Goal: Task Accomplishment & Management: Complete application form

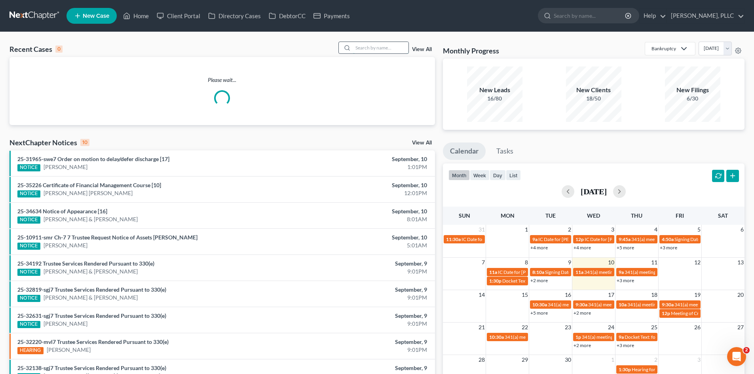
click at [363, 47] on input "search" at bounding box center [380, 47] width 55 height 11
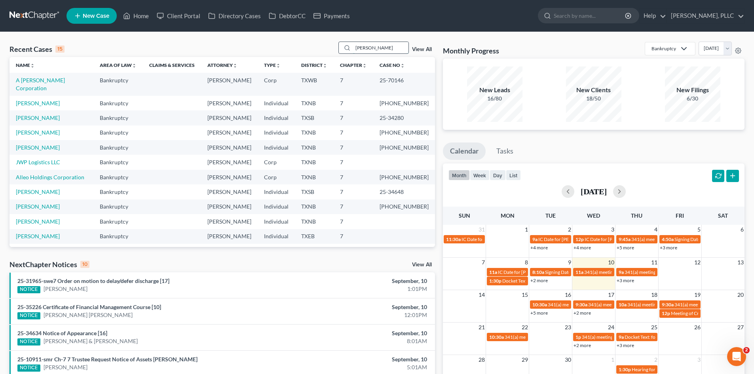
type input "morrow"
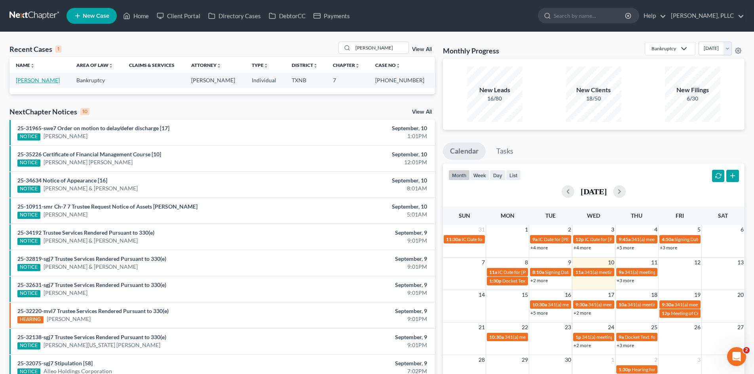
click at [26, 77] on link "Morrow, Ryan" at bounding box center [38, 80] width 44 height 7
select select "3"
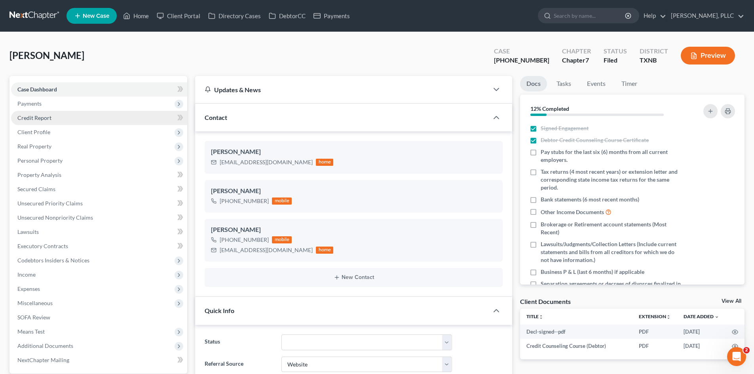
scroll to position [915, 0]
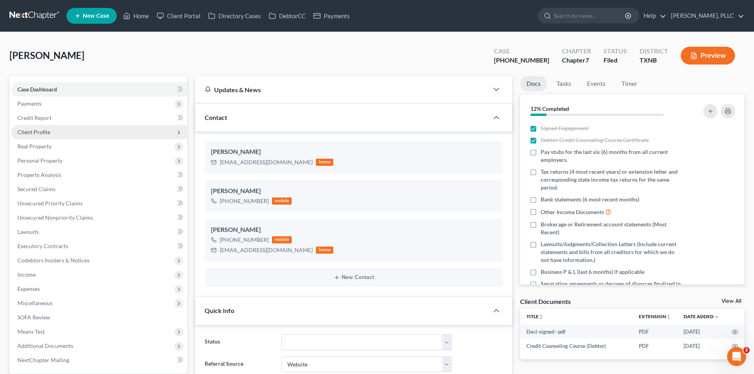
click at [72, 134] on span "Client Profile" at bounding box center [99, 132] width 176 height 14
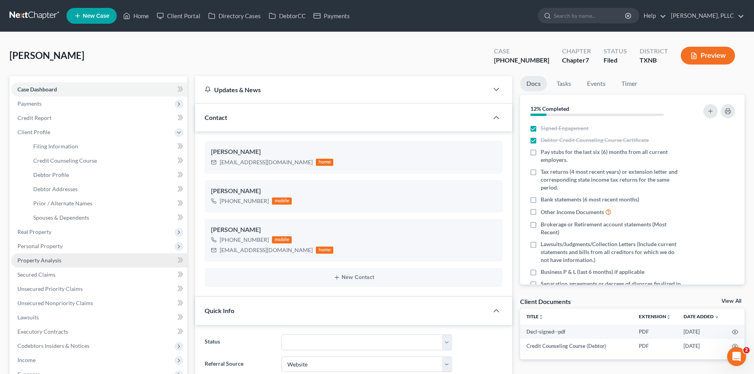
click at [35, 258] on span "Property Analysis" at bounding box center [39, 260] width 44 height 7
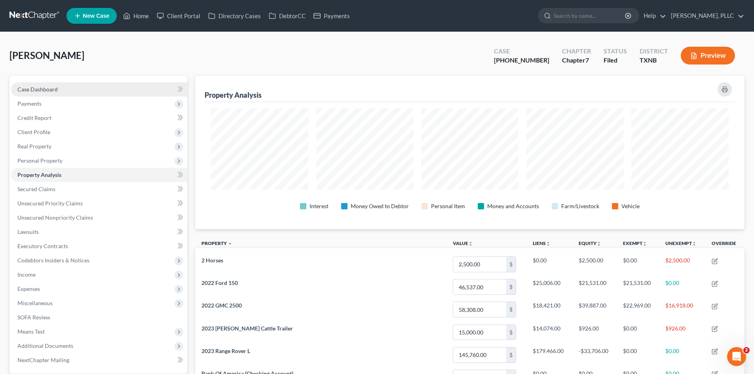
click at [70, 82] on link "Case Dashboard" at bounding box center [99, 89] width 176 height 14
select select "3"
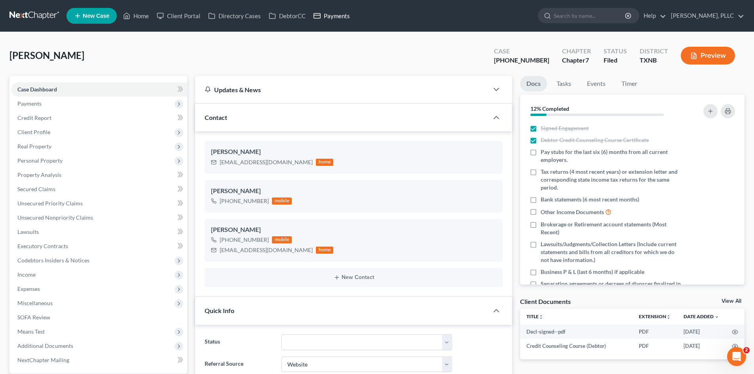
drag, startPoint x: 332, startPoint y: 19, endPoint x: 344, endPoint y: 23, distance: 13.2
click at [330, 19] on link "Payments" at bounding box center [331, 16] width 44 height 14
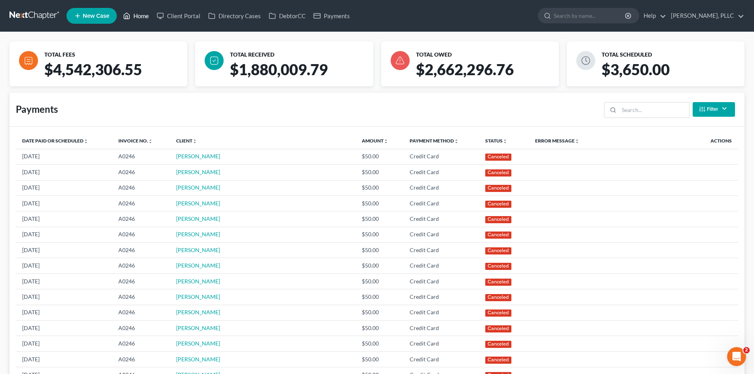
click at [141, 19] on link "Home" at bounding box center [136, 16] width 34 height 14
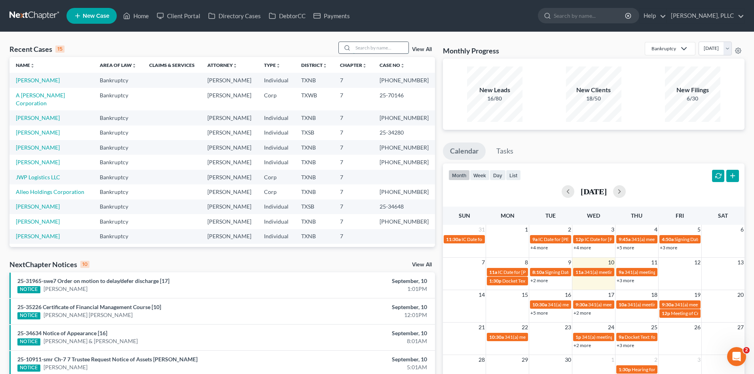
click at [364, 49] on input "search" at bounding box center [380, 47] width 55 height 11
type input "green"
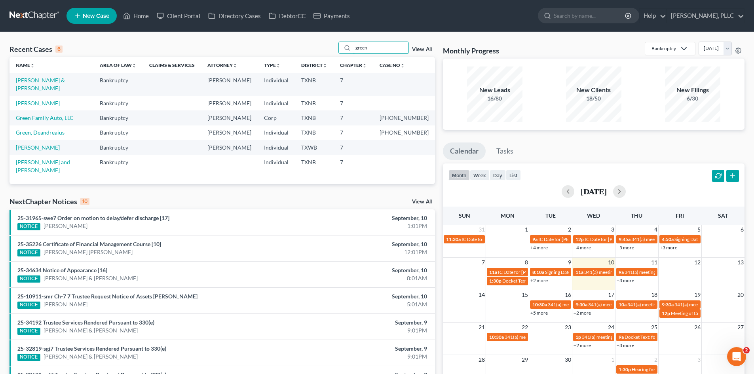
drag, startPoint x: 352, startPoint y: 52, endPoint x: 313, endPoint y: 58, distance: 39.6
click at [313, 58] on div "Recent Cases 6 green View All Name unfold_more expand_more expand_less Area of …" at bounding box center [221, 113] width 425 height 142
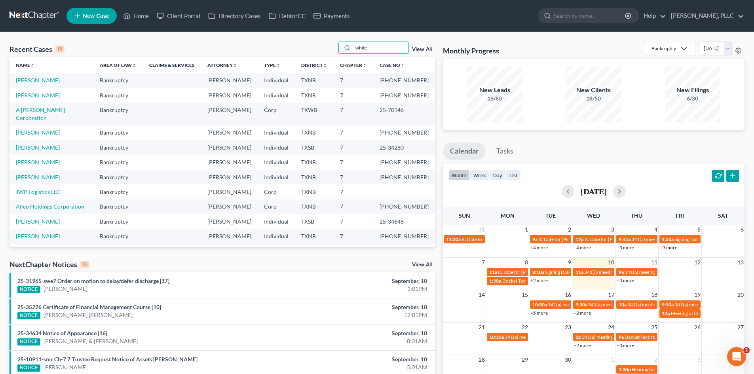
type input "white"
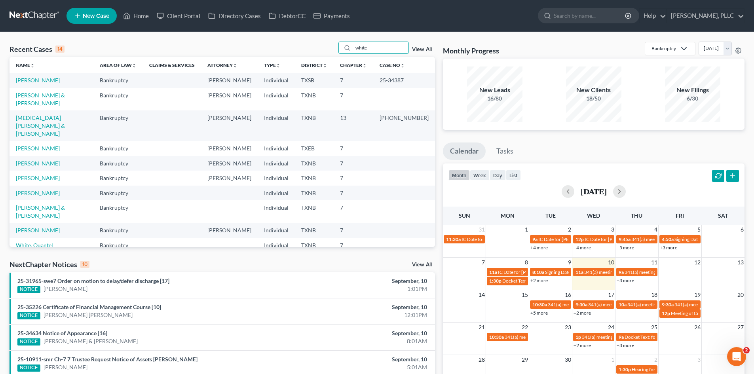
click at [34, 82] on link "White, Paula" at bounding box center [38, 80] width 44 height 7
select select "6"
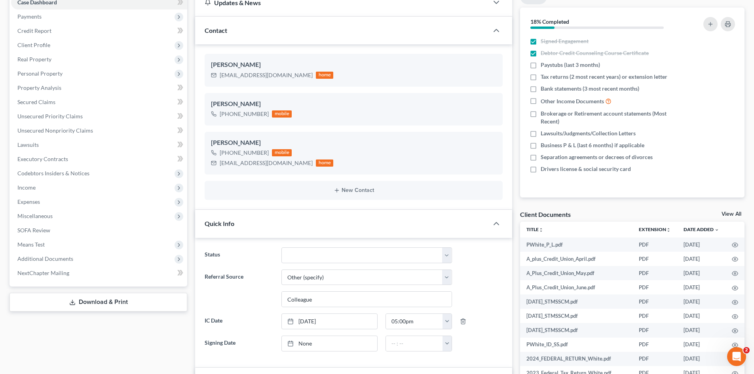
scroll to position [317, 0]
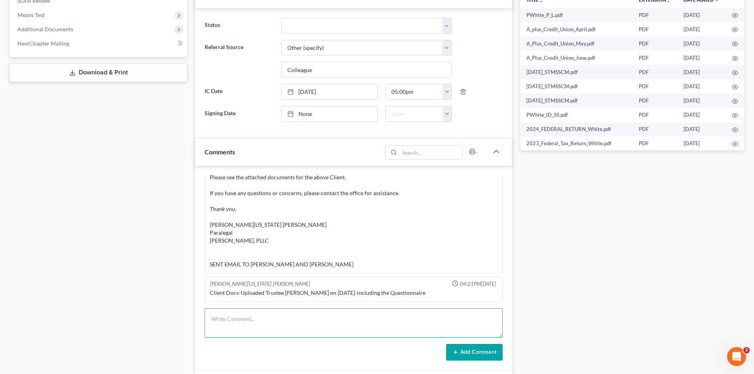
click at [263, 317] on textarea at bounding box center [354, 322] width 298 height 29
type textarea "341 voicemail"
click at [469, 357] on button "Add Comment" at bounding box center [474, 352] width 57 height 17
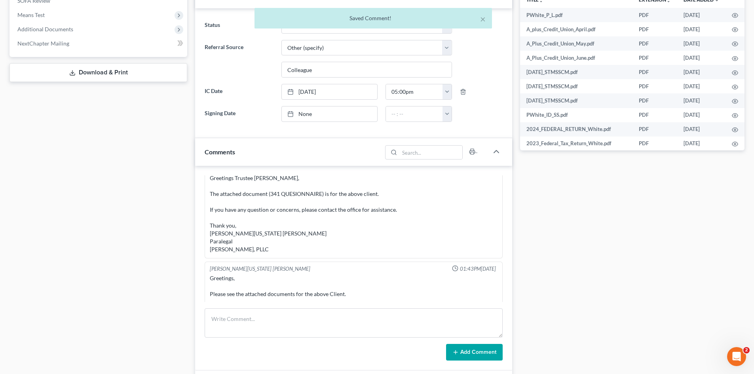
scroll to position [1156, 0]
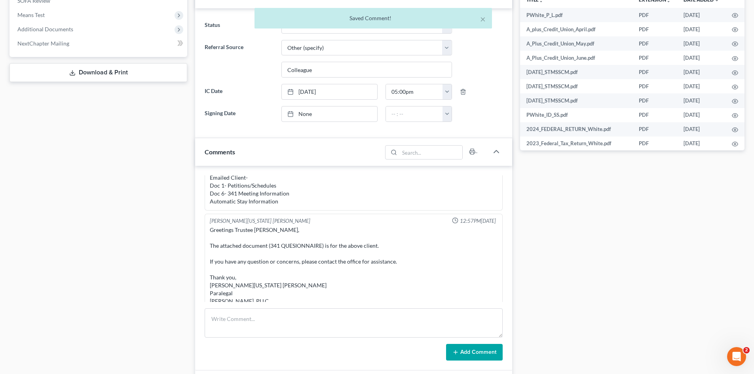
click at [84, 159] on div "Case Dashboard Payments Invoices Payments Payments Credit Report Client Profile" at bounding box center [99, 161] width 186 height 805
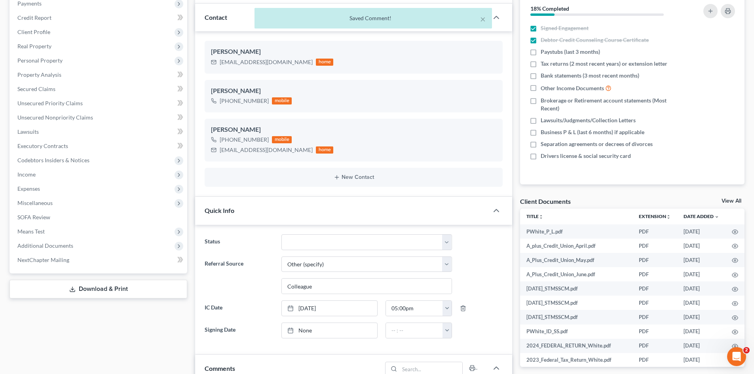
scroll to position [0, 0]
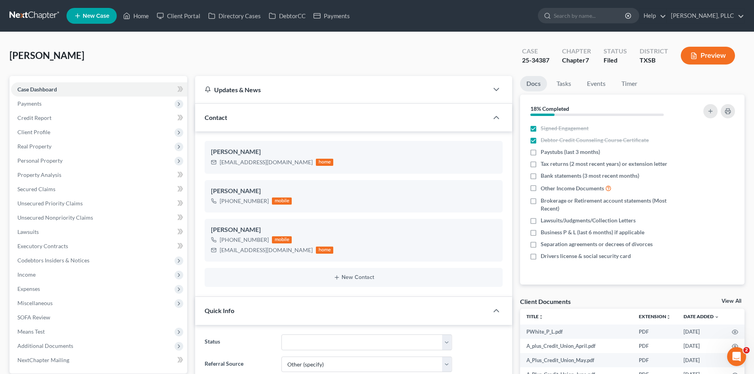
click at [484, 23] on ul "New Case Home Client Portal Directory Cases DebtorCC Payments - No Result - See…" at bounding box center [405, 16] width 678 height 21
click at [134, 13] on link "Home" at bounding box center [136, 16] width 34 height 14
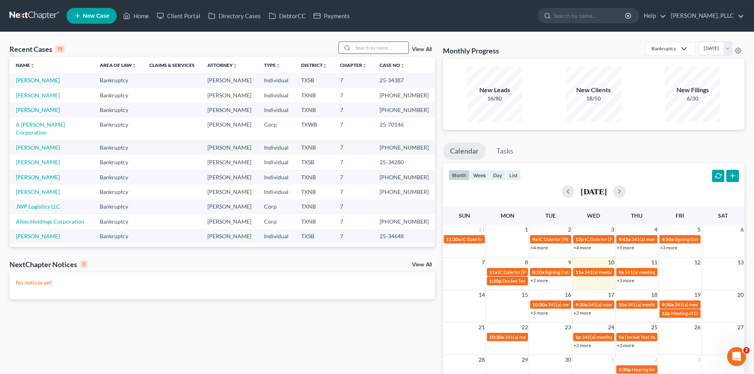
drag, startPoint x: 368, startPoint y: 48, endPoint x: 371, endPoint y: 42, distance: 7.1
click at [368, 48] on input "search" at bounding box center [380, 47] width 55 height 11
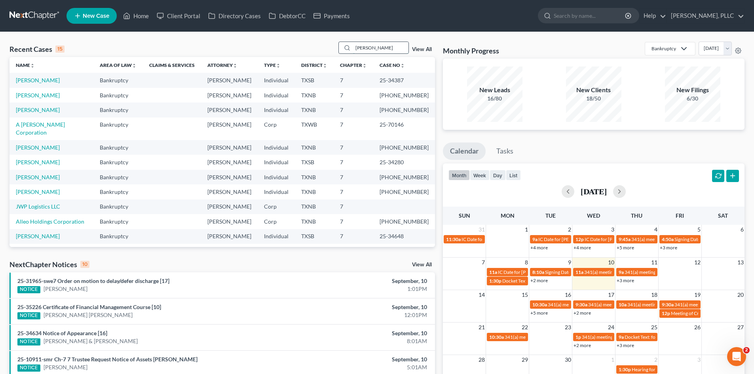
type input "cason"
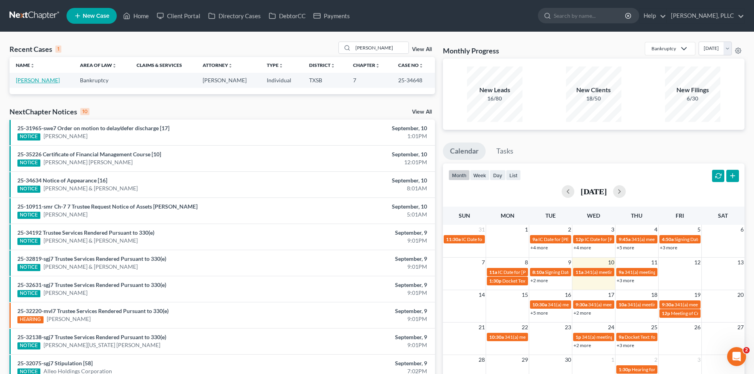
click at [27, 80] on link "Cason, Marcus" at bounding box center [38, 80] width 44 height 7
select select "4"
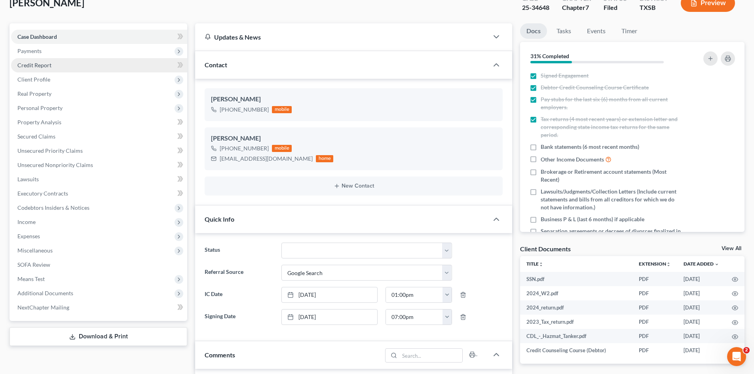
scroll to position [119, 0]
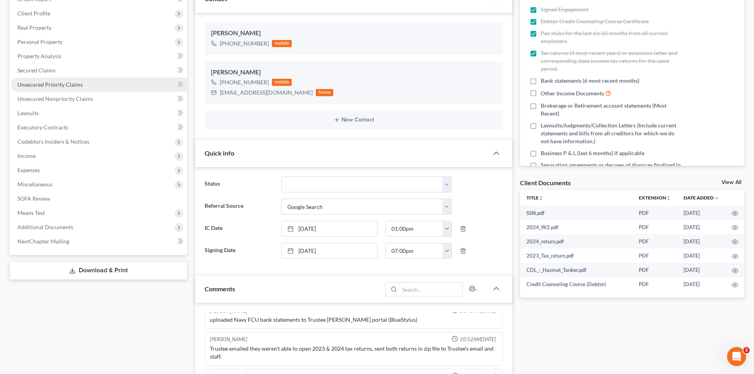
click at [59, 79] on link "Unsecured Priority Claims" at bounding box center [99, 85] width 176 height 14
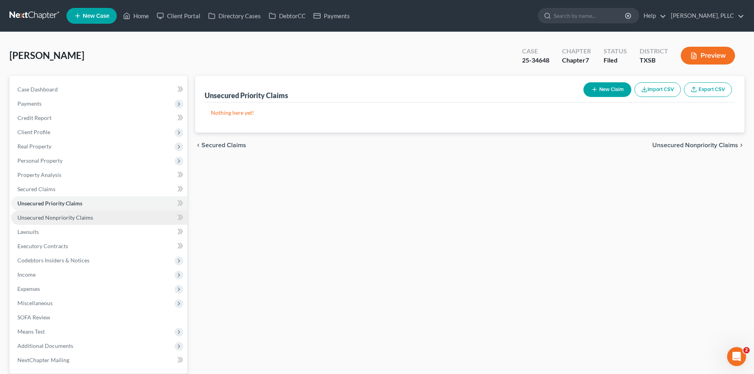
click at [67, 216] on span "Unsecured Nonpriority Claims" at bounding box center [55, 217] width 76 height 7
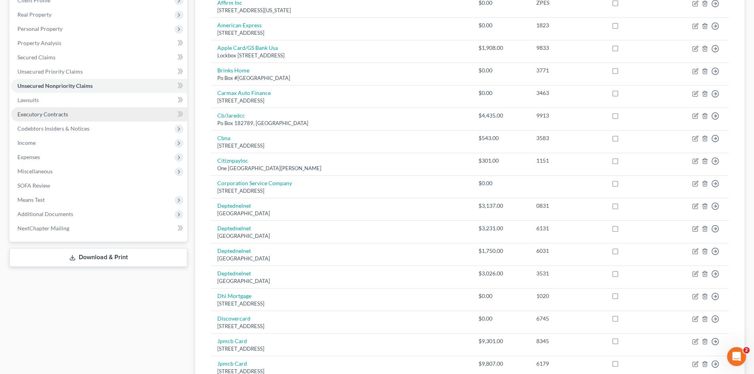
scroll to position [40, 0]
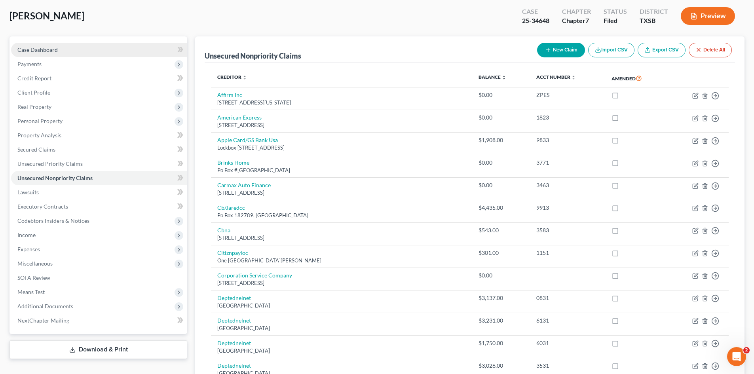
click at [76, 55] on link "Case Dashboard" at bounding box center [99, 50] width 176 height 14
select select "4"
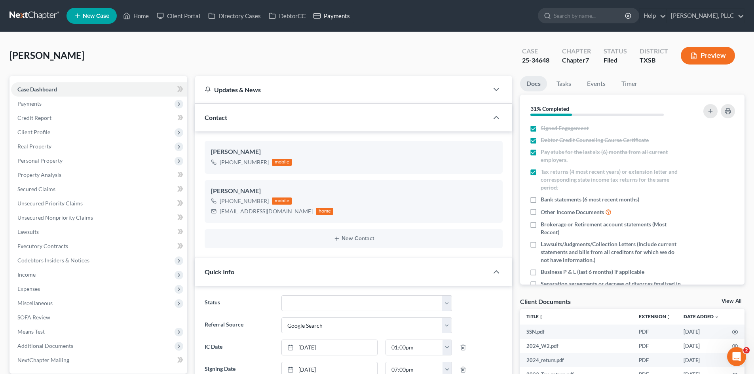
click at [341, 16] on link "Payments" at bounding box center [331, 16] width 44 height 14
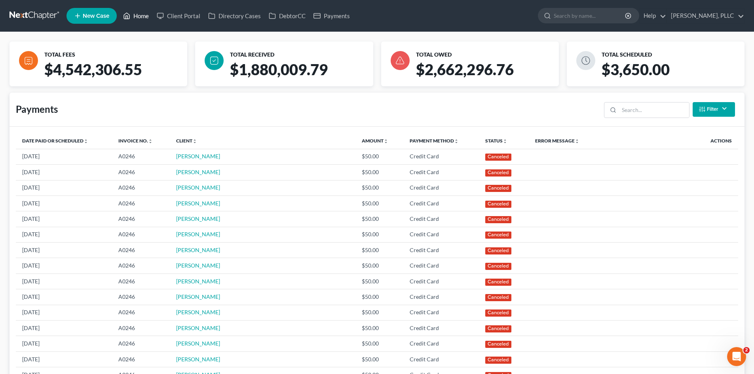
click at [138, 18] on link "Home" at bounding box center [136, 16] width 34 height 14
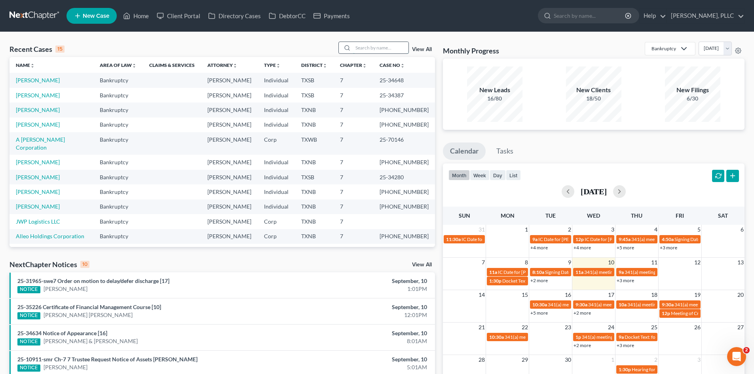
click at [362, 47] on input "search" at bounding box center [380, 47] width 55 height 11
type input "thorne"
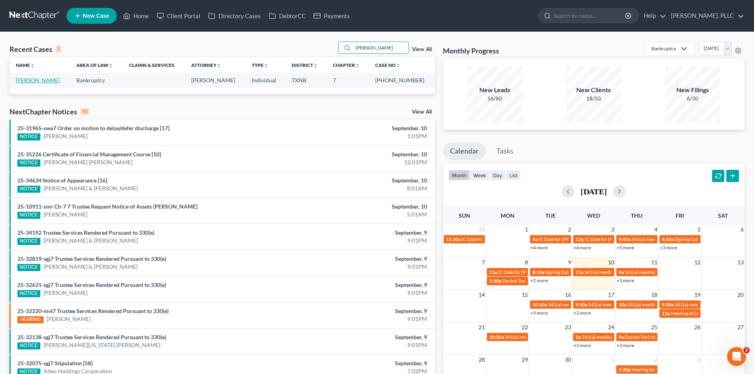
click at [42, 80] on link "[PERSON_NAME]" at bounding box center [38, 80] width 44 height 7
select select "4"
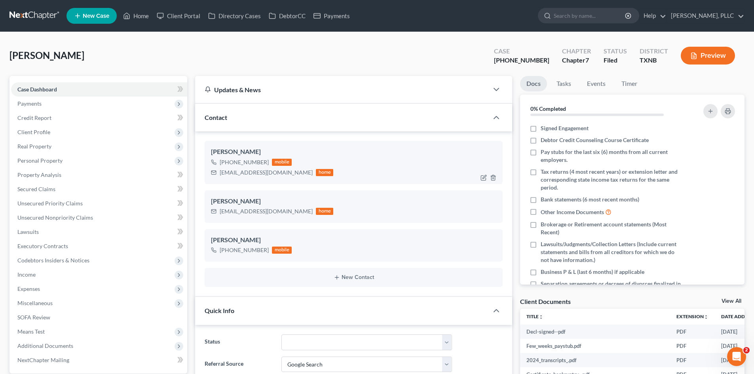
scroll to position [611, 0]
drag, startPoint x: 220, startPoint y: 172, endPoint x: 277, endPoint y: 174, distance: 57.0
click at [277, 174] on div "[EMAIL_ADDRESS][DOMAIN_NAME]" at bounding box center [266, 173] width 93 height 8
copy div "[EMAIL_ADDRESS][DOMAIN_NAME]"
drag, startPoint x: 145, startPoint y: 10, endPoint x: 202, endPoint y: 11, distance: 56.6
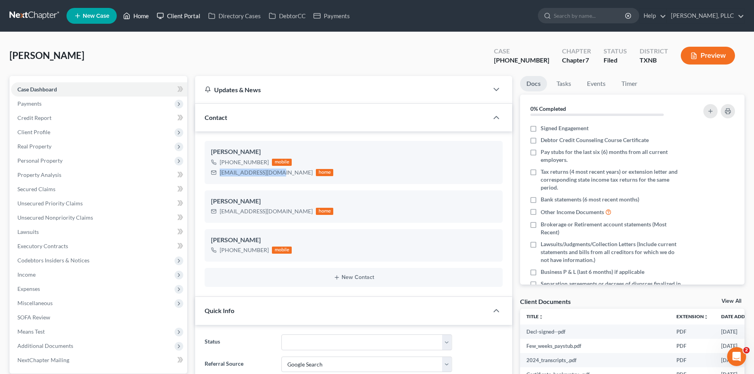
click at [145, 10] on link "Home" at bounding box center [136, 16] width 34 height 14
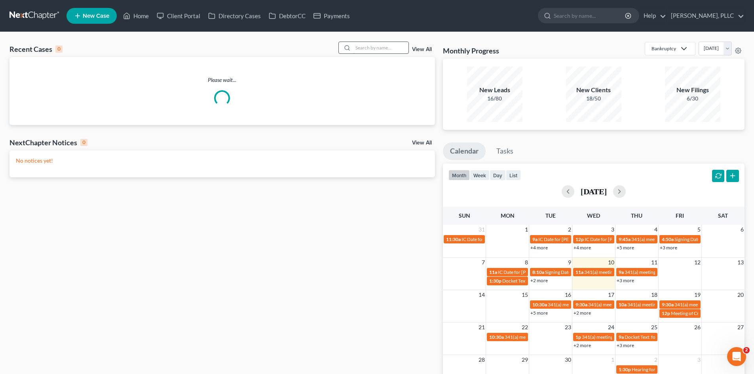
click at [366, 44] on input "search" at bounding box center [380, 47] width 55 height 11
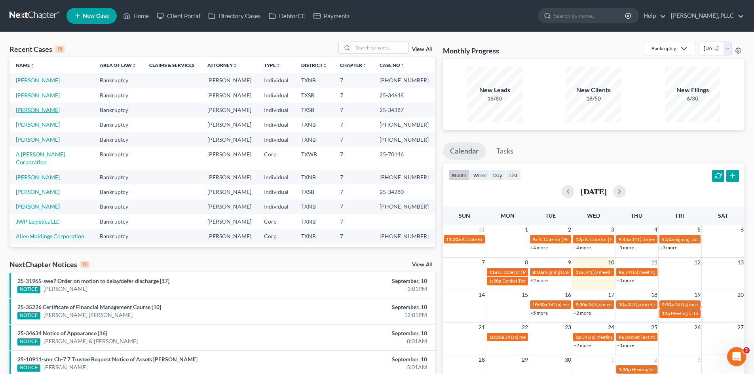
drag, startPoint x: 24, startPoint y: 111, endPoint x: 123, endPoint y: 78, distance: 104.6
click at [24, 111] on link "White, Paula" at bounding box center [38, 109] width 44 height 7
select select "6"
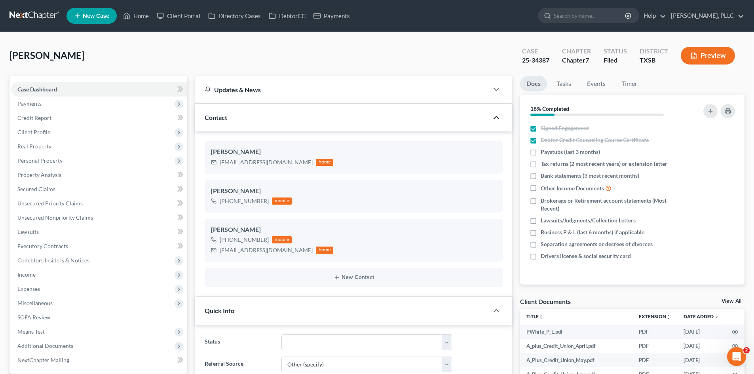
click at [500, 119] on icon "button" at bounding box center [496, 117] width 9 height 9
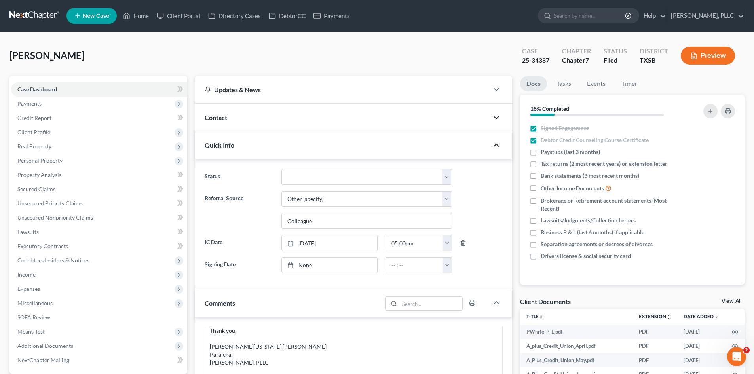
click at [495, 144] on icon "button" at bounding box center [496, 144] width 9 height 9
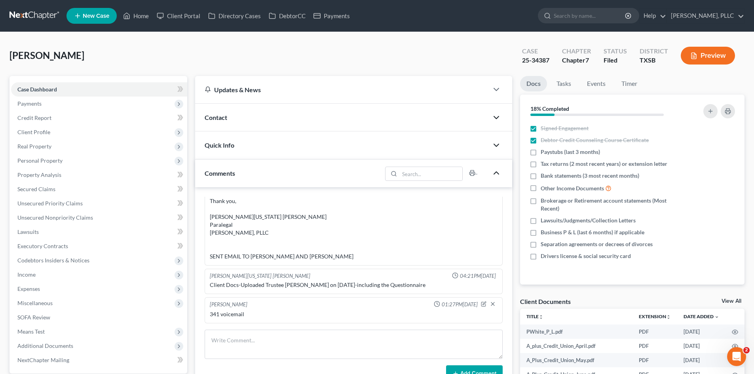
click at [495, 174] on icon "button" at bounding box center [496, 172] width 9 height 9
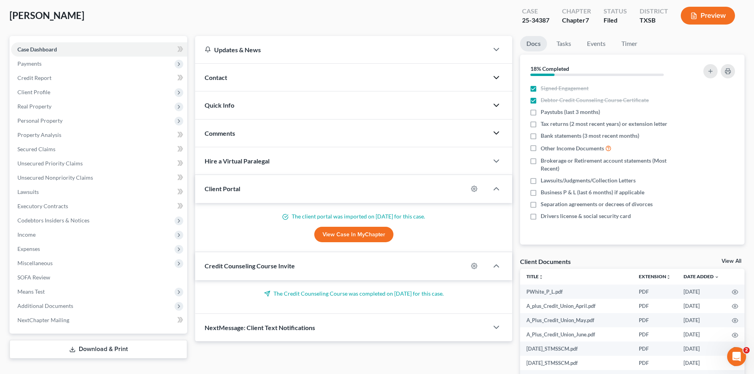
scroll to position [40, 0]
click at [39, 62] on span "Payments" at bounding box center [29, 64] width 24 height 7
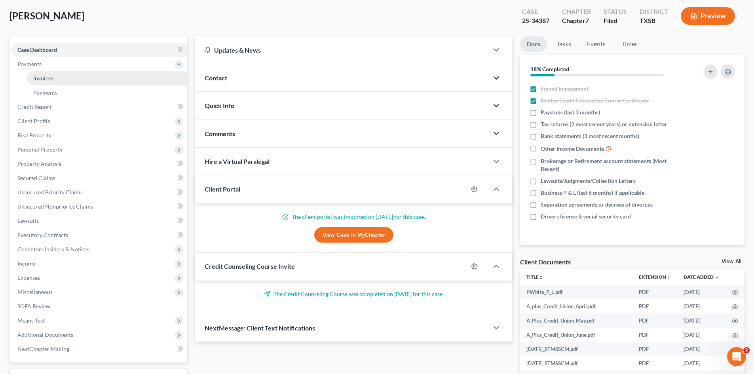
click at [70, 72] on link "Invoices" at bounding box center [107, 78] width 160 height 14
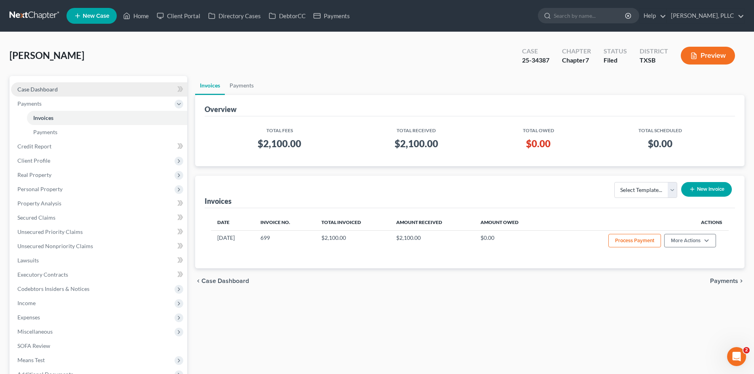
click at [117, 89] on link "Case Dashboard" at bounding box center [99, 89] width 176 height 14
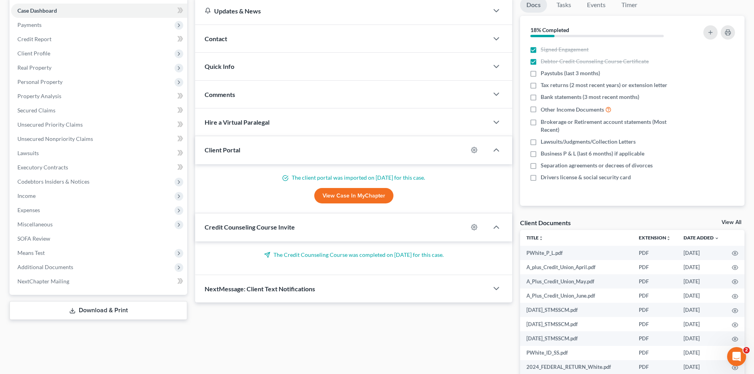
scroll to position [79, 0]
click at [121, 266] on span "Additional Documents" at bounding box center [99, 267] width 176 height 14
click at [105, 306] on link "PACER Notices" at bounding box center [107, 309] width 160 height 14
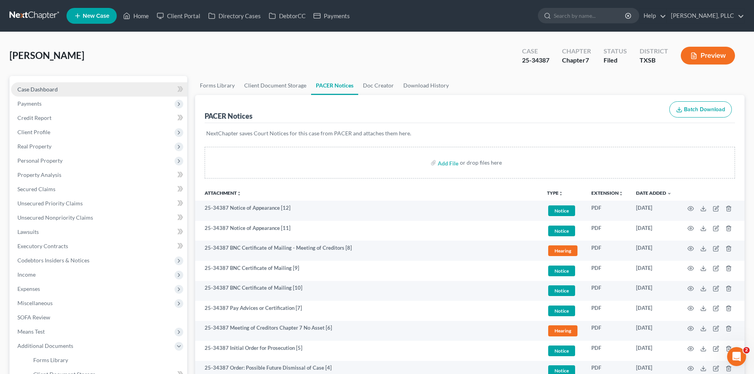
click at [71, 89] on link "Case Dashboard" at bounding box center [99, 89] width 176 height 14
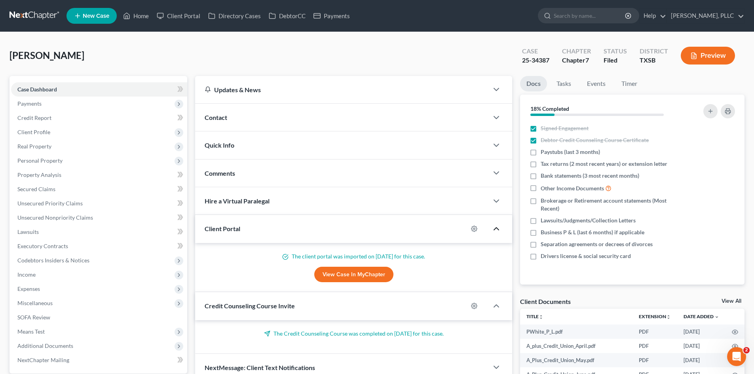
click at [499, 226] on icon "button" at bounding box center [496, 228] width 9 height 9
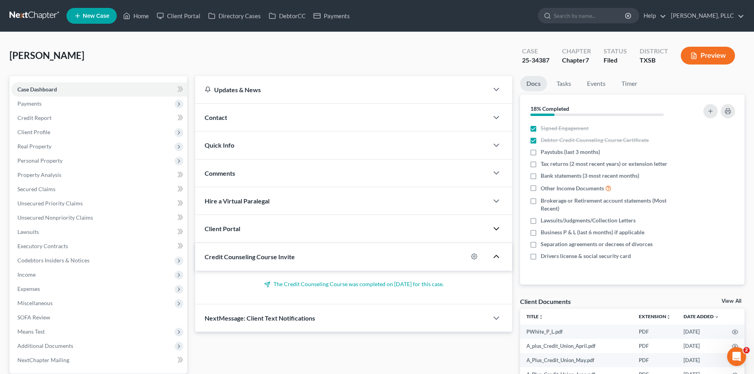
click at [497, 260] on icon "button" at bounding box center [496, 256] width 9 height 9
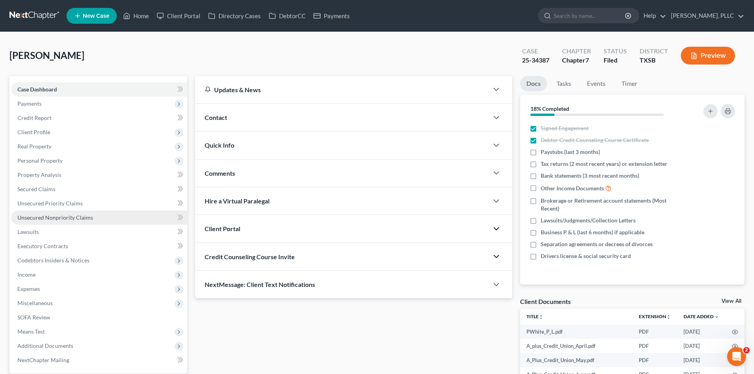
click at [59, 219] on span "Unsecured Nonpriority Claims" at bounding box center [55, 217] width 76 height 7
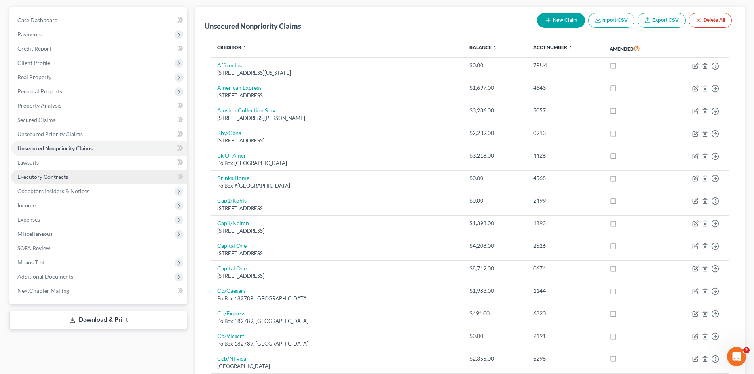
scroll to position [67, 0]
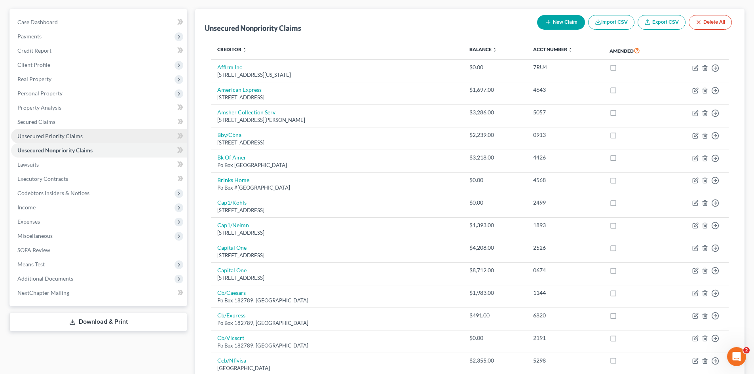
click at [78, 133] on span "Unsecured Priority Claims" at bounding box center [49, 136] width 65 height 7
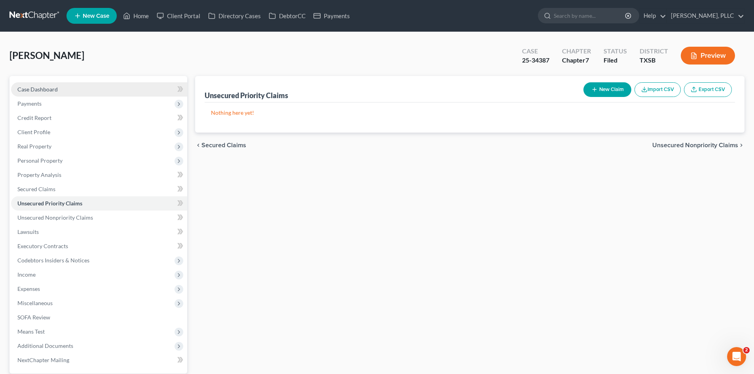
click at [109, 94] on link "Case Dashboard" at bounding box center [99, 89] width 176 height 14
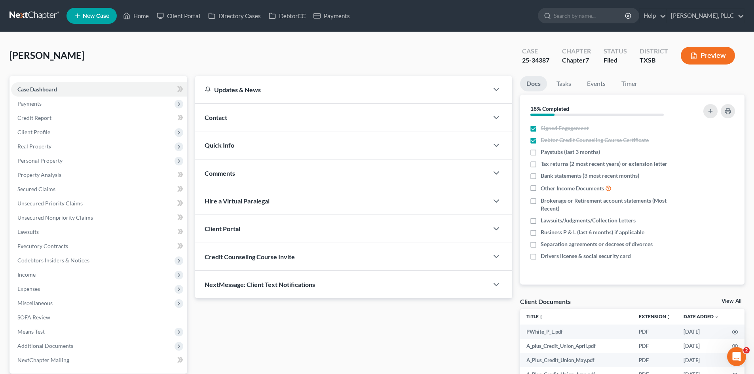
scroll to position [79, 0]
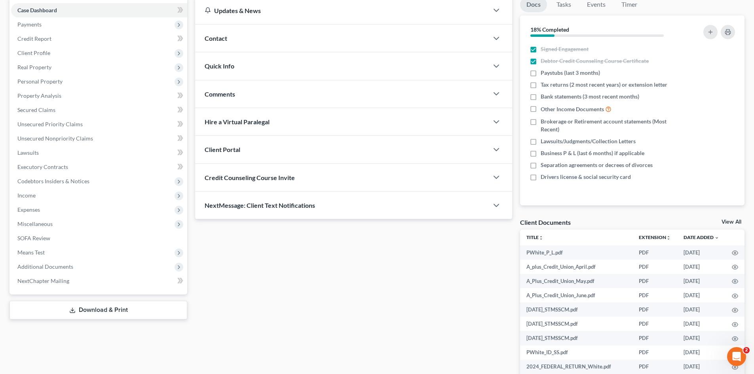
click at [273, 88] on div "Comments" at bounding box center [341, 93] width 293 height 27
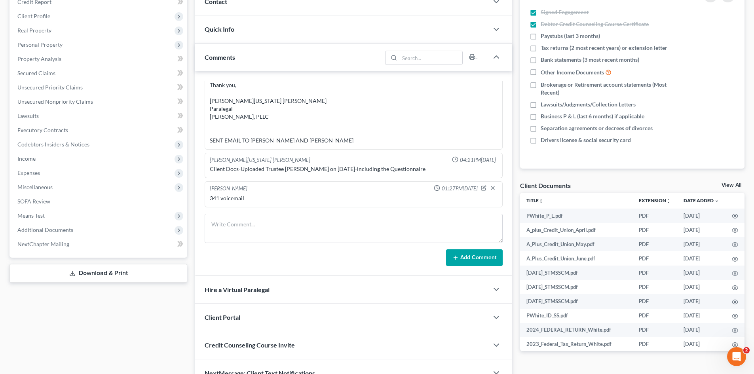
scroll to position [119, 0]
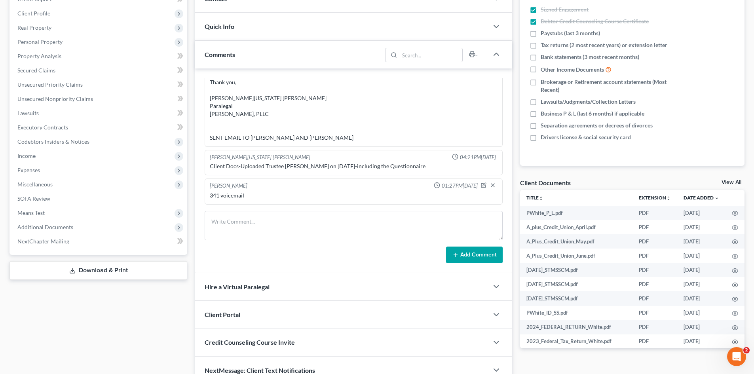
click at [532, 359] on div "Docs Tasks Events Timer 18% Completed Nothing here yet! Signed Engagement Debto…" at bounding box center [632, 170] width 232 height 427
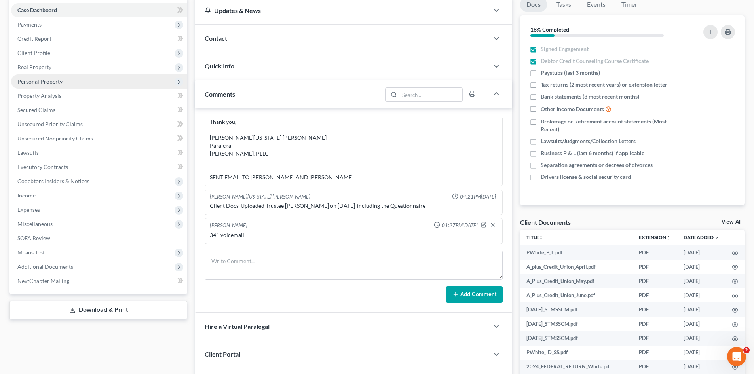
click at [60, 80] on span "Personal Property" at bounding box center [39, 81] width 45 height 7
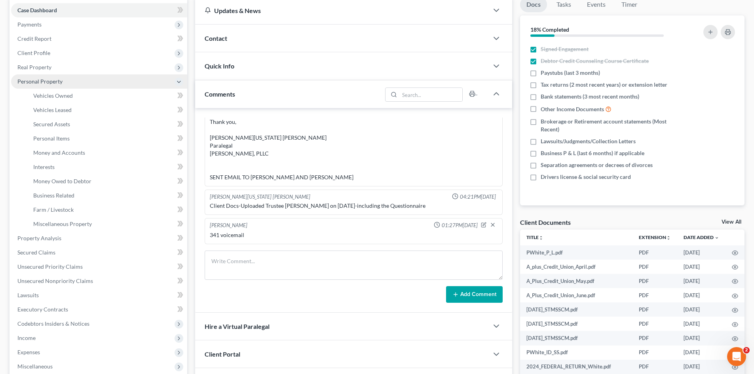
click at [55, 74] on span "Personal Property" at bounding box center [99, 81] width 176 height 14
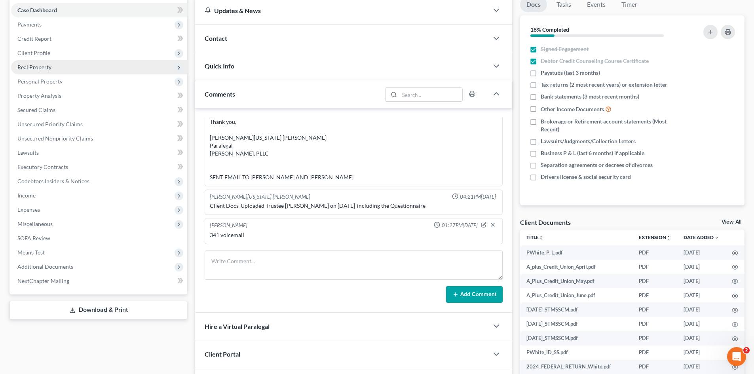
click at [55, 70] on span "Real Property" at bounding box center [99, 67] width 176 height 14
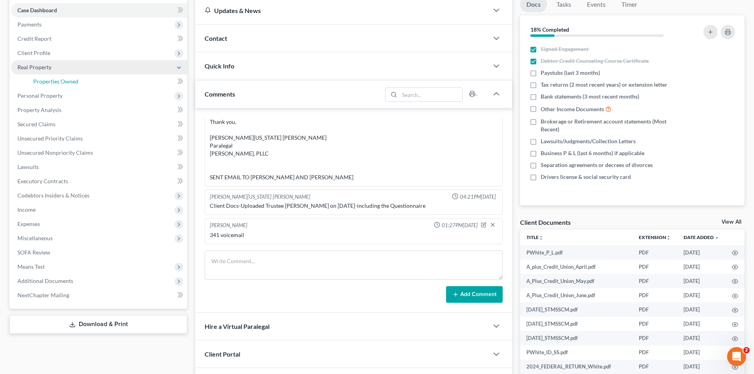
click at [74, 75] on link "Properties Owned" at bounding box center [107, 81] width 160 height 14
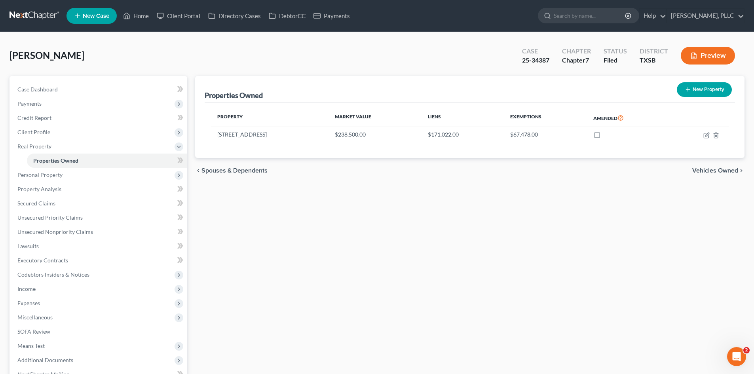
scroll to position [69, 0]
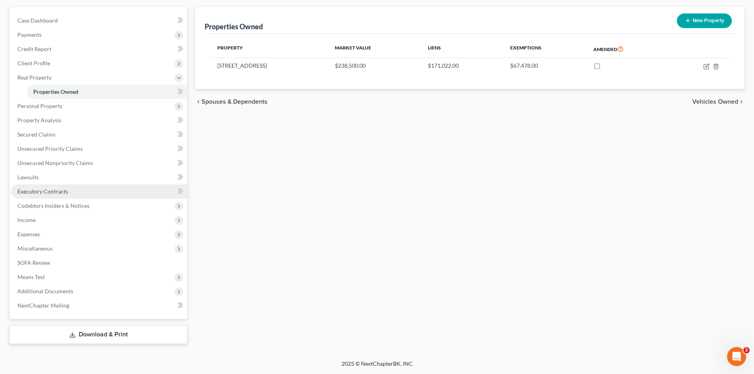
click at [42, 189] on span "Executory Contracts" at bounding box center [42, 191] width 51 height 7
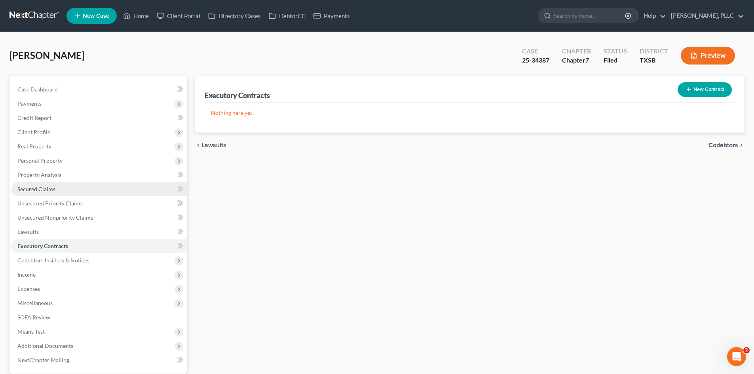
click at [54, 183] on link "Secured Claims" at bounding box center [99, 189] width 176 height 14
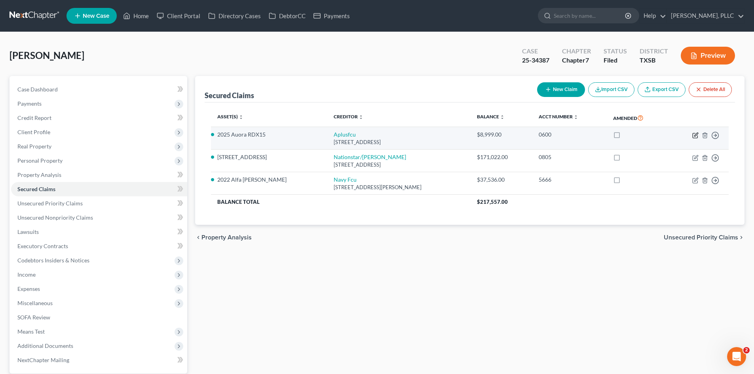
click at [693, 138] on icon "button" at bounding box center [695, 135] width 5 height 5
select select "45"
select select "2"
select select "0"
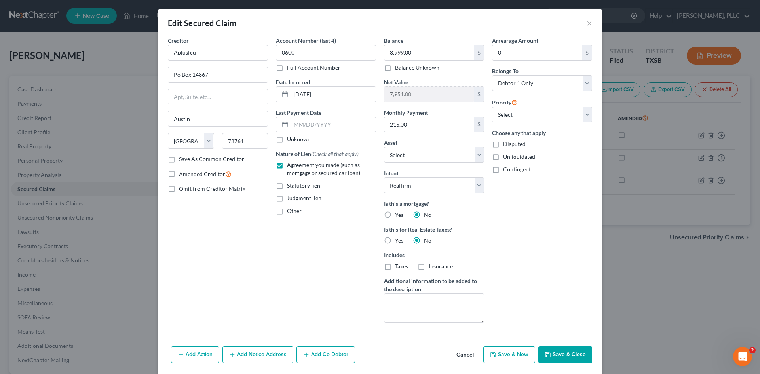
click at [583, 21] on div "Edit Secured Claim ×" at bounding box center [379, 22] width 443 height 27
click at [587, 23] on button "×" at bounding box center [590, 22] width 6 height 9
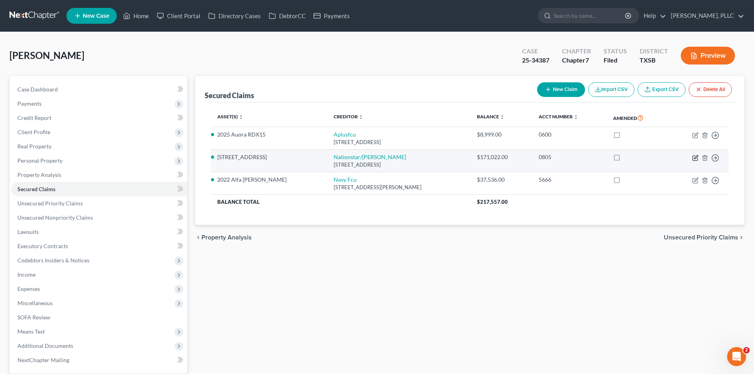
click at [697, 159] on icon "button" at bounding box center [695, 158] width 6 height 6
select select "45"
select select "11"
select select "2"
select select "0"
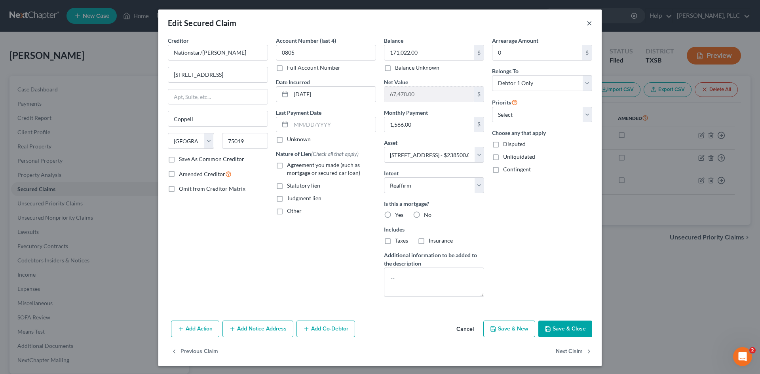
drag, startPoint x: 585, startPoint y: 24, endPoint x: 695, endPoint y: 113, distance: 141.3
click at [587, 25] on button "×" at bounding box center [590, 22] width 6 height 9
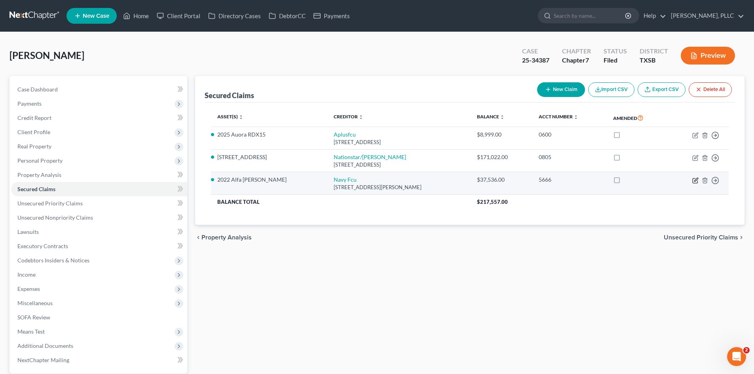
click at [695, 180] on icon "button" at bounding box center [696, 180] width 4 height 4
select select "48"
select select "2"
select select "0"
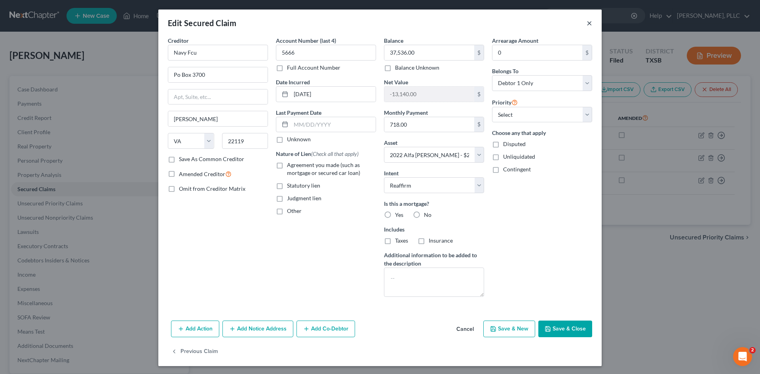
click at [587, 23] on button "×" at bounding box center [590, 22] width 6 height 9
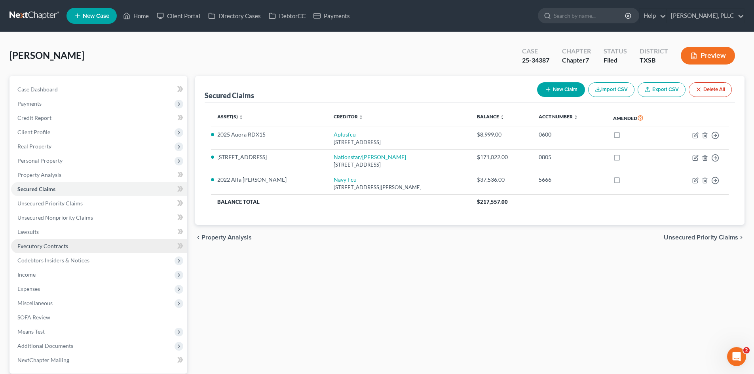
click at [63, 239] on link "Executory Contracts" at bounding box center [99, 246] width 176 height 14
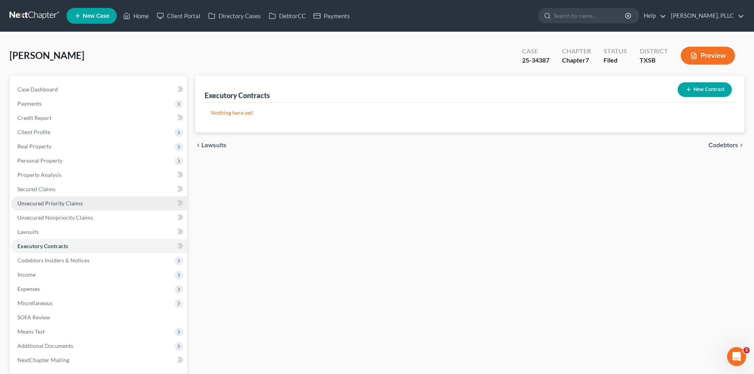
click at [54, 202] on span "Unsecured Priority Claims" at bounding box center [49, 203] width 65 height 7
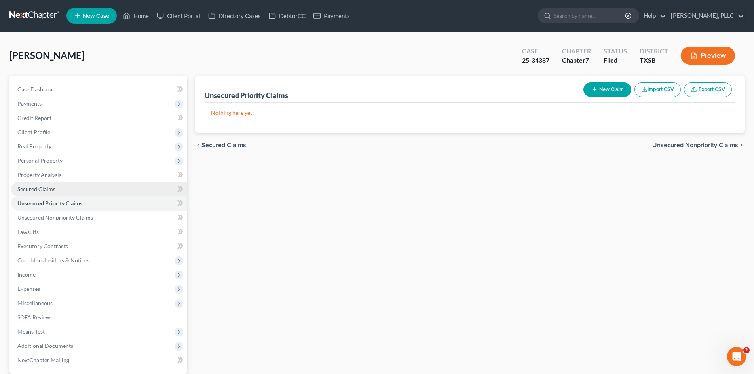
click at [49, 192] on span "Secured Claims" at bounding box center [36, 189] width 38 height 7
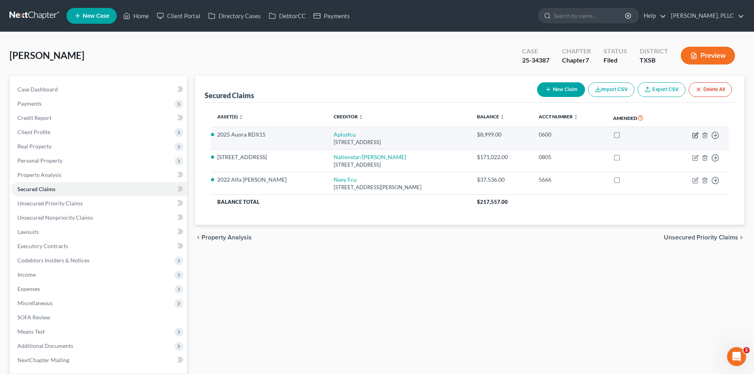
click at [695, 138] on icon "button" at bounding box center [695, 135] width 6 height 6
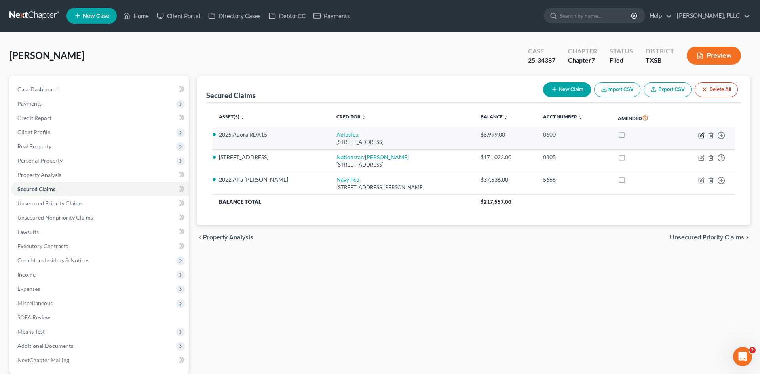
select select "45"
select select "12"
select select "2"
select select "0"
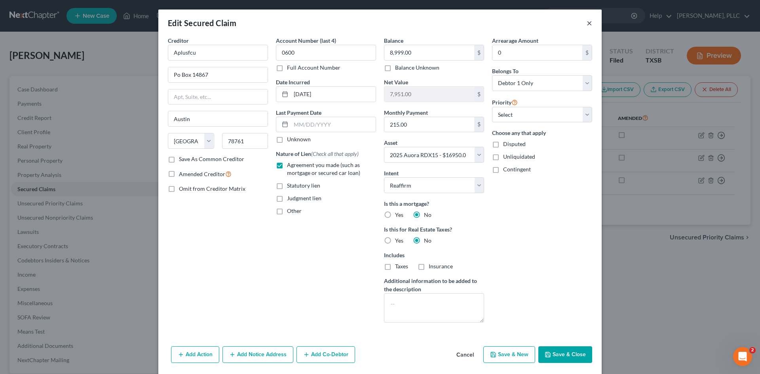
click at [587, 23] on button "×" at bounding box center [590, 22] width 6 height 9
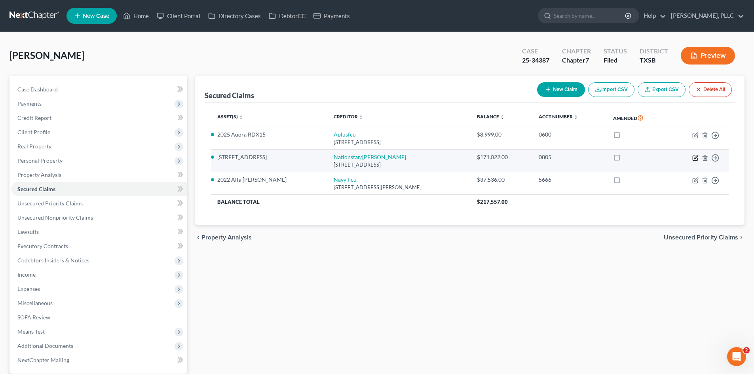
click at [694, 158] on icon "button" at bounding box center [695, 158] width 6 height 6
select select "45"
select select "11"
select select "2"
select select "0"
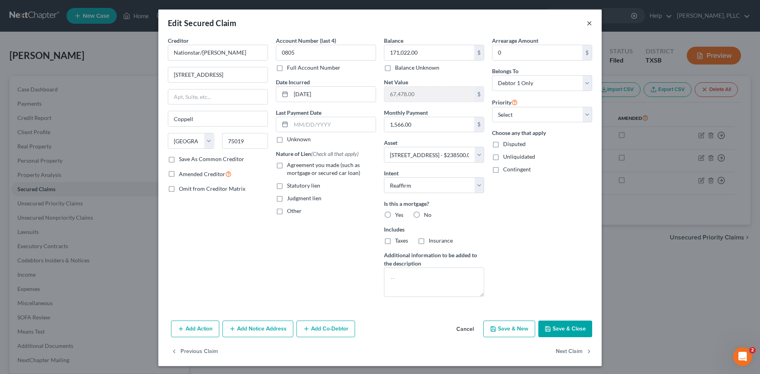
click at [587, 23] on button "×" at bounding box center [590, 22] width 6 height 9
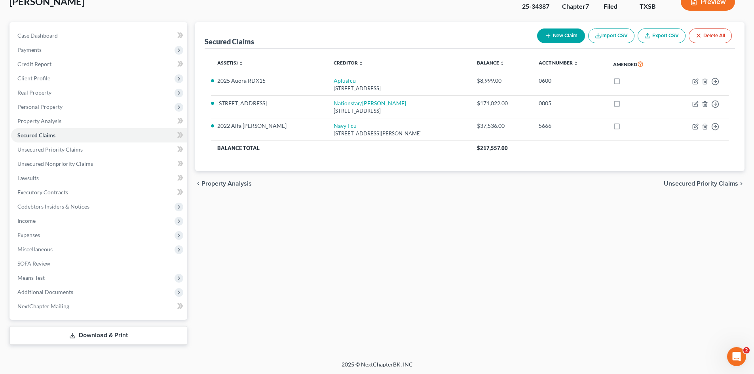
scroll to position [55, 0]
click at [108, 292] on span "Additional Documents" at bounding box center [99, 291] width 176 height 14
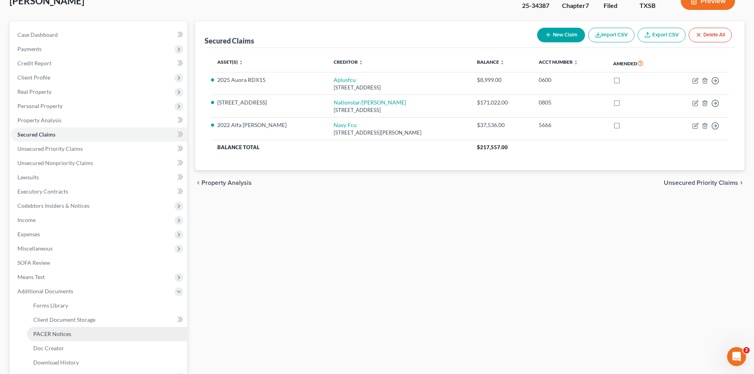
click at [82, 337] on link "PACER Notices" at bounding box center [107, 334] width 160 height 14
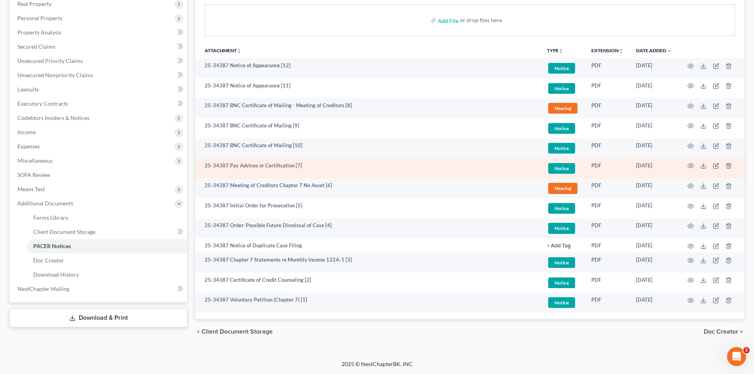
scroll to position [143, 0]
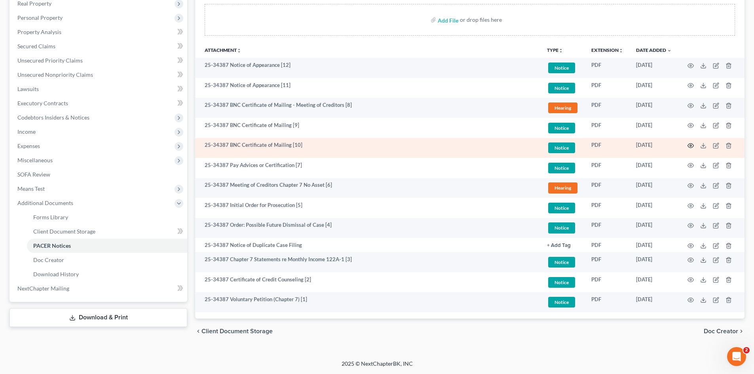
click at [691, 145] on circle "button" at bounding box center [691, 146] width 2 height 2
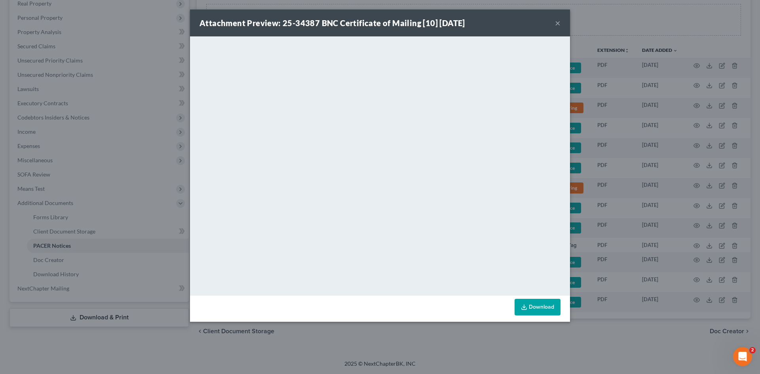
click at [556, 23] on button "×" at bounding box center [558, 22] width 6 height 9
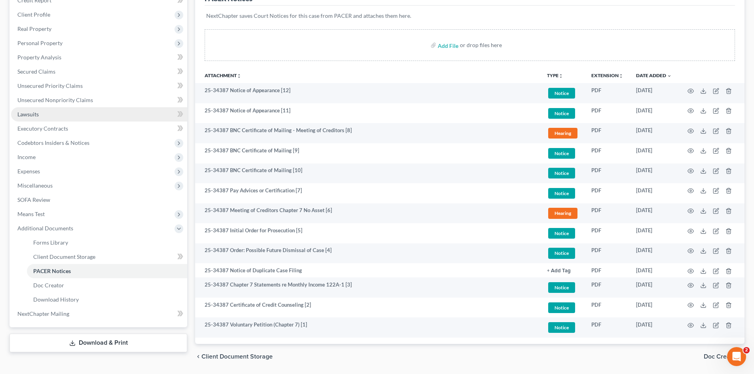
scroll to position [103, 0]
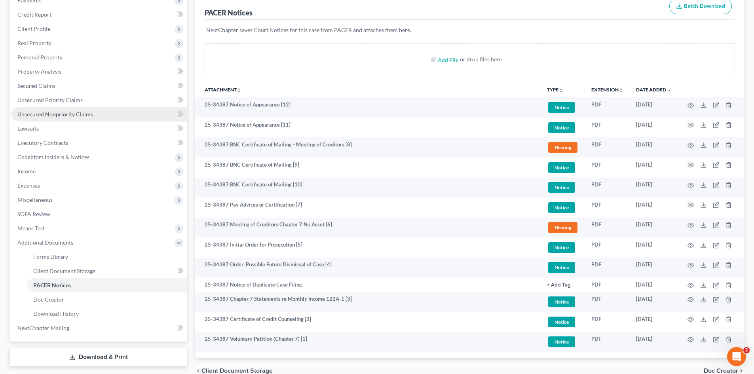
click at [84, 114] on span "Unsecured Nonpriority Claims" at bounding box center [55, 114] width 76 height 7
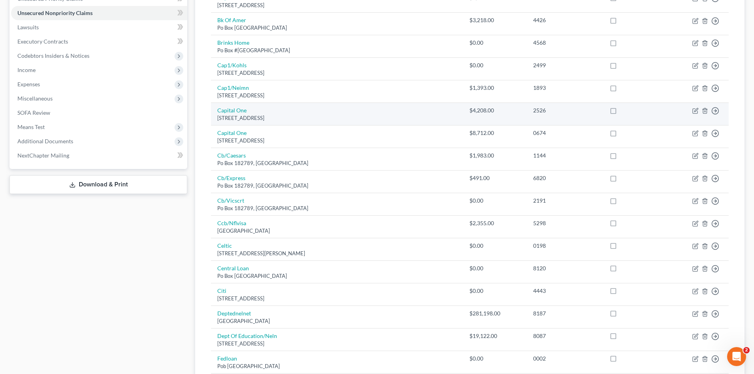
scroll to position [107, 0]
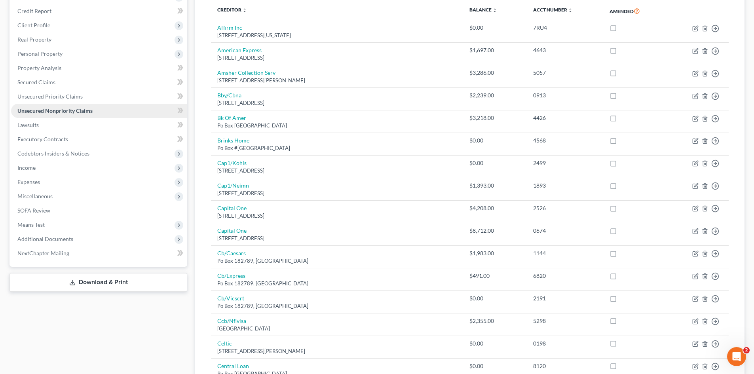
click at [64, 113] on span "Unsecured Nonpriority Claims" at bounding box center [54, 110] width 75 height 7
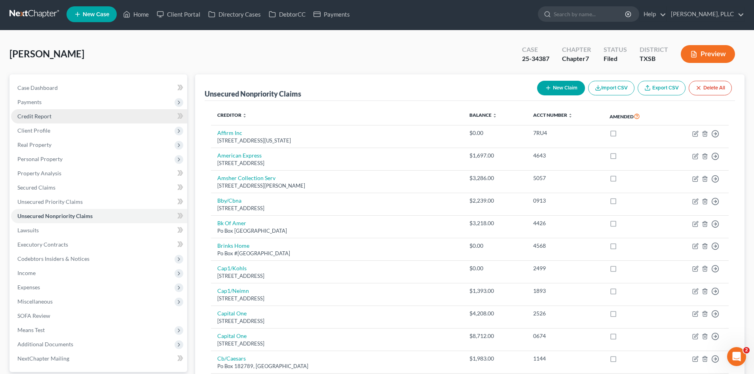
scroll to position [0, 0]
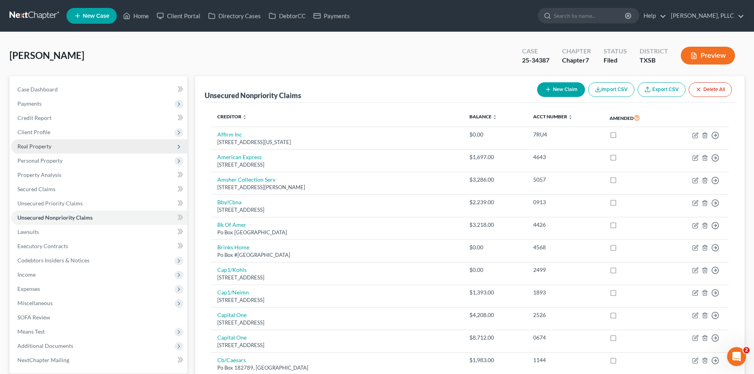
click at [43, 146] on span "Real Property" at bounding box center [34, 146] width 34 height 7
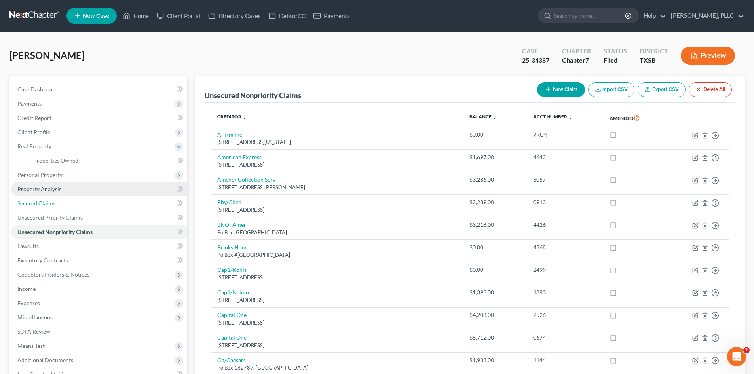
click at [52, 202] on span "Secured Claims" at bounding box center [36, 203] width 38 height 7
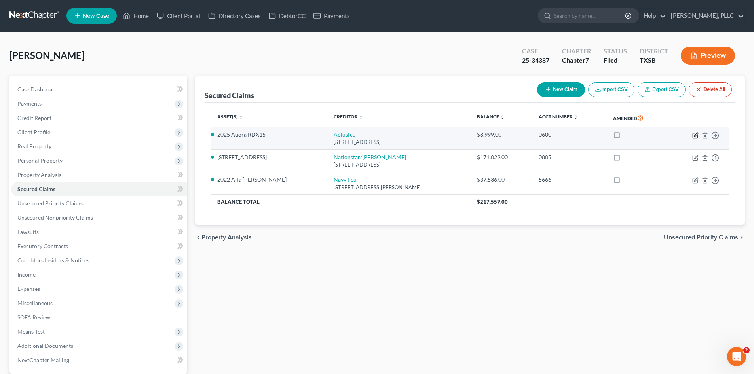
click at [694, 137] on icon "button" at bounding box center [695, 135] width 6 height 6
select select "45"
select select "12"
select select "2"
select select "0"
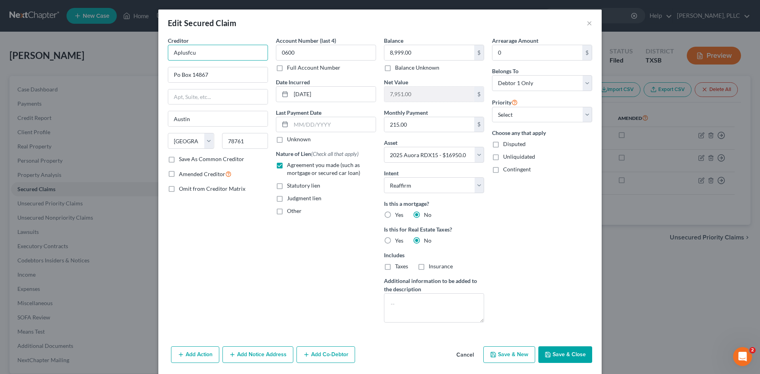
drag, startPoint x: 213, startPoint y: 54, endPoint x: 151, endPoint y: 52, distance: 61.8
click at [151, 52] on div "Edit Secured Claim × Creditor * Aplusfcu Po Box 14867 Austin State AL AK AR AZ …" at bounding box center [380, 187] width 760 height 374
click at [556, 258] on div "Arrearage Amount 0 $ Belongs To * Select Debtor 1 Only Debtor 2 Only Debtor 1 A…" at bounding box center [542, 182] width 108 height 292
drag, startPoint x: 226, startPoint y: 56, endPoint x: 169, endPoint y: 56, distance: 57.0
click at [169, 56] on input "Aplusfcu" at bounding box center [218, 53] width 100 height 16
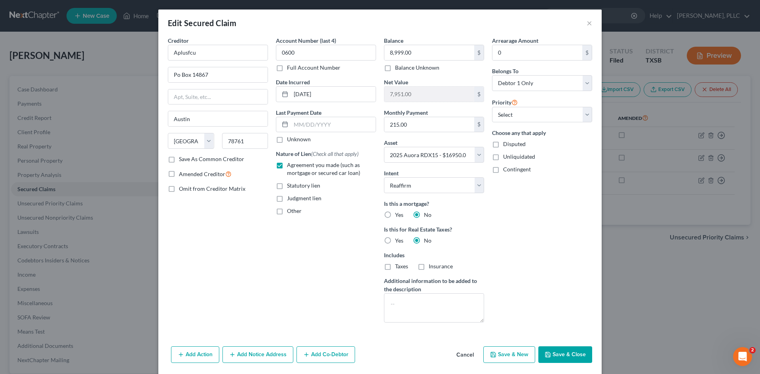
drag, startPoint x: 180, startPoint y: 52, endPoint x: 330, endPoint y: 310, distance: 298.5
click at [324, 317] on div "Account Number (last 4) 0600 Full Account Number Date Incurred 03-10-2025 Last …" at bounding box center [326, 182] width 108 height 292
click at [587, 23] on button "×" at bounding box center [590, 22] width 6 height 9
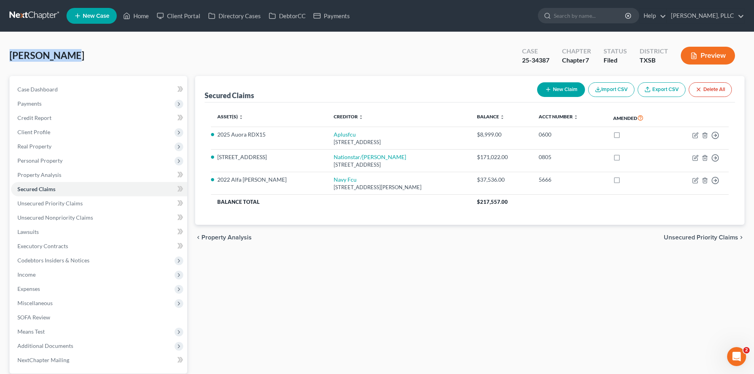
drag, startPoint x: 106, startPoint y: 56, endPoint x: 9, endPoint y: 56, distance: 97.0
click at [9, 56] on div "White, Paula Upgraded Case 25-34387 Chapter Chapter 7 Status Filed District TXS…" at bounding box center [377, 223] width 754 height 382
copy span "[PERSON_NAME]"
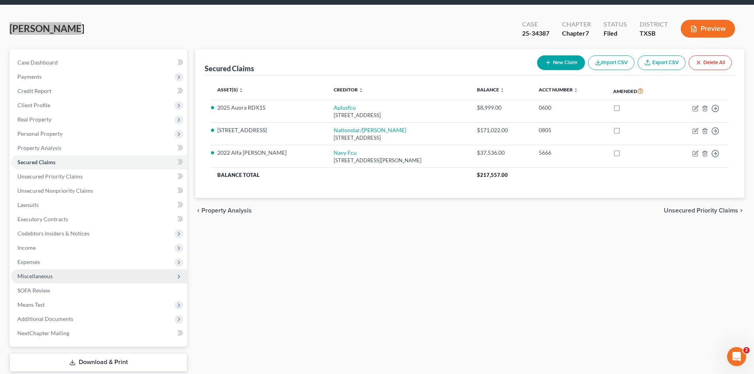
scroll to position [55, 0]
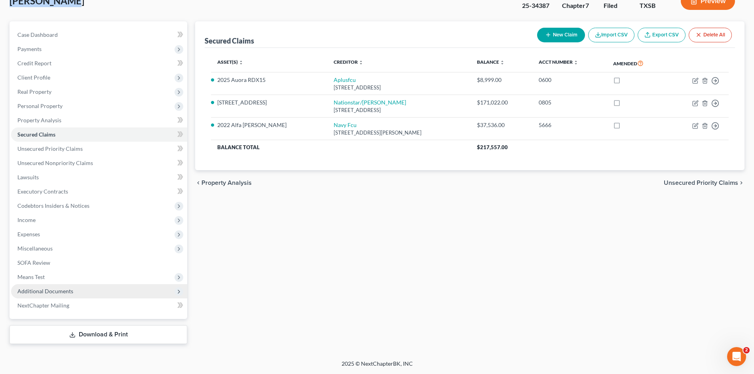
click at [60, 289] on span "Additional Documents" at bounding box center [45, 291] width 56 height 7
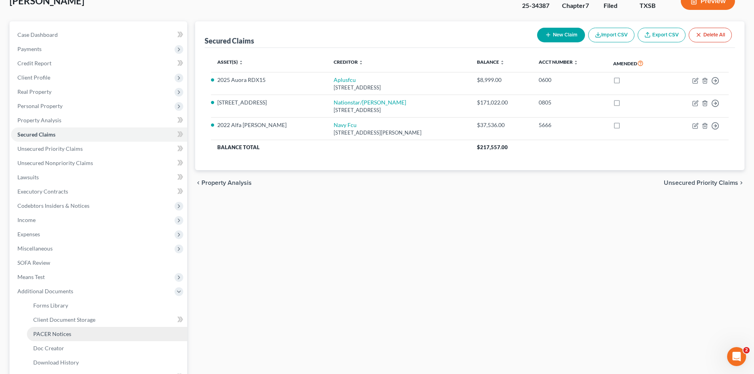
click at [81, 333] on link "PACER Notices" at bounding box center [107, 334] width 160 height 14
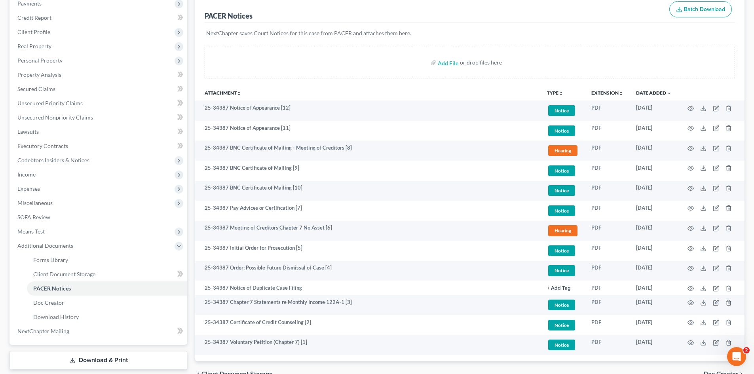
scroll to position [119, 0]
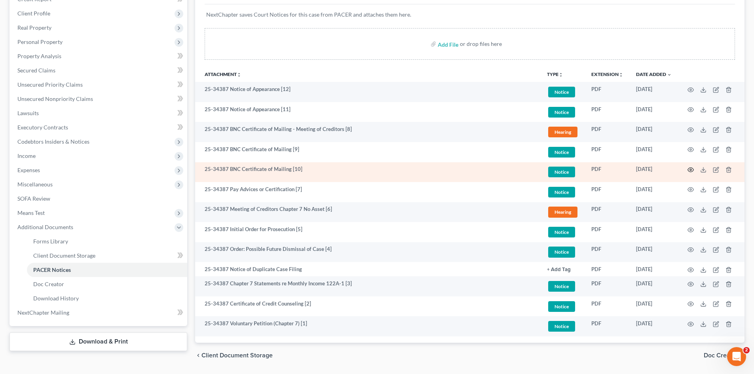
click at [691, 170] on circle "button" at bounding box center [691, 170] width 2 height 2
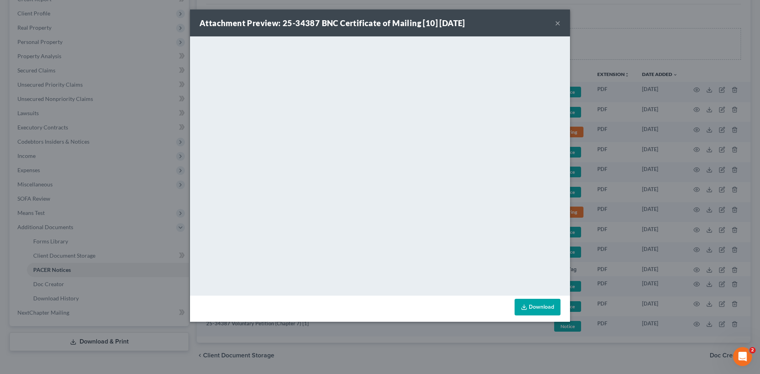
click at [557, 25] on button "×" at bounding box center [558, 22] width 6 height 9
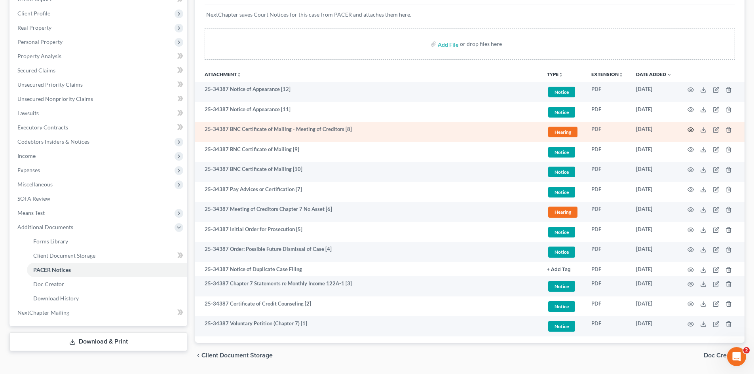
click at [689, 128] on icon "button" at bounding box center [690, 130] width 6 height 6
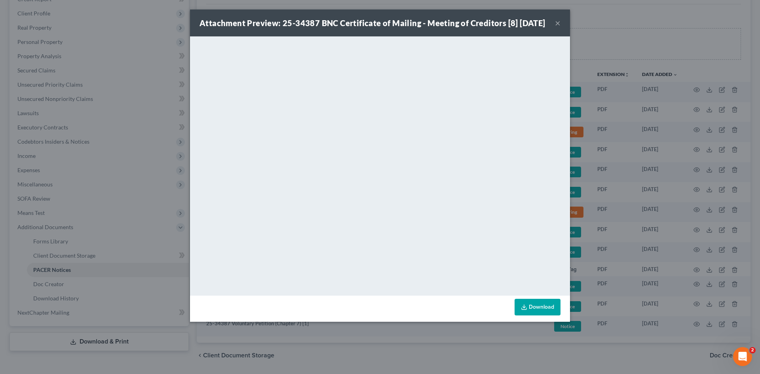
click at [559, 27] on button "×" at bounding box center [558, 22] width 6 height 9
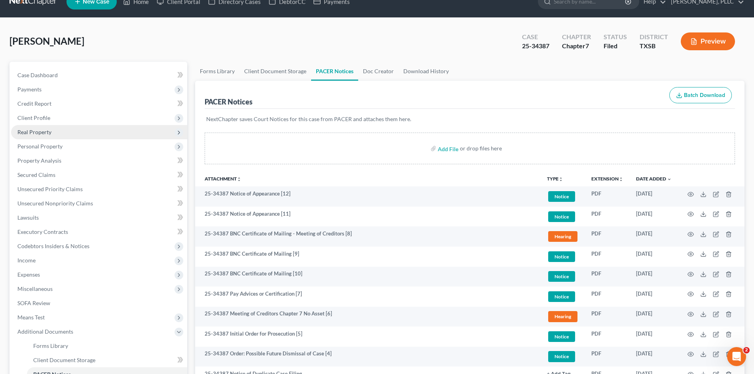
scroll to position [79, 0]
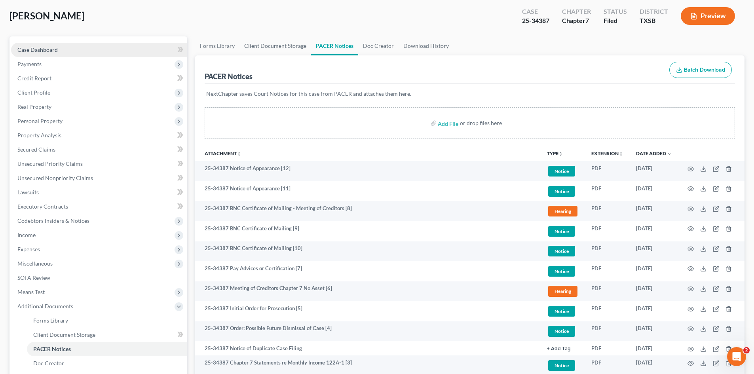
drag, startPoint x: 99, startPoint y: 44, endPoint x: 103, endPoint y: 44, distance: 4.7
click at [99, 44] on link "Case Dashboard" at bounding box center [99, 50] width 176 height 14
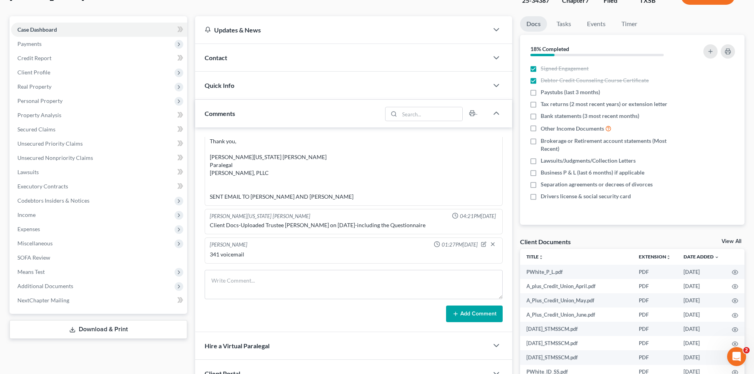
scroll to position [79, 0]
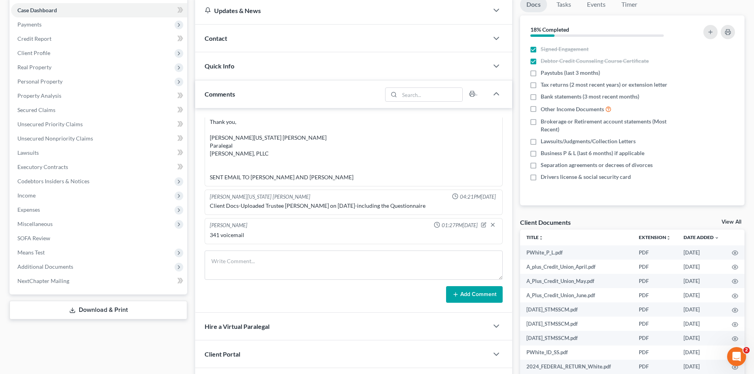
click at [175, 350] on div "Case Dashboard Payments Invoices Payments Payments Credit Report Client Profile" at bounding box center [99, 210] width 186 height 427
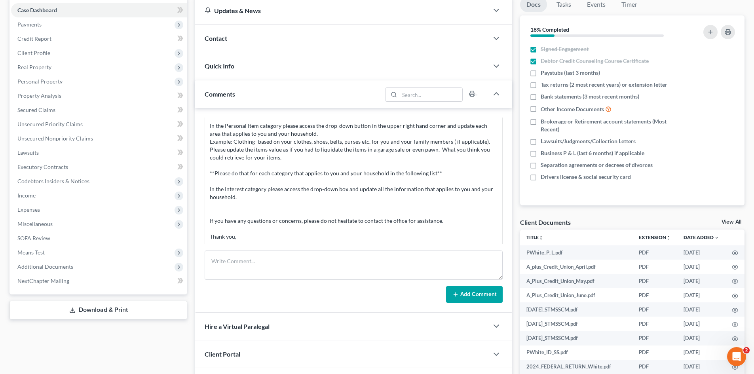
scroll to position [88, 0]
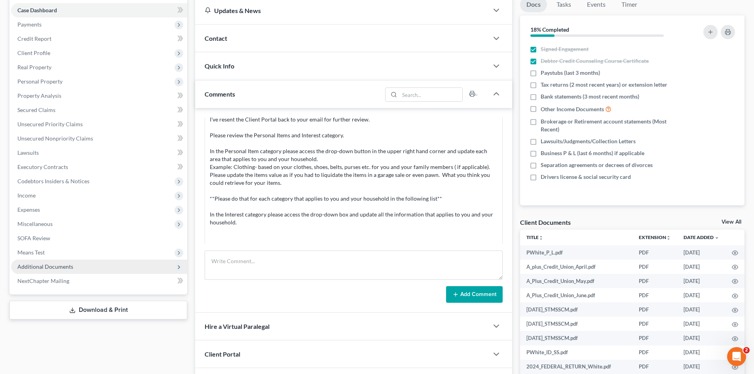
click at [86, 261] on span "Additional Documents" at bounding box center [99, 267] width 176 height 14
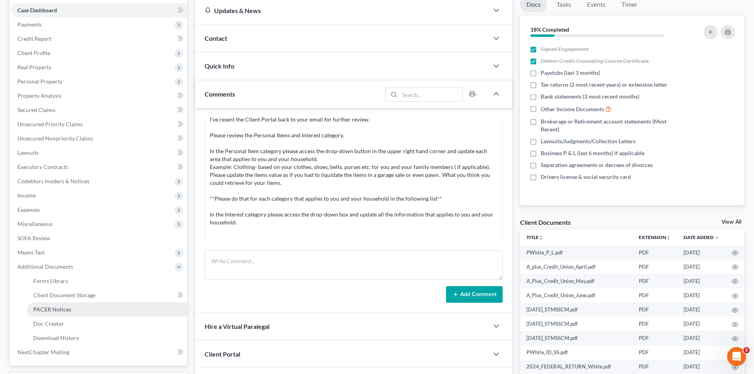
click at [74, 312] on link "PACER Notices" at bounding box center [107, 309] width 160 height 14
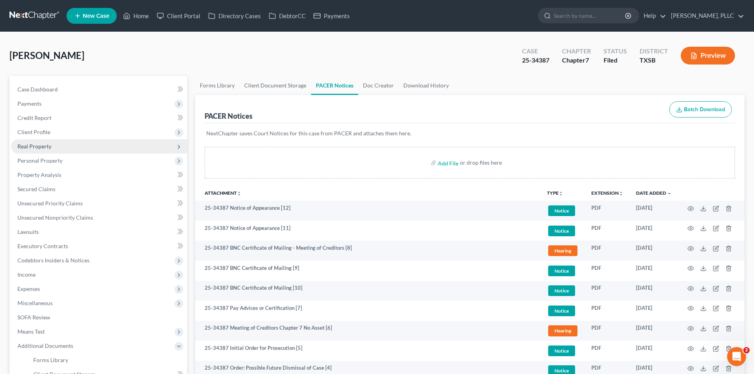
click at [46, 150] on span "Real Property" at bounding box center [99, 146] width 176 height 14
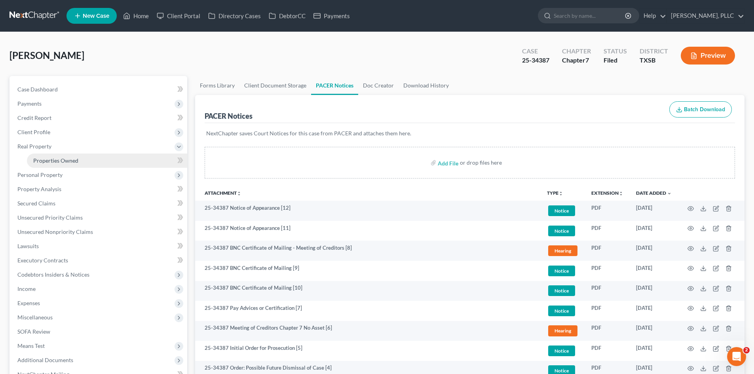
click at [68, 164] on link "Properties Owned" at bounding box center [107, 161] width 160 height 14
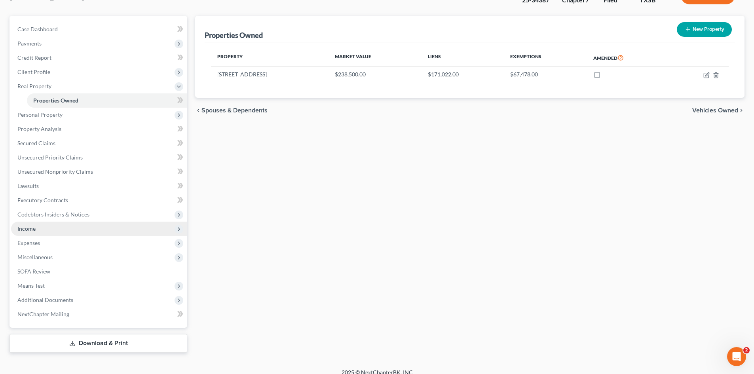
scroll to position [69, 0]
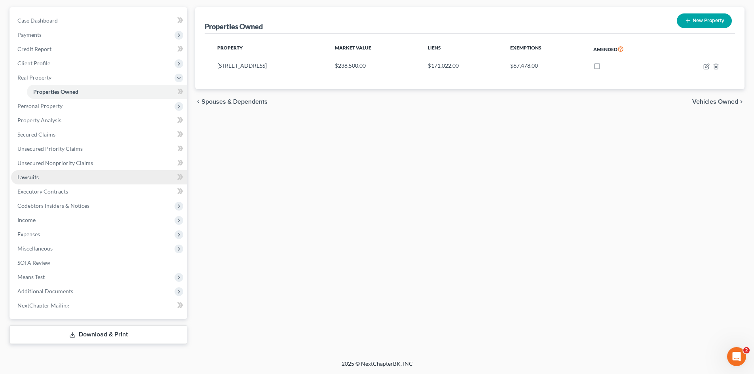
click at [59, 178] on link "Lawsuits" at bounding box center [99, 177] width 176 height 14
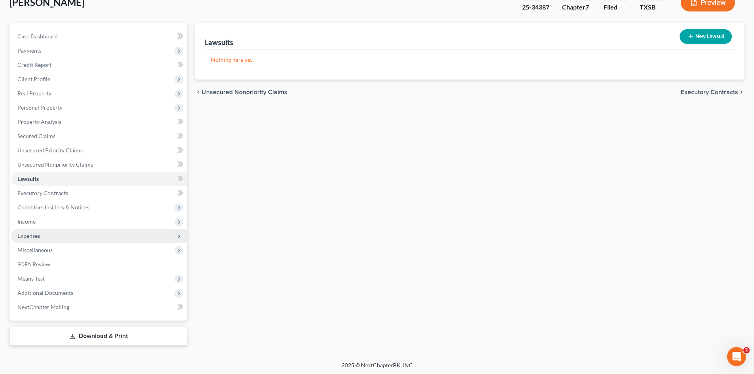
scroll to position [55, 0]
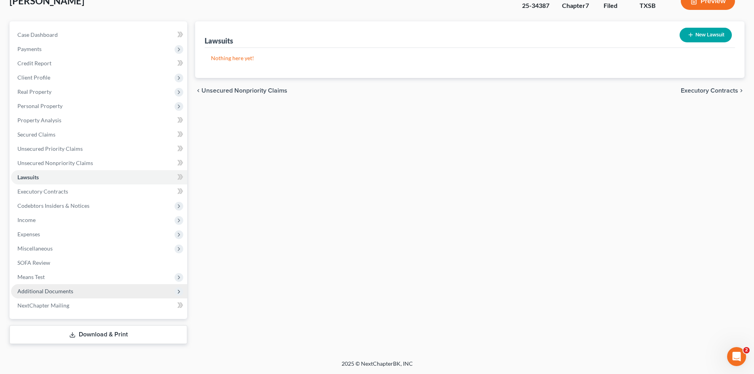
click at [49, 293] on span "Additional Documents" at bounding box center [45, 291] width 56 height 7
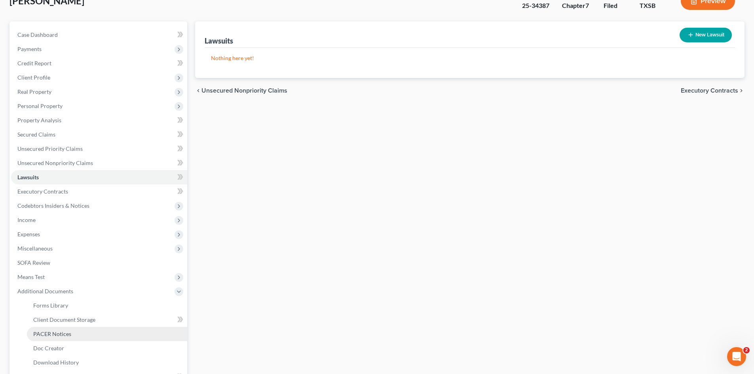
click at [41, 336] on span "PACER Notices" at bounding box center [52, 333] width 38 height 7
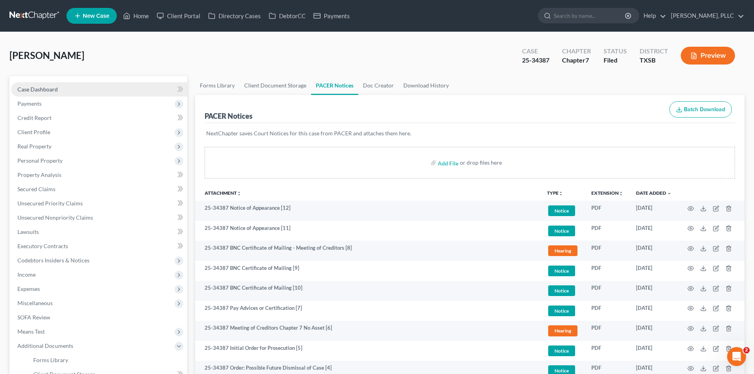
click at [31, 87] on span "Case Dashboard" at bounding box center [37, 89] width 40 height 7
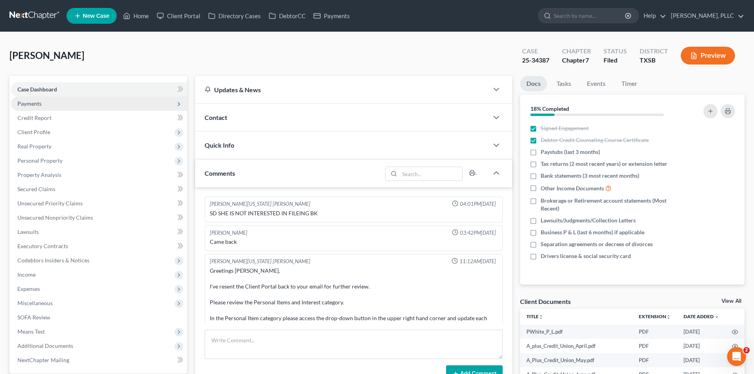
scroll to position [1354, 0]
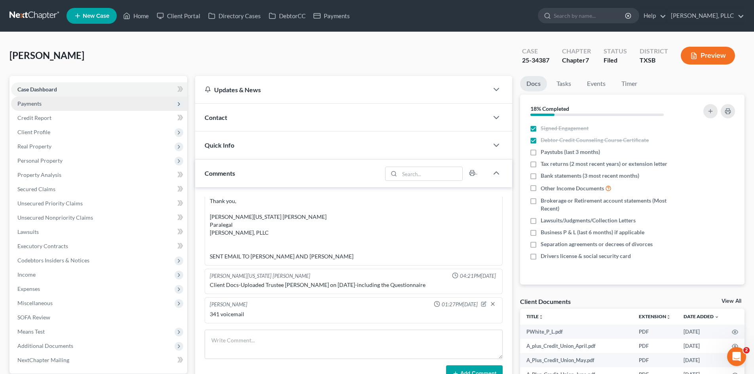
click at [112, 104] on span "Payments" at bounding box center [99, 104] width 176 height 14
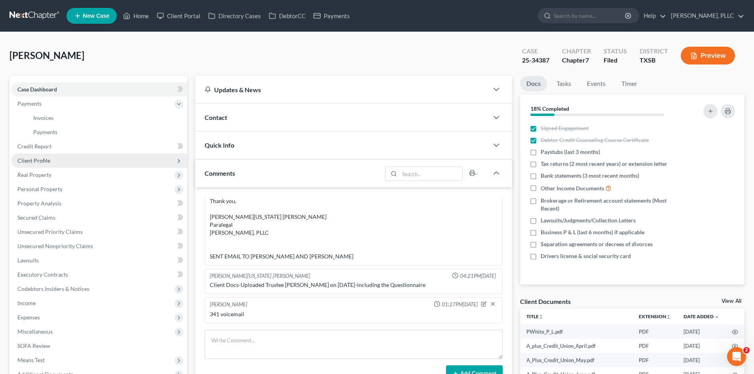
click at [63, 163] on span "Client Profile" at bounding box center [99, 161] width 176 height 14
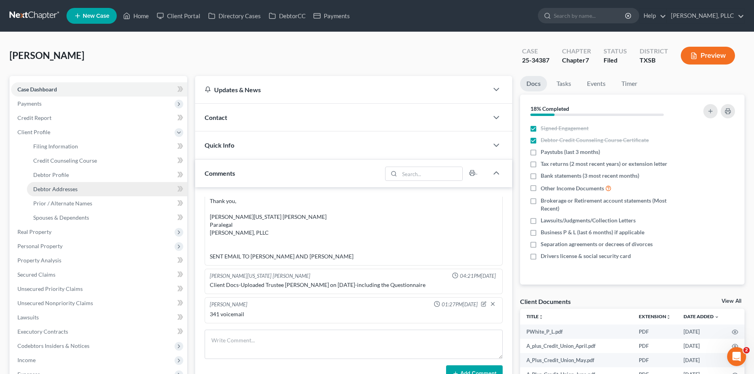
click at [78, 186] on link "Debtor Addresses" at bounding box center [107, 189] width 160 height 14
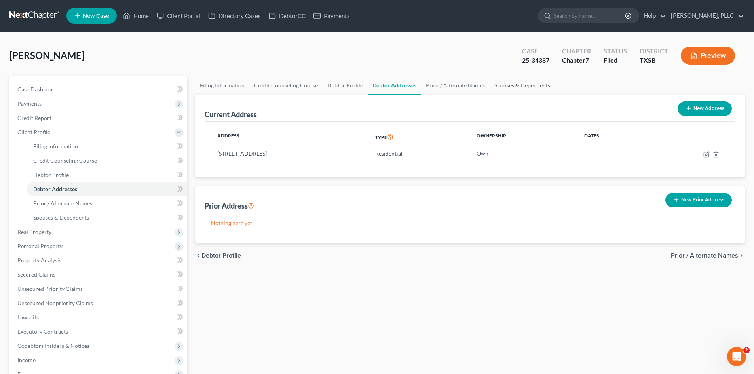
click at [541, 80] on link "Spouses & Dependents" at bounding box center [522, 85] width 65 height 19
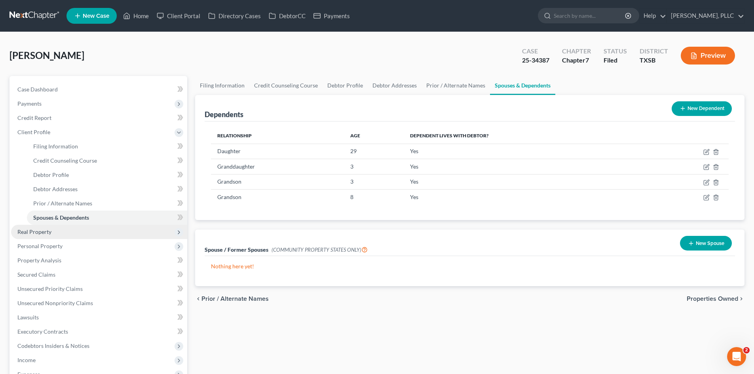
click at [46, 230] on span "Real Property" at bounding box center [34, 231] width 34 height 7
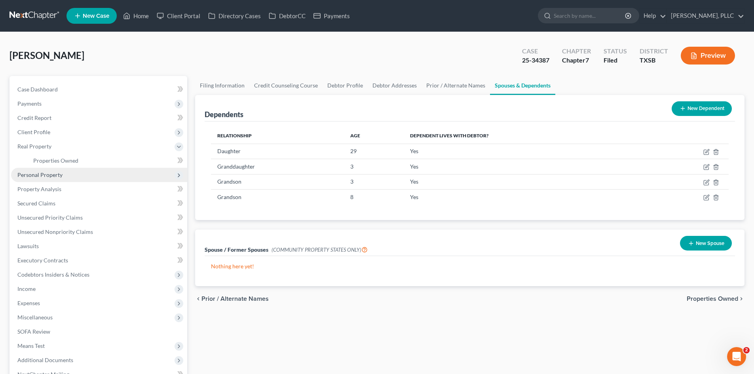
click at [65, 175] on span "Personal Property" at bounding box center [99, 175] width 176 height 14
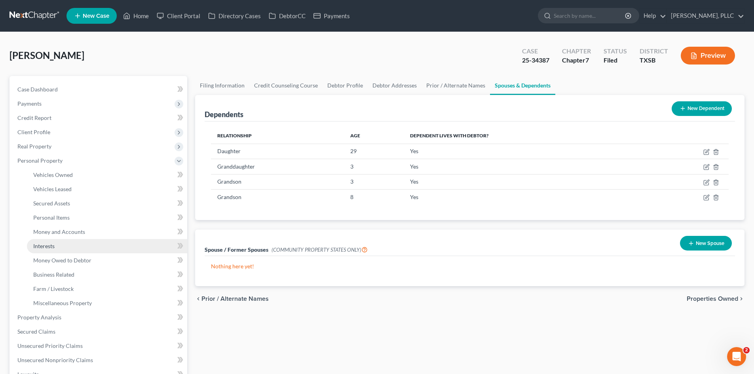
click at [66, 249] on link "Interests" at bounding box center [107, 246] width 160 height 14
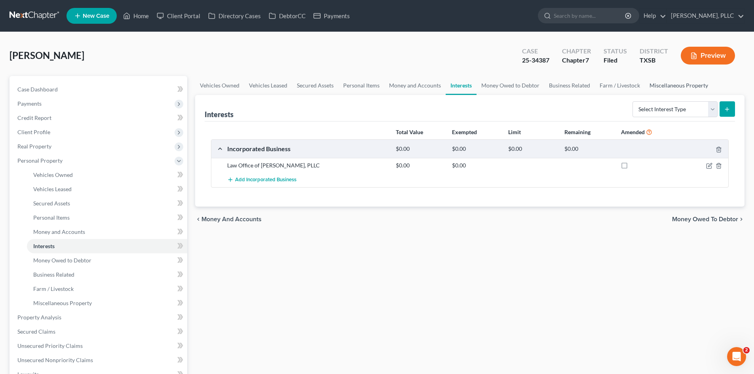
click at [684, 86] on link "Miscellaneous Property" at bounding box center [679, 85] width 68 height 19
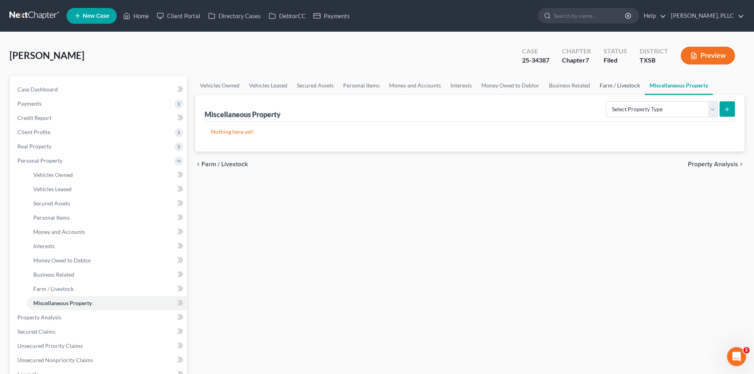
click at [606, 87] on link "Farm / Livestock" at bounding box center [620, 85] width 50 height 19
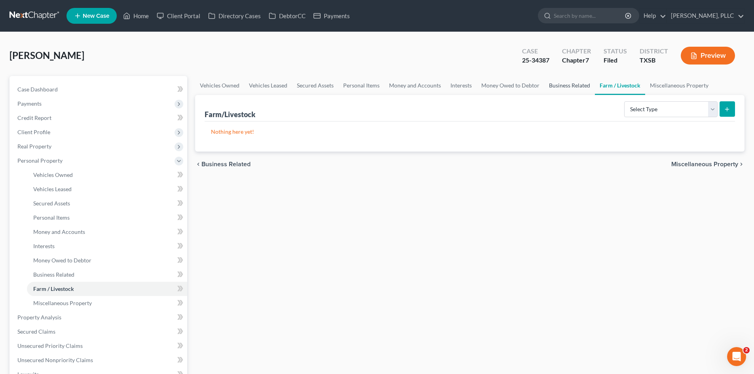
click at [571, 86] on link "Business Related" at bounding box center [569, 85] width 51 height 19
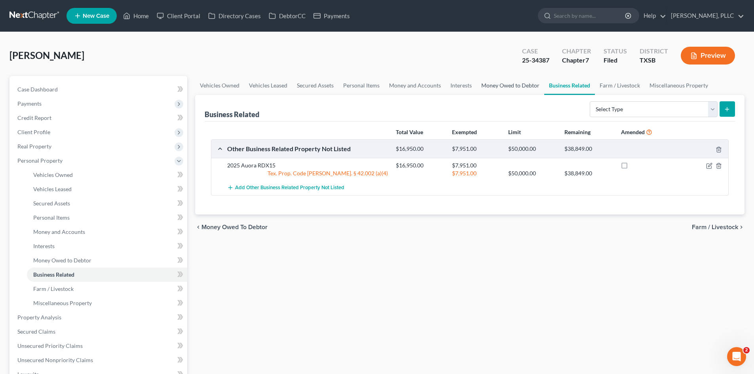
click at [506, 81] on link "Money Owed to Debtor" at bounding box center [510, 85] width 68 height 19
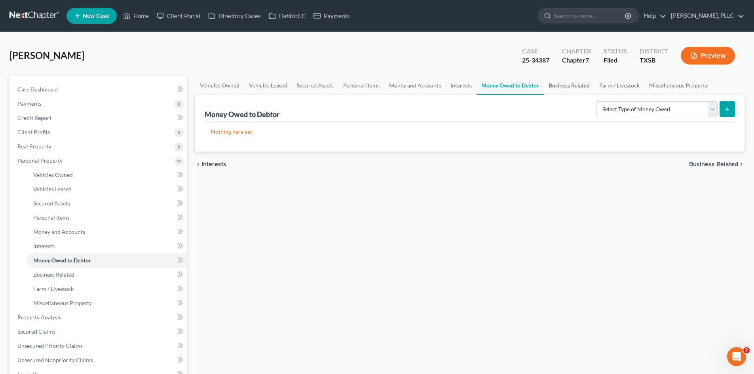
click at [576, 87] on link "Business Related" at bounding box center [569, 85] width 51 height 19
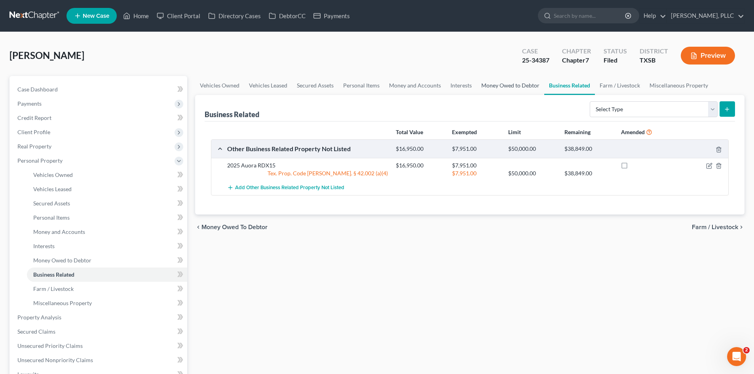
click at [522, 88] on link "Money Owed to Debtor" at bounding box center [510, 85] width 68 height 19
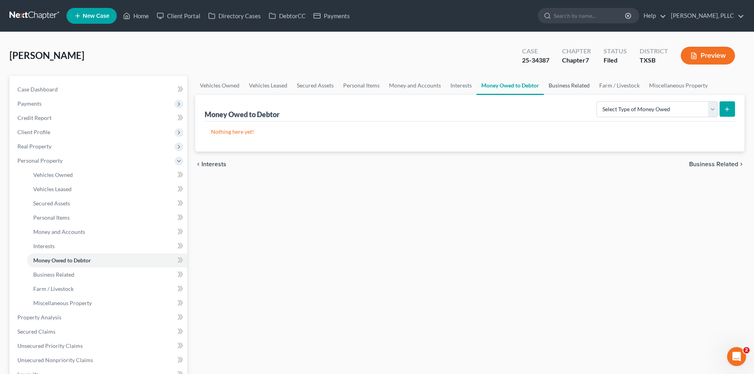
click at [554, 85] on link "Business Related" at bounding box center [569, 85] width 51 height 19
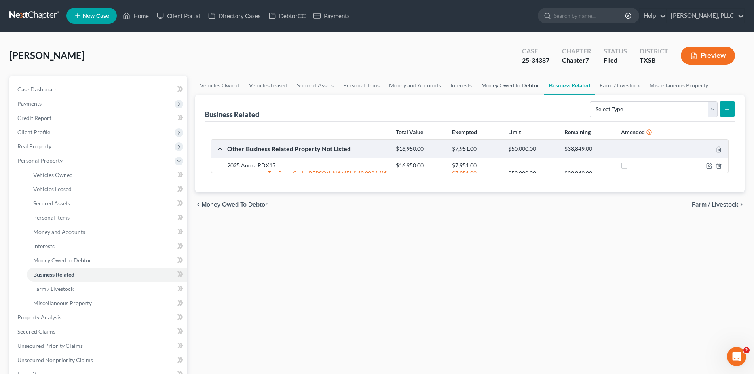
click at [512, 84] on link "Money Owed to Debtor" at bounding box center [510, 85] width 68 height 19
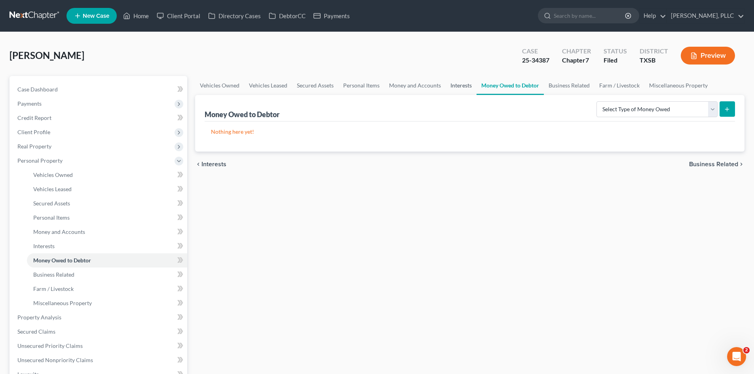
click at [464, 88] on link "Interests" at bounding box center [461, 85] width 31 height 19
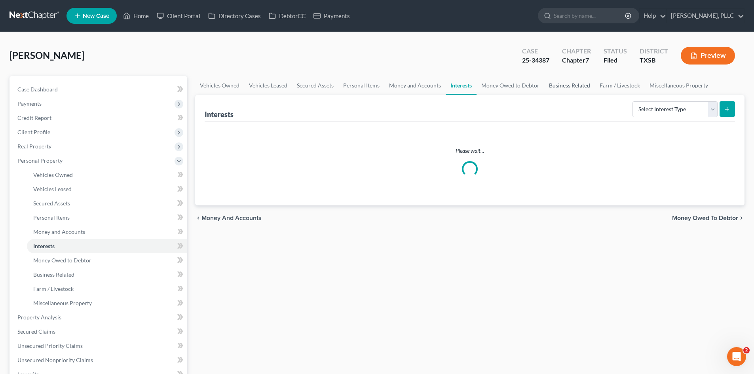
click at [578, 86] on link "Business Related" at bounding box center [569, 85] width 51 height 19
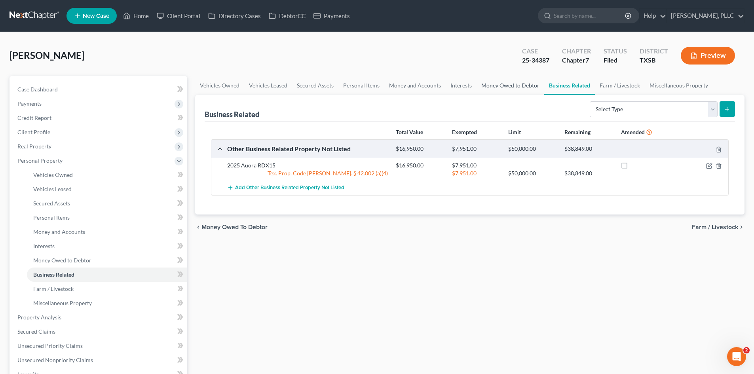
click at [531, 85] on link "Money Owed to Debtor" at bounding box center [510, 85] width 68 height 19
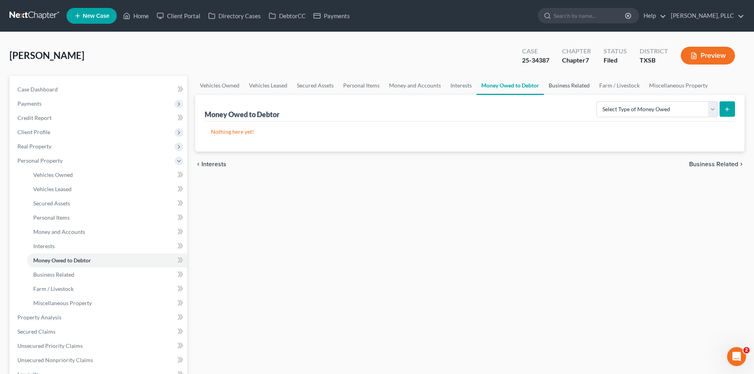
click at [573, 84] on link "Business Related" at bounding box center [569, 85] width 51 height 19
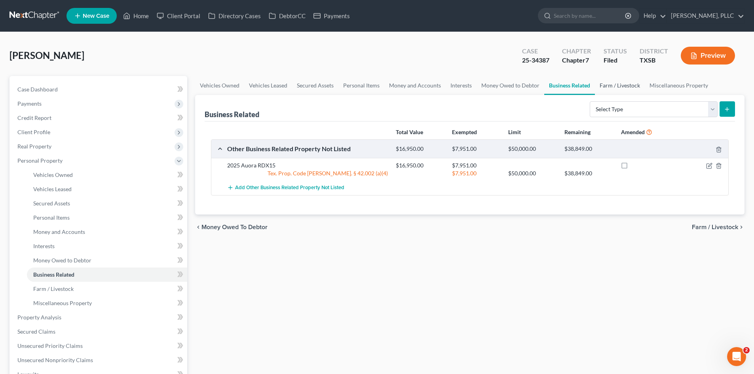
click at [600, 86] on link "Farm / Livestock" at bounding box center [620, 85] width 50 height 19
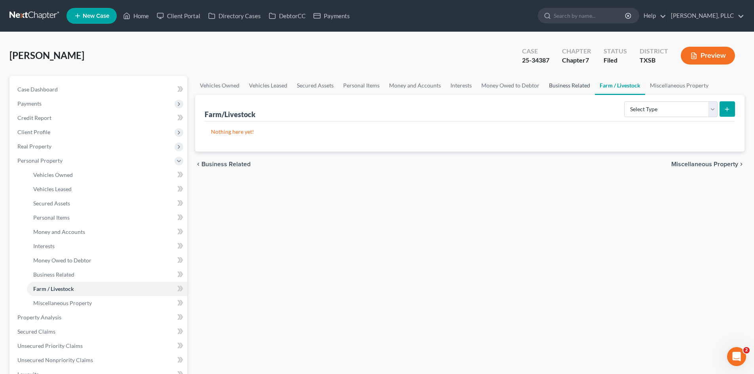
click at [575, 88] on link "Business Related" at bounding box center [569, 85] width 51 height 19
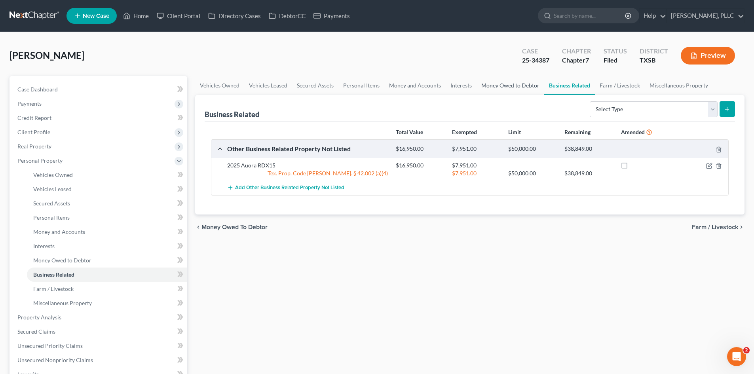
click at [503, 87] on link "Money Owed to Debtor" at bounding box center [510, 85] width 68 height 19
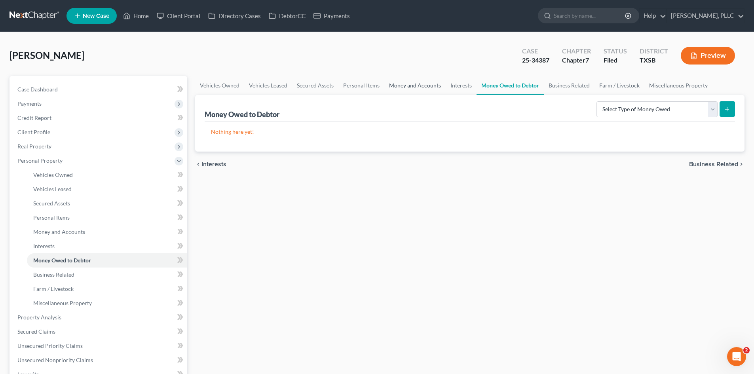
click at [411, 85] on link "Money and Accounts" at bounding box center [414, 85] width 61 height 19
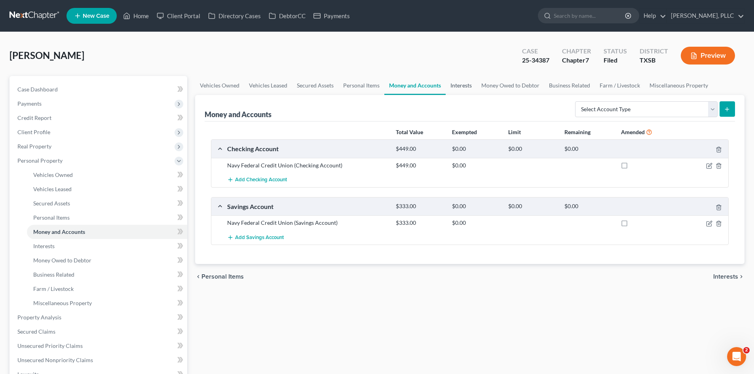
click at [458, 85] on link "Interests" at bounding box center [461, 85] width 31 height 19
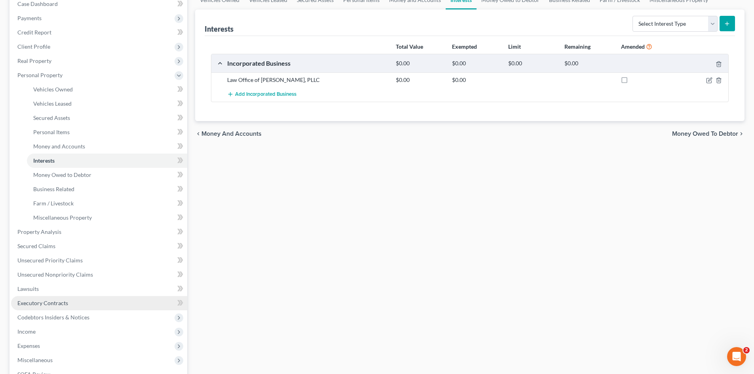
scroll to position [197, 0]
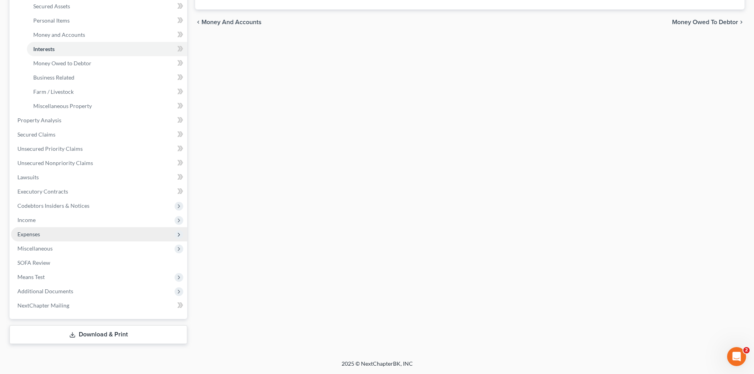
click at [49, 234] on span "Expenses" at bounding box center [99, 234] width 176 height 14
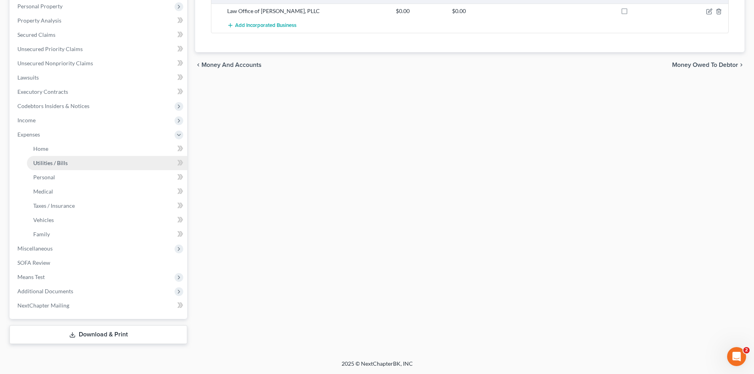
scroll to position [154, 0]
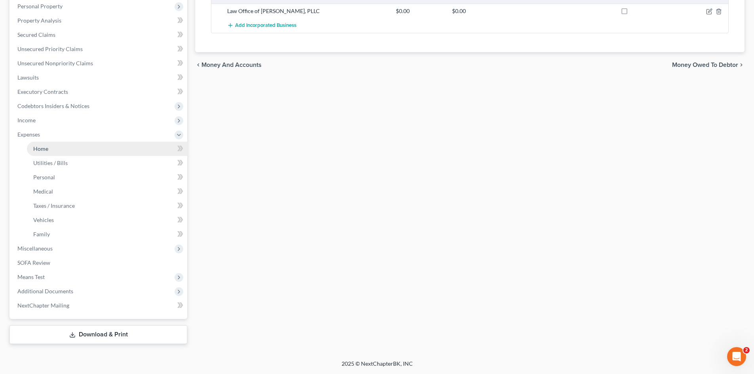
click at [117, 150] on link "Home" at bounding box center [107, 149] width 160 height 14
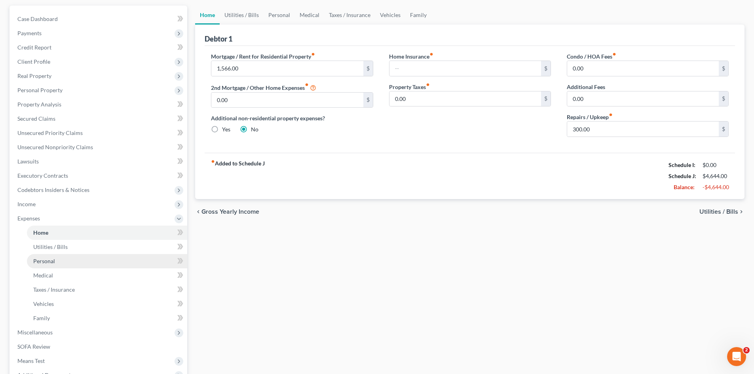
scroll to position [79, 0]
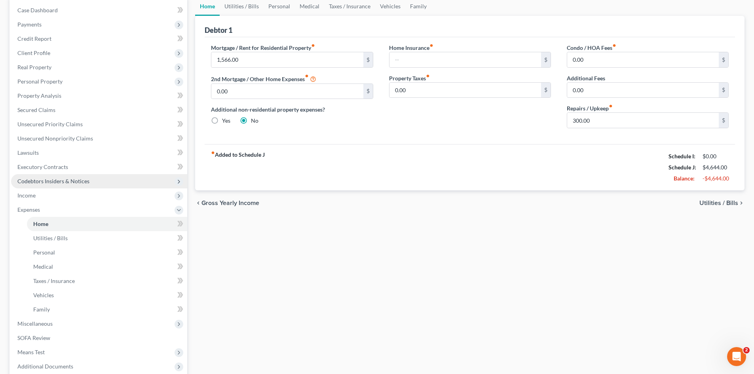
click at [46, 188] on span "Codebtors Insiders & Notices" at bounding box center [99, 181] width 176 height 14
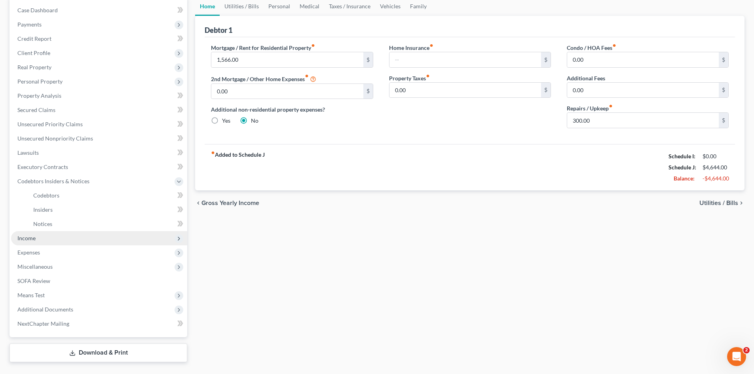
click at [39, 238] on span "Income" at bounding box center [99, 238] width 176 height 14
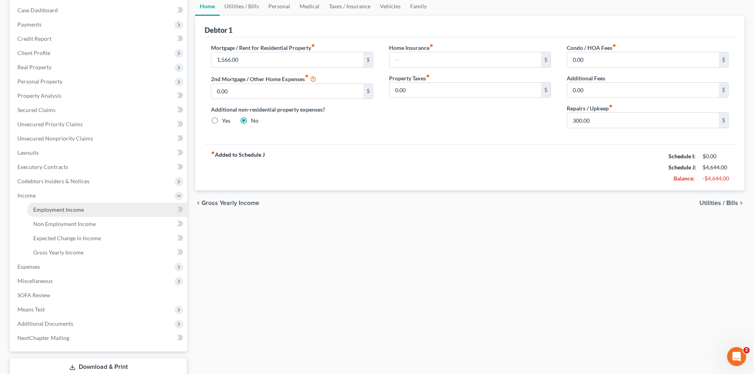
click at [58, 207] on span "Employment Income" at bounding box center [58, 209] width 51 height 7
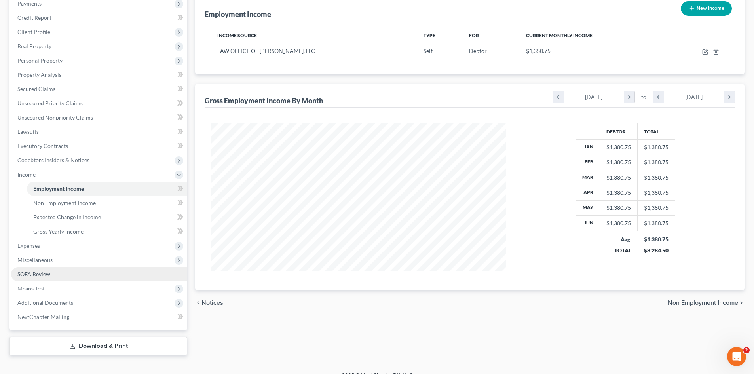
scroll to position [112, 0]
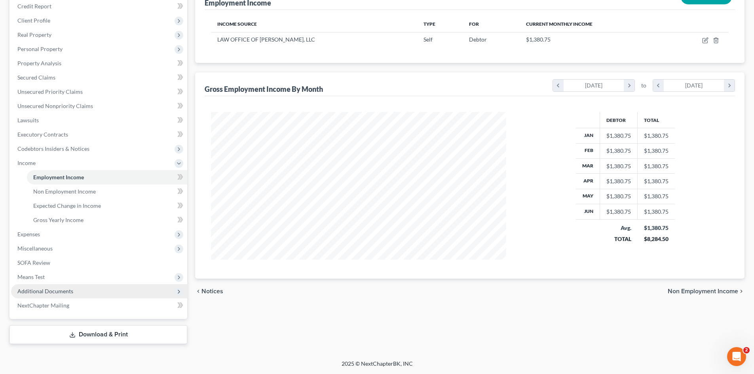
click at [34, 293] on span "Additional Documents" at bounding box center [45, 291] width 56 height 7
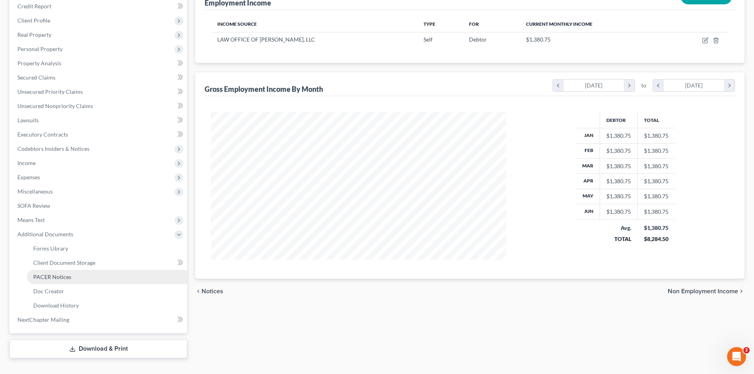
click at [108, 272] on link "PACER Notices" at bounding box center [107, 277] width 160 height 14
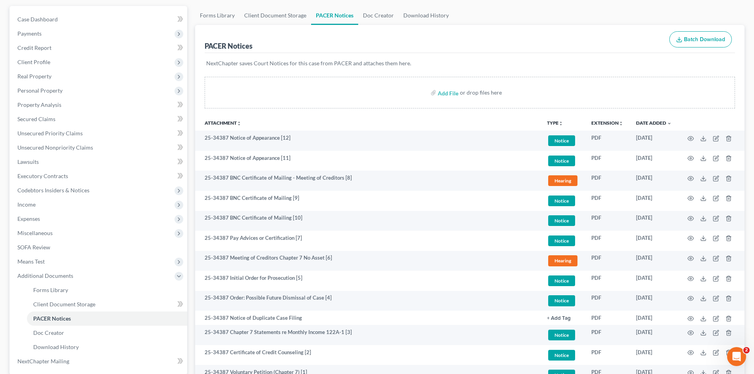
scroll to position [79, 0]
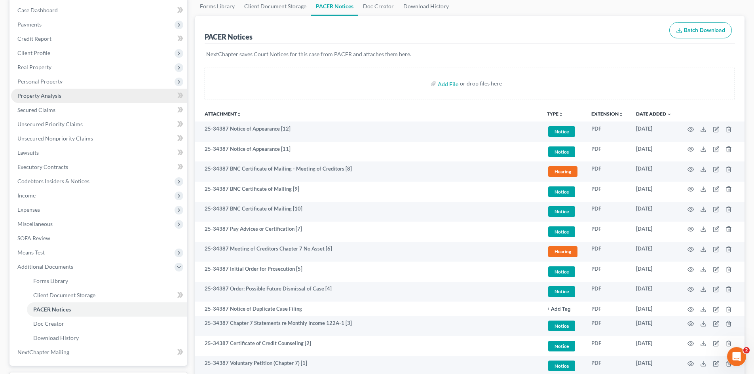
click at [60, 95] on span "Property Analysis" at bounding box center [39, 95] width 44 height 7
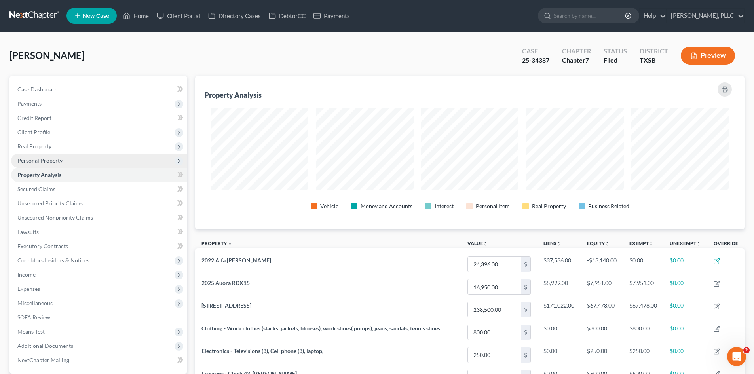
click at [73, 160] on span "Personal Property" at bounding box center [99, 161] width 176 height 14
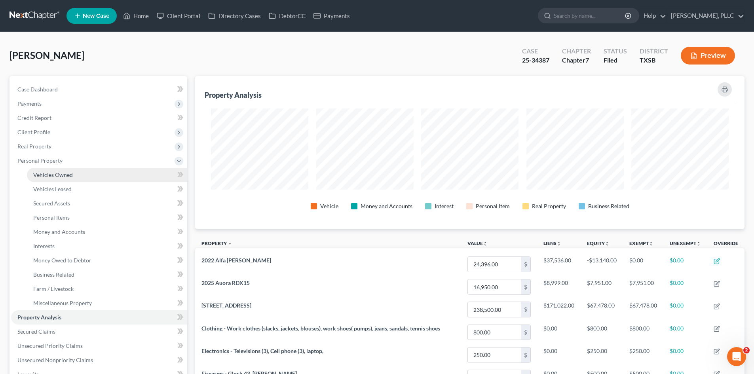
click at [44, 178] on link "Vehicles Owned" at bounding box center [107, 175] width 160 height 14
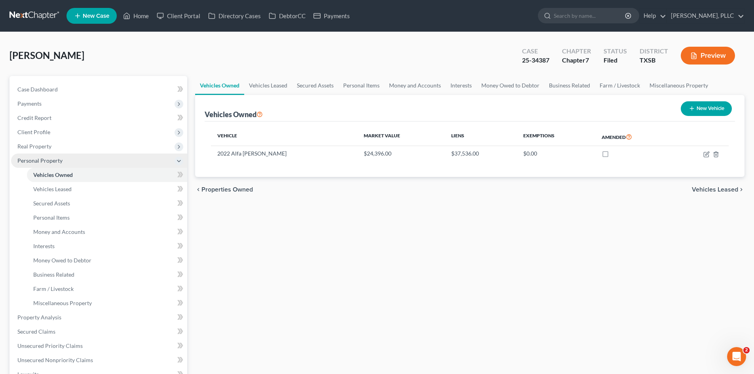
click at [66, 164] on span "Personal Property" at bounding box center [99, 161] width 176 height 14
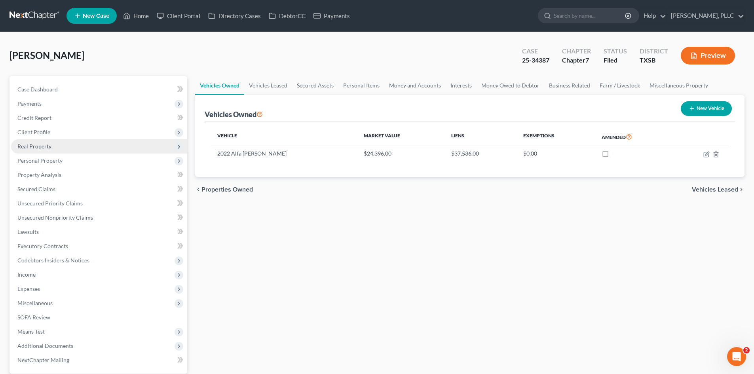
click at [49, 147] on span "Real Property" at bounding box center [34, 146] width 34 height 7
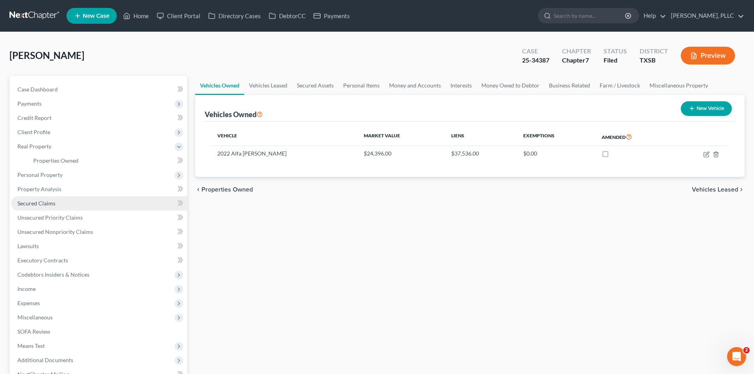
click at [53, 199] on link "Secured Claims" at bounding box center [99, 203] width 176 height 14
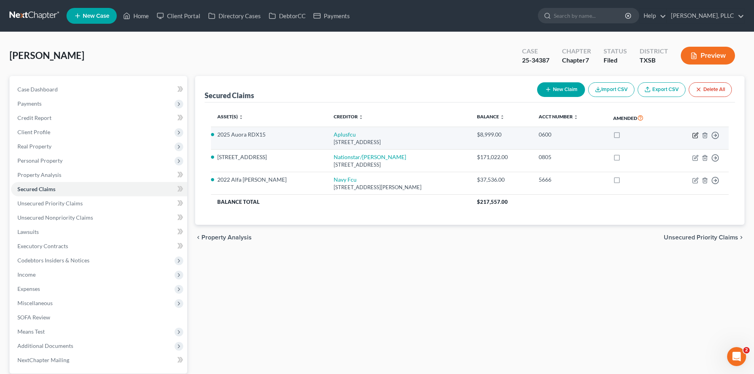
click at [693, 134] on icon "button" at bounding box center [695, 135] width 6 height 6
select select "45"
select select "12"
select select "2"
select select "0"
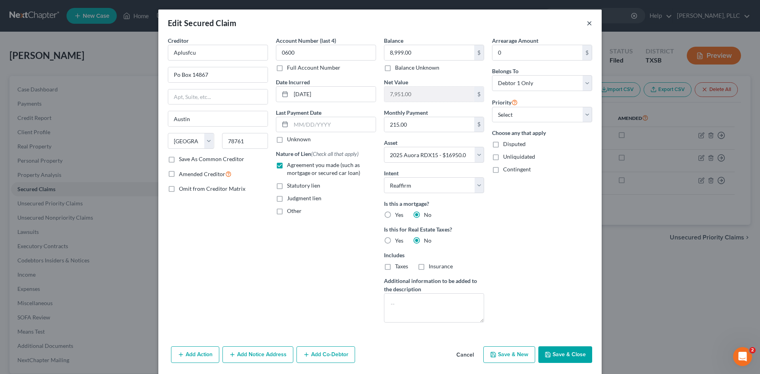
click at [587, 22] on button "×" at bounding box center [590, 22] width 6 height 9
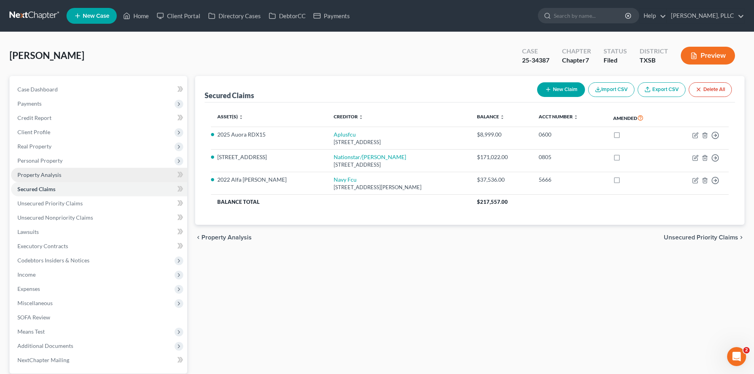
click at [58, 177] on span "Property Analysis" at bounding box center [39, 174] width 44 height 7
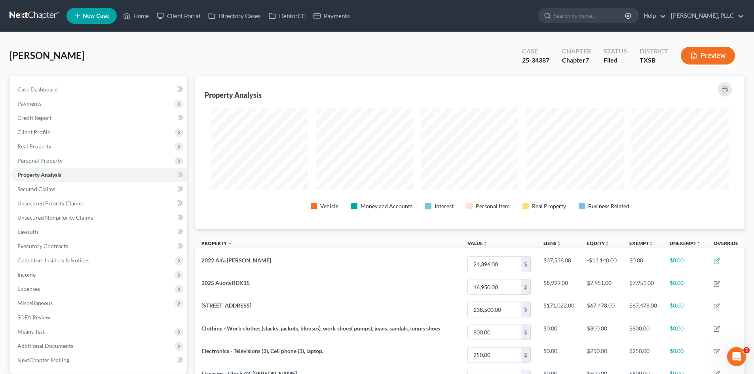
scroll to position [153, 549]
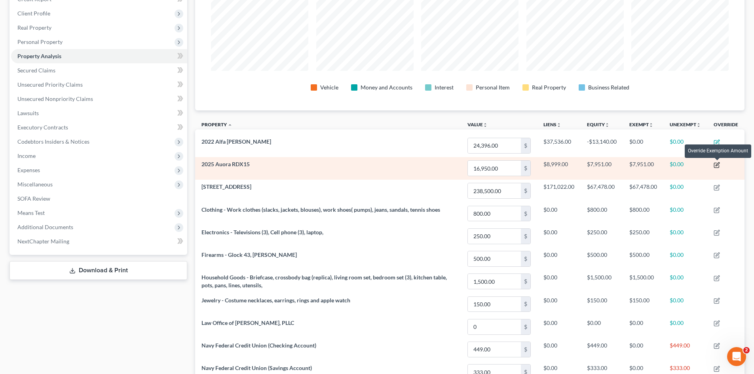
click at [718, 164] on icon "button" at bounding box center [717, 165] width 6 height 6
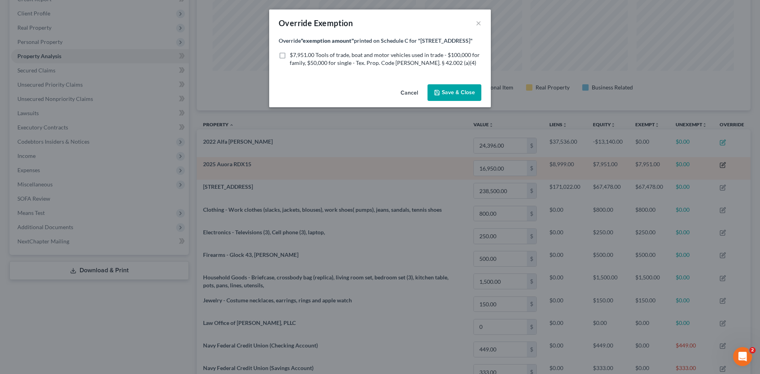
scroll to position [395600, 395200]
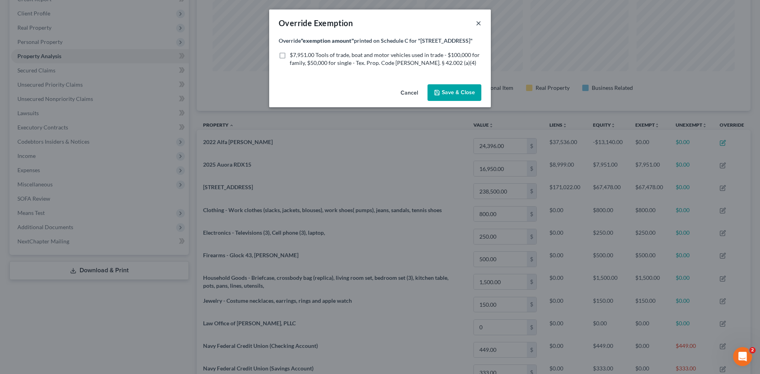
click at [477, 23] on button "×" at bounding box center [479, 22] width 6 height 9
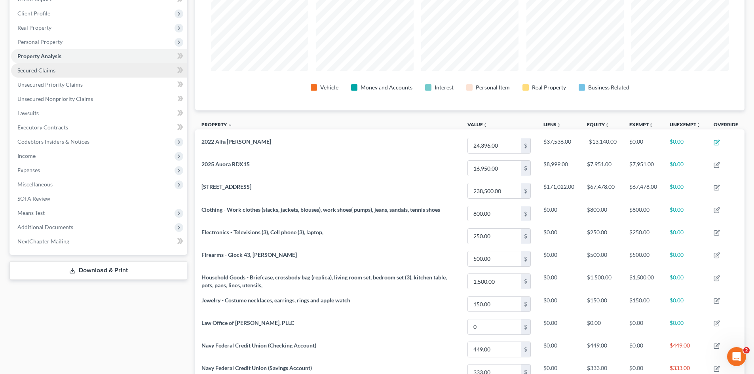
click at [32, 70] on span "Secured Claims" at bounding box center [36, 70] width 38 height 7
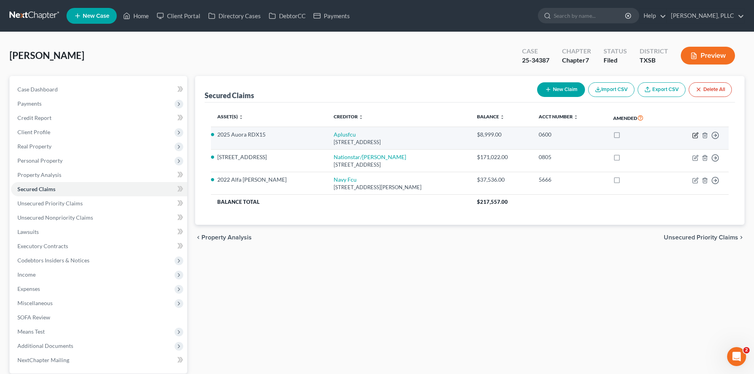
click at [695, 136] on icon "button" at bounding box center [696, 135] width 4 height 4
select select "45"
select select "12"
select select "2"
select select "0"
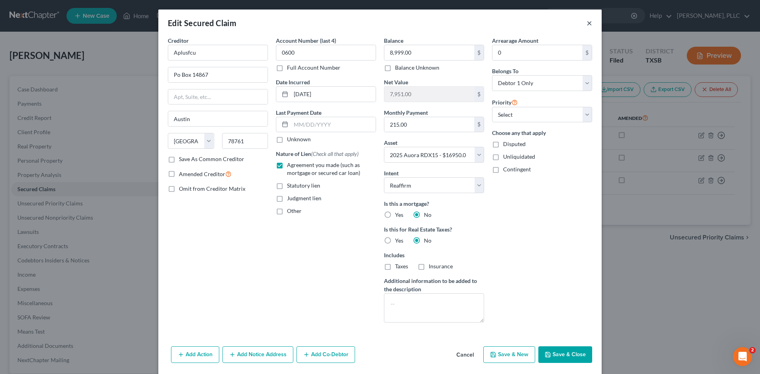
click at [587, 23] on button "×" at bounding box center [590, 22] width 6 height 9
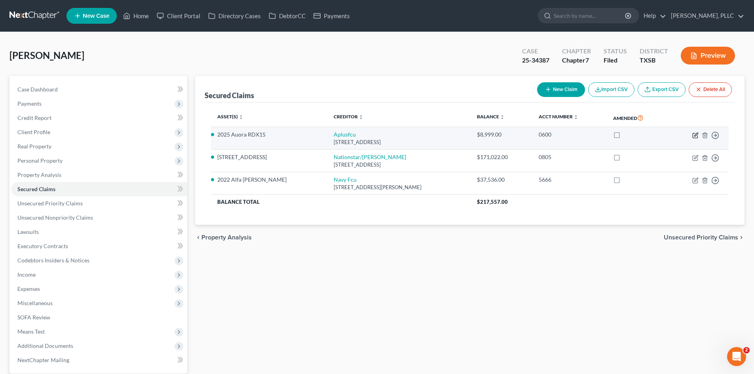
click at [695, 137] on icon "button" at bounding box center [695, 135] width 6 height 6
select select "45"
select select "12"
select select "2"
select select "0"
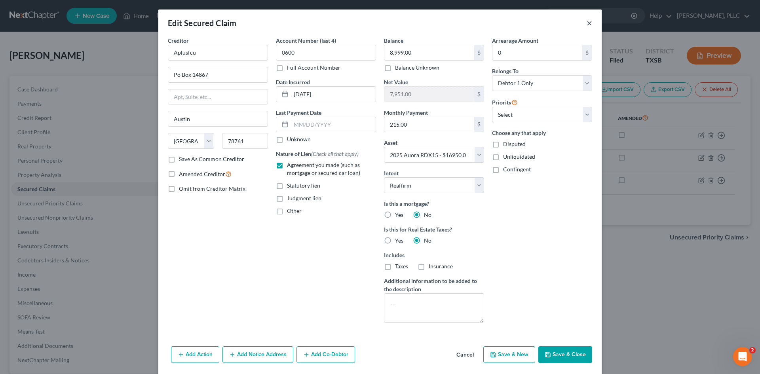
click at [587, 25] on button "×" at bounding box center [590, 22] width 6 height 9
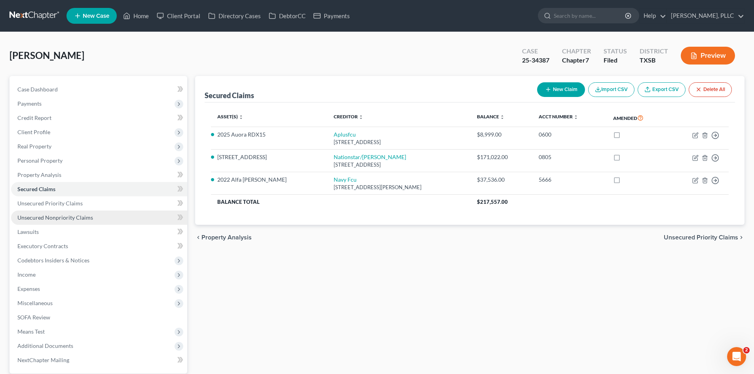
click at [56, 217] on span "Unsecured Nonpriority Claims" at bounding box center [55, 217] width 76 height 7
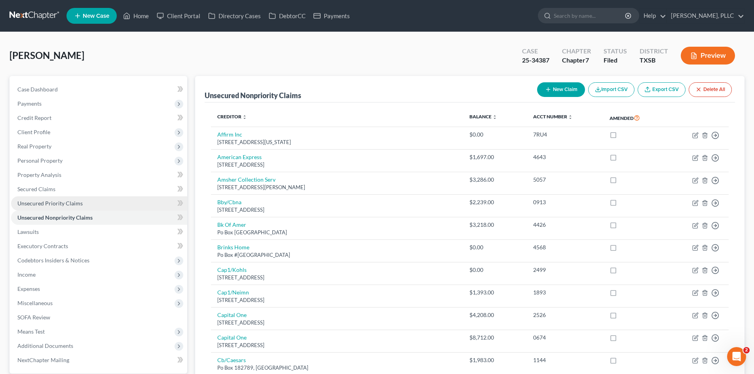
click at [55, 205] on span "Unsecured Priority Claims" at bounding box center [49, 203] width 65 height 7
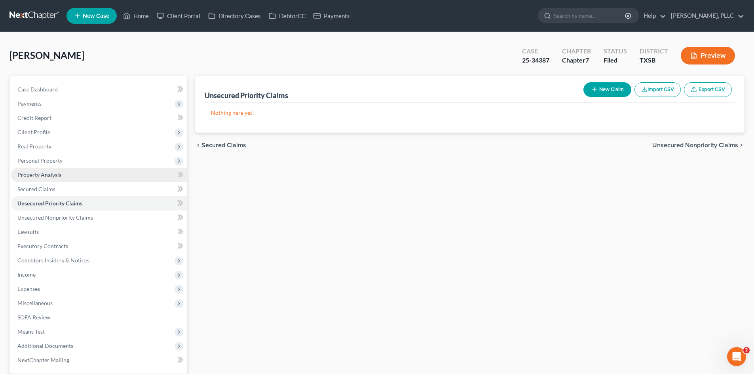
click at [55, 175] on span "Property Analysis" at bounding box center [39, 174] width 44 height 7
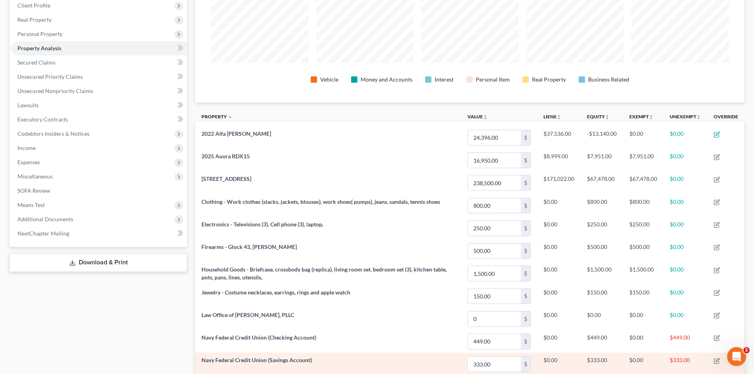
scroll to position [166, 0]
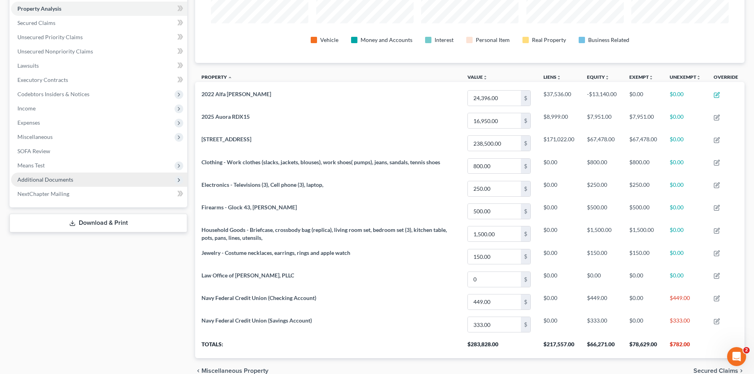
click at [61, 182] on span "Additional Documents" at bounding box center [45, 179] width 56 height 7
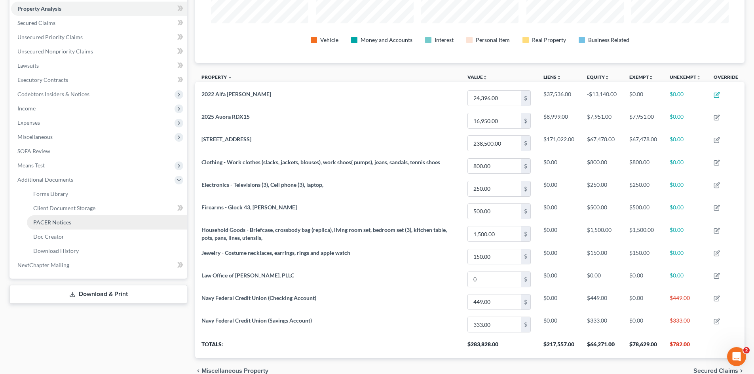
click at [49, 224] on span "PACER Notices" at bounding box center [52, 222] width 38 height 7
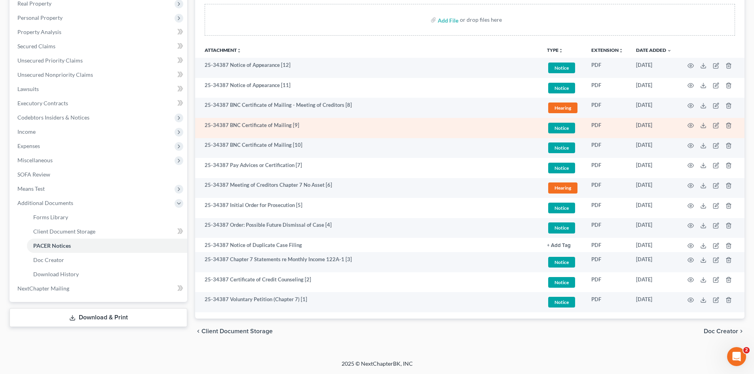
scroll to position [103, 0]
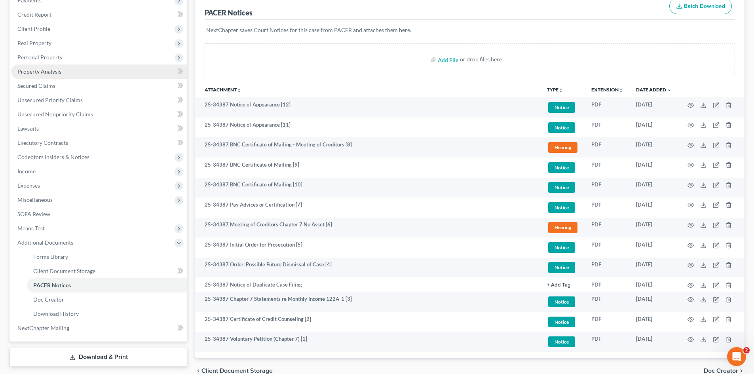
click at [53, 65] on link "Property Analysis" at bounding box center [99, 72] width 176 height 14
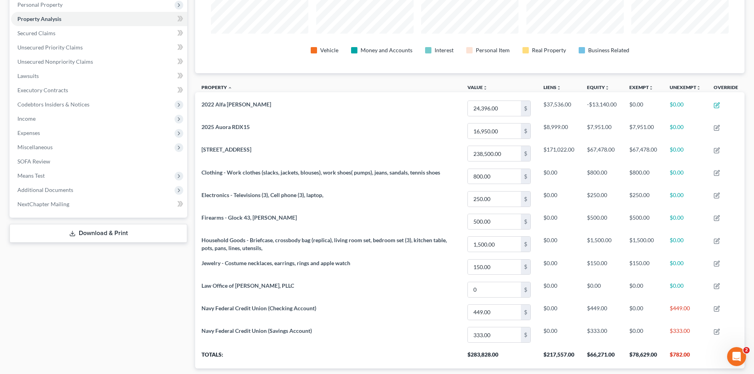
scroll to position [158, 0]
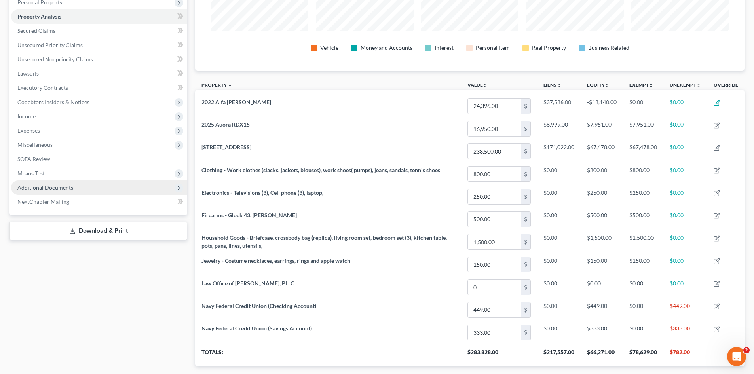
click at [52, 186] on span "Additional Documents" at bounding box center [45, 187] width 56 height 7
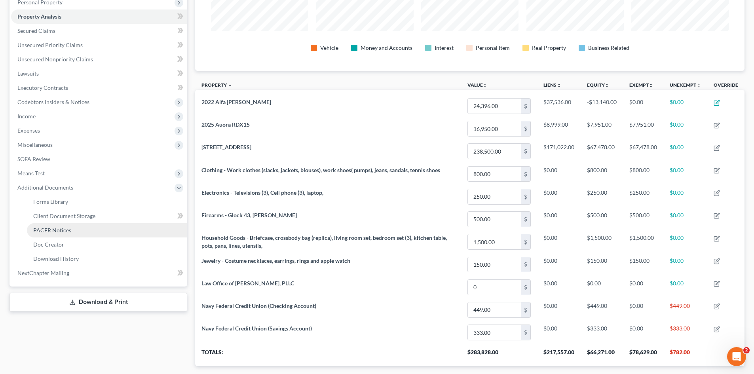
click at [70, 233] on link "PACER Notices" at bounding box center [107, 230] width 160 height 14
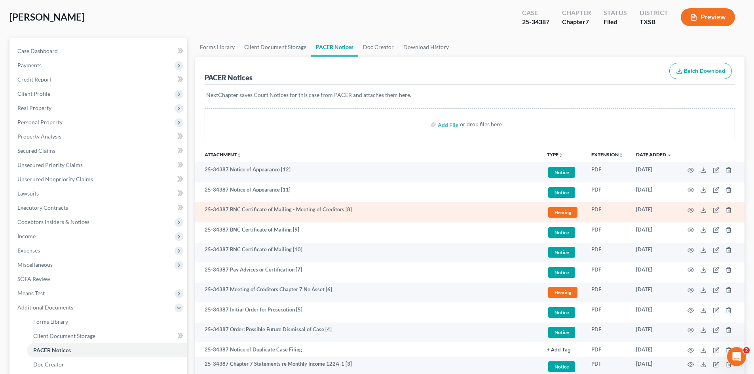
scroll to position [119, 0]
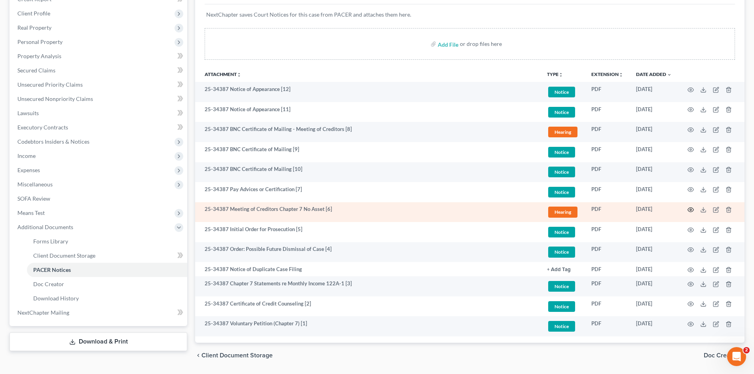
click at [693, 208] on icon "button" at bounding box center [690, 210] width 6 height 6
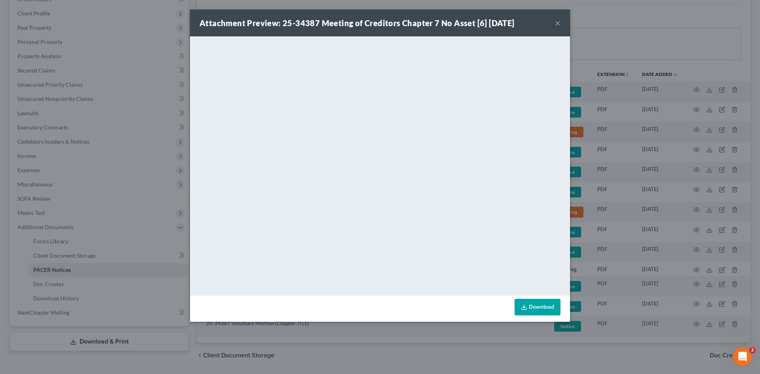
click at [553, 23] on div "Attachment Preview: 25-34387 Meeting of Creditors Chapter 7 No Asset [6] 08/01/…" at bounding box center [380, 22] width 380 height 27
click at [558, 23] on button "×" at bounding box center [558, 22] width 6 height 9
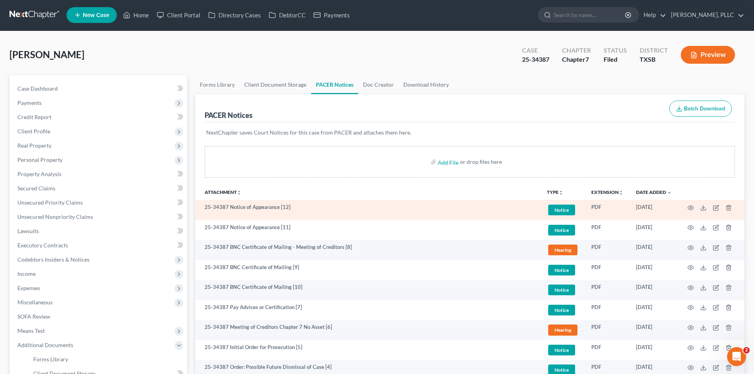
scroll to position [0, 0]
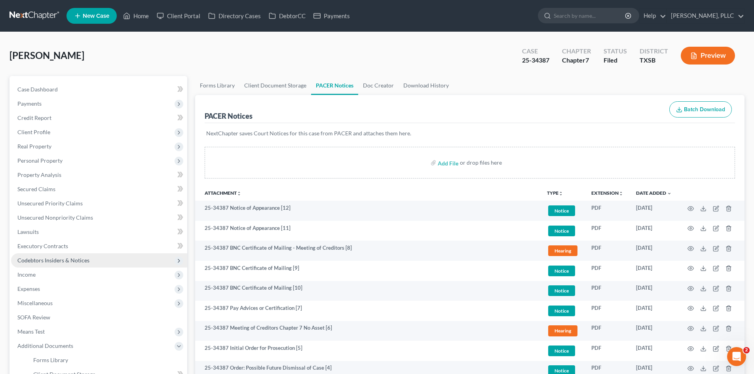
click at [79, 262] on span "Codebtors Insiders & Notices" at bounding box center [53, 260] width 72 height 7
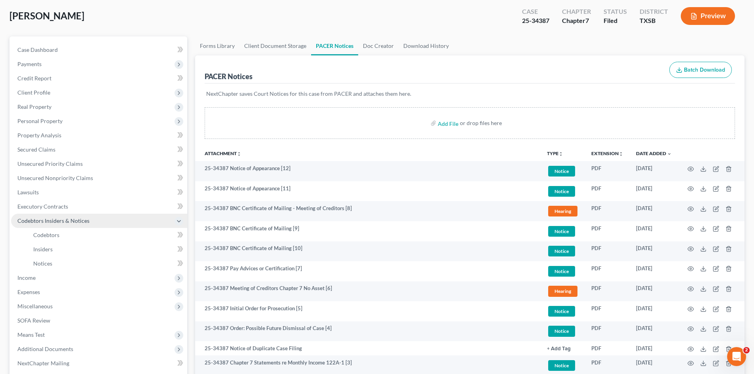
click at [39, 224] on span "Codebtors Insiders & Notices" at bounding box center [99, 221] width 176 height 14
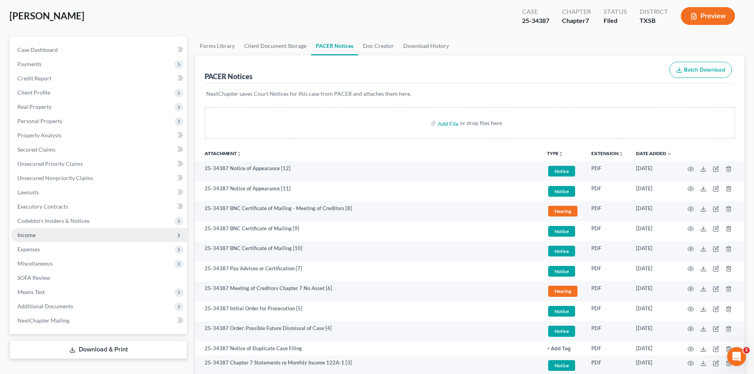
click at [112, 230] on span "Income" at bounding box center [99, 235] width 176 height 14
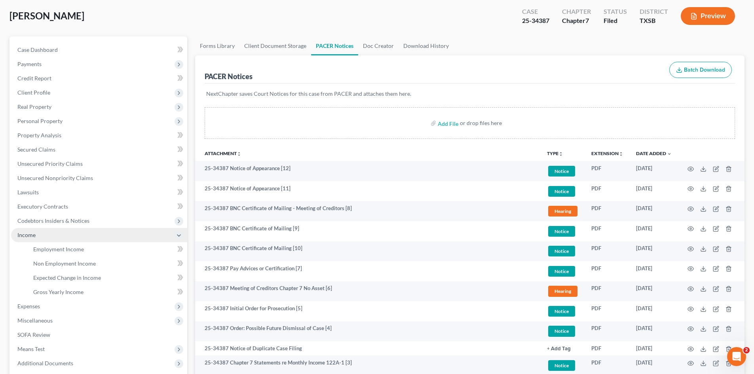
click at [59, 230] on span "Income" at bounding box center [99, 235] width 176 height 14
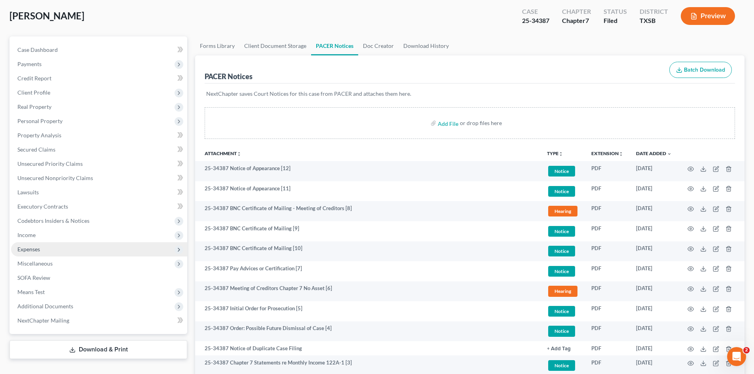
click at [76, 246] on span "Expenses" at bounding box center [99, 249] width 176 height 14
click at [99, 251] on span "Expenses" at bounding box center [99, 249] width 176 height 14
click at [93, 250] on span "Expenses" at bounding box center [99, 249] width 176 height 14
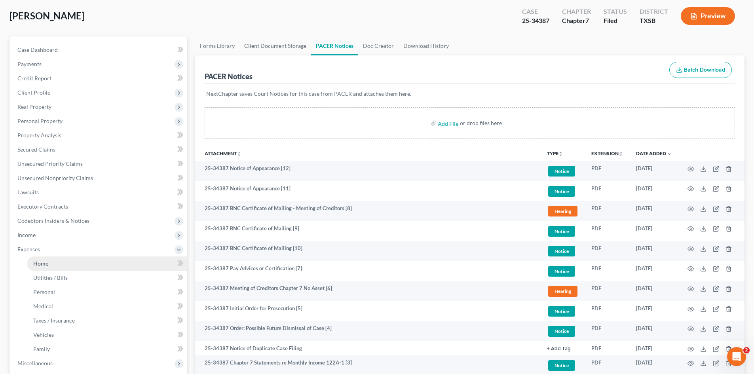
click at [59, 261] on link "Home" at bounding box center [107, 263] width 160 height 14
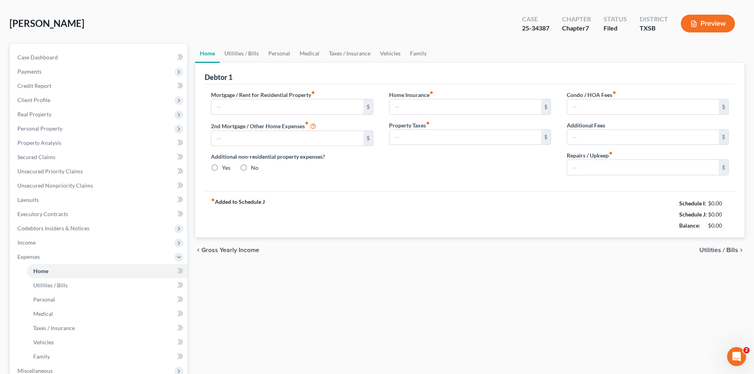
type input "1,566.00"
type input "0.00"
radio input "true"
type input "0.00"
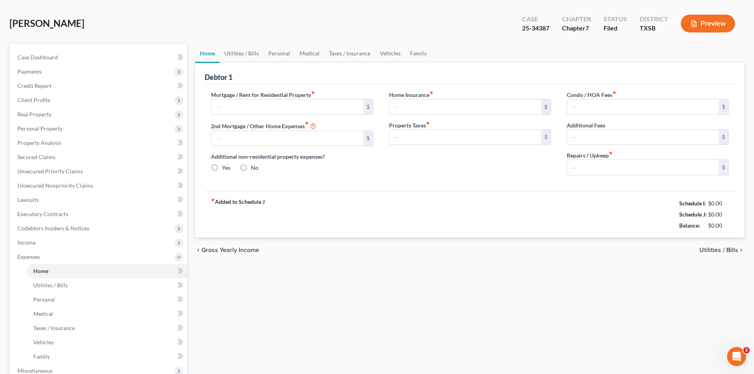
type input "0.00"
type input "300.00"
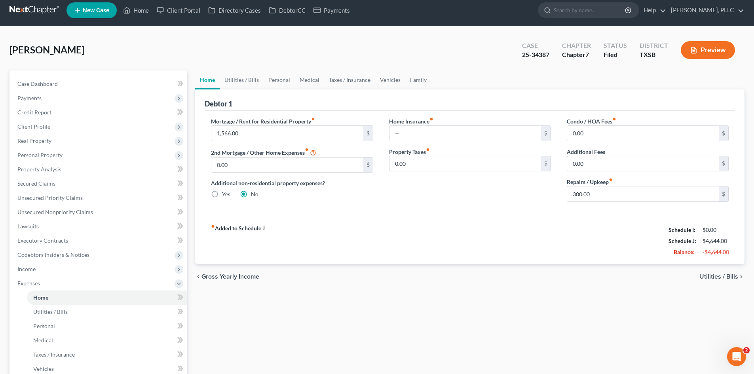
scroll to position [40, 0]
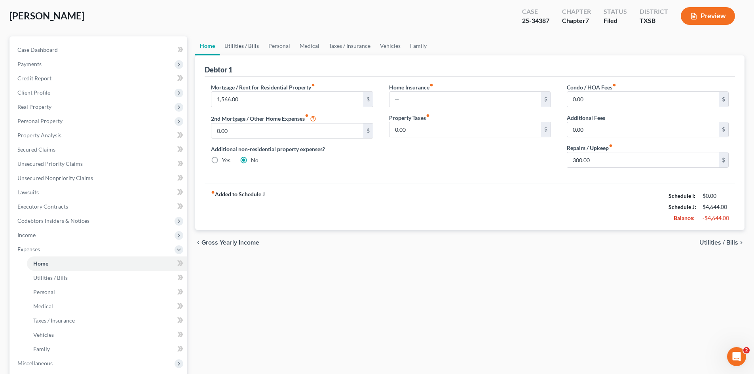
click at [232, 48] on link "Utilities / Bills" at bounding box center [242, 45] width 44 height 19
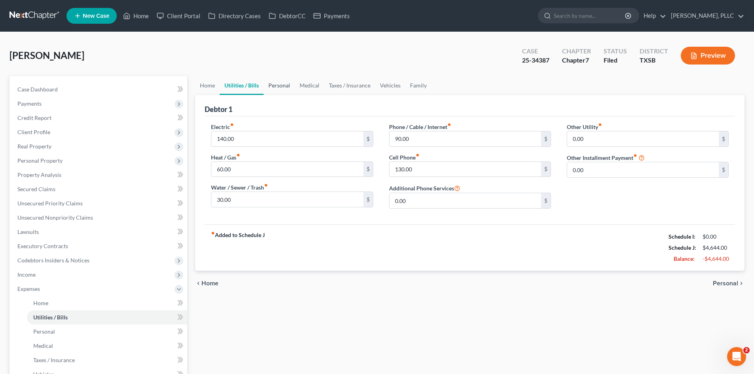
click at [282, 85] on link "Personal" at bounding box center [279, 85] width 31 height 19
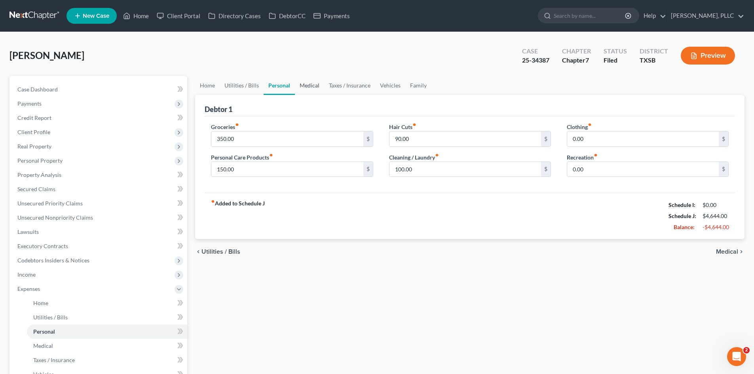
click at [317, 86] on link "Medical" at bounding box center [309, 85] width 29 height 19
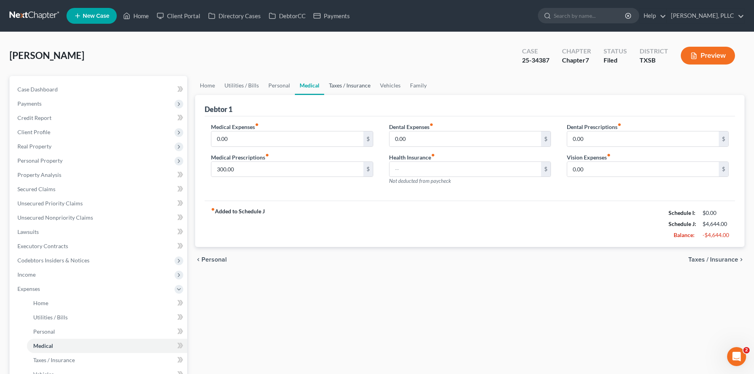
click at [337, 90] on link "Taxes / Insurance" at bounding box center [349, 85] width 51 height 19
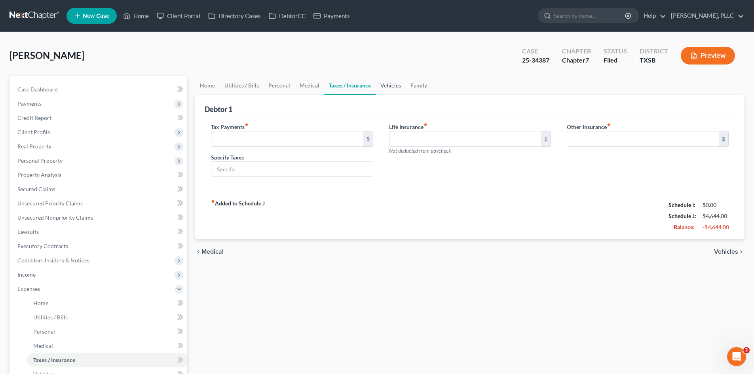
click at [397, 86] on link "Vehicles" at bounding box center [391, 85] width 30 height 19
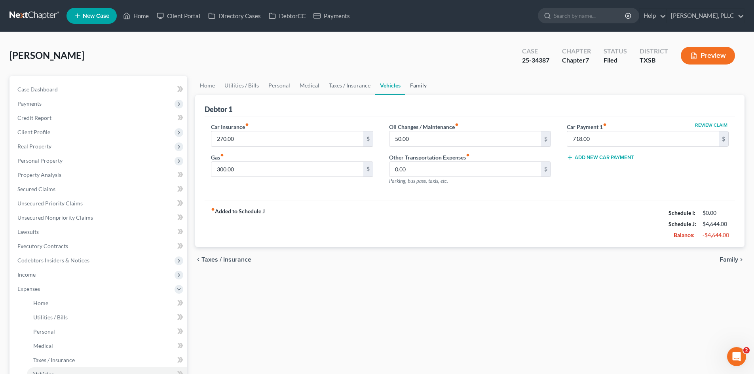
click at [412, 87] on link "Family" at bounding box center [418, 85] width 26 height 19
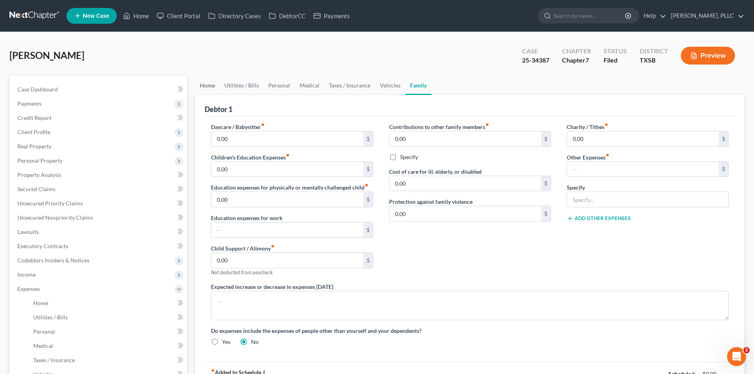
click at [212, 84] on link "Home" at bounding box center [207, 85] width 25 height 19
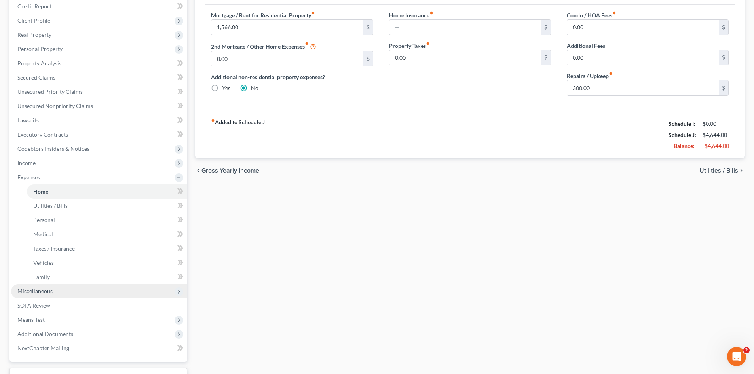
scroll to position [119, 0]
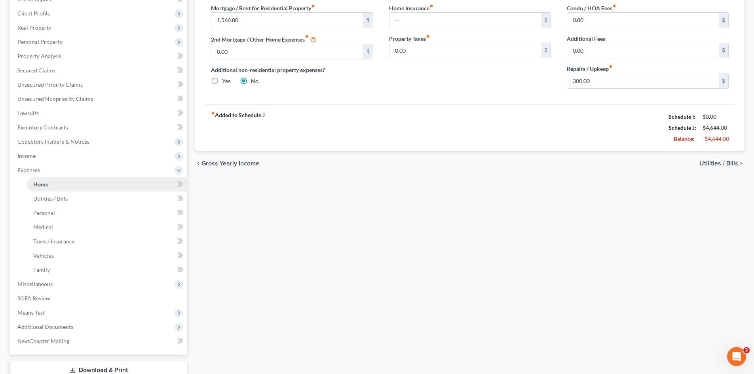
click at [71, 179] on link "Home" at bounding box center [107, 184] width 160 height 14
click at [65, 171] on span "Expenses" at bounding box center [99, 170] width 176 height 14
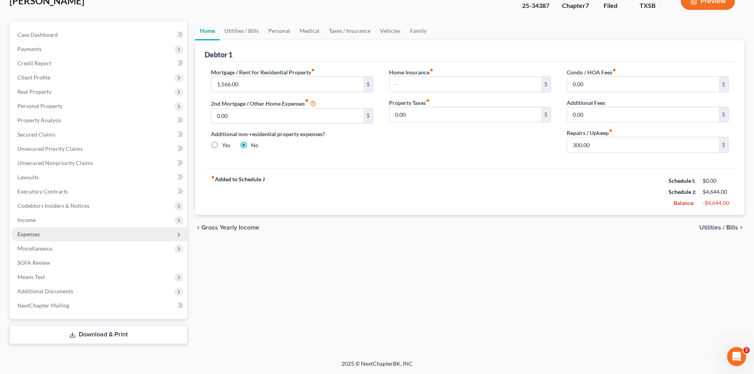
scroll to position [55, 0]
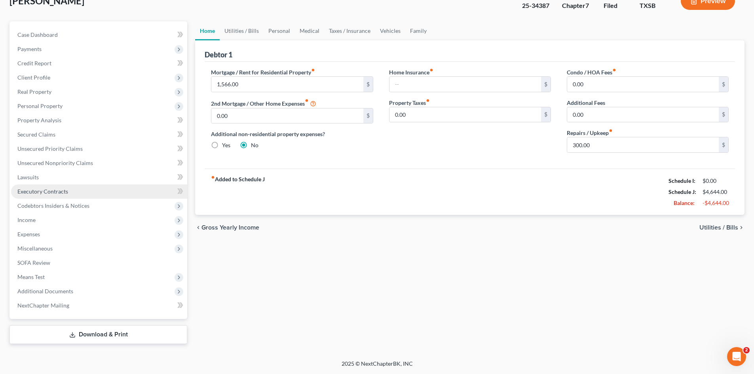
click at [109, 194] on link "Executory Contracts" at bounding box center [99, 191] width 176 height 14
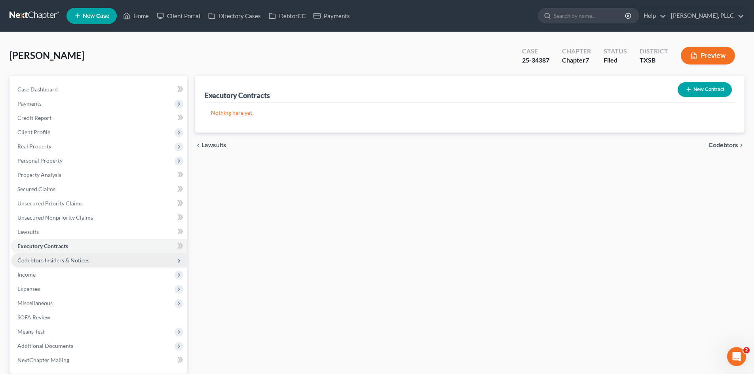
click at [69, 260] on span "Codebtors Insiders & Notices" at bounding box center [53, 260] width 72 height 7
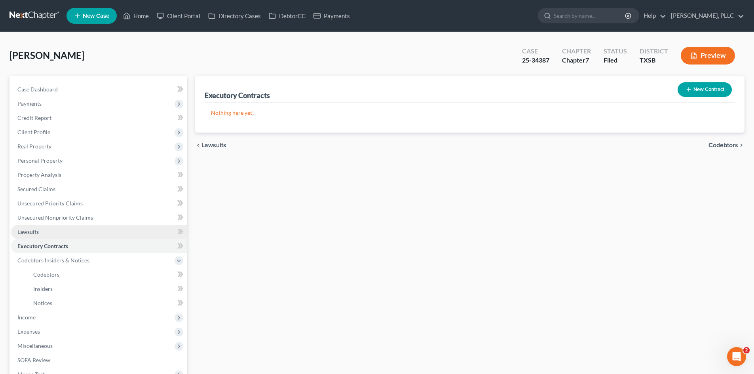
click at [56, 235] on link "Lawsuits" at bounding box center [99, 232] width 176 height 14
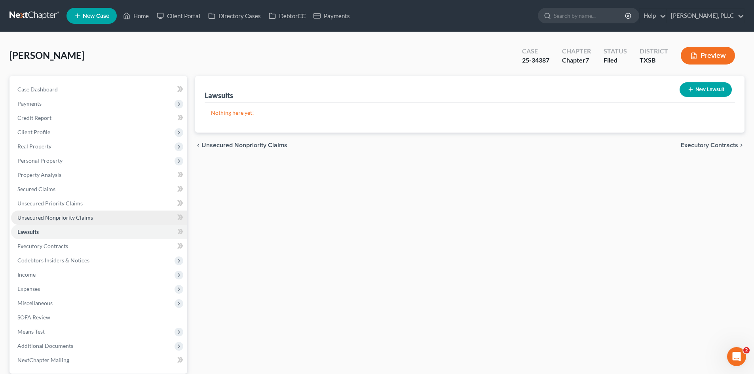
click at [91, 216] on link "Unsecured Nonpriority Claims" at bounding box center [99, 218] width 176 height 14
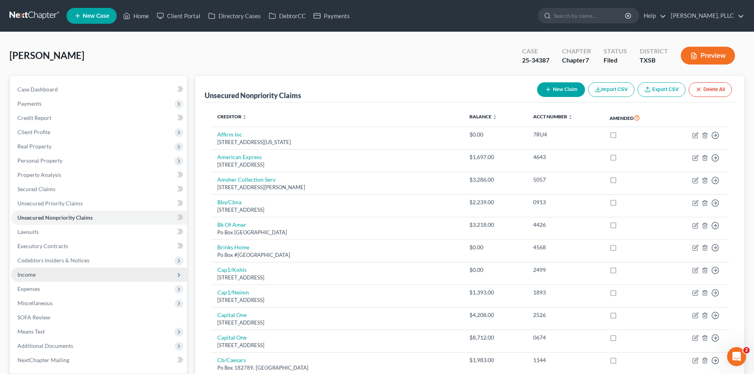
click at [73, 278] on span "Income" at bounding box center [99, 275] width 176 height 14
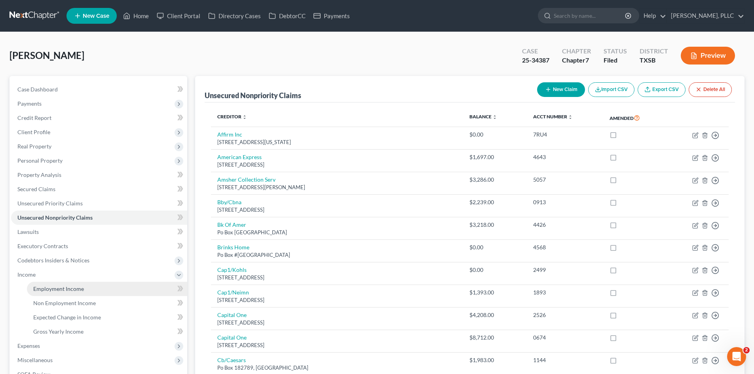
click at [84, 284] on link "Employment Income" at bounding box center [107, 289] width 160 height 14
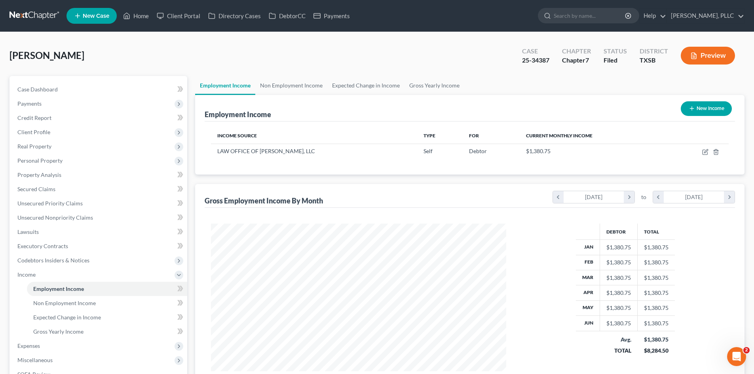
scroll to position [148, 311]
click at [52, 128] on span "Client Profile" at bounding box center [99, 132] width 176 height 14
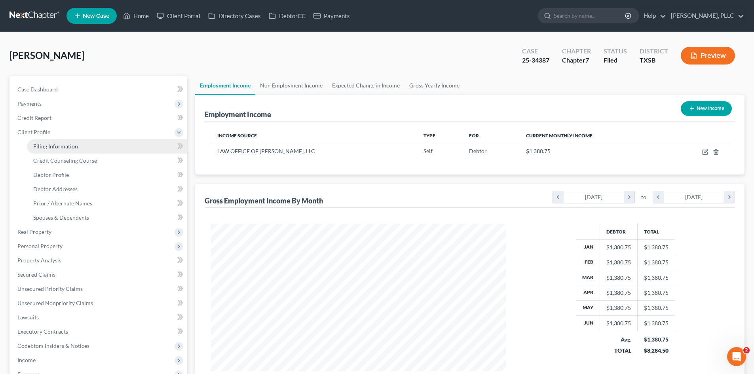
click at [54, 149] on span "Filing Information" at bounding box center [55, 146] width 45 height 7
select select "1"
select select "0"
select select "45"
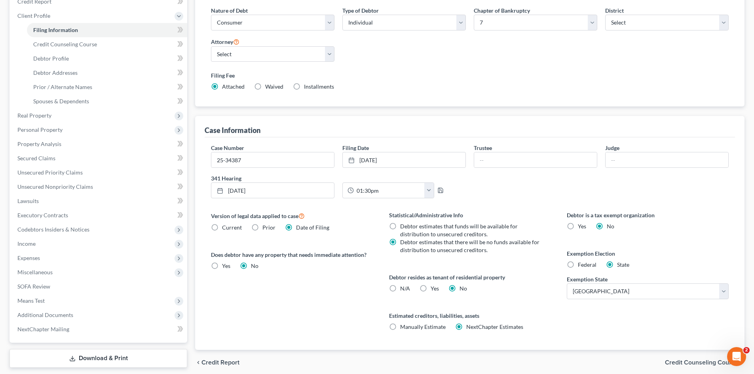
scroll to position [119, 0]
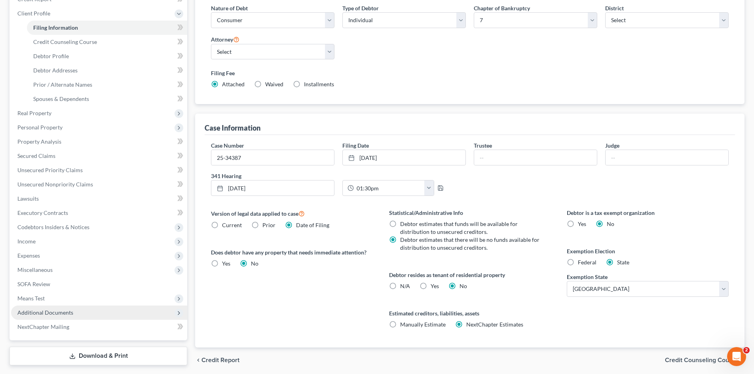
click at [78, 312] on span "Additional Documents" at bounding box center [99, 313] width 176 height 14
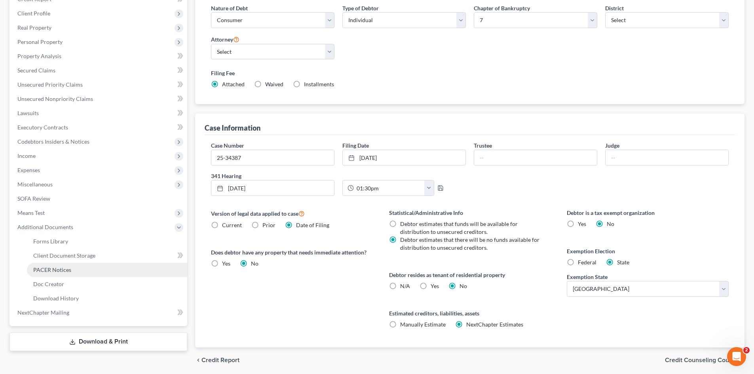
click at [64, 276] on link "PACER Notices" at bounding box center [107, 270] width 160 height 14
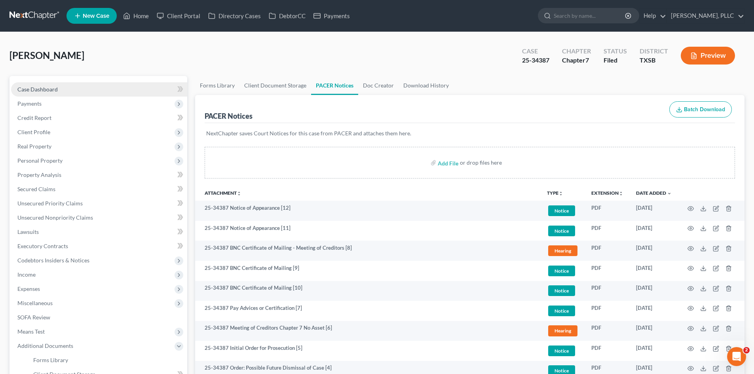
click at [74, 90] on link "Case Dashboard" at bounding box center [99, 89] width 176 height 14
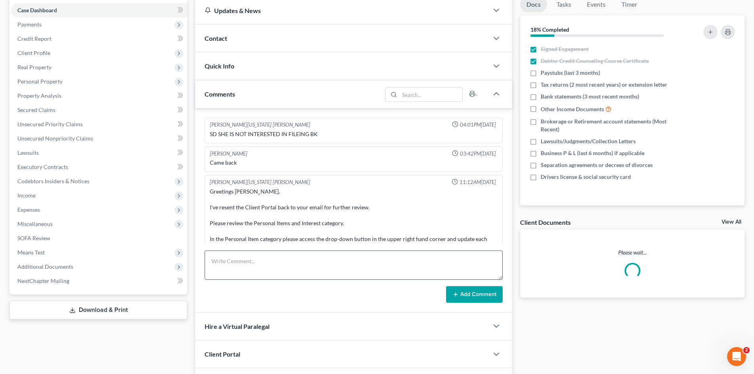
scroll to position [1354, 0]
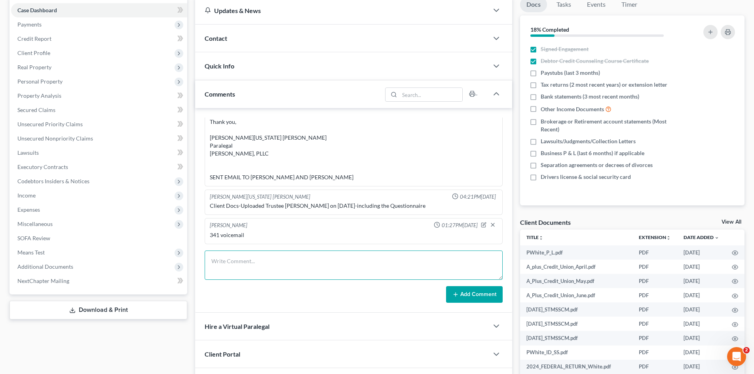
click at [237, 273] on textarea at bounding box center [354, 265] width 298 height 29
click at [255, 220] on div "anna size 01:27PM, 09/10/2025 341 voicemail" at bounding box center [354, 231] width 298 height 26
click at [58, 276] on link "NextChapter Mailing" at bounding box center [99, 281] width 176 height 14
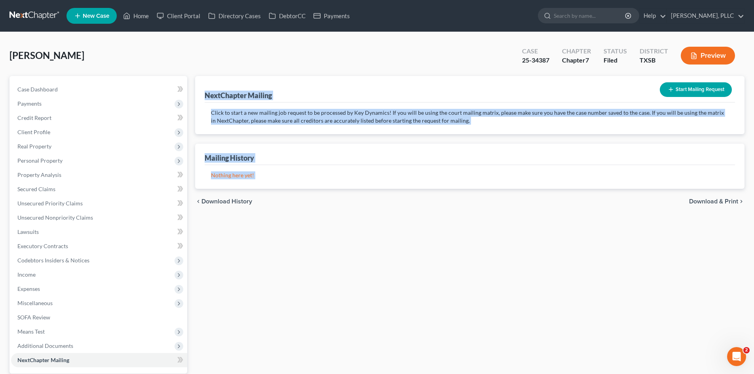
click at [189, 354] on div "Petition Navigation Case Dashboard Payments Invoices Payments Payments Credit R…" at bounding box center [377, 237] width 743 height 323
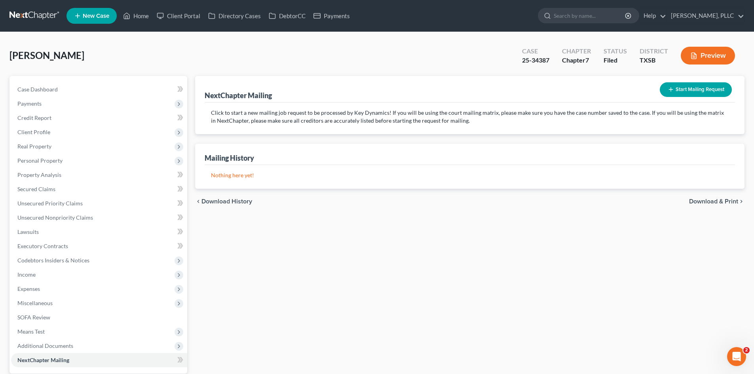
click at [216, 42] on div "White, Paula Upgraded Case 25-34387 Chapter Chapter 7 Status Filed District TXS…" at bounding box center [376, 59] width 735 height 34
click at [336, 17] on link "Payments" at bounding box center [331, 16] width 44 height 14
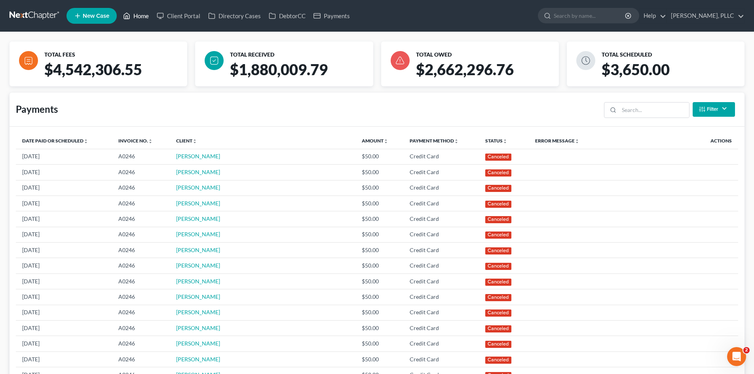
click at [134, 15] on link "Home" at bounding box center [136, 16] width 34 height 14
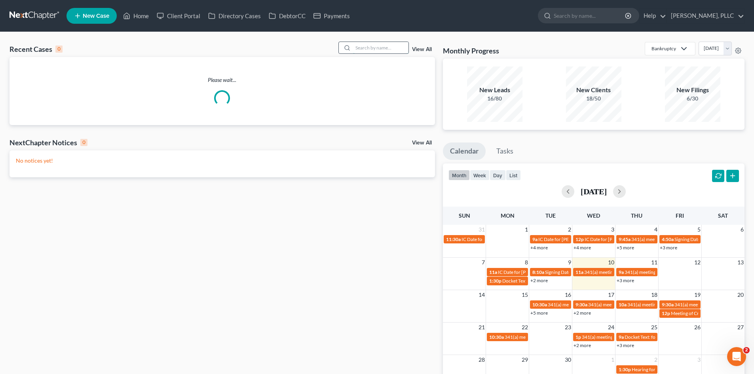
click at [371, 46] on input "search" at bounding box center [380, 47] width 55 height 11
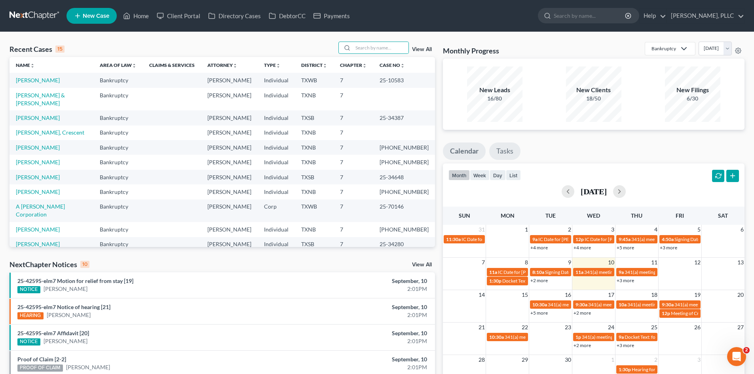
click at [510, 151] on link "Tasks" at bounding box center [504, 150] width 31 height 17
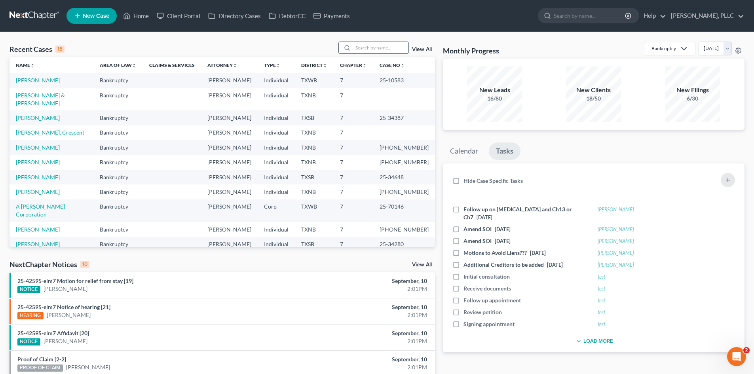
click at [376, 47] on input "search" at bounding box center [380, 47] width 55 height 11
type input "white"
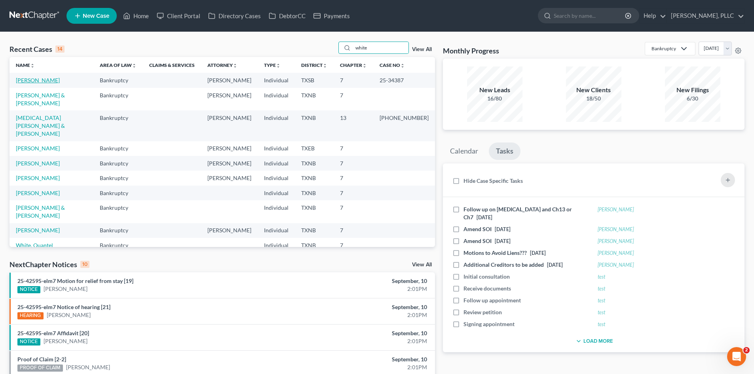
click at [38, 81] on link "[PERSON_NAME]" at bounding box center [38, 80] width 44 height 7
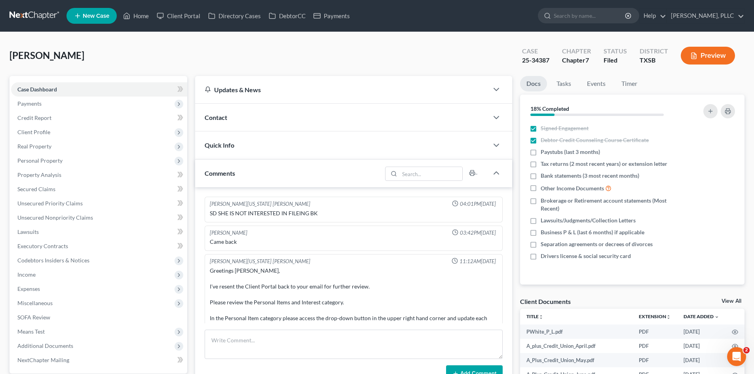
scroll to position [1354, 0]
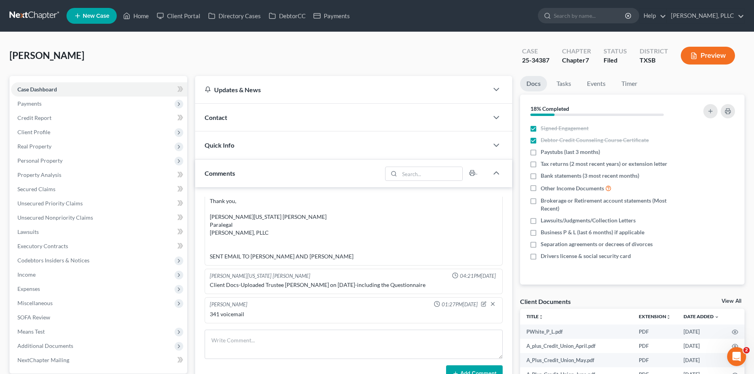
click at [255, 117] on div "Contact" at bounding box center [341, 117] width 293 height 27
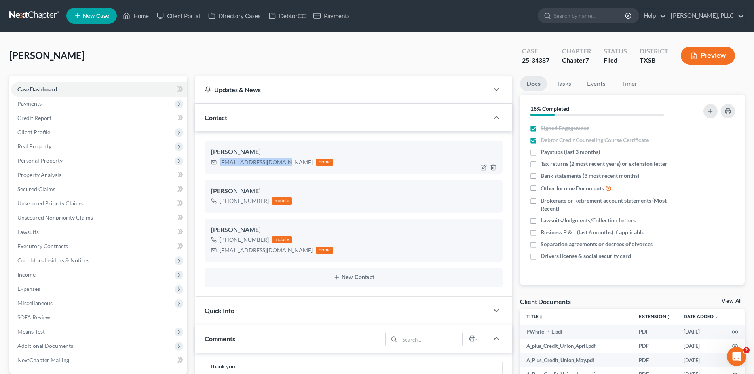
drag, startPoint x: 281, startPoint y: 163, endPoint x: 215, endPoint y: 168, distance: 65.9
click at [215, 168] on div "Paula White paulawhite08@gmail.com home" at bounding box center [354, 157] width 298 height 32
copy div "paulawhite08@gmail.com"
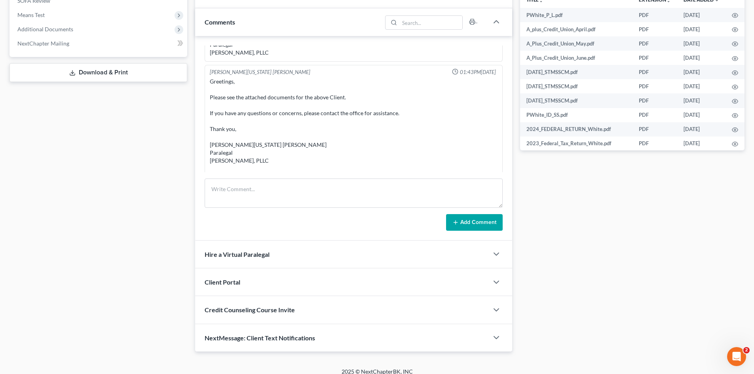
scroll to position [325, 0]
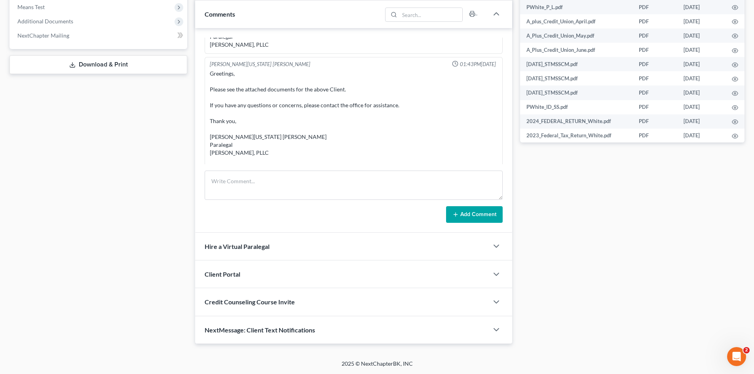
click at [558, 236] on div "Docs Tasks Events Timer 18% Completed Nothing here yet! Signed Engagement Debto…" at bounding box center [632, 47] width 232 height 592
drag, startPoint x: 44, startPoint y: 18, endPoint x: 74, endPoint y: 53, distance: 46.8
click at [44, 18] on span "Additional Documents" at bounding box center [45, 21] width 56 height 7
click at [55, 63] on span "PACER Notices" at bounding box center [52, 64] width 38 height 7
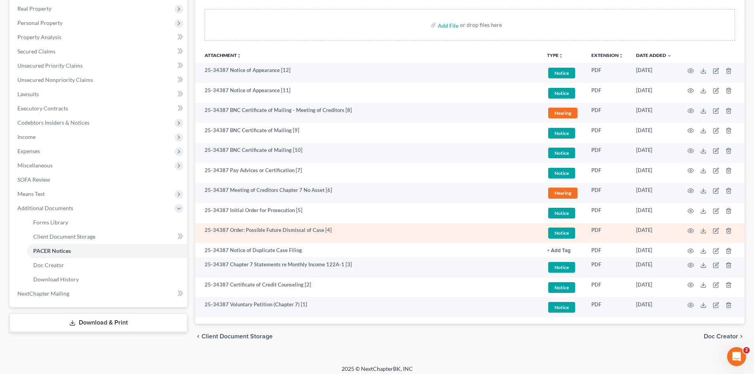
scroll to position [143, 0]
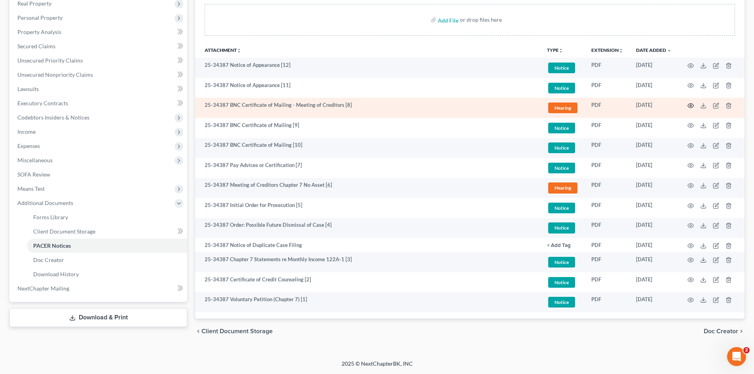
click at [691, 107] on icon "button" at bounding box center [690, 106] width 6 height 6
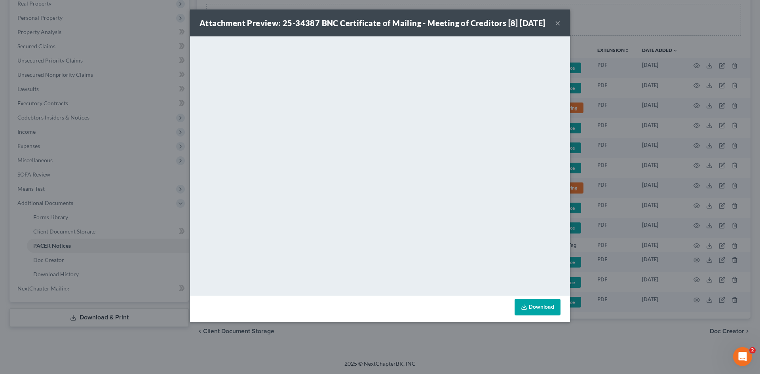
click at [559, 28] on button "×" at bounding box center [558, 22] width 6 height 9
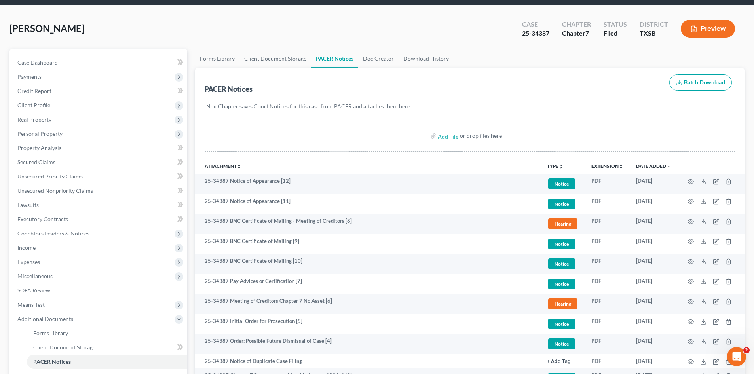
scroll to position [24, 0]
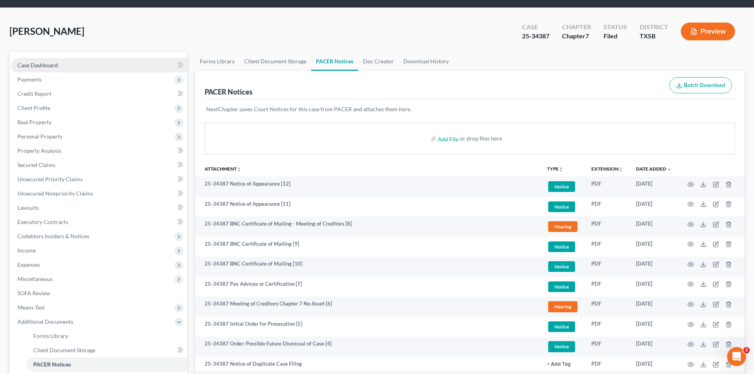
click at [82, 66] on link "Case Dashboard" at bounding box center [99, 65] width 176 height 14
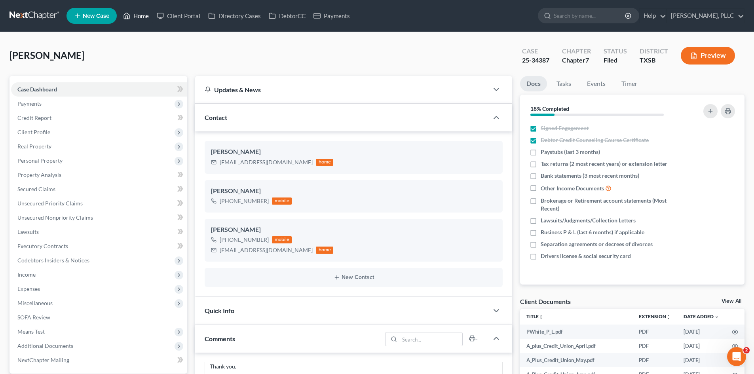
drag, startPoint x: 141, startPoint y: 17, endPoint x: 435, endPoint y: 66, distance: 298.4
click at [141, 17] on link "Home" at bounding box center [136, 16] width 34 height 14
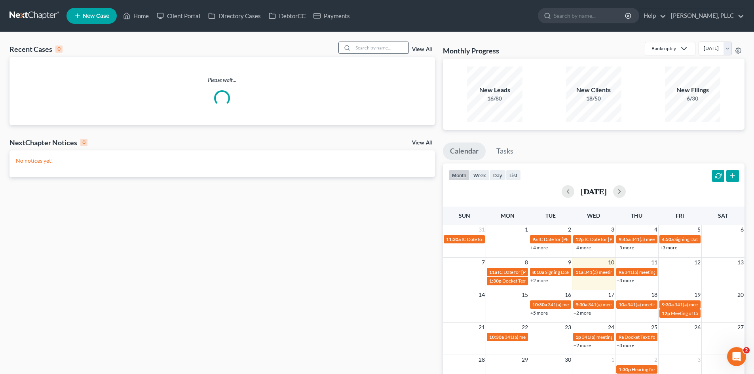
click at [381, 49] on input "search" at bounding box center [380, 47] width 55 height 11
type input "maisha"
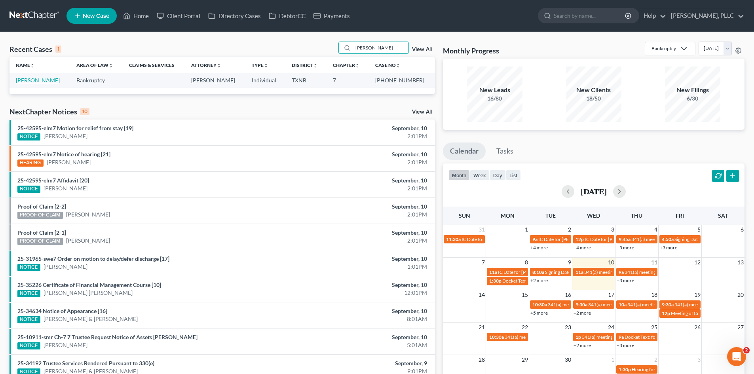
click at [27, 80] on link "[PERSON_NAME]" at bounding box center [38, 80] width 44 height 7
select select "4"
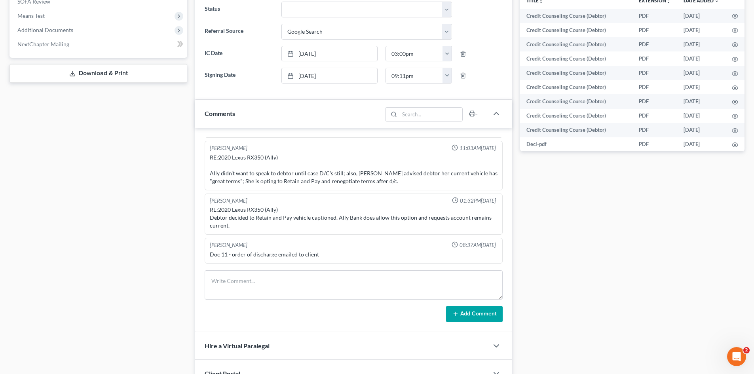
scroll to position [317, 0]
drag, startPoint x: 114, startPoint y: 227, endPoint x: 6, endPoint y: 87, distance: 176.7
click at [113, 226] on div "Case Dashboard Payments Invoices Payments Payments Credit Report Client Profile" at bounding box center [99, 100] width 186 height 683
click at [62, 30] on span "Additional Documents" at bounding box center [45, 29] width 56 height 7
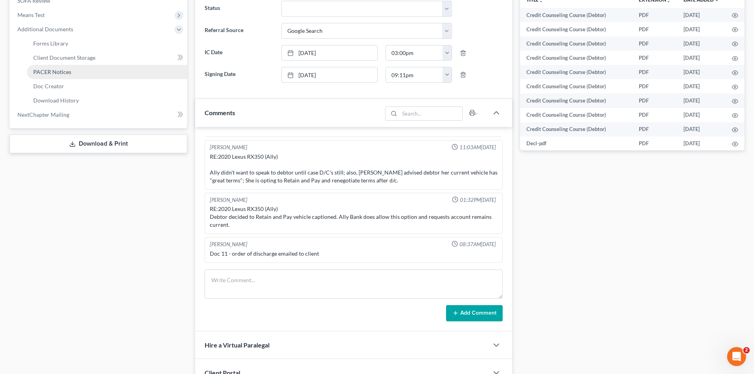
click at [53, 72] on span "PACER Notices" at bounding box center [52, 71] width 38 height 7
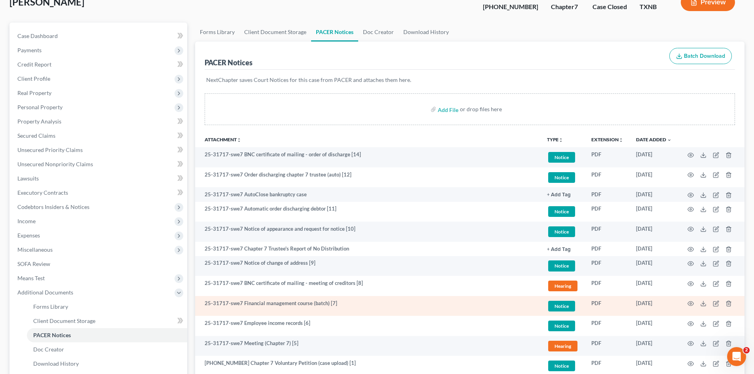
scroll to position [137, 0]
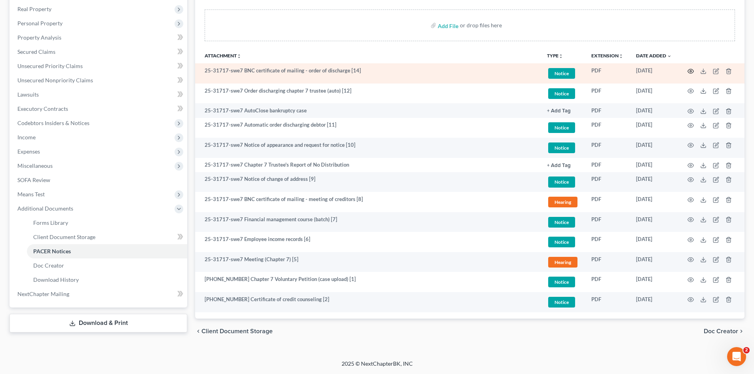
click at [688, 71] on icon "button" at bounding box center [690, 71] width 6 height 6
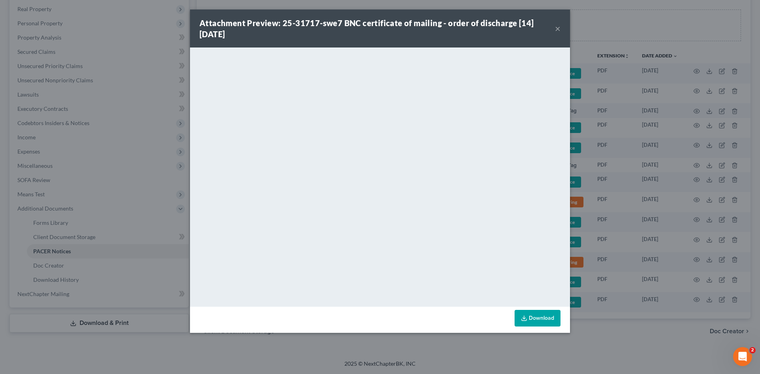
click at [558, 30] on button "×" at bounding box center [558, 28] width 6 height 9
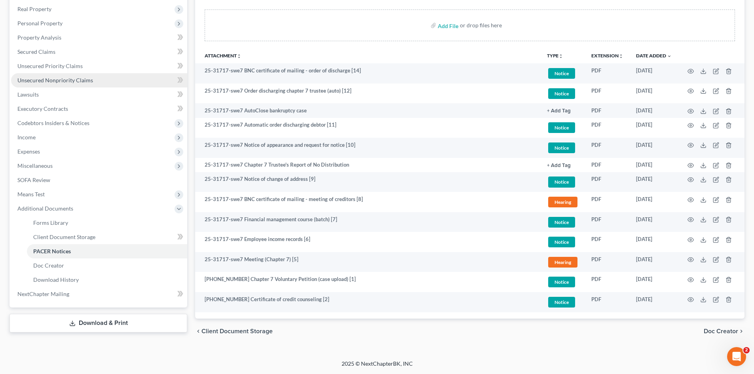
click at [48, 82] on span "Unsecured Nonpriority Claims" at bounding box center [55, 80] width 76 height 7
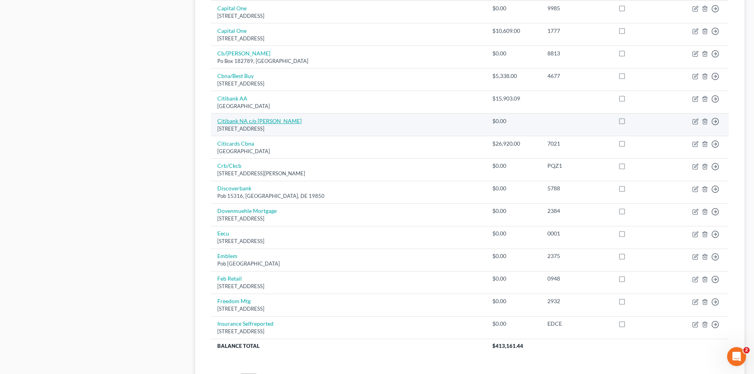
scroll to position [475, 0]
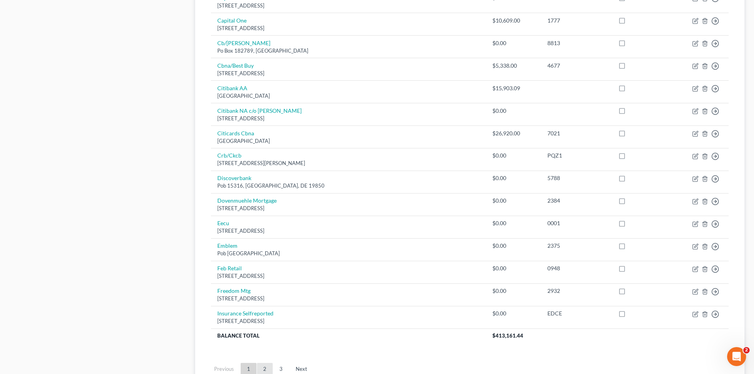
click at [266, 364] on link "2" at bounding box center [265, 369] width 16 height 13
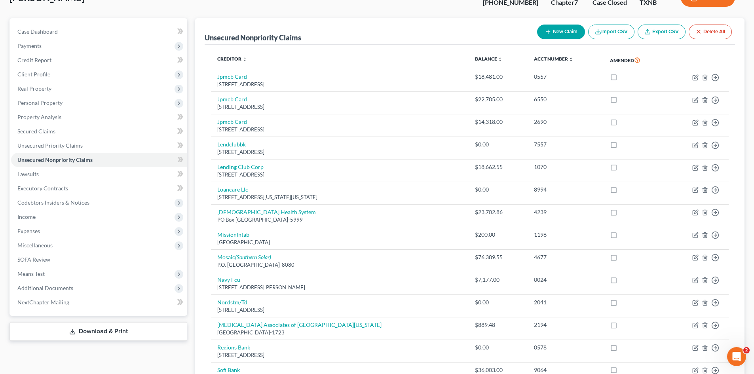
scroll to position [40, 0]
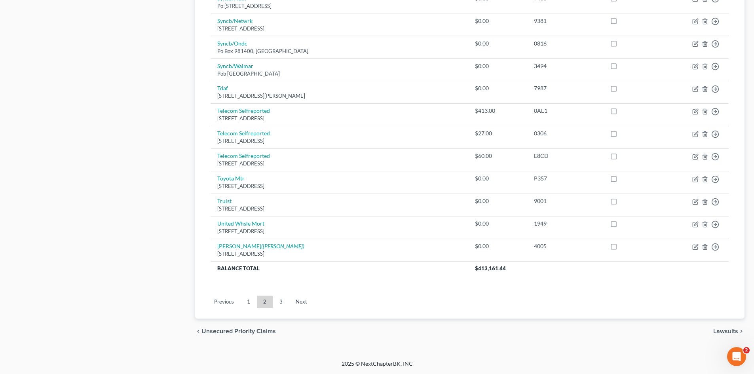
click at [282, 302] on link "3" at bounding box center [281, 302] width 16 height 13
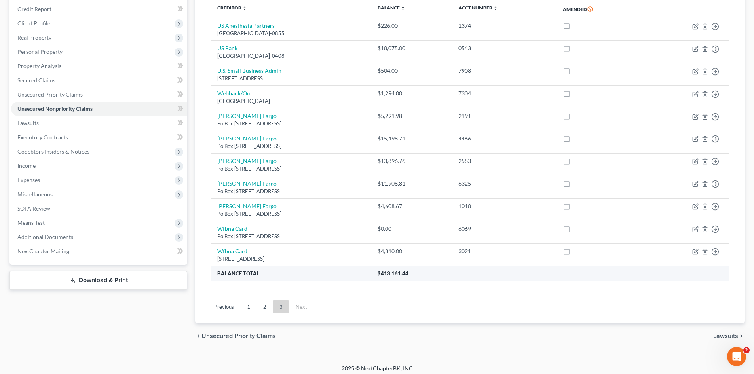
scroll to position [114, 0]
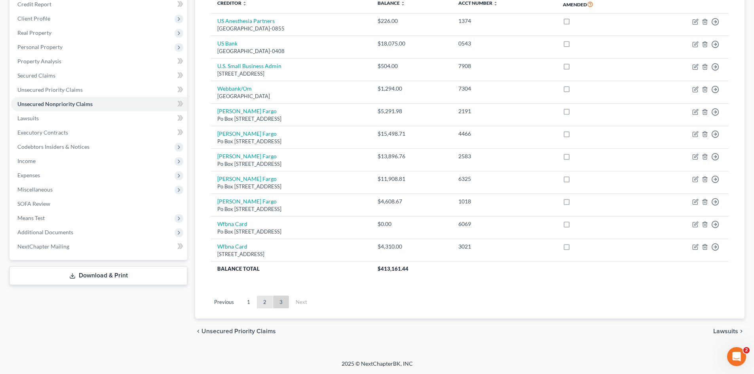
click at [260, 301] on link "2" at bounding box center [265, 302] width 16 height 13
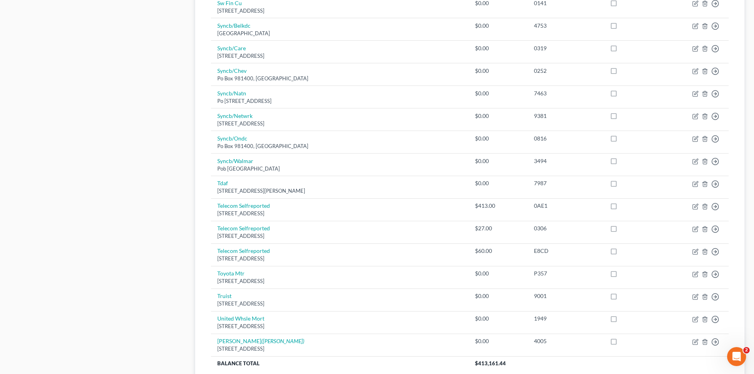
scroll to position [470, 0]
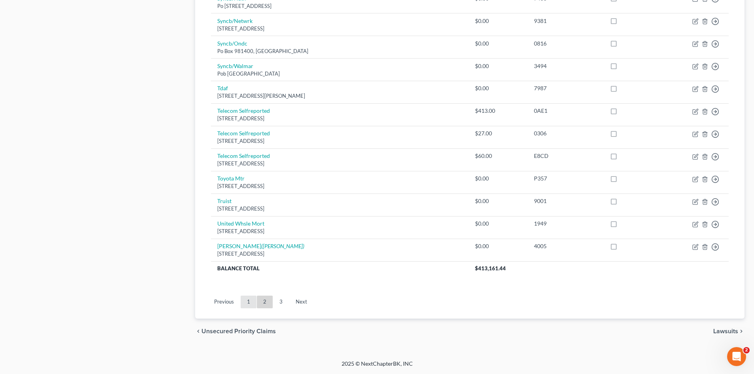
click at [252, 303] on link "1" at bounding box center [249, 302] width 16 height 13
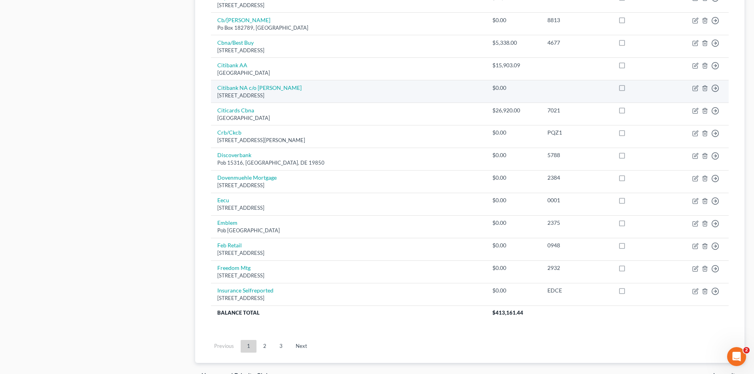
scroll to position [542, 0]
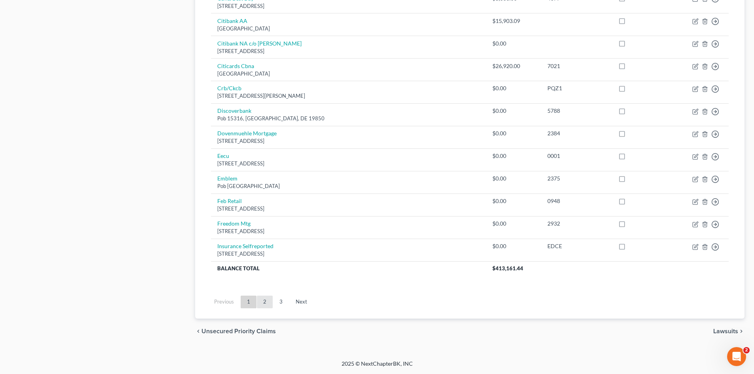
click at [263, 306] on link "2" at bounding box center [265, 302] width 16 height 13
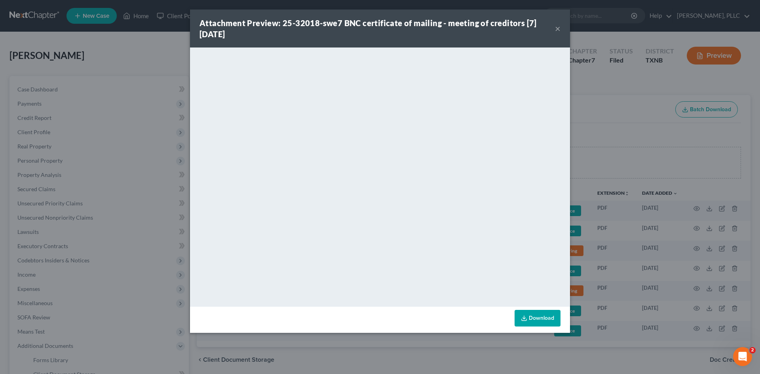
click at [557, 28] on button "×" at bounding box center [558, 28] width 6 height 9
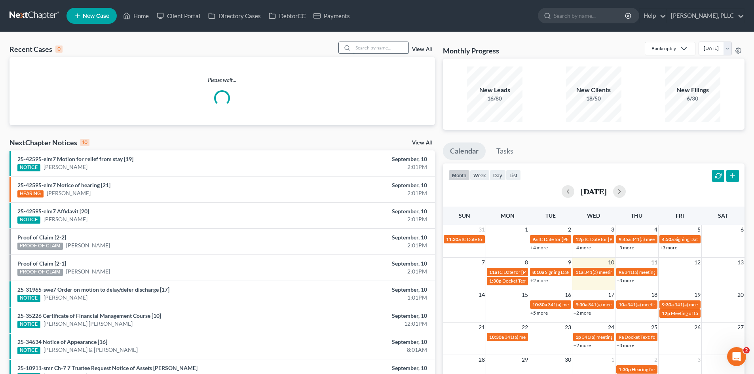
click at [385, 51] on input "search" at bounding box center [380, 47] width 55 height 11
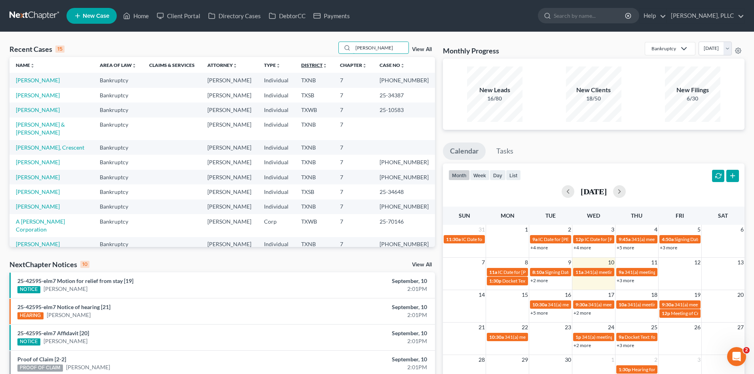
type input "johnson"
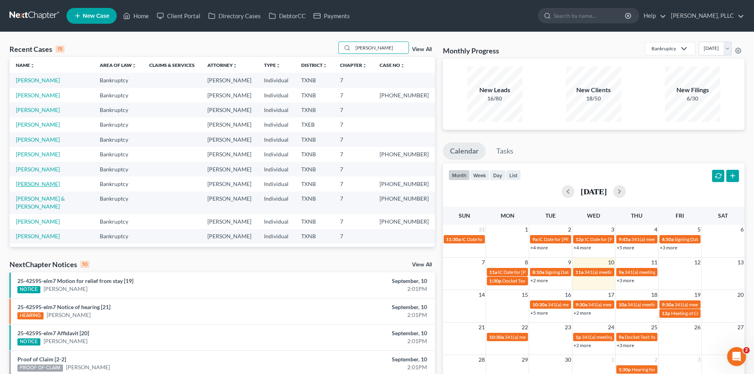
click at [46, 181] on link "Johnson, Courtney" at bounding box center [38, 183] width 44 height 7
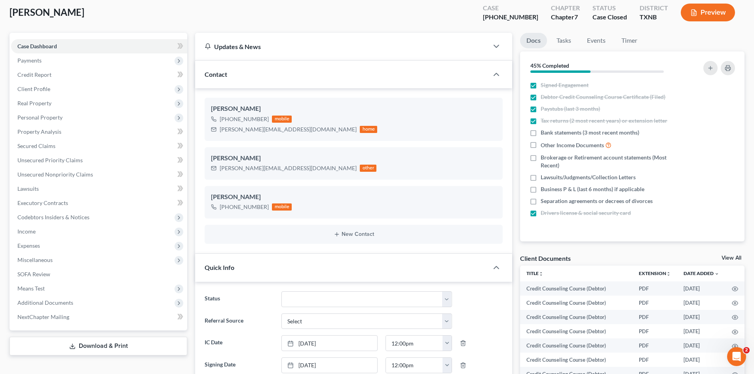
scroll to position [40, 0]
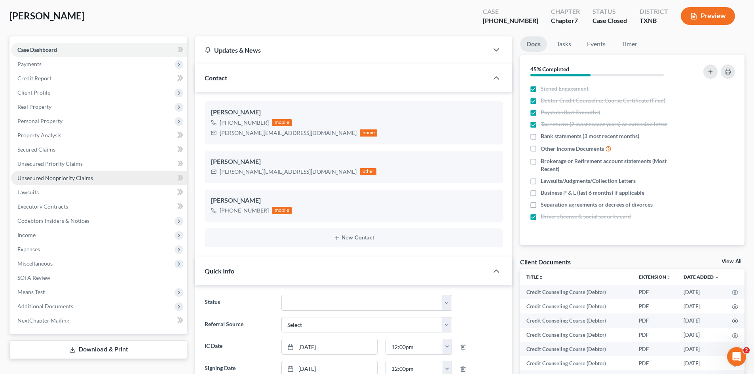
click at [63, 173] on link "Unsecured Nonpriority Claims" at bounding box center [99, 178] width 176 height 14
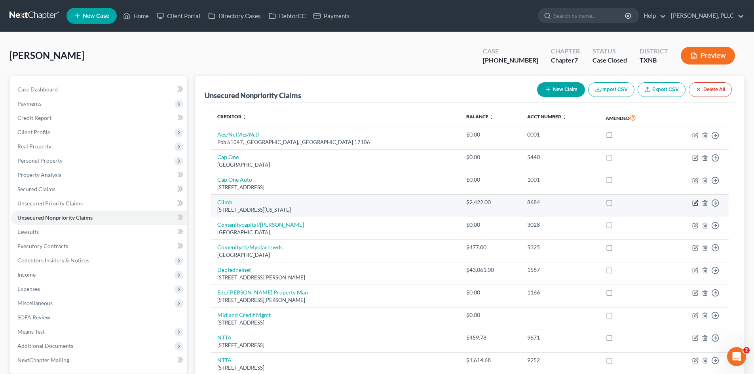
click at [696, 203] on icon "button" at bounding box center [696, 202] width 4 height 4
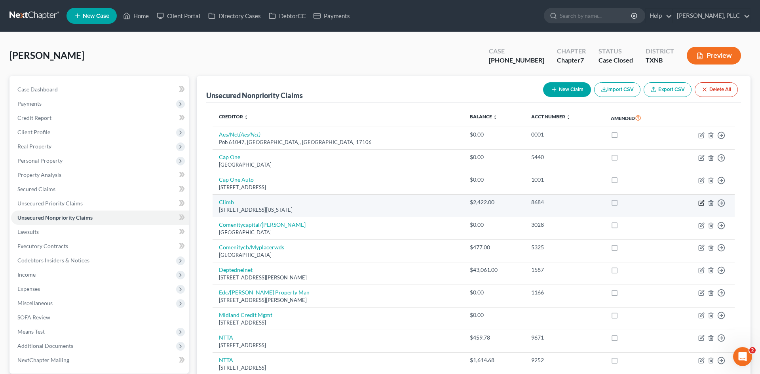
select select "35"
select select "17"
select select "0"
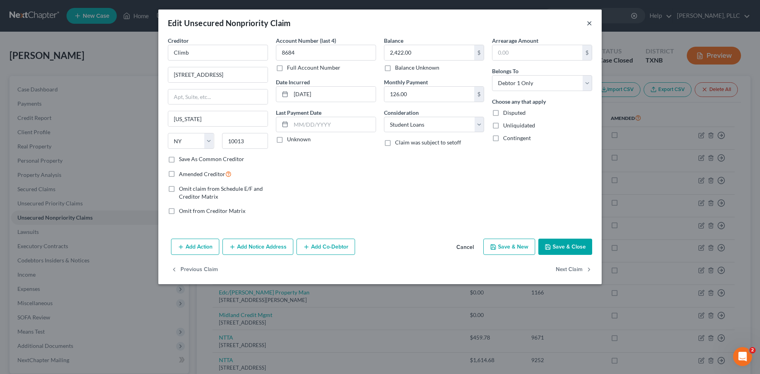
click at [590, 24] on button "×" at bounding box center [590, 22] width 6 height 9
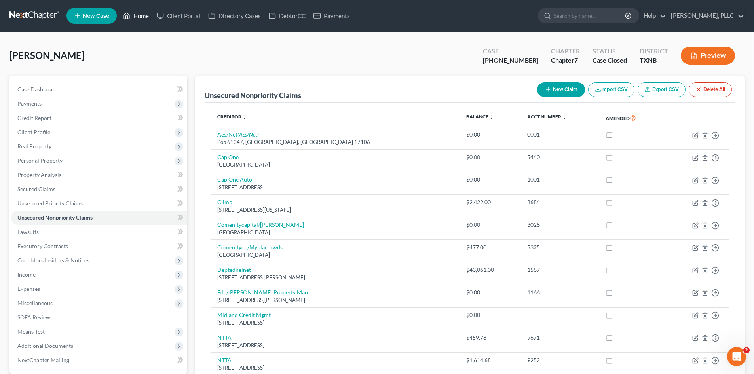
click at [139, 19] on link "Home" at bounding box center [136, 16] width 34 height 14
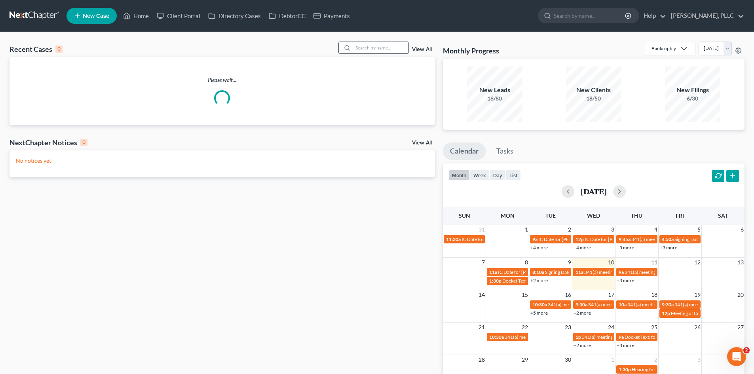
click at [379, 51] on input "search" at bounding box center [380, 47] width 55 height 11
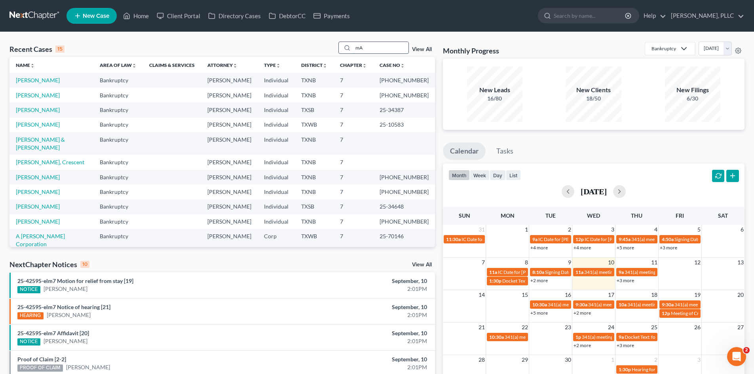
type input "m"
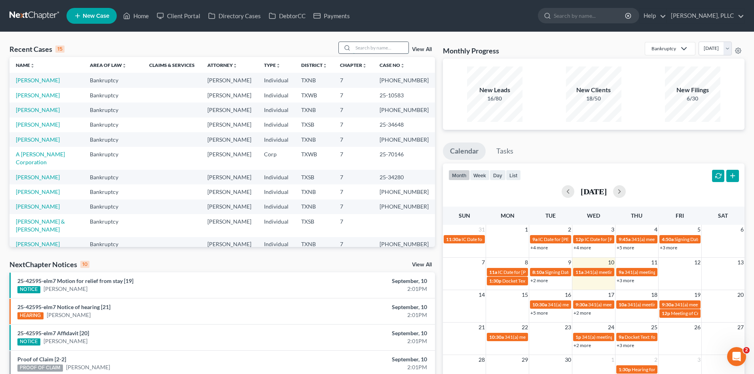
type input "a"
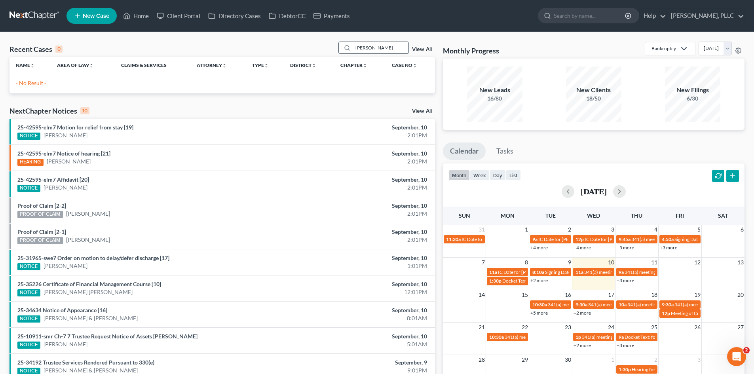
type input "[PERSON_NAME]"
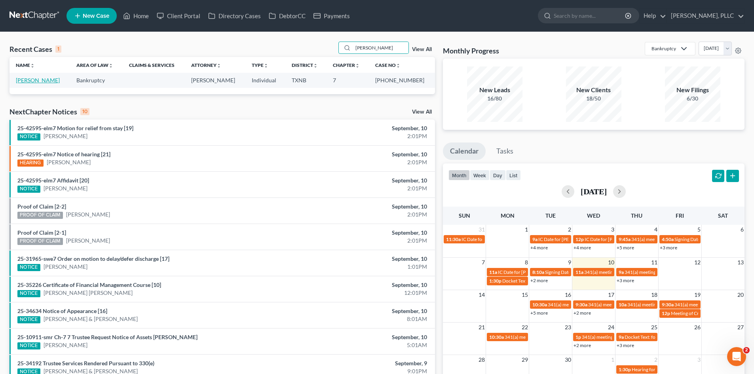
click at [32, 80] on link "[PERSON_NAME]" at bounding box center [38, 80] width 44 height 7
select select "4"
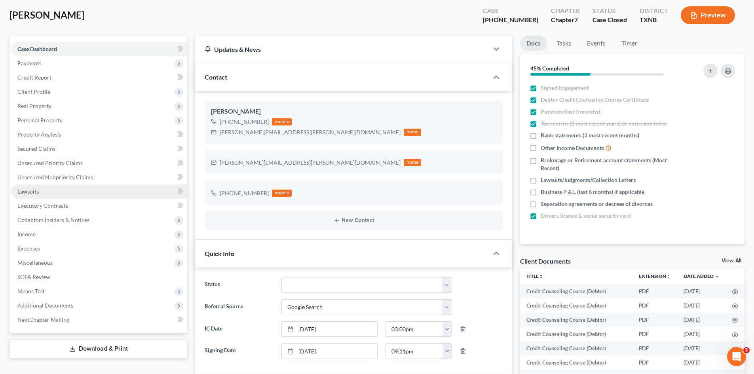
scroll to position [40, 0]
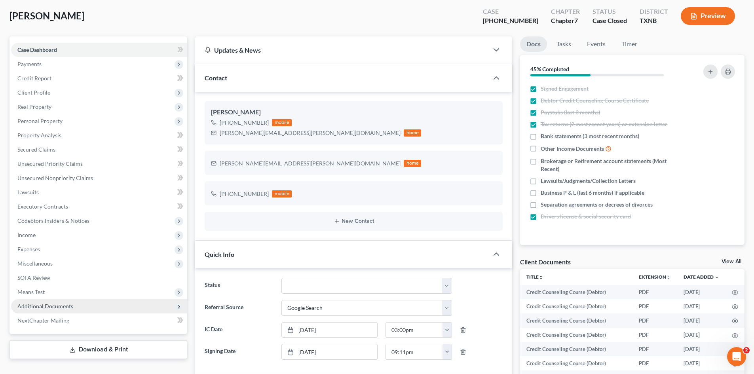
click at [57, 306] on span "Additional Documents" at bounding box center [45, 306] width 56 height 7
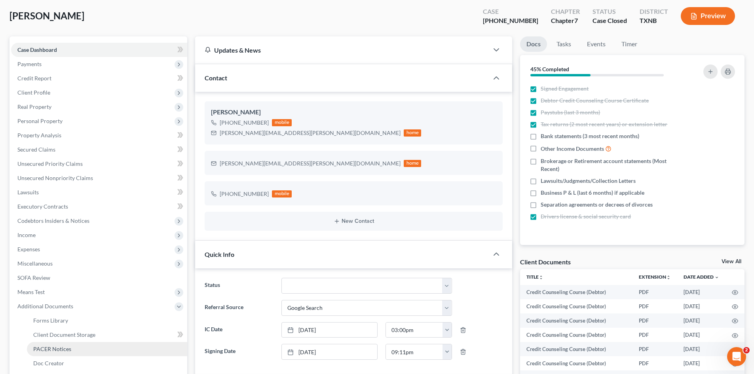
click at [60, 344] on link "PACER Notices" at bounding box center [107, 349] width 160 height 14
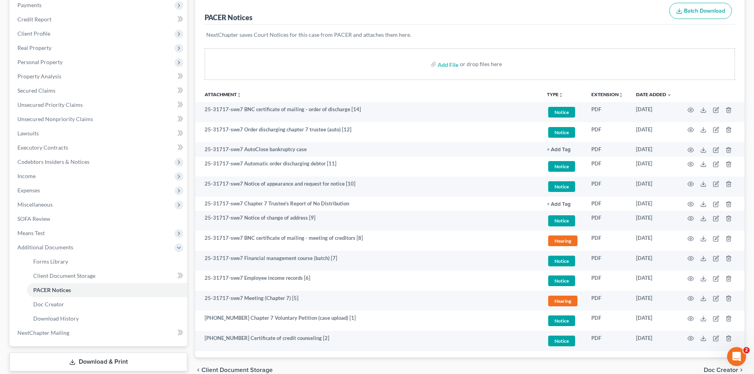
scroll to position [119, 0]
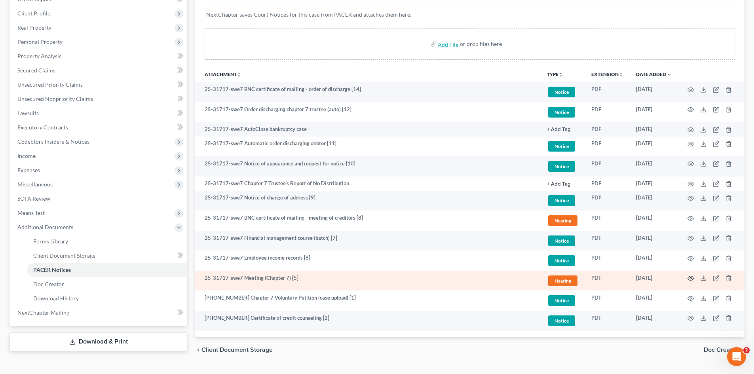
click at [690, 278] on circle "button" at bounding box center [691, 278] width 2 height 2
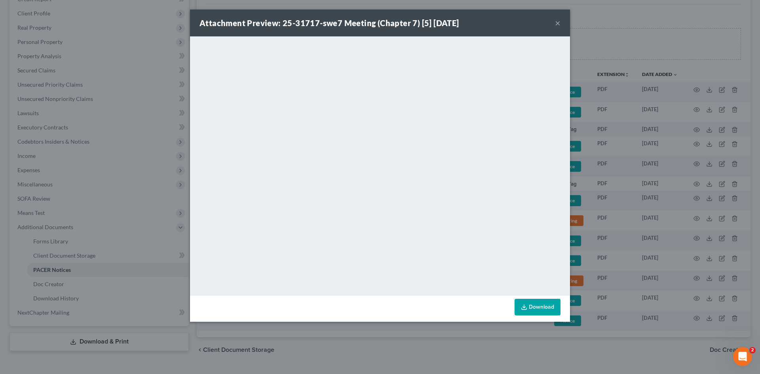
click at [557, 21] on button "×" at bounding box center [558, 22] width 6 height 9
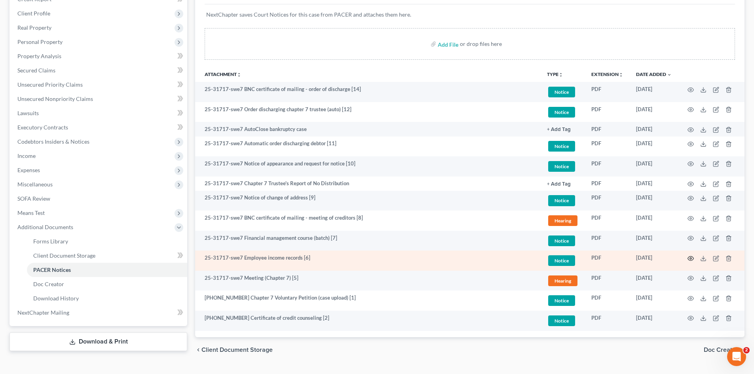
click at [693, 258] on icon "button" at bounding box center [690, 258] width 6 height 6
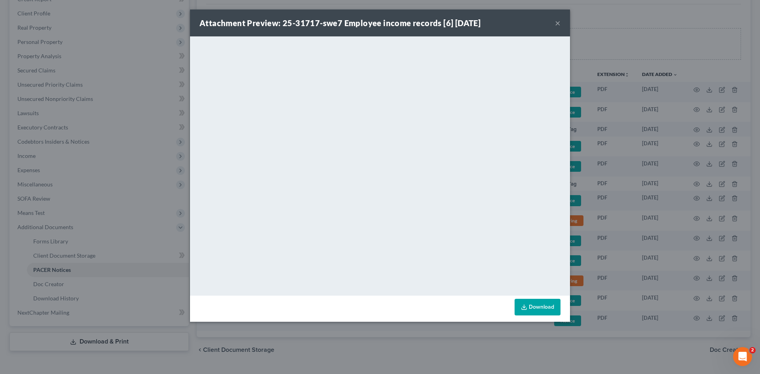
click at [558, 22] on button "×" at bounding box center [558, 22] width 6 height 9
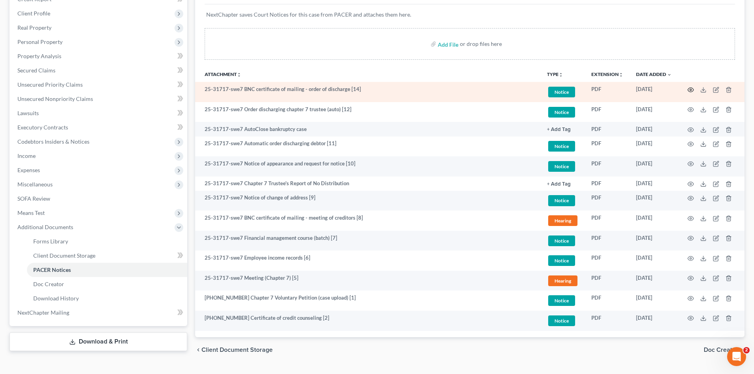
click at [691, 90] on icon "button" at bounding box center [690, 90] width 6 height 6
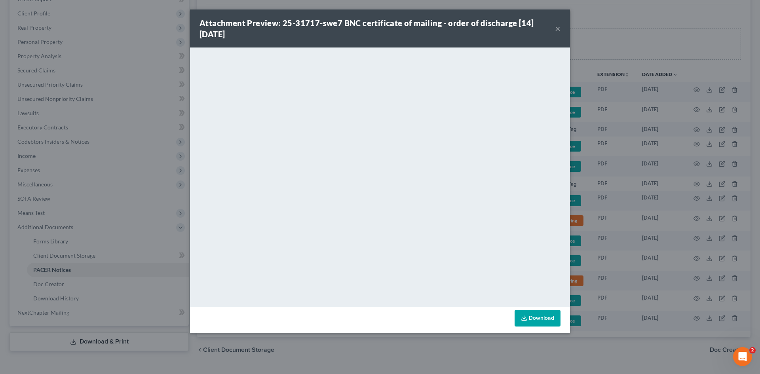
click at [557, 30] on button "×" at bounding box center [558, 28] width 6 height 9
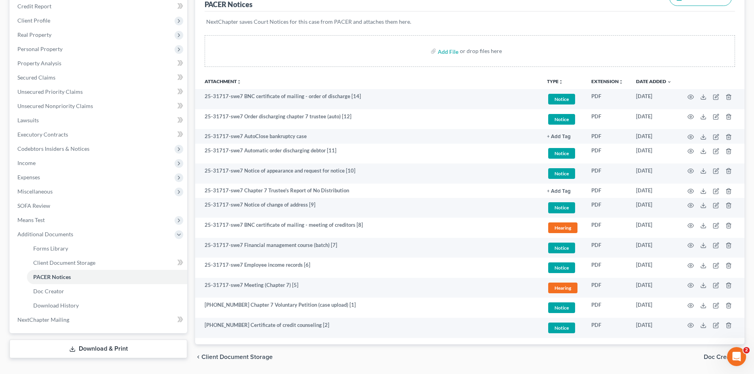
scroll to position [0, 0]
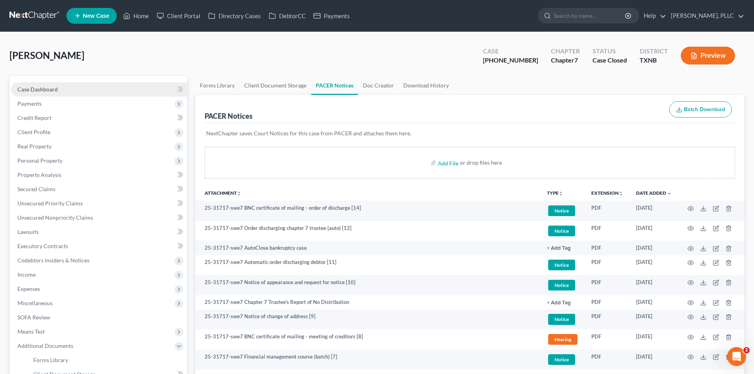
drag, startPoint x: 41, startPoint y: 103, endPoint x: 53, endPoint y: 96, distance: 13.3
click at [41, 103] on span "Payments" at bounding box center [29, 103] width 24 height 7
click at [58, 91] on link "Case Dashboard" at bounding box center [99, 89] width 176 height 14
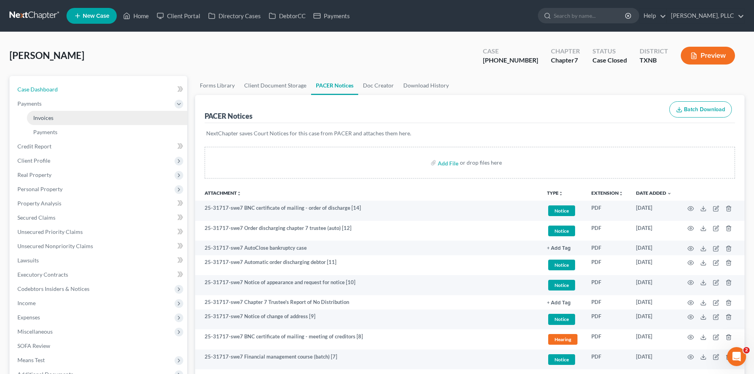
select select "1"
select select "4"
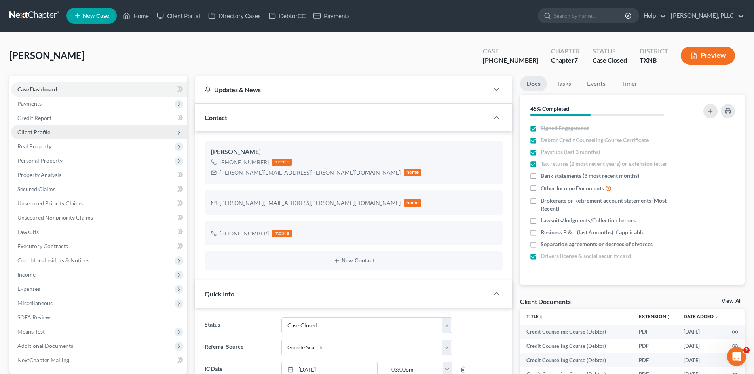
scroll to position [951, 0]
click at [70, 125] on span "Client Profile" at bounding box center [99, 132] width 176 height 14
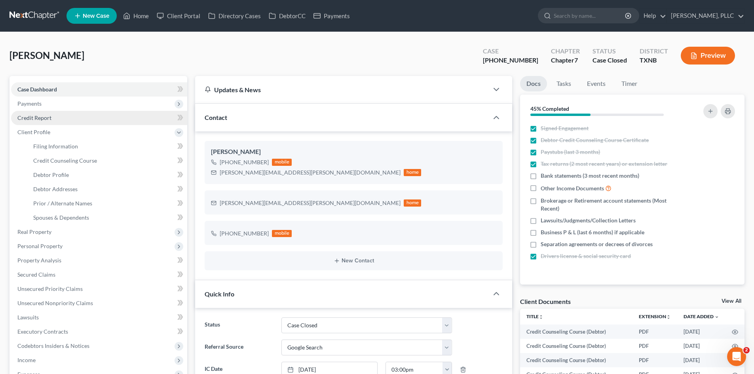
click at [47, 117] on span "Credit Report" at bounding box center [34, 117] width 34 height 7
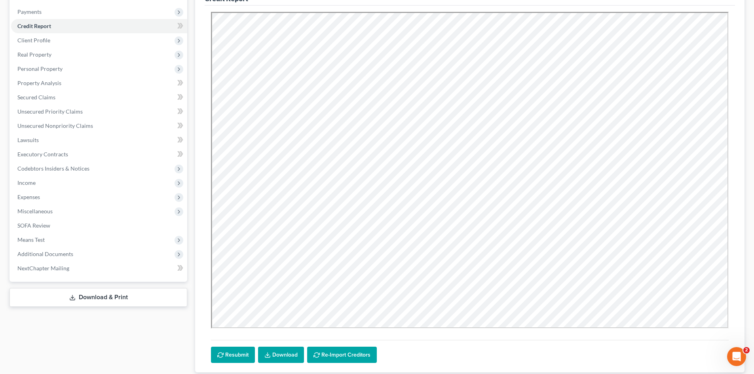
scroll to position [119, 0]
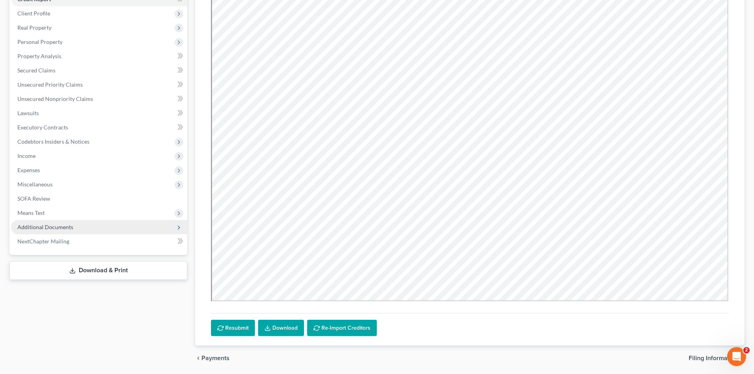
click at [56, 222] on span "Additional Documents" at bounding box center [99, 227] width 176 height 14
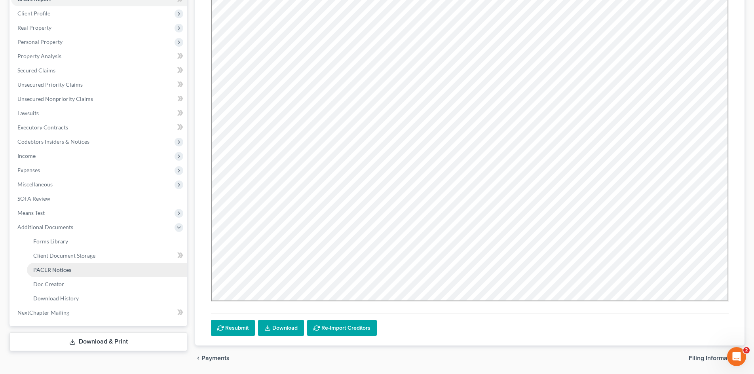
click at [63, 272] on span "PACER Notices" at bounding box center [52, 269] width 38 height 7
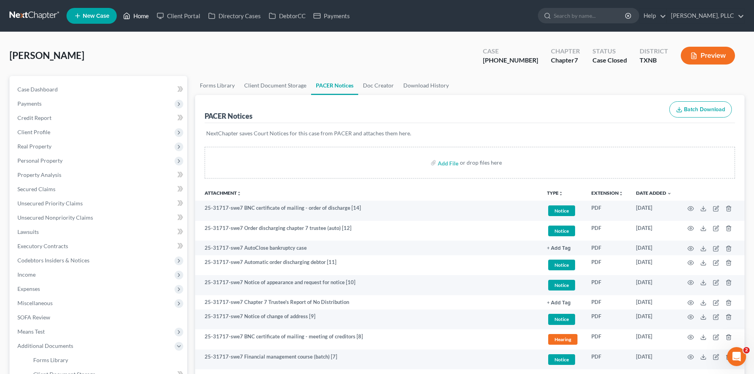
click at [140, 15] on link "Home" at bounding box center [136, 16] width 34 height 14
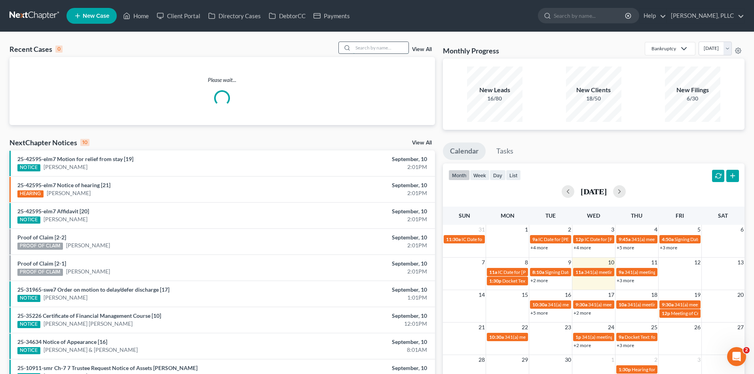
click at [385, 45] on input "search" at bounding box center [380, 47] width 55 height 11
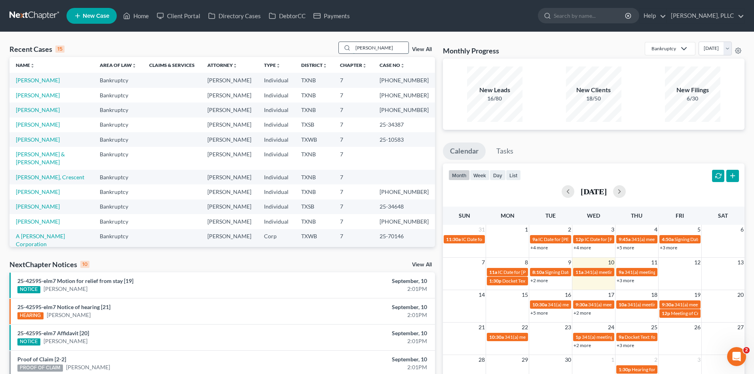
type input "cason"
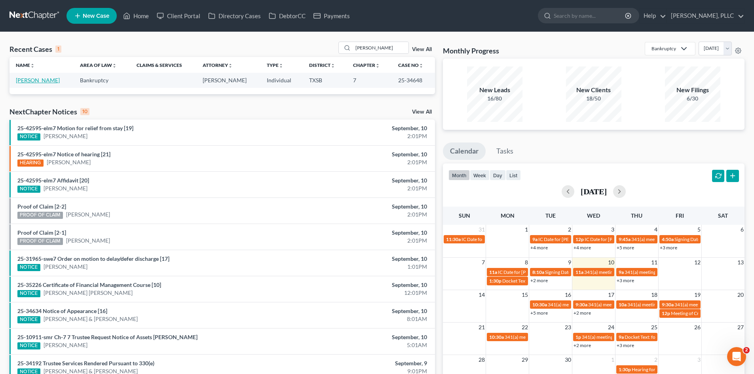
drag, startPoint x: 39, startPoint y: 82, endPoint x: 43, endPoint y: 81, distance: 4.0
click at [39, 82] on link "Cason, Marcus" at bounding box center [38, 80] width 44 height 7
select select "4"
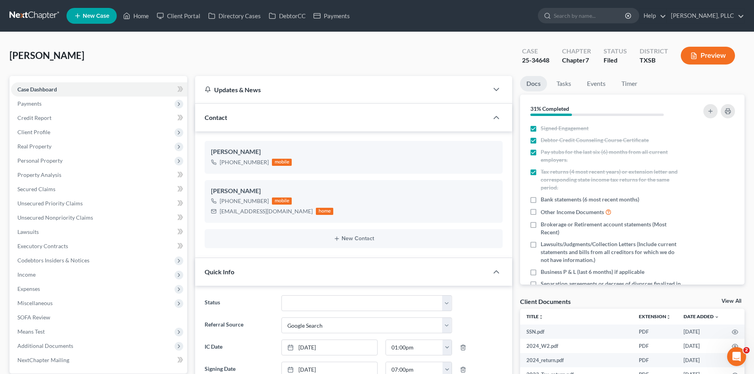
scroll to position [698, 0]
click at [76, 215] on span "Unsecured Nonpriority Claims" at bounding box center [55, 217] width 76 height 7
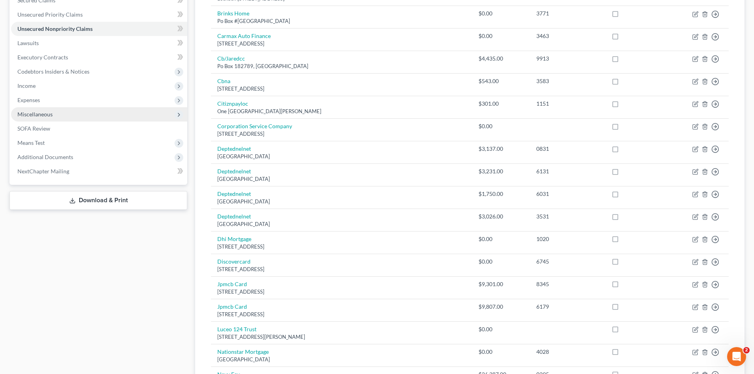
scroll to position [186, 0]
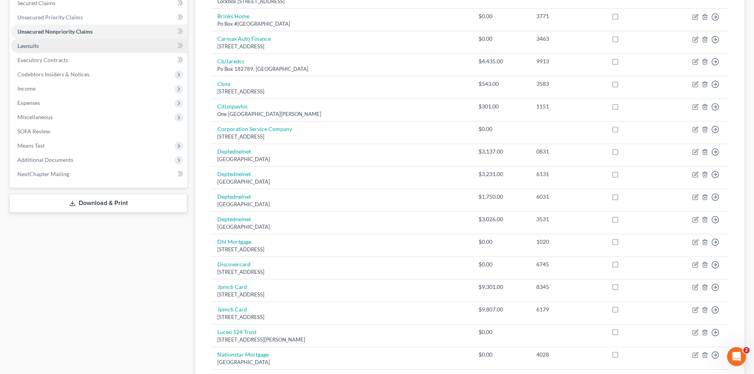
click at [119, 44] on link "Lawsuits" at bounding box center [99, 46] width 176 height 14
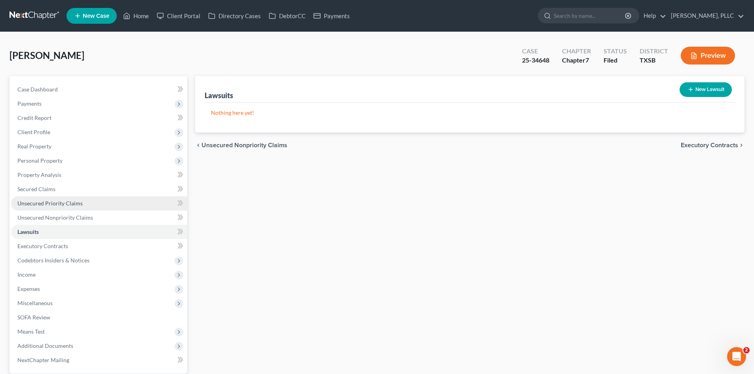
click at [81, 206] on link "Unsecured Priority Claims" at bounding box center [99, 203] width 176 height 14
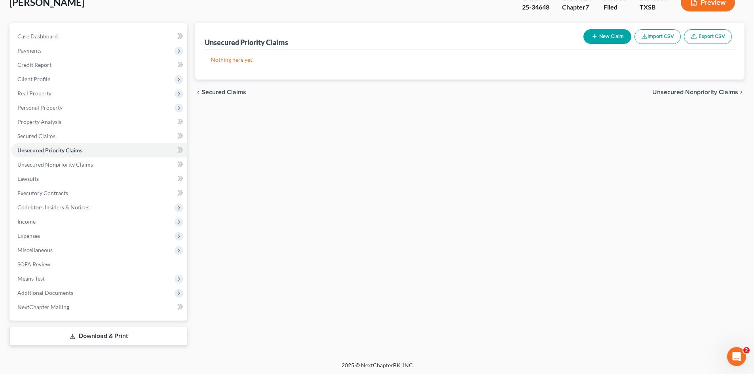
scroll to position [55, 0]
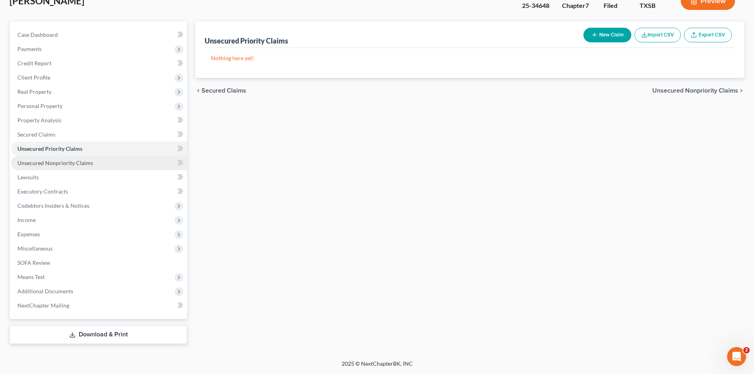
click at [101, 164] on link "Unsecured Nonpriority Claims" at bounding box center [99, 163] width 176 height 14
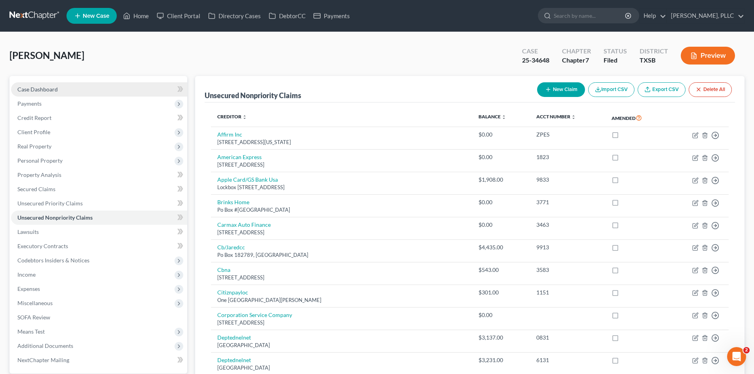
click at [89, 85] on link "Case Dashboard" at bounding box center [99, 89] width 176 height 14
select select "4"
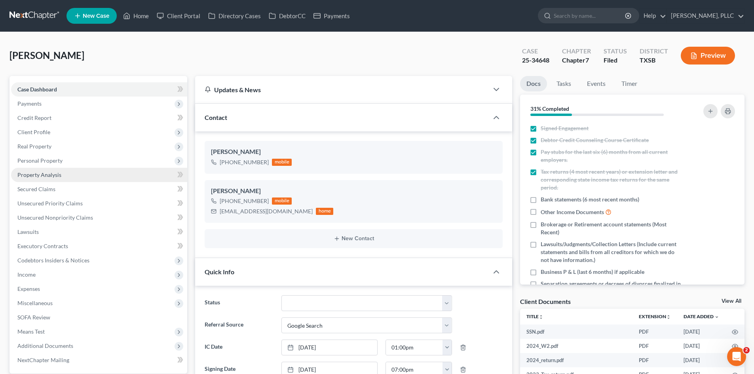
click at [68, 178] on link "Property Analysis" at bounding box center [99, 175] width 176 height 14
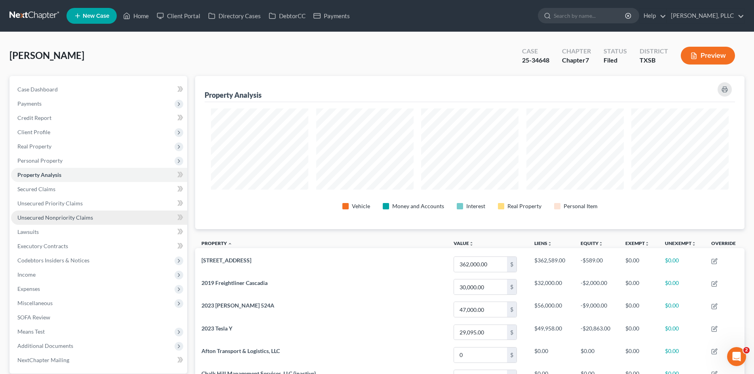
click at [104, 213] on link "Unsecured Nonpriority Claims" at bounding box center [99, 218] width 176 height 14
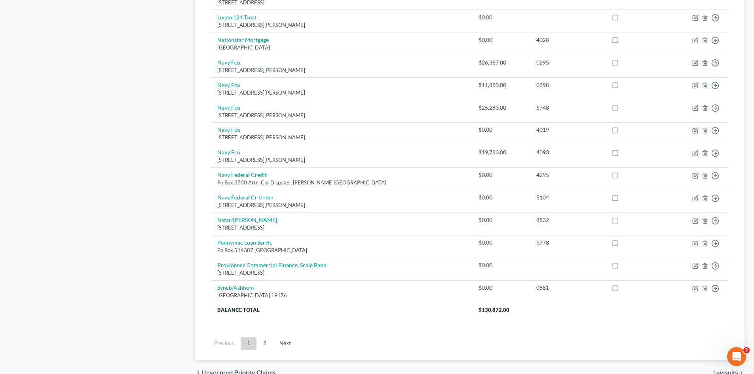
scroll to position [514, 0]
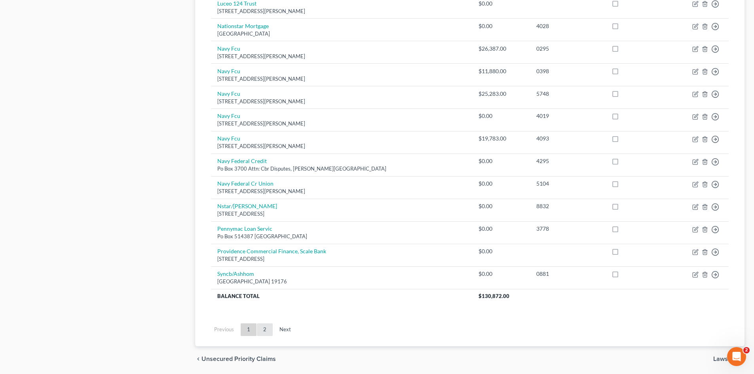
click at [265, 329] on link "2" at bounding box center [265, 329] width 16 height 13
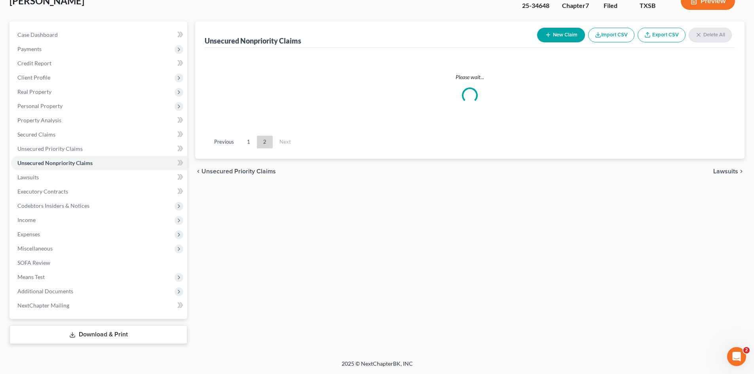
scroll to position [55, 0]
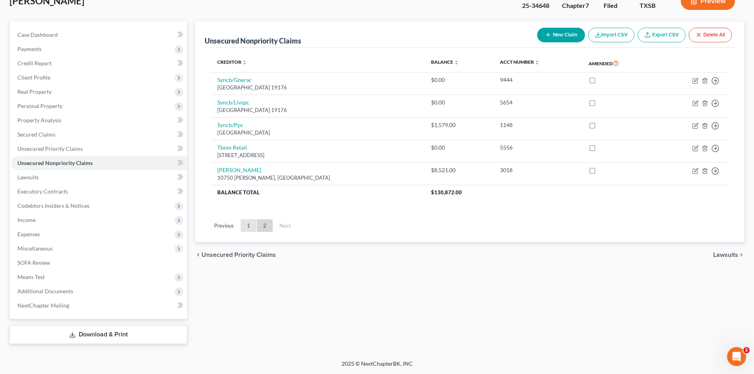
click at [247, 231] on link "1" at bounding box center [249, 225] width 16 height 13
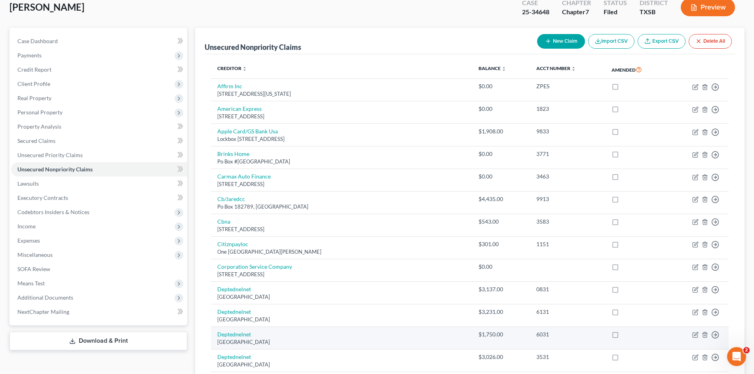
scroll to position [15, 0]
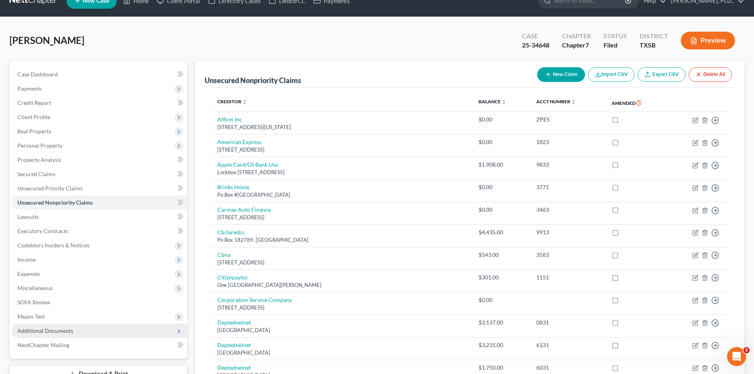
click at [73, 327] on span "Additional Documents" at bounding box center [99, 331] width 176 height 14
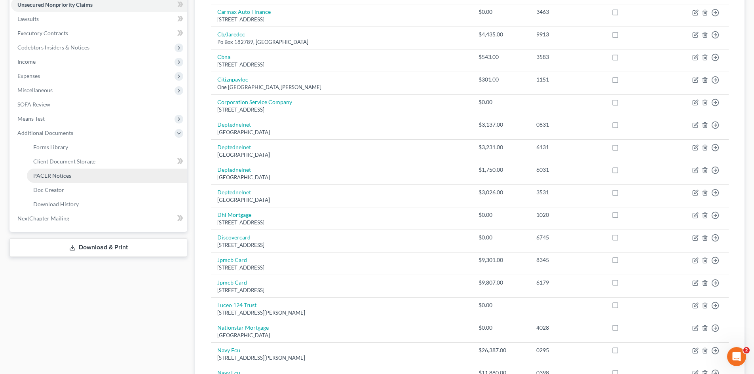
click at [72, 176] on link "PACER Notices" at bounding box center [107, 176] width 160 height 14
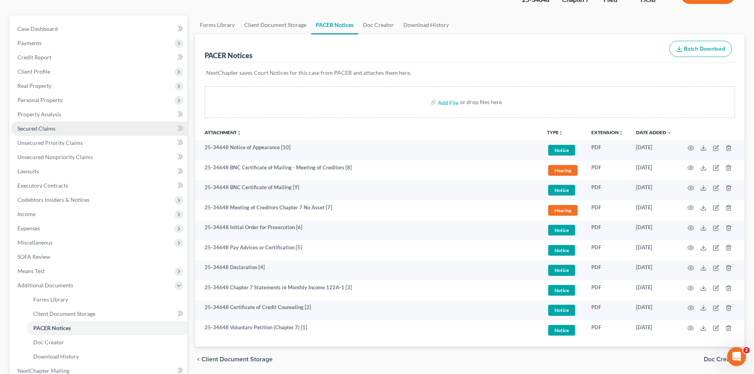
scroll to position [47, 0]
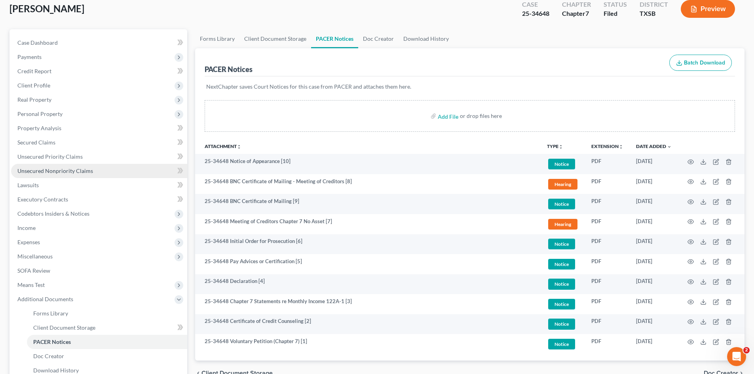
click at [76, 167] on link "Unsecured Nonpriority Claims" at bounding box center [99, 171] width 176 height 14
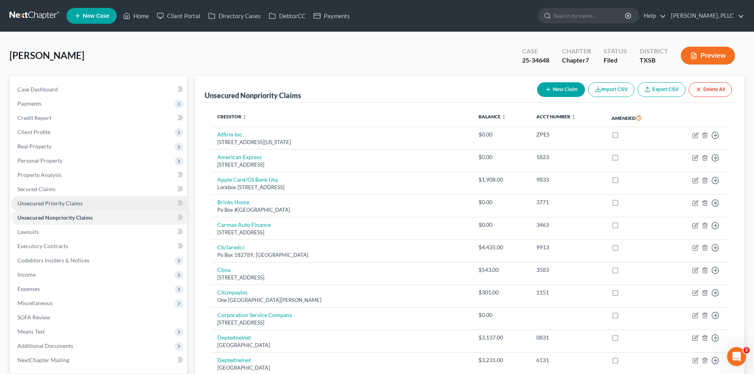
click at [99, 207] on link "Unsecured Priority Claims" at bounding box center [99, 203] width 176 height 14
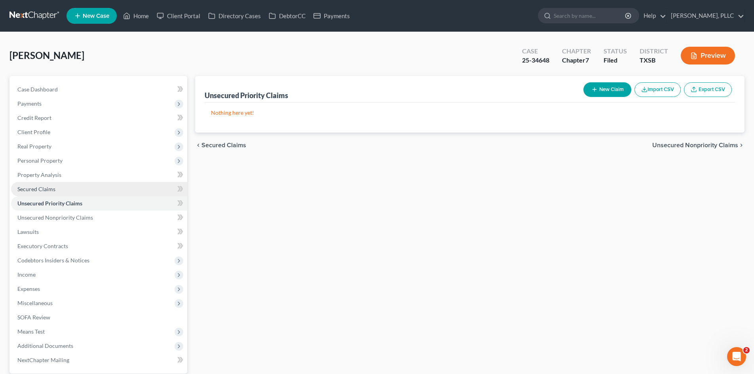
click at [72, 190] on link "Secured Claims" at bounding box center [99, 189] width 176 height 14
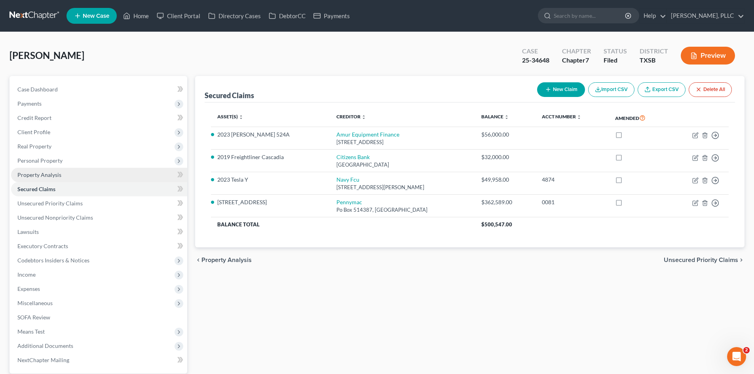
click at [62, 176] on link "Property Analysis" at bounding box center [99, 175] width 176 height 14
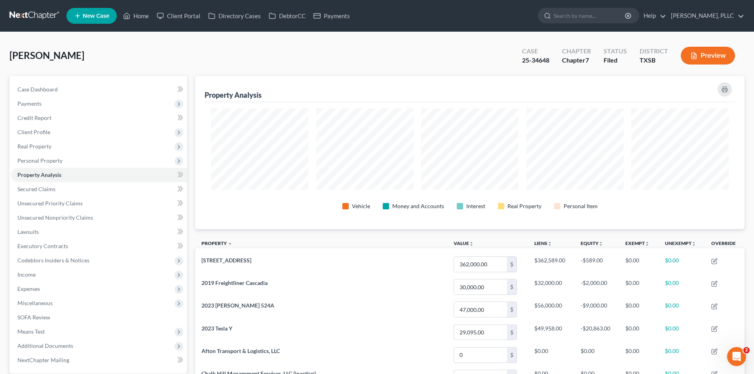
scroll to position [153, 549]
click at [63, 101] on span "Payments" at bounding box center [99, 104] width 176 height 14
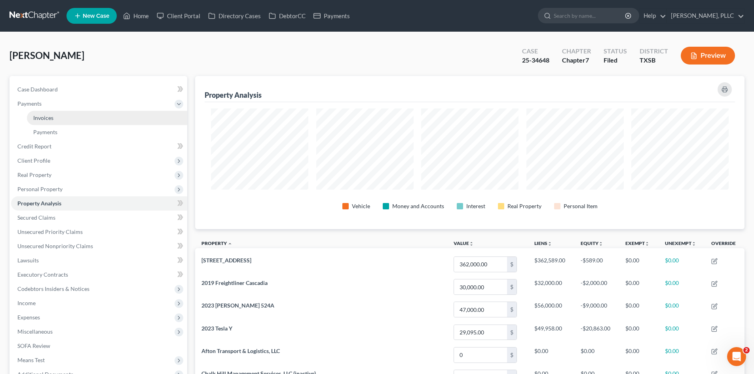
click at [62, 117] on link "Invoices" at bounding box center [107, 118] width 160 height 14
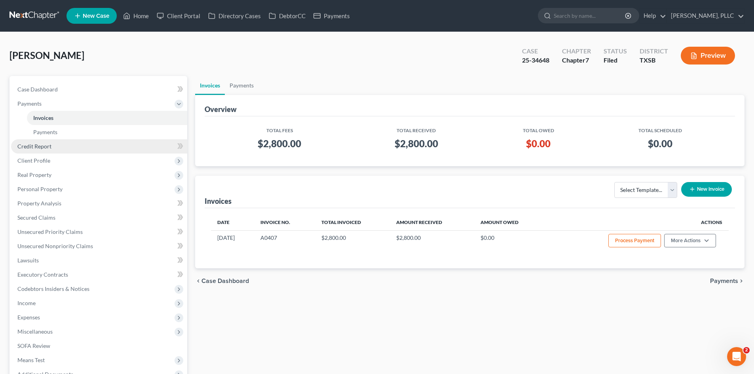
click at [58, 143] on link "Credit Report" at bounding box center [99, 146] width 176 height 14
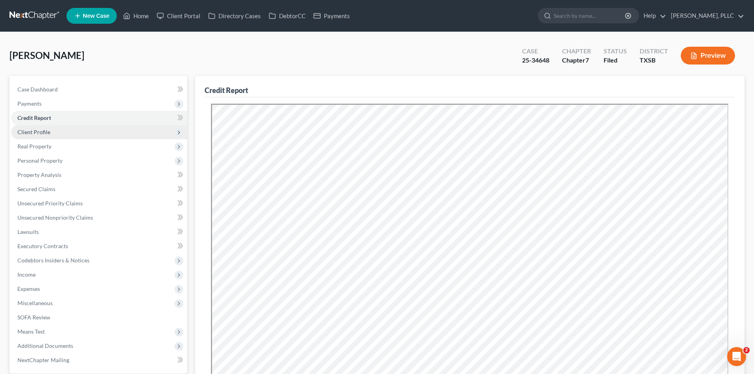
click at [40, 133] on span "Client Profile" at bounding box center [33, 132] width 33 height 7
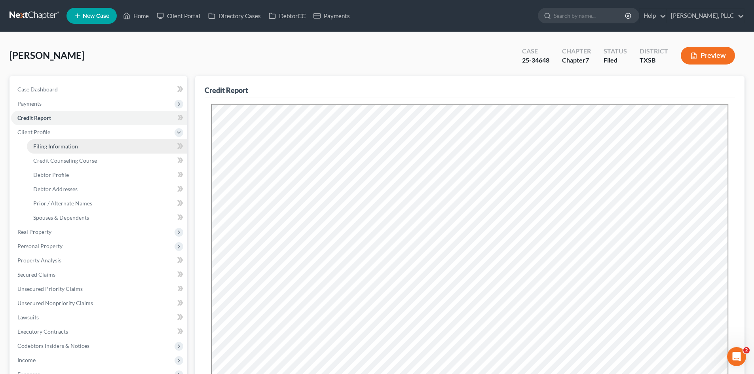
click at [46, 145] on span "Filing Information" at bounding box center [55, 146] width 45 height 7
select select "1"
select select "0"
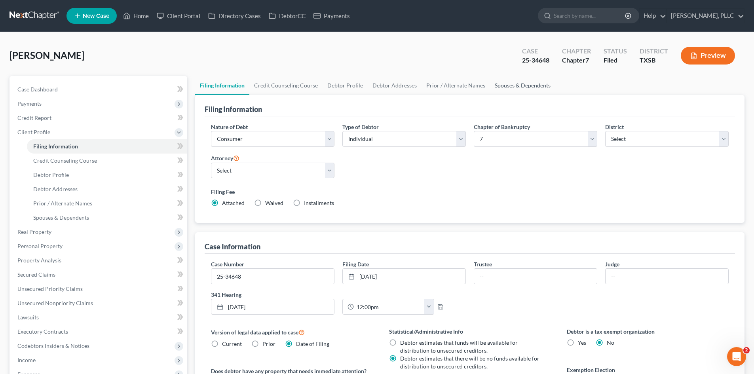
click at [503, 86] on link "Spouses & Dependents" at bounding box center [522, 85] width 65 height 19
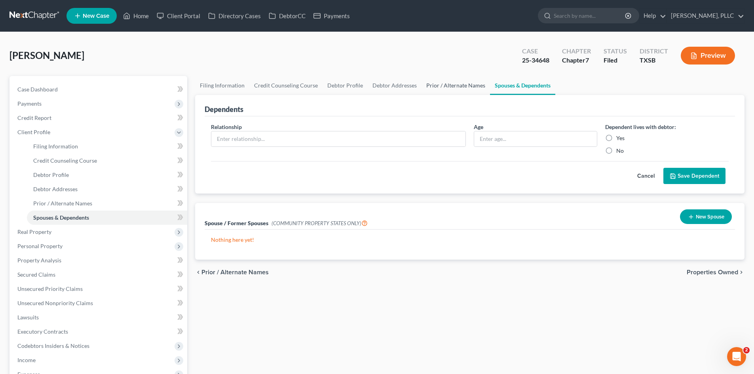
click at [447, 88] on link "Prior / Alternate Names" at bounding box center [455, 85] width 68 height 19
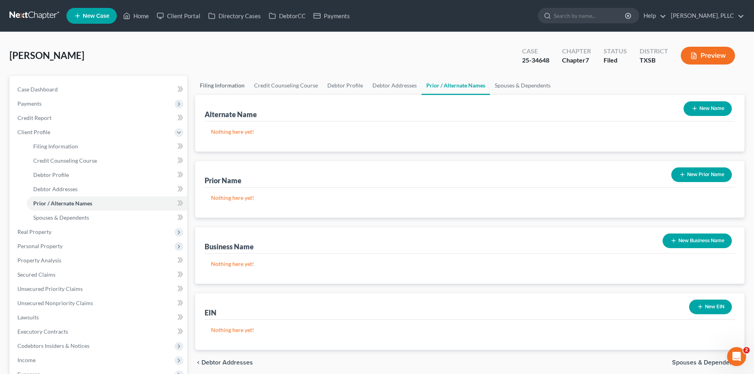
click at [233, 93] on link "Filing Information" at bounding box center [222, 85] width 54 height 19
select select "1"
select select "0"
select select "79"
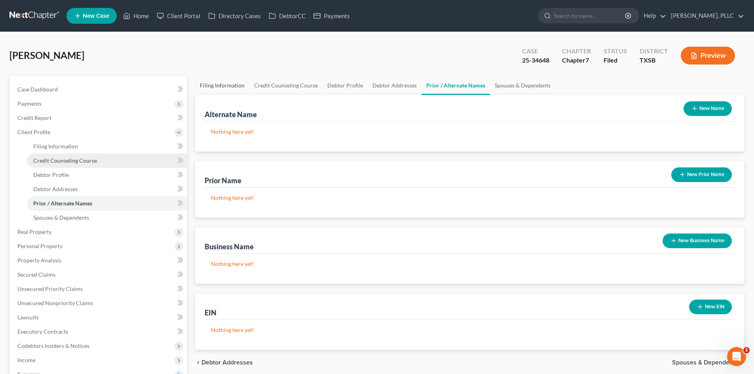
select select "2"
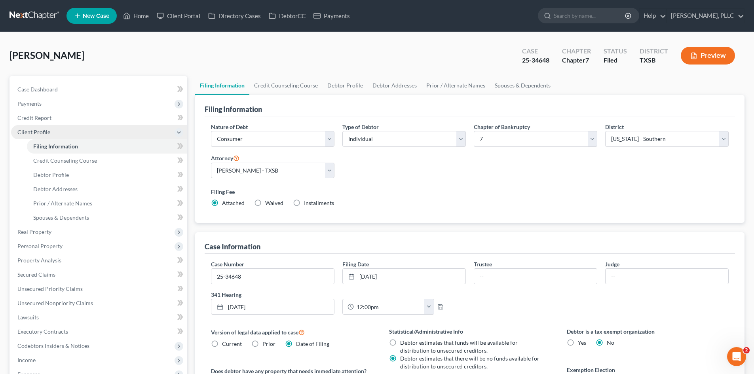
click at [71, 128] on span "Client Profile" at bounding box center [99, 132] width 176 height 14
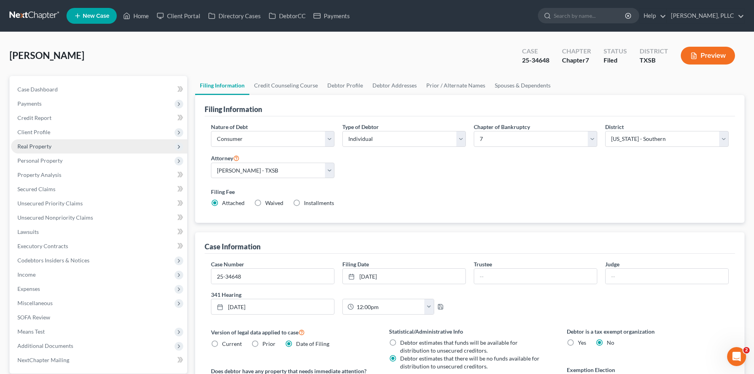
click at [65, 146] on span "Real Property" at bounding box center [99, 146] width 176 height 14
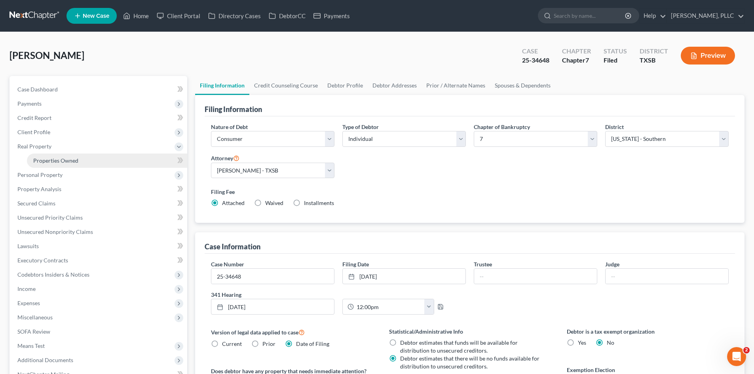
click at [61, 160] on span "Properties Owned" at bounding box center [55, 160] width 45 height 7
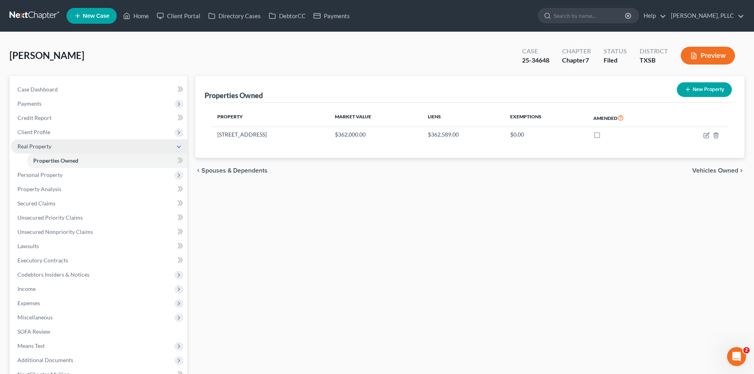
click at [53, 145] on span "Real Property" at bounding box center [99, 146] width 176 height 14
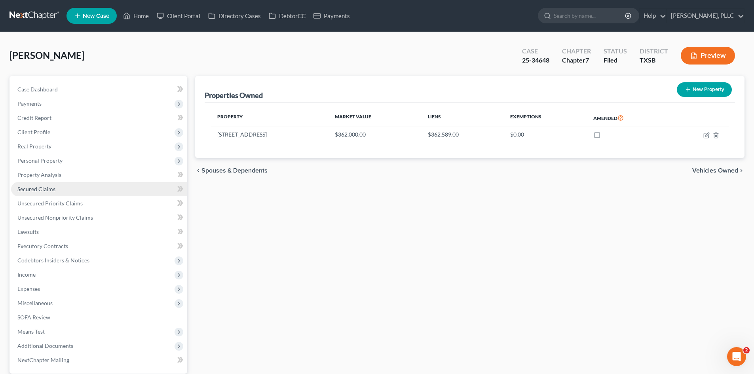
click at [68, 184] on link "Secured Claims" at bounding box center [99, 189] width 176 height 14
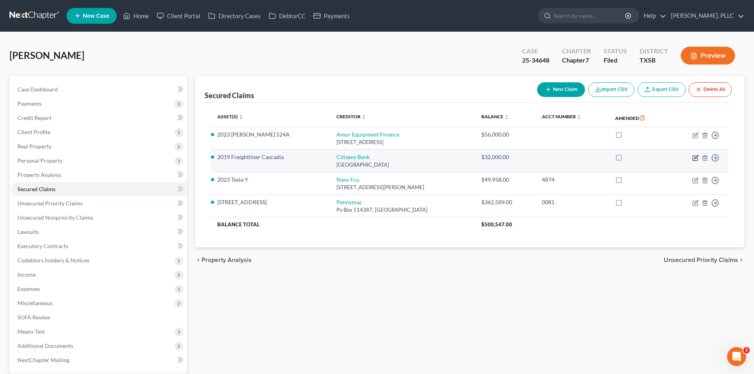
click at [697, 158] on icon "button" at bounding box center [695, 158] width 6 height 6
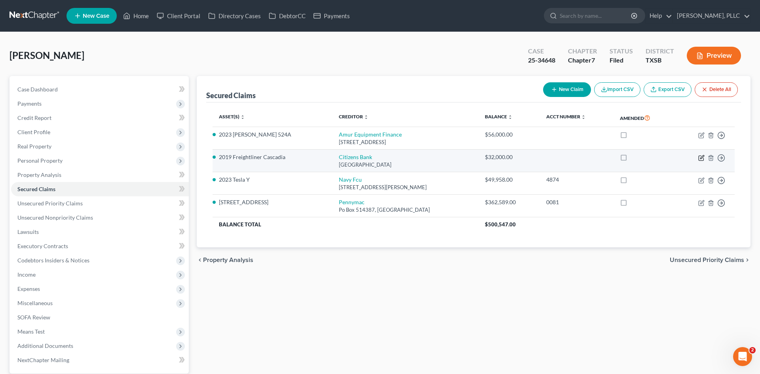
select select "41"
select select "2"
select select "0"
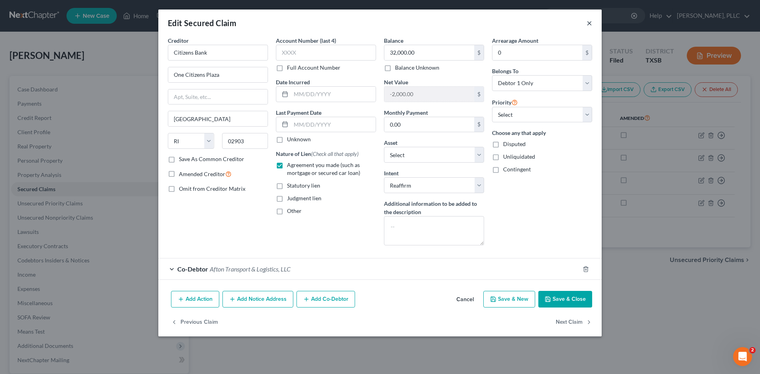
click at [588, 26] on button "×" at bounding box center [590, 22] width 6 height 9
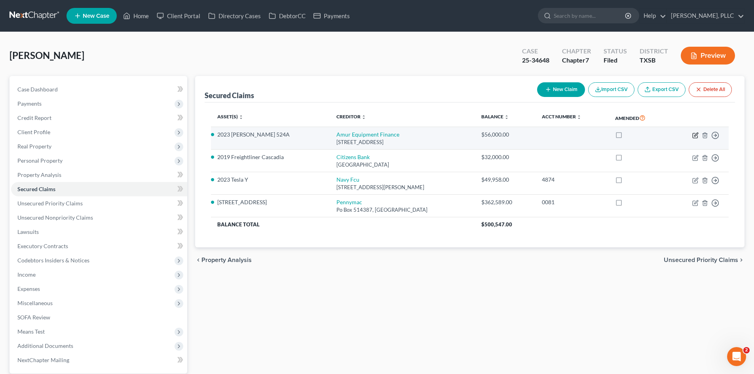
click at [696, 137] on icon "button" at bounding box center [695, 135] width 6 height 6
select select "30"
select select "11"
select select "2"
select select "0"
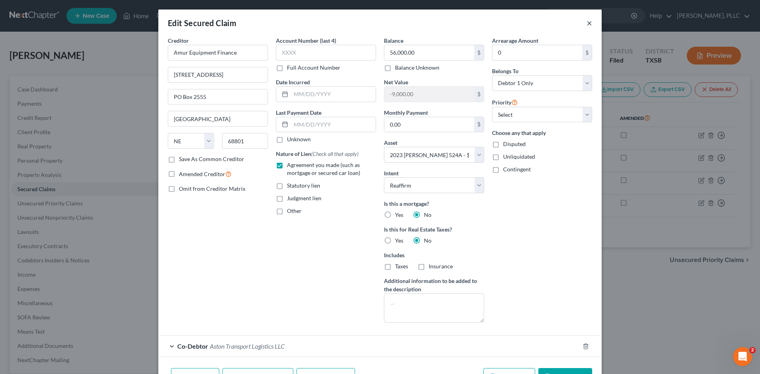
click at [587, 20] on button "×" at bounding box center [590, 22] width 6 height 9
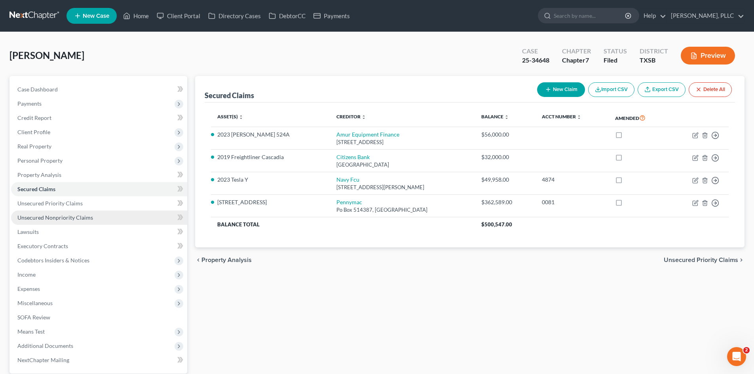
click at [70, 214] on span "Unsecured Nonpriority Claims" at bounding box center [55, 217] width 76 height 7
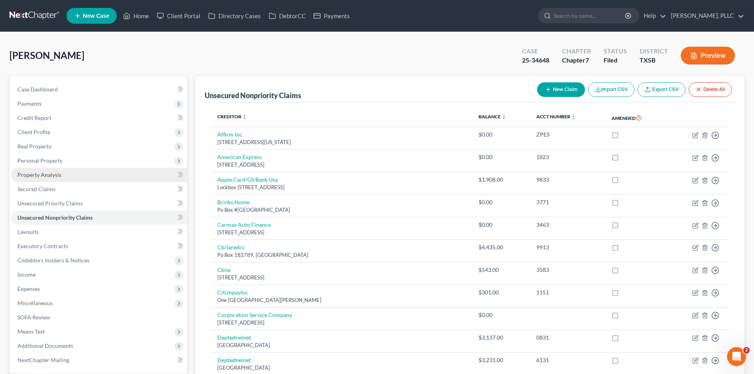
click at [37, 178] on link "Property Analysis" at bounding box center [99, 175] width 176 height 14
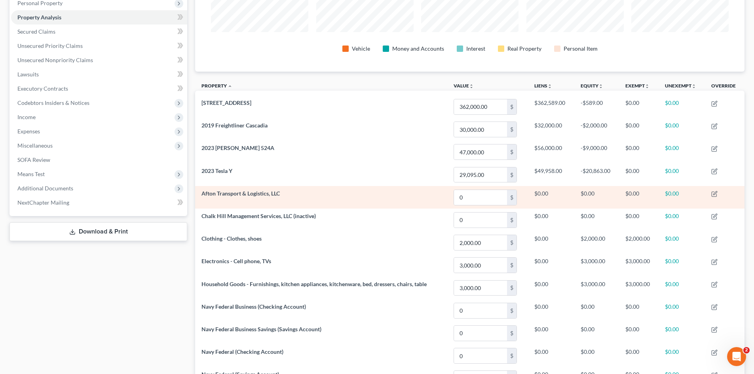
scroll to position [79, 0]
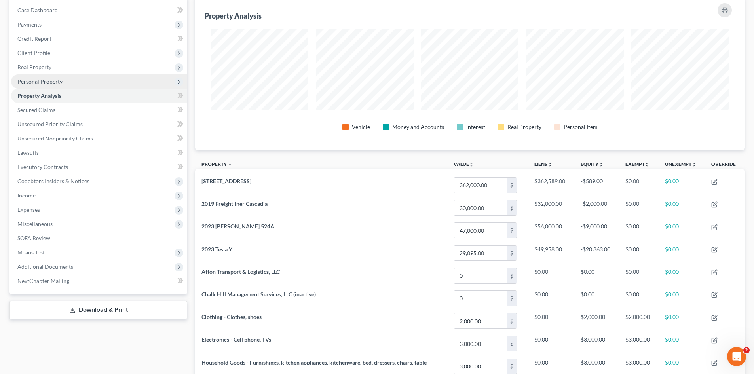
click at [28, 85] on span "Personal Property" at bounding box center [99, 81] width 176 height 14
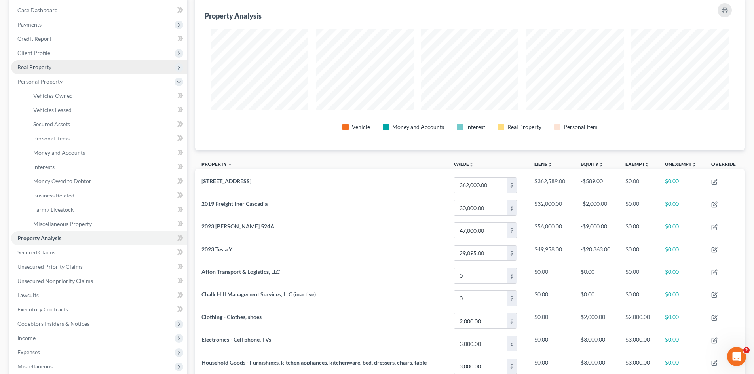
click at [41, 64] on span "Real Property" at bounding box center [34, 67] width 34 height 7
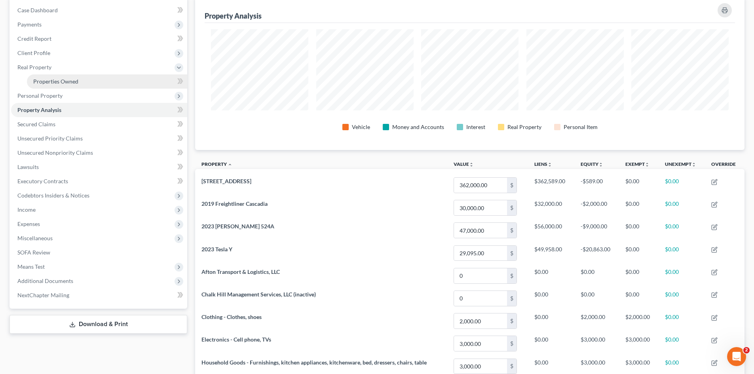
click at [58, 80] on span "Properties Owned" at bounding box center [55, 81] width 45 height 7
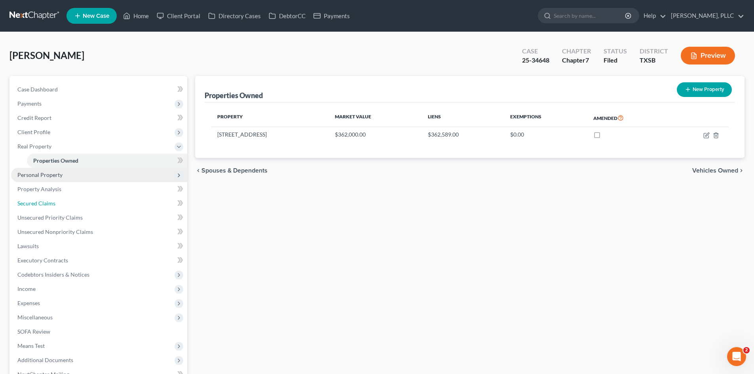
click at [60, 203] on link "Secured Claims" at bounding box center [99, 203] width 176 height 14
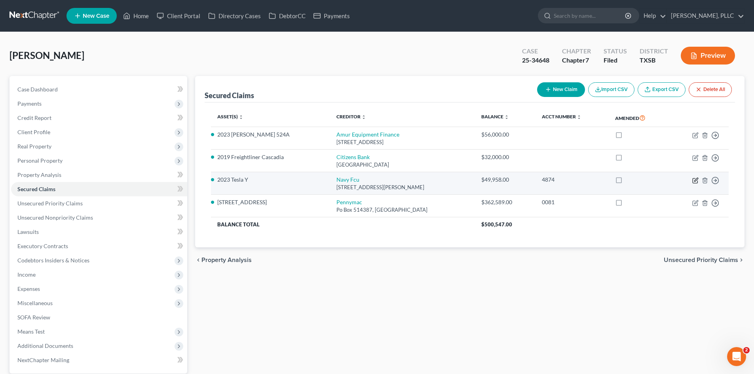
click at [697, 179] on icon "button" at bounding box center [695, 180] width 6 height 6
select select "48"
select select "2"
select select "0"
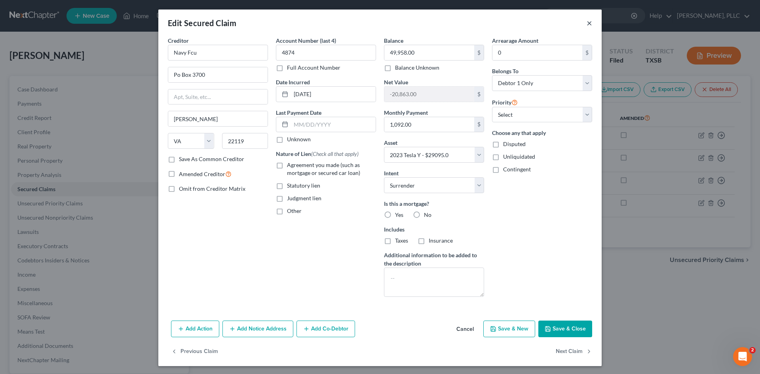
click at [587, 26] on button "×" at bounding box center [590, 22] width 6 height 9
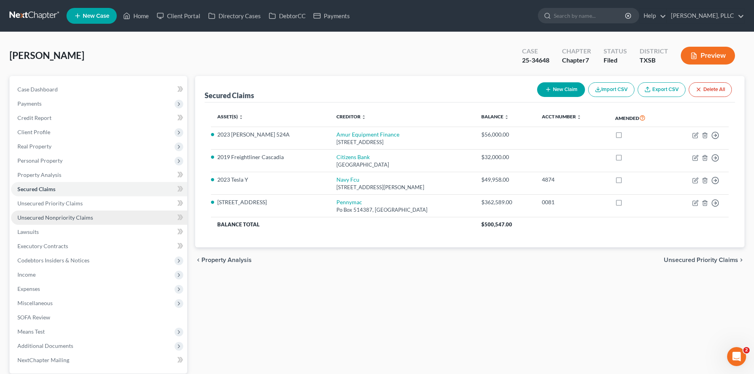
click at [49, 217] on span "Unsecured Nonpriority Claims" at bounding box center [55, 217] width 76 height 7
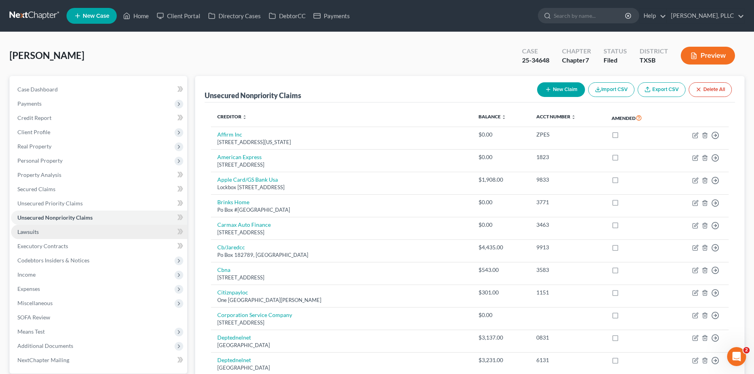
click at [48, 234] on link "Lawsuits" at bounding box center [99, 232] width 176 height 14
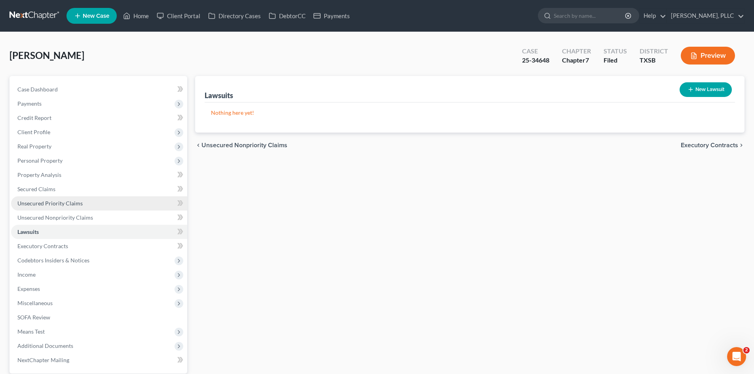
click at [49, 207] on link "Unsecured Priority Claims" at bounding box center [99, 203] width 176 height 14
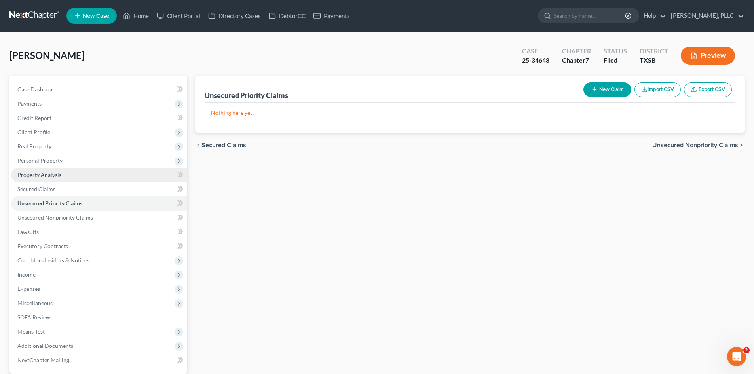
click at [52, 175] on span "Property Analysis" at bounding box center [39, 174] width 44 height 7
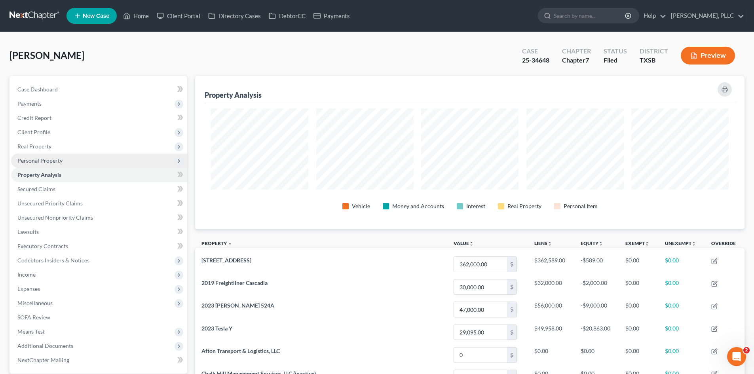
click at [71, 160] on span "Personal Property" at bounding box center [99, 161] width 176 height 14
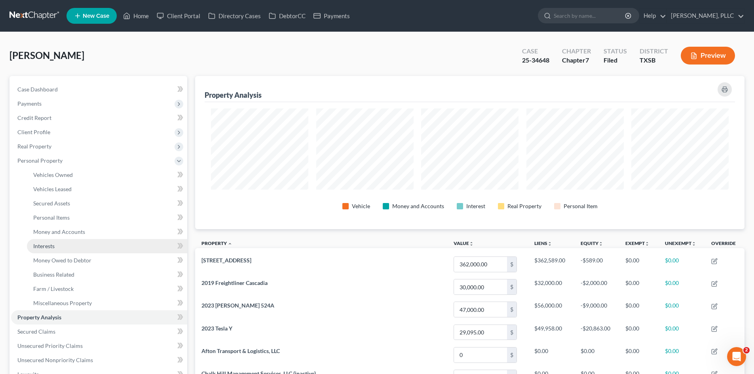
click at [83, 248] on link "Interests" at bounding box center [107, 246] width 160 height 14
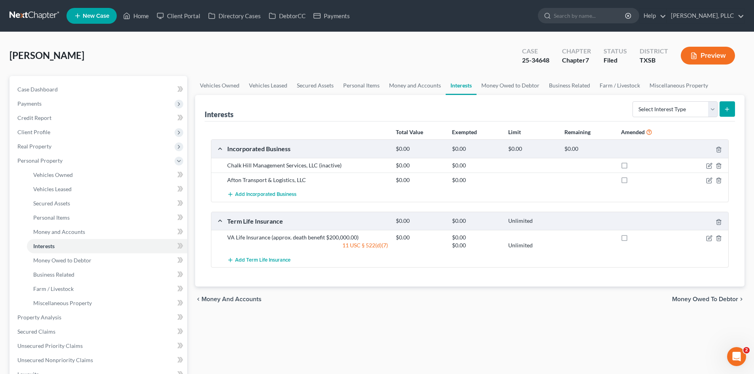
scroll to position [40, 0]
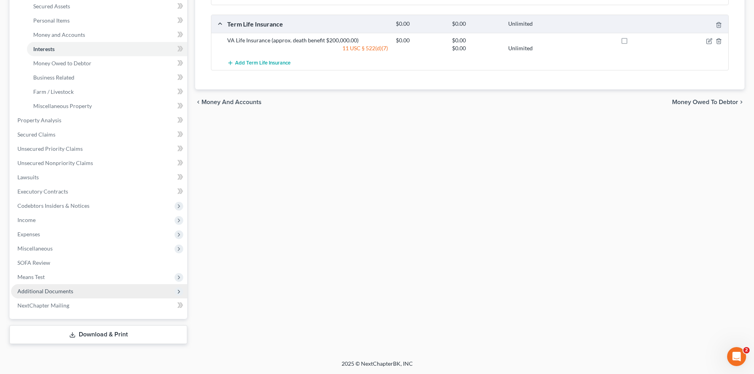
click at [47, 294] on span "Additional Documents" at bounding box center [99, 291] width 176 height 14
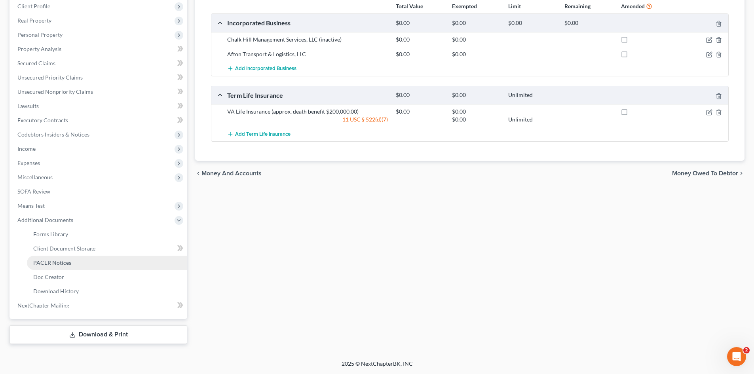
click at [42, 266] on link "PACER Notices" at bounding box center [107, 263] width 160 height 14
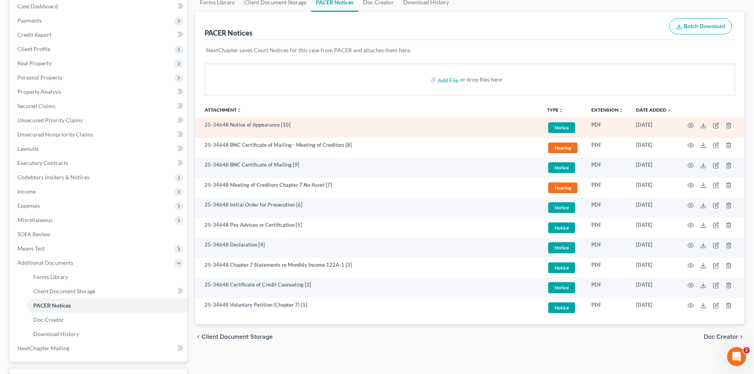
scroll to position [126, 0]
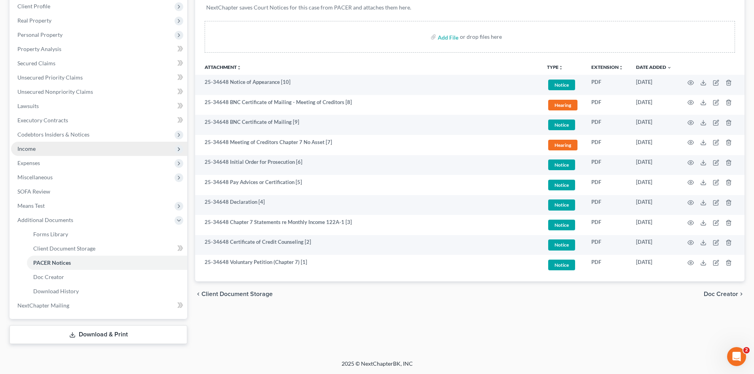
click at [51, 145] on span "Income" at bounding box center [99, 149] width 176 height 14
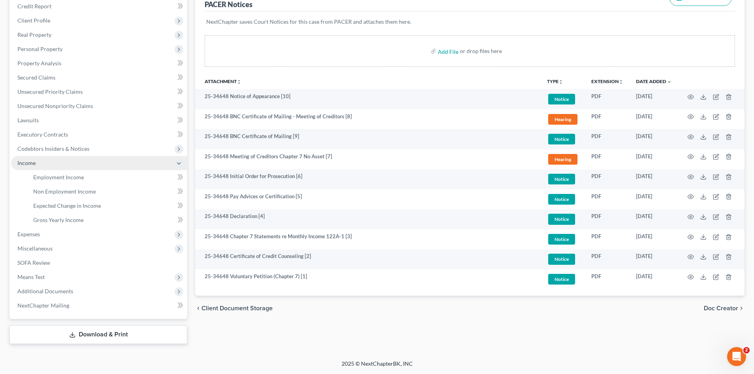
scroll to position [112, 0]
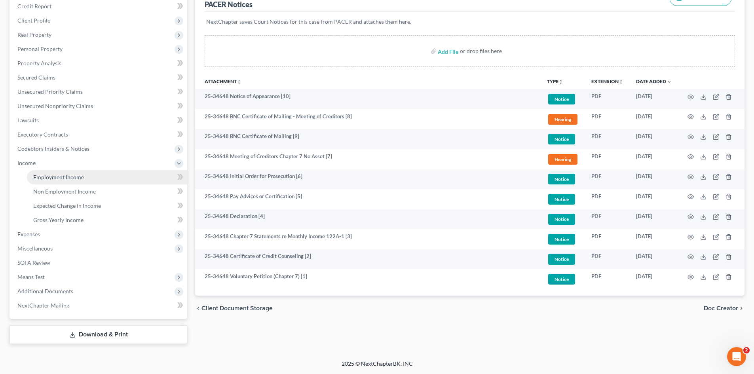
click at [94, 172] on link "Employment Income" at bounding box center [107, 177] width 160 height 14
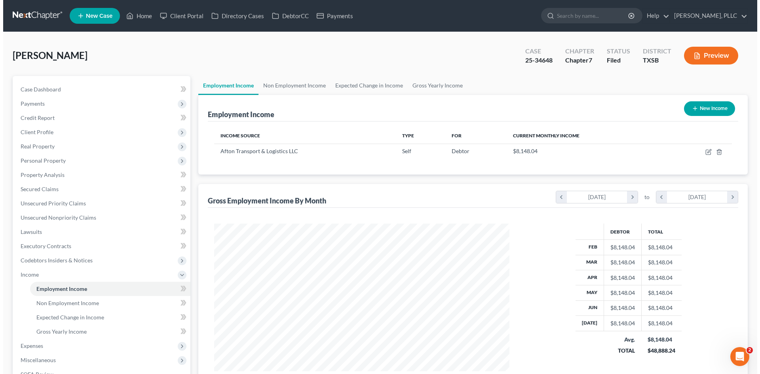
scroll to position [148, 311]
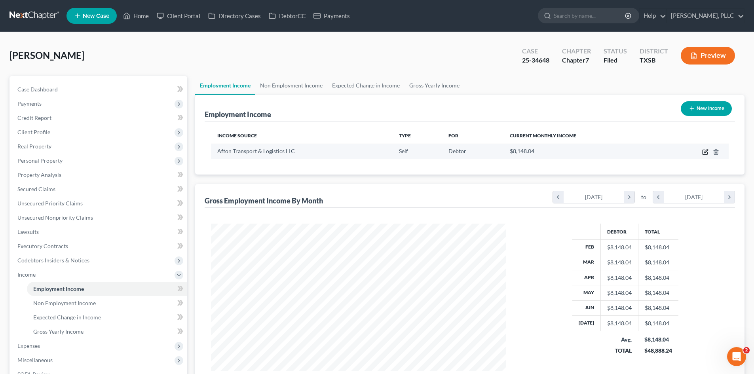
click at [704, 152] on icon "button" at bounding box center [705, 152] width 6 height 6
select select "1"
select select "45"
select select "0"
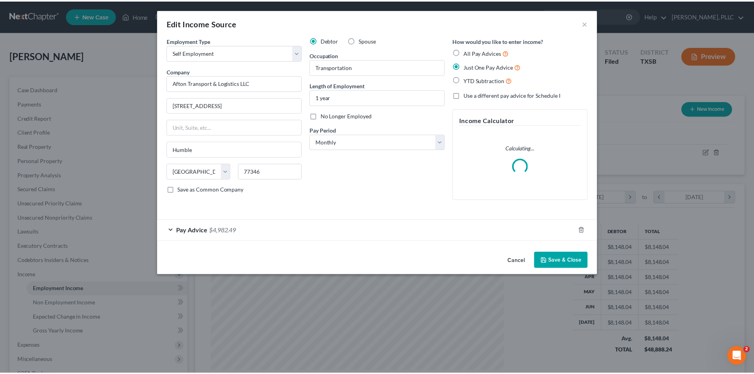
scroll to position [149, 314]
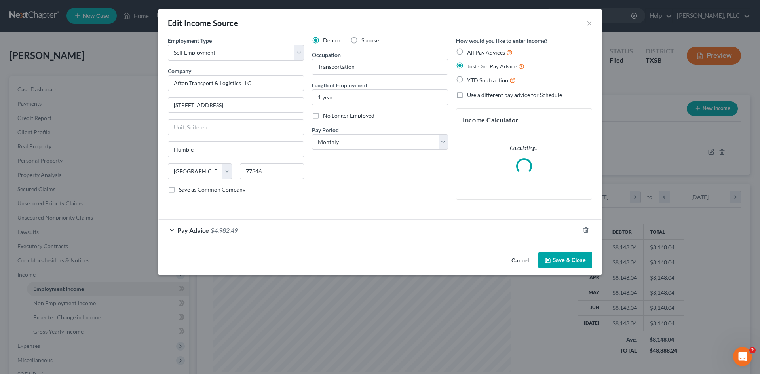
click at [294, 229] on div "Pay Advice $4,982.49" at bounding box center [368, 230] width 421 height 21
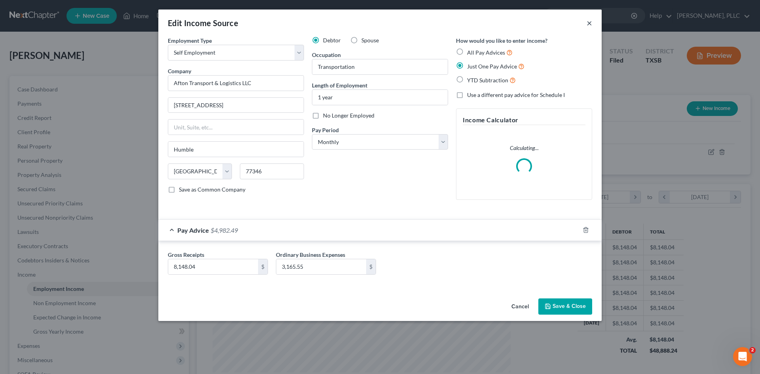
click at [586, 22] on div "Edit Income Source ×" at bounding box center [379, 22] width 443 height 27
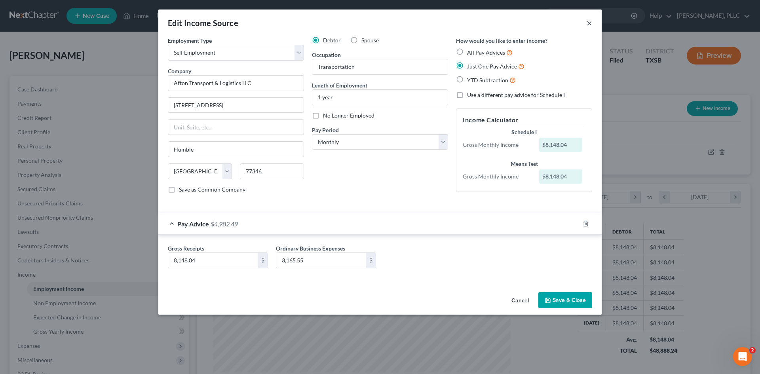
click at [588, 22] on button "×" at bounding box center [590, 22] width 6 height 9
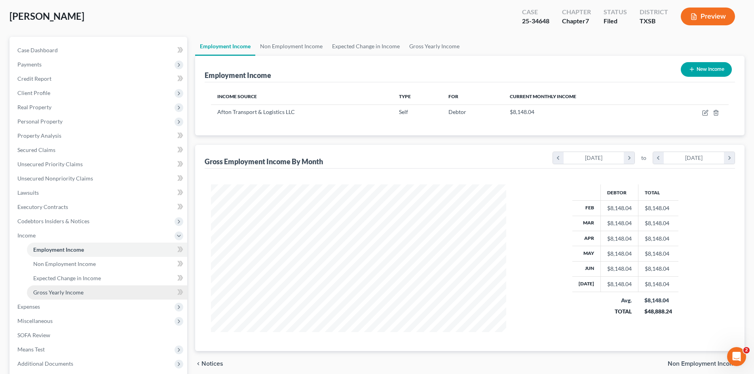
scroll to position [112, 0]
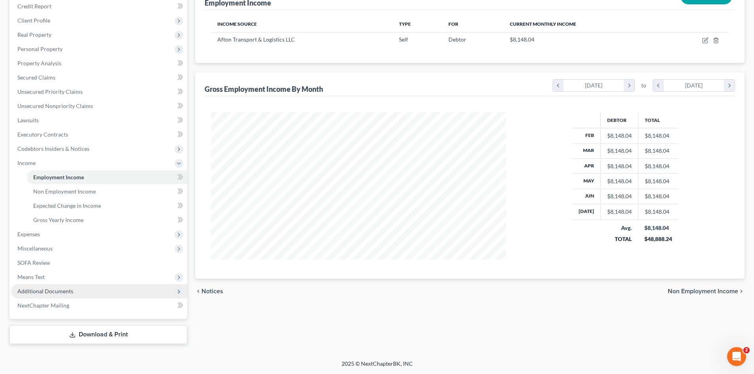
click at [68, 285] on span "Additional Documents" at bounding box center [99, 291] width 176 height 14
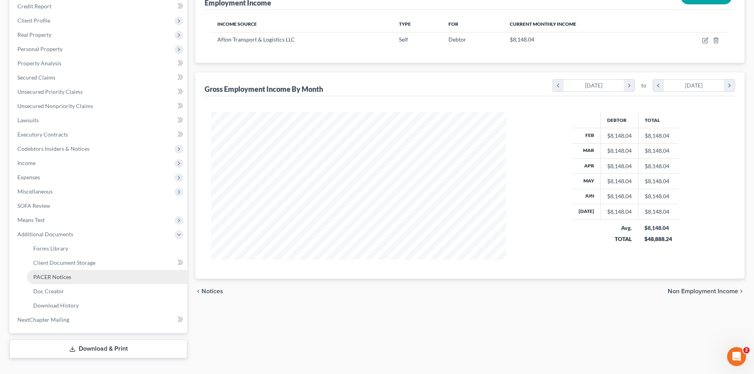
click at [62, 278] on span "PACER Notices" at bounding box center [52, 276] width 38 height 7
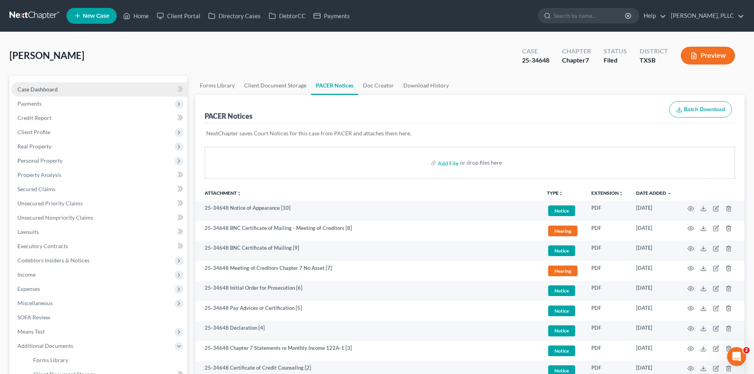
click at [40, 87] on span "Case Dashboard" at bounding box center [37, 89] width 40 height 7
select select "4"
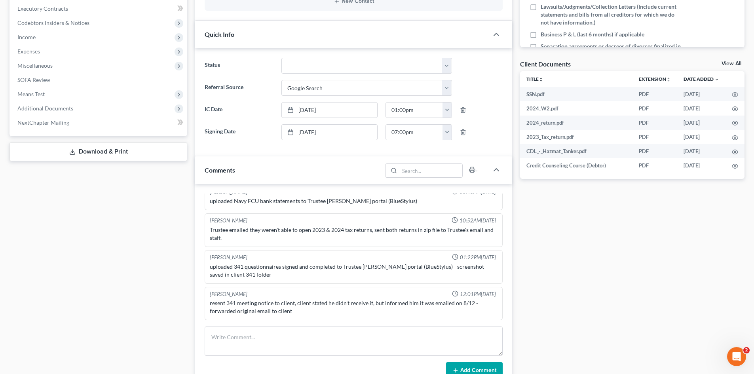
scroll to position [356, 0]
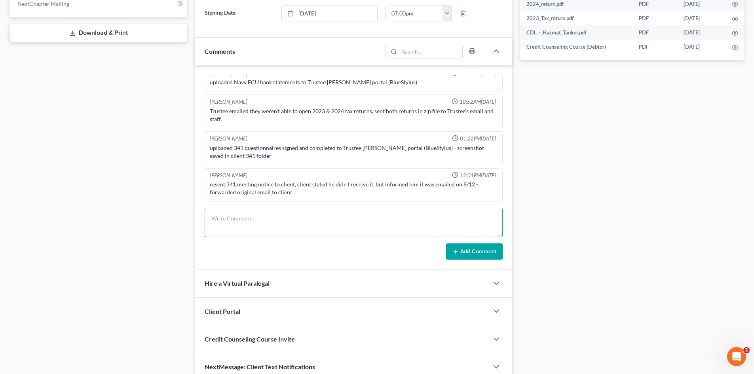
click at [273, 219] on textarea at bounding box center [354, 222] width 298 height 29
type textarea "341 prepped"
drag, startPoint x: 486, startPoint y: 253, endPoint x: 483, endPoint y: 247, distance: 6.6
click at [483, 250] on button "Add Comment" at bounding box center [474, 251] width 57 height 17
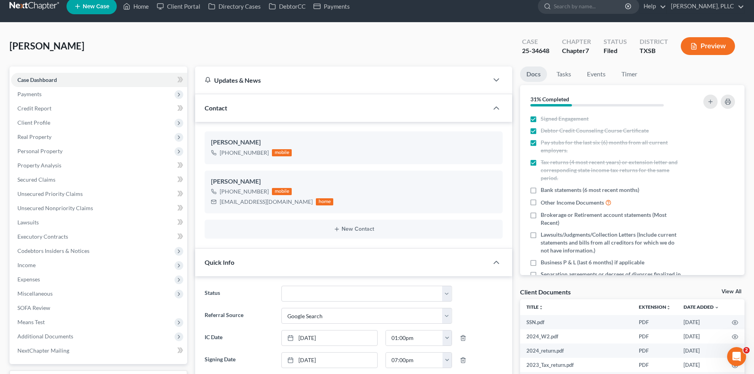
scroll to position [0, 0]
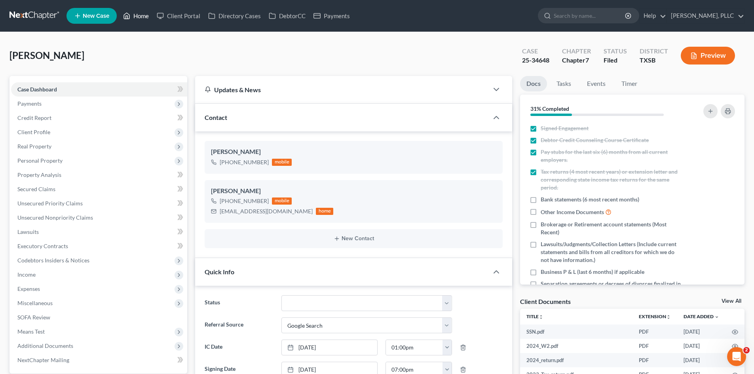
click at [140, 19] on link "Home" at bounding box center [136, 16] width 34 height 14
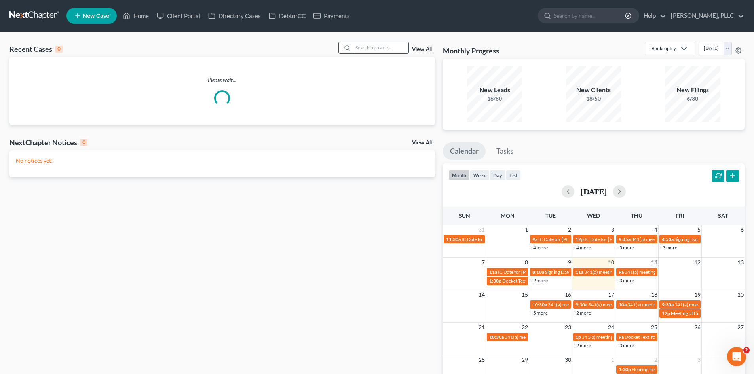
click at [367, 50] on input "search" at bounding box center [380, 47] width 55 height 11
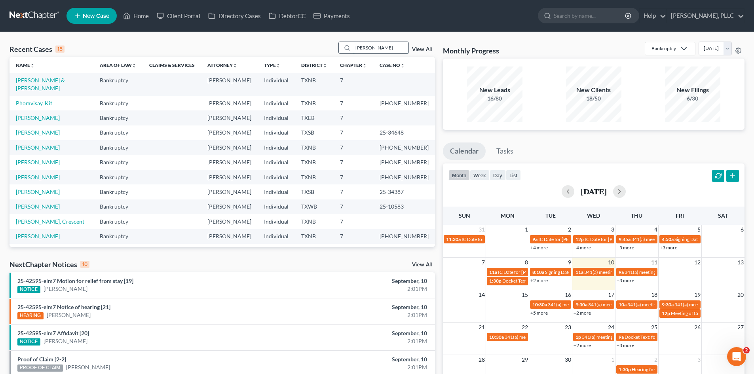
type input "vera"
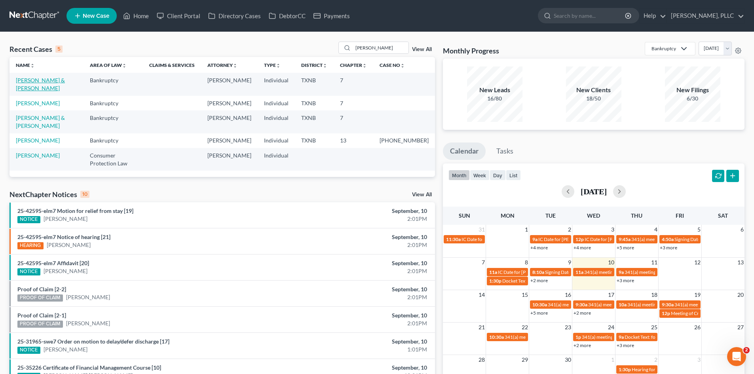
click at [43, 81] on link "Vera, Andrew & Kai" at bounding box center [40, 84] width 49 height 15
select select "4"
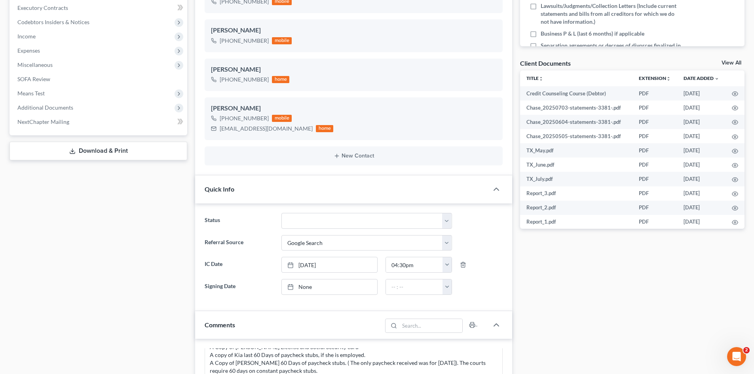
scroll to position [356, 0]
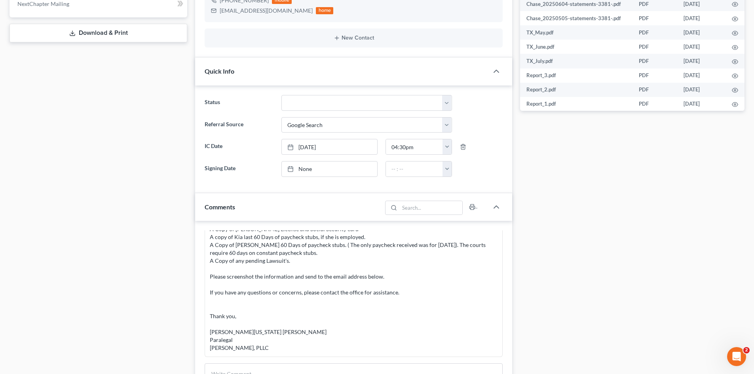
click at [154, 232] on div "Case Dashboard Payments Invoices Payments Payments Credit Report Client Profile" at bounding box center [99, 170] width 186 height 900
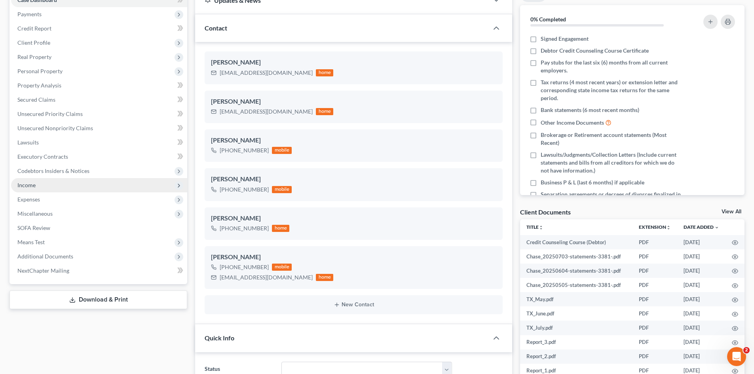
scroll to position [79, 0]
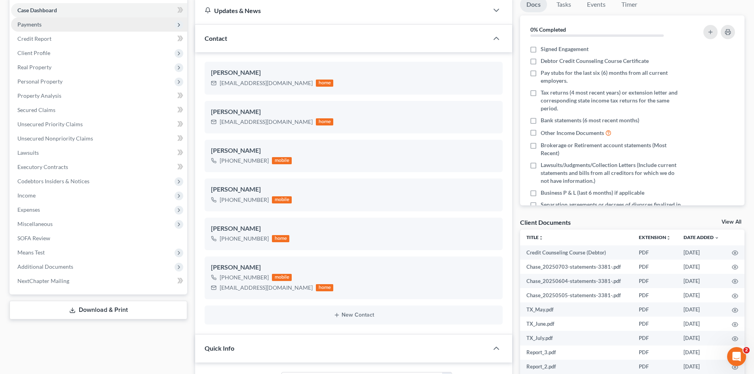
click at [71, 18] on span "Payments" at bounding box center [99, 24] width 176 height 14
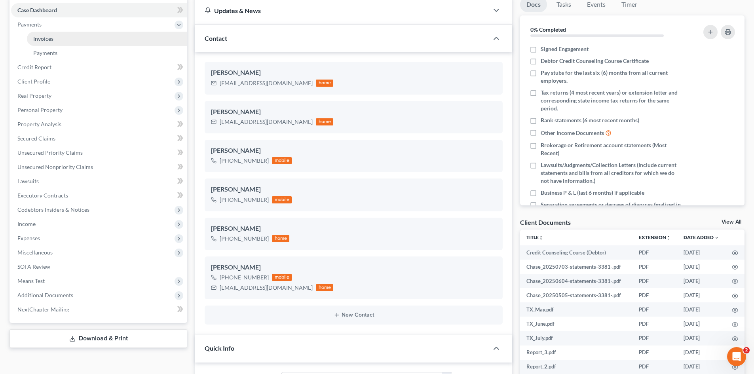
click at [103, 44] on link "Invoices" at bounding box center [107, 39] width 160 height 14
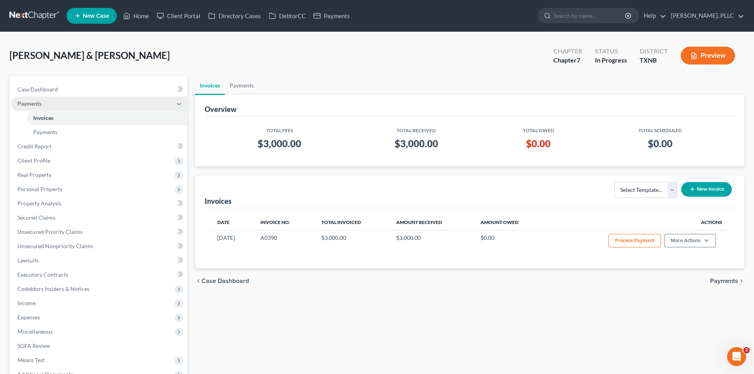
click at [56, 100] on span "Payments" at bounding box center [99, 104] width 176 height 14
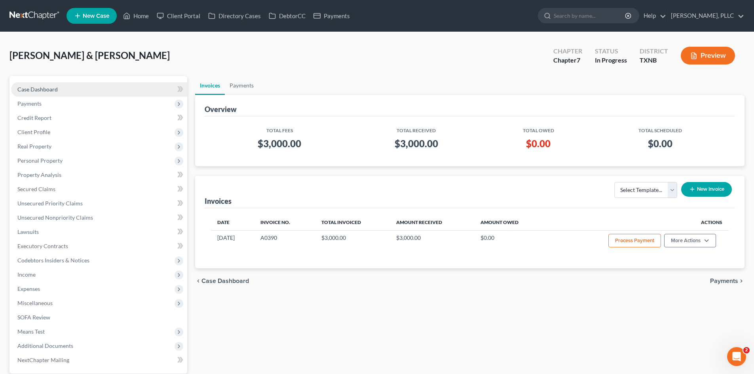
click at [79, 86] on link "Case Dashboard" at bounding box center [99, 89] width 176 height 14
select select "4"
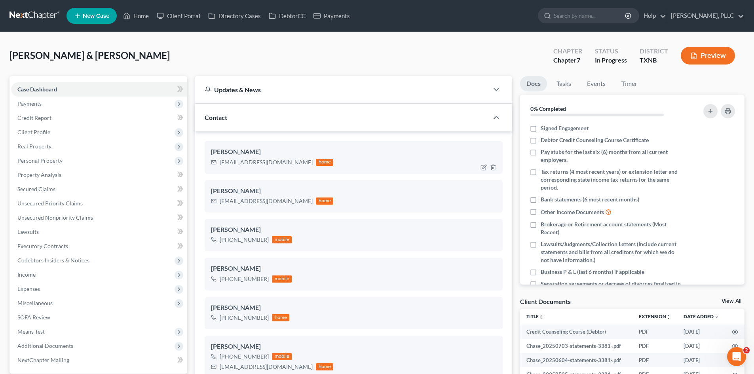
scroll to position [830, 0]
click at [106, 106] on span "Payments" at bounding box center [99, 104] width 176 height 14
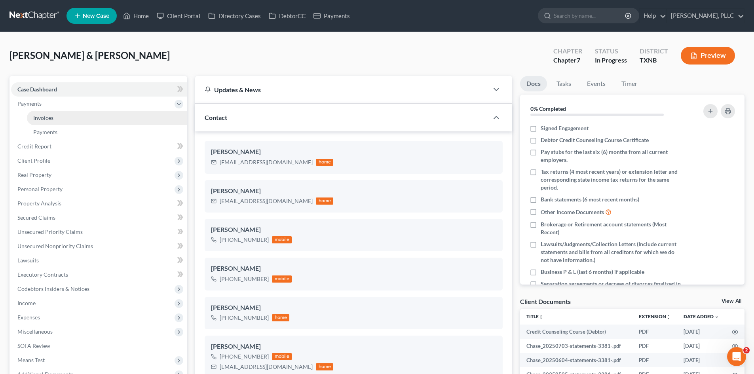
click at [139, 118] on link "Invoices" at bounding box center [107, 118] width 160 height 14
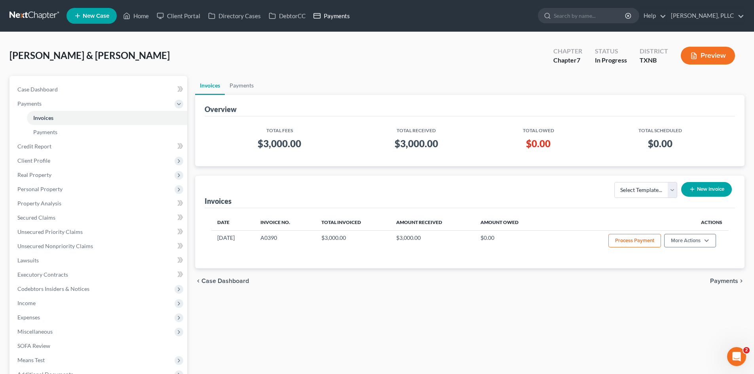
click at [342, 13] on link "Payments" at bounding box center [331, 16] width 44 height 14
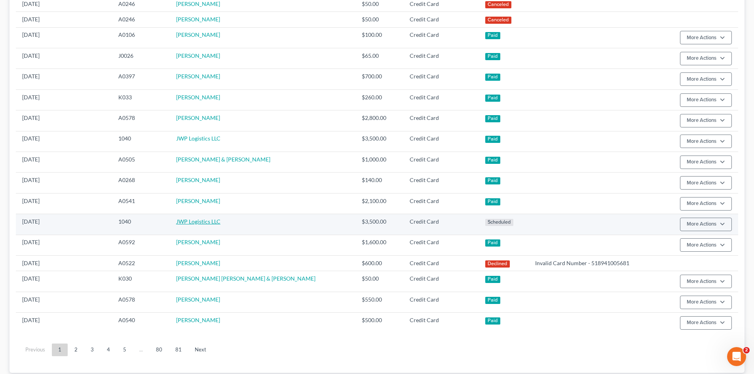
scroll to position [356, 0]
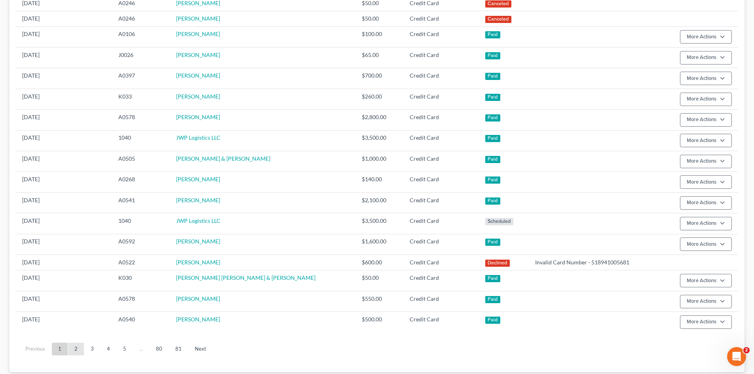
click at [72, 349] on link "2" at bounding box center [76, 349] width 16 height 13
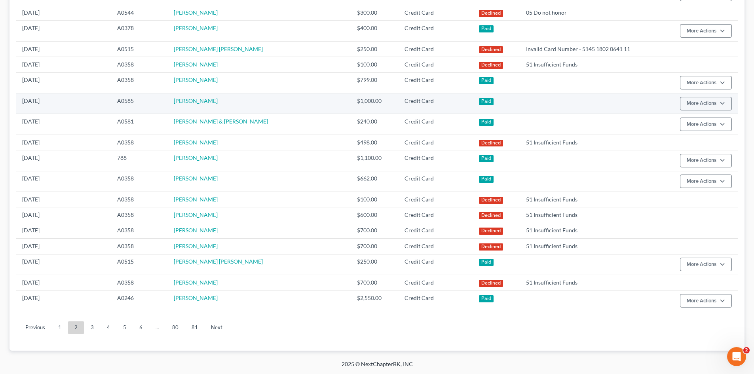
scroll to position [409, 0]
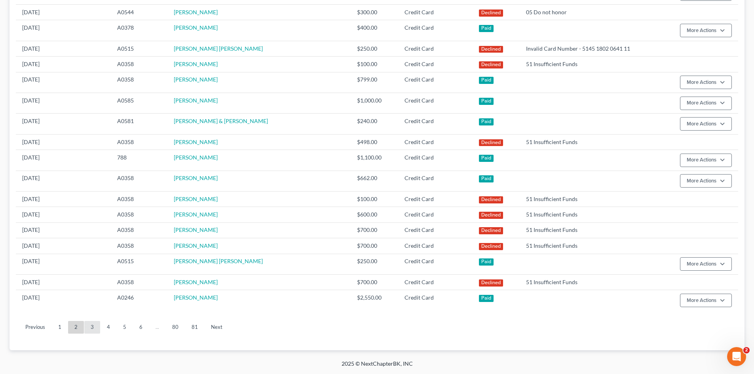
click at [98, 328] on link "3" at bounding box center [92, 327] width 16 height 13
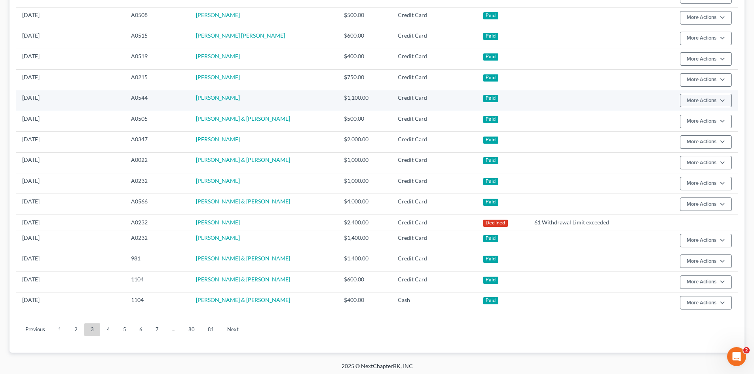
scroll to position [448, 0]
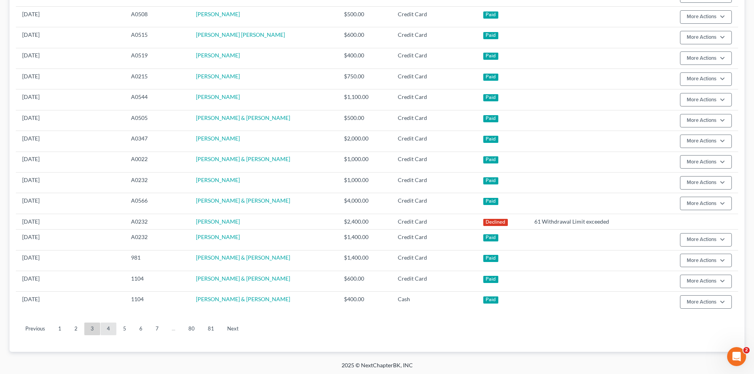
click at [106, 335] on link "4" at bounding box center [109, 329] width 16 height 13
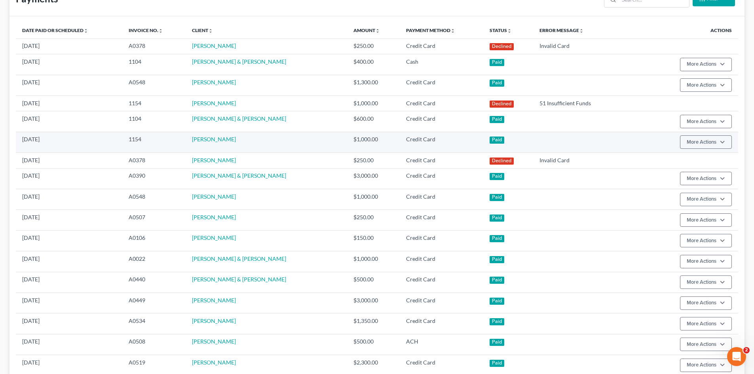
scroll to position [97, 0]
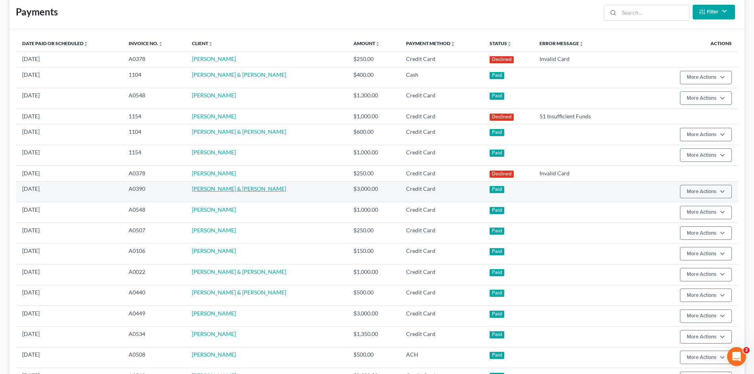
click at [243, 186] on link "Andrew Vera & Kai Vera" at bounding box center [239, 188] width 94 height 7
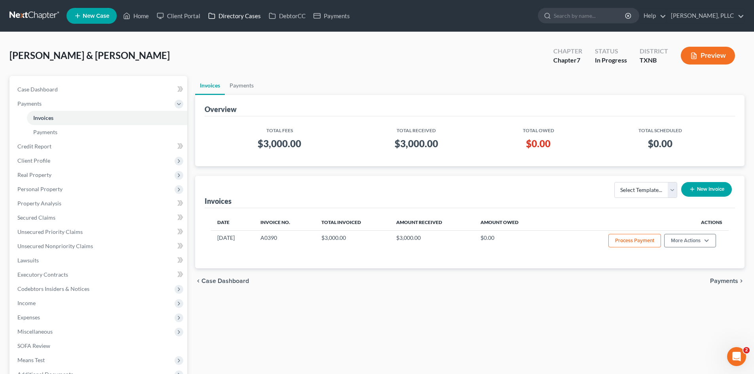
click at [244, 15] on link "Directory Cases" at bounding box center [234, 16] width 61 height 14
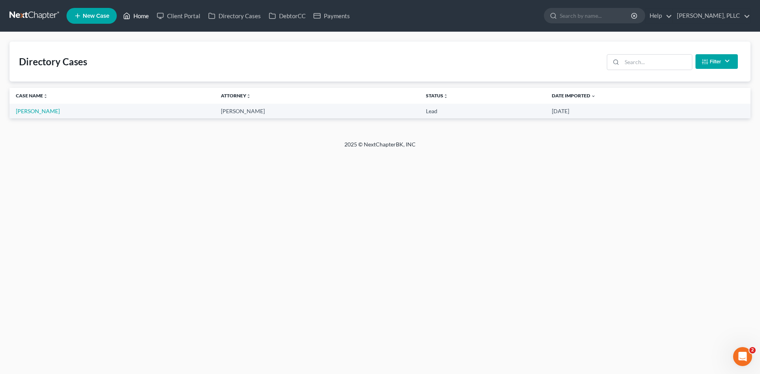
click at [146, 15] on link "Home" at bounding box center [136, 16] width 34 height 14
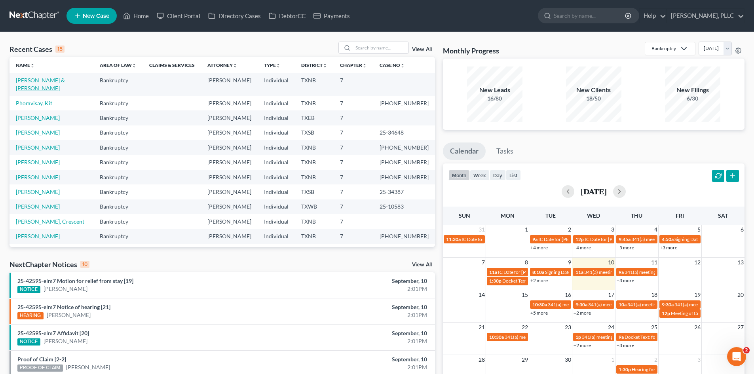
click at [52, 77] on link "Vera, Andrew & Kai" at bounding box center [40, 84] width 49 height 15
select select "4"
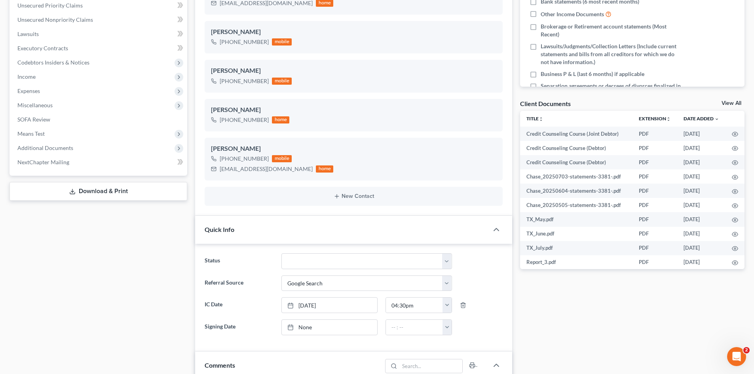
scroll to position [830, 0]
click at [106, 148] on span "Additional Documents" at bounding box center [99, 148] width 176 height 14
click at [116, 193] on link "PACER Notices" at bounding box center [107, 191] width 160 height 14
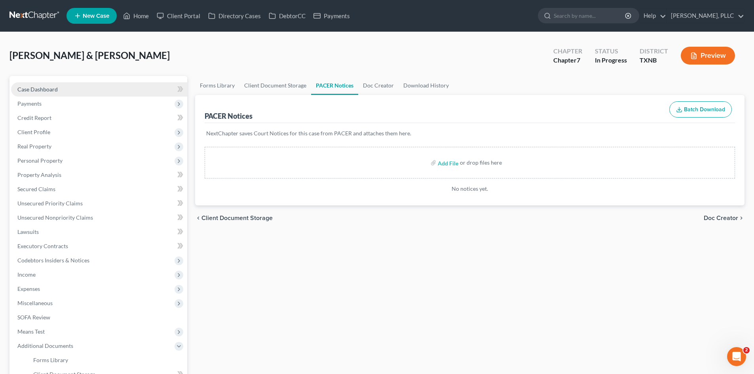
click at [77, 93] on link "Case Dashboard" at bounding box center [99, 89] width 176 height 14
select select "4"
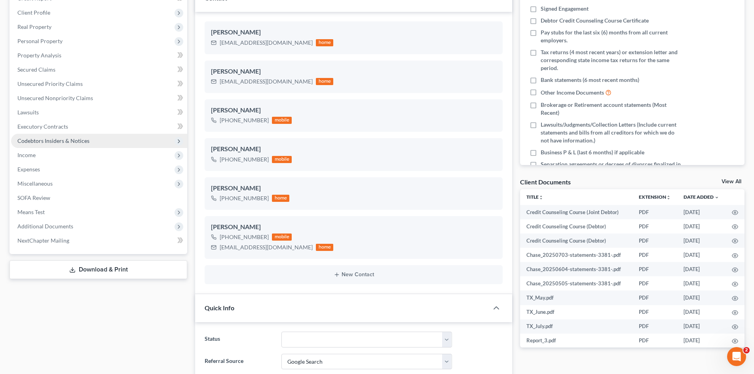
scroll to position [119, 0]
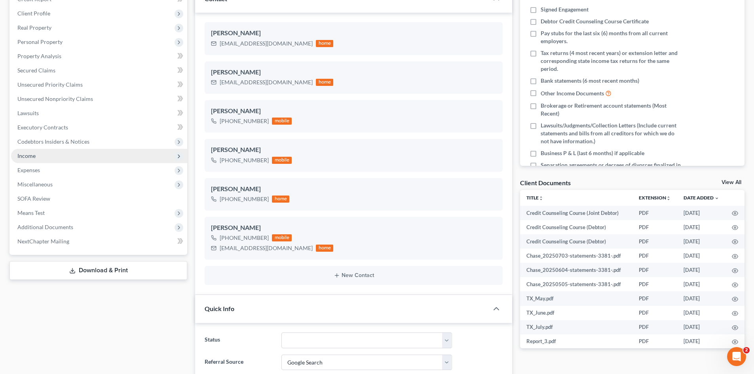
click at [65, 156] on span "Income" at bounding box center [99, 156] width 176 height 14
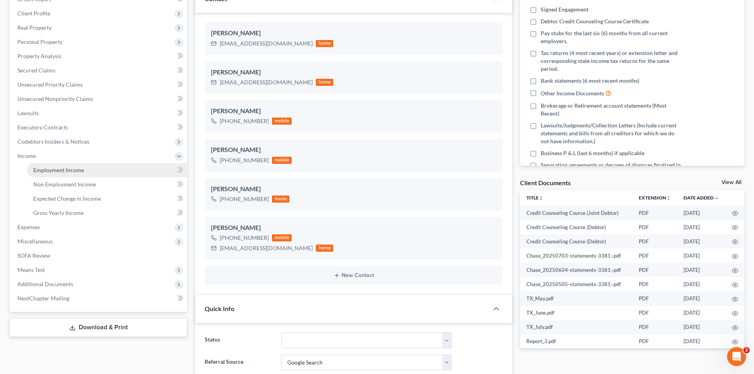
click at [90, 168] on link "Employment Income" at bounding box center [107, 170] width 160 height 14
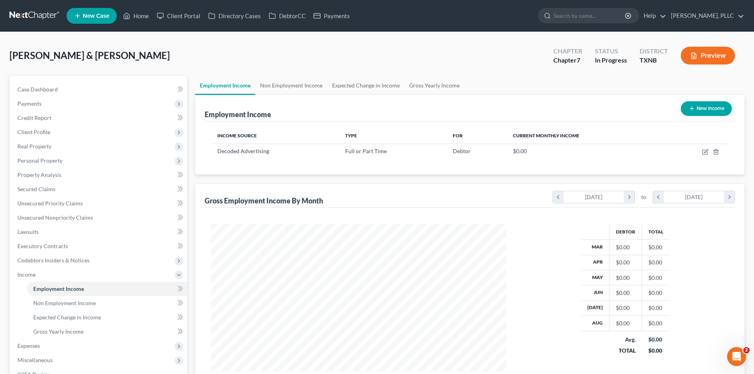
scroll to position [148, 311]
click at [278, 87] on link "Non Employment Income" at bounding box center [291, 85] width 72 height 19
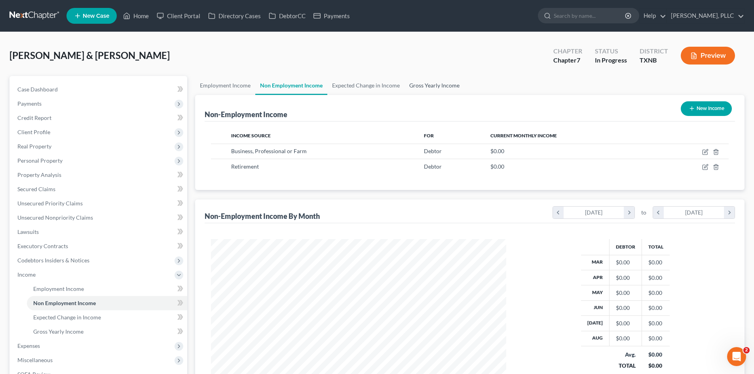
scroll to position [148, 311]
click at [370, 88] on link "Expected Change in Income" at bounding box center [365, 85] width 77 height 19
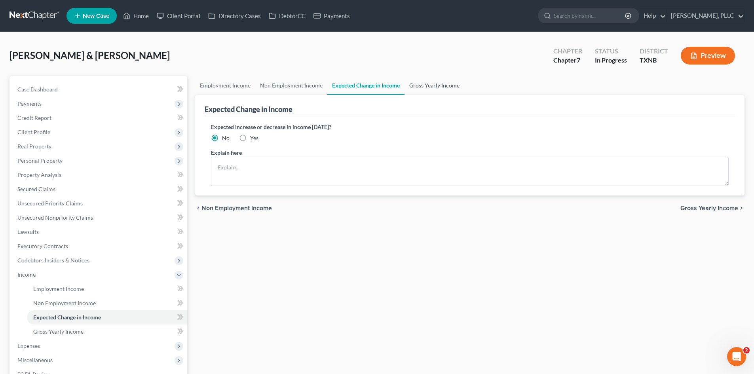
click at [423, 92] on link "Gross Yearly Income" at bounding box center [434, 85] width 60 height 19
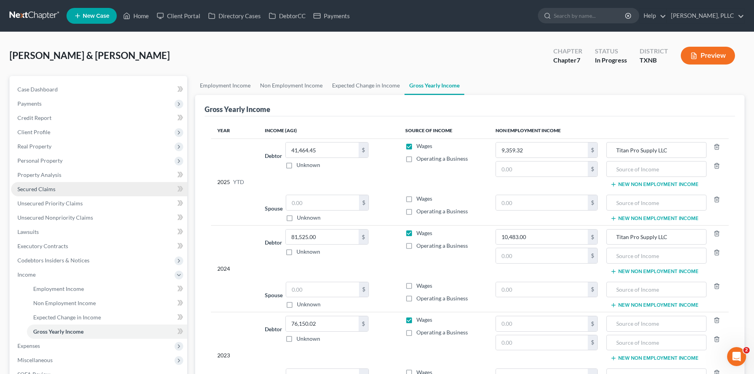
click at [56, 182] on link "Secured Claims" at bounding box center [99, 189] width 176 height 14
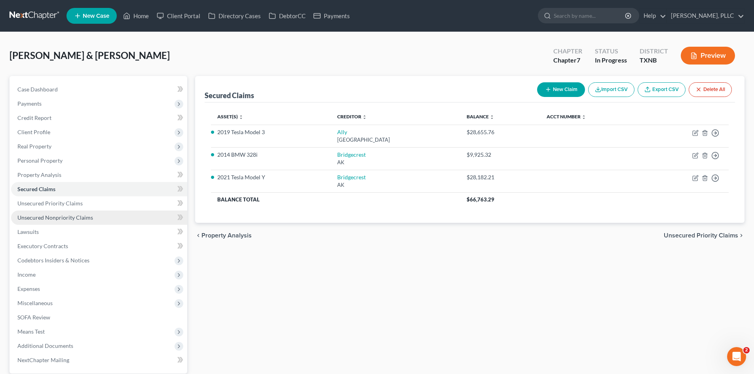
click at [66, 211] on link "Unsecured Nonpriority Claims" at bounding box center [99, 218] width 176 height 14
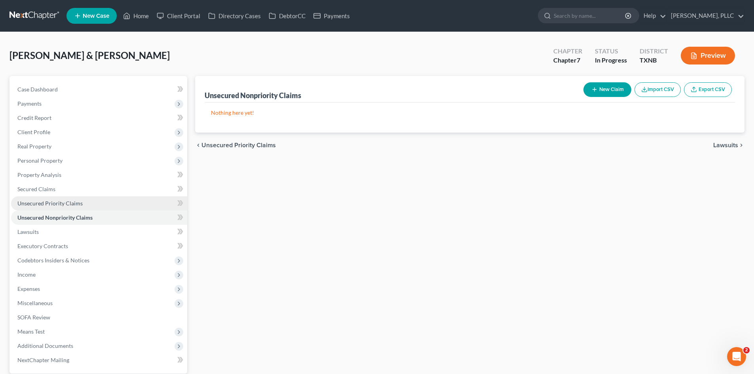
click at [57, 202] on span "Unsecured Priority Claims" at bounding box center [49, 203] width 65 height 7
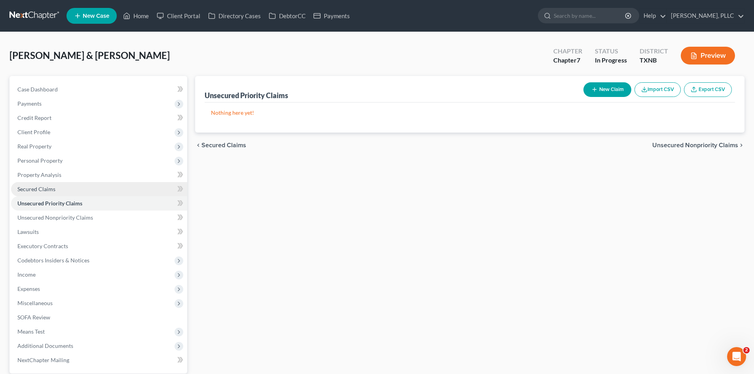
click at [48, 186] on span "Secured Claims" at bounding box center [36, 189] width 38 height 7
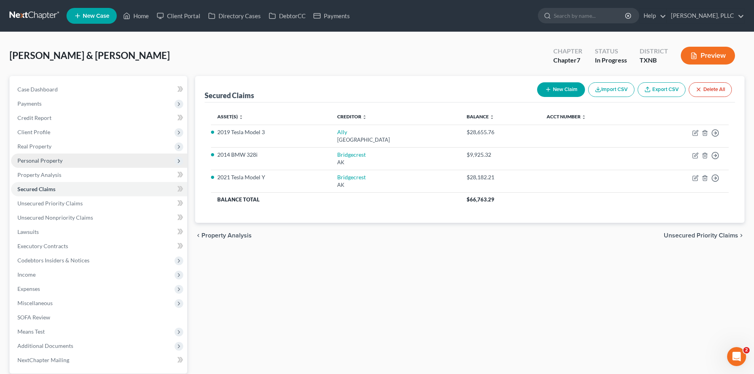
click at [54, 166] on span "Personal Property" at bounding box center [99, 161] width 176 height 14
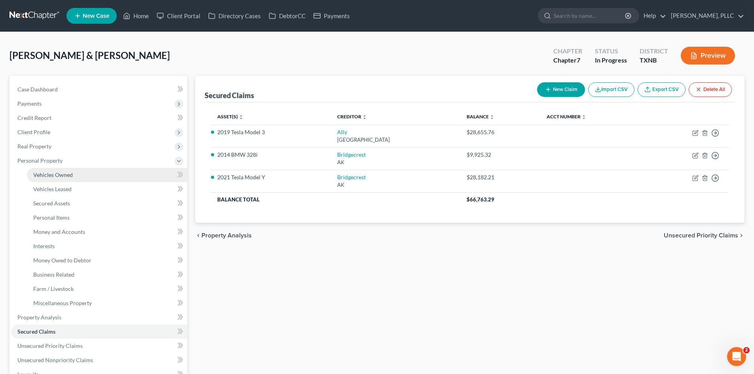
click at [58, 177] on span "Vehicles Owned" at bounding box center [53, 174] width 40 height 7
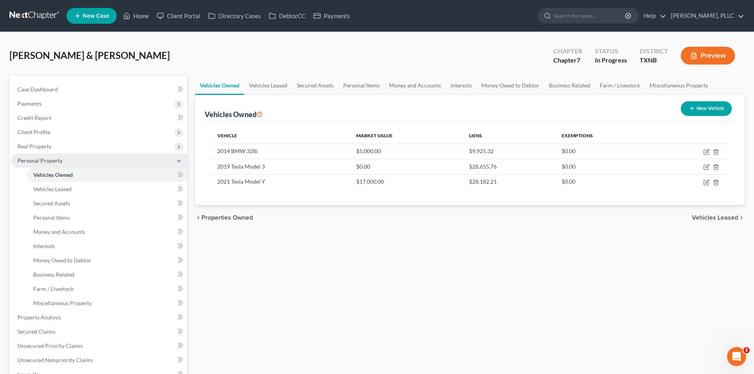
click at [51, 166] on span "Personal Property" at bounding box center [99, 161] width 176 height 14
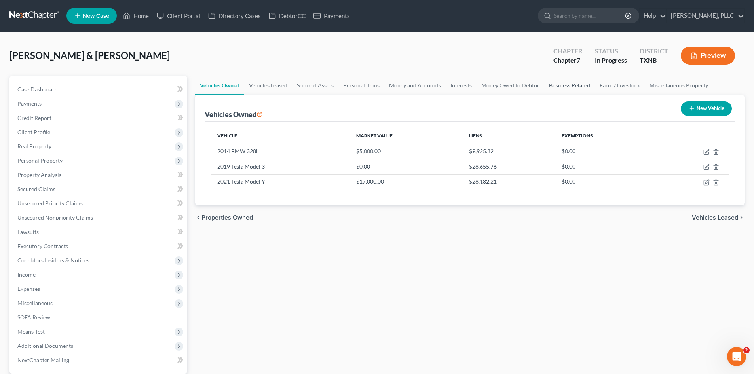
click at [562, 87] on link "Business Related" at bounding box center [569, 85] width 51 height 19
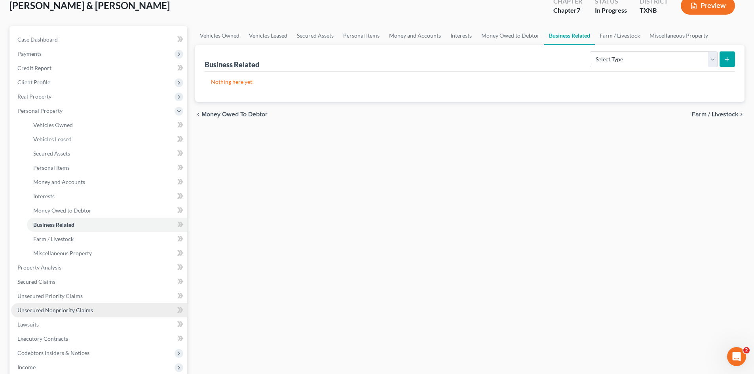
scroll to position [119, 0]
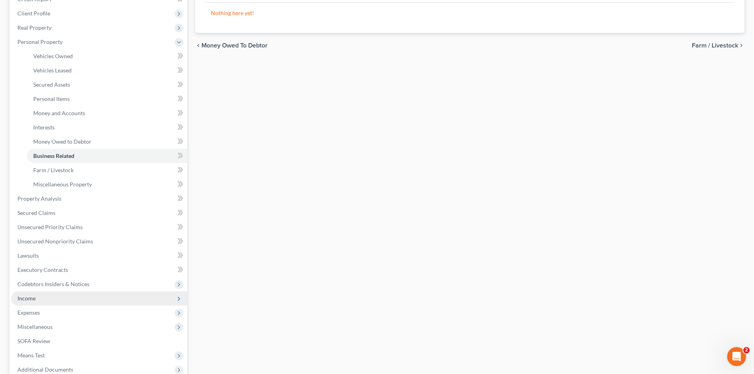
click at [57, 296] on span "Income" at bounding box center [99, 298] width 176 height 14
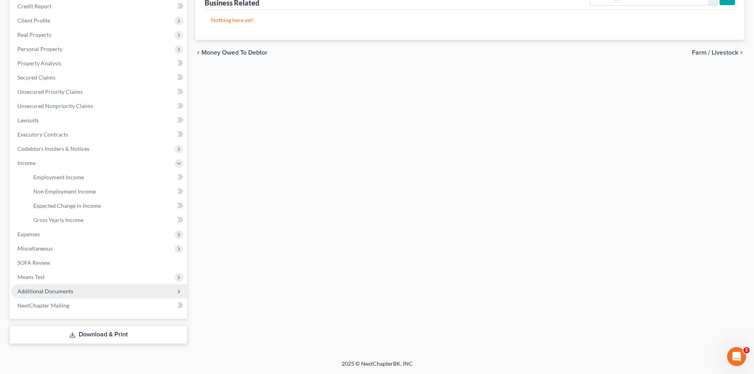
scroll to position [112, 0]
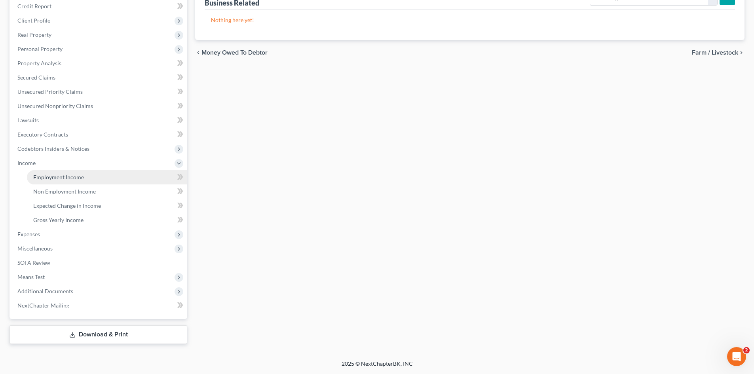
click at [46, 181] on link "Employment Income" at bounding box center [107, 177] width 160 height 14
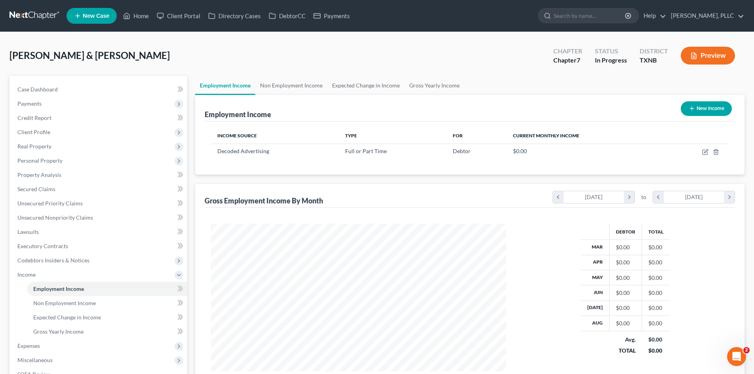
scroll to position [148, 311]
click at [40, 89] on span "Case Dashboard" at bounding box center [37, 89] width 40 height 7
select select "4"
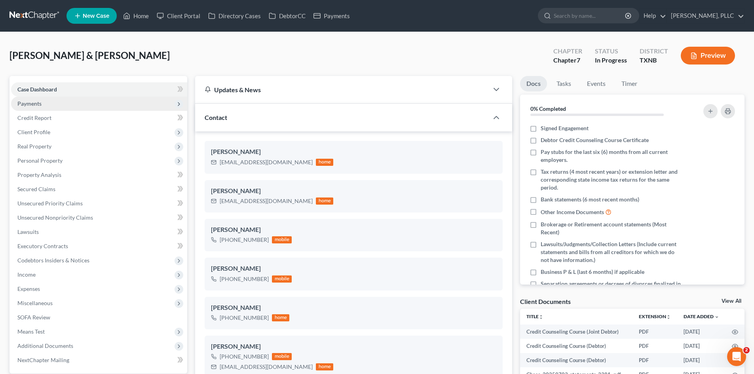
scroll to position [830, 0]
click at [66, 104] on span "Payments" at bounding box center [99, 104] width 176 height 14
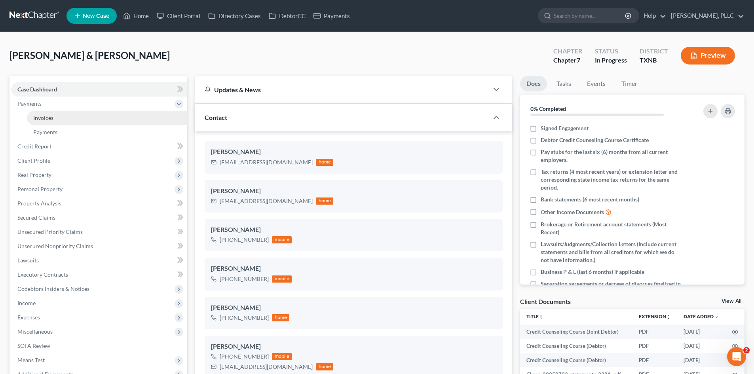
click at [69, 116] on link "Invoices" at bounding box center [107, 118] width 160 height 14
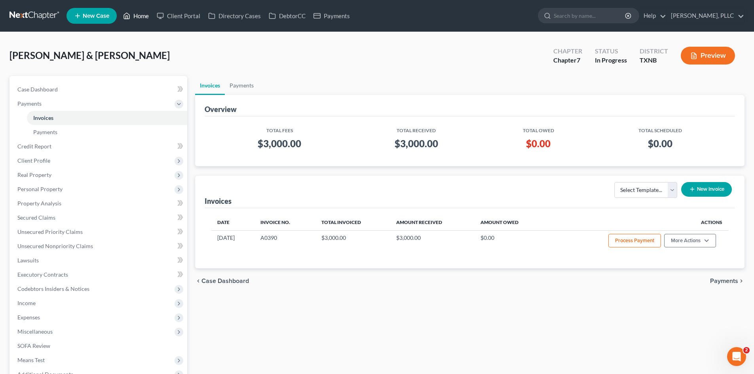
click at [136, 13] on link "Home" at bounding box center [136, 16] width 34 height 14
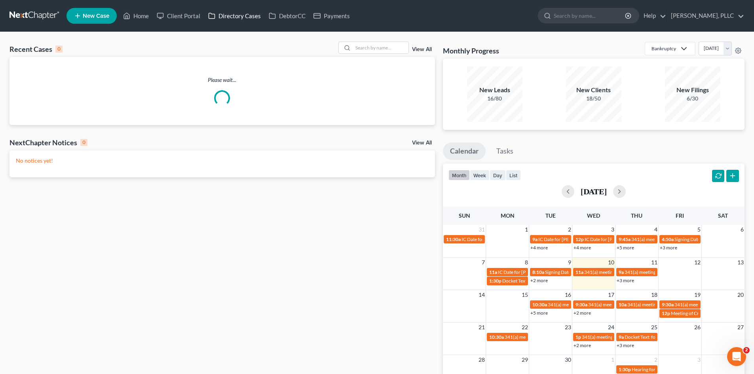
click at [232, 19] on link "Directory Cases" at bounding box center [234, 16] width 61 height 14
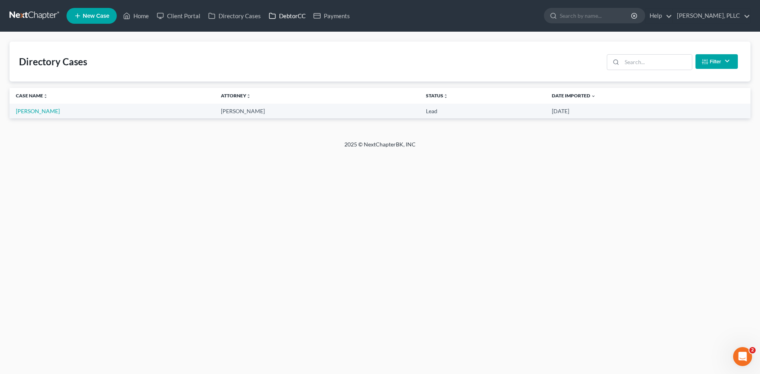
click at [300, 18] on link "DebtorCC" at bounding box center [287, 16] width 45 height 14
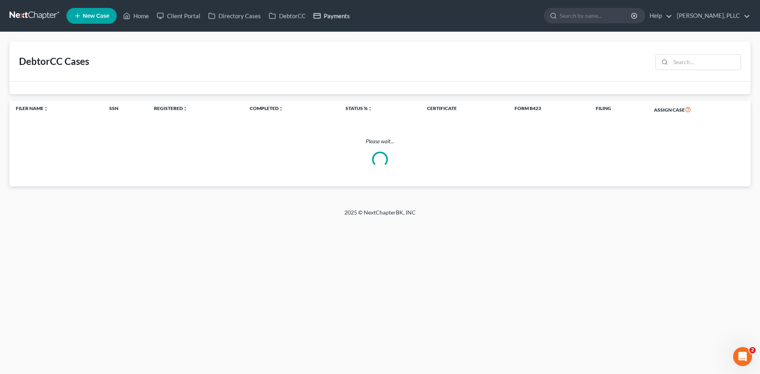
click at [321, 19] on link "Payments" at bounding box center [331, 16] width 44 height 14
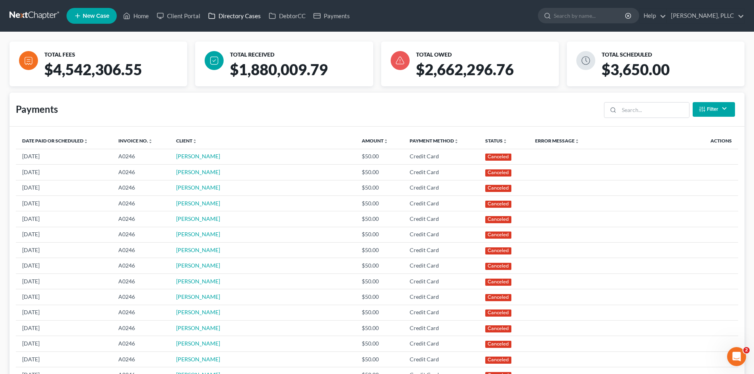
click at [237, 19] on link "Directory Cases" at bounding box center [234, 16] width 61 height 14
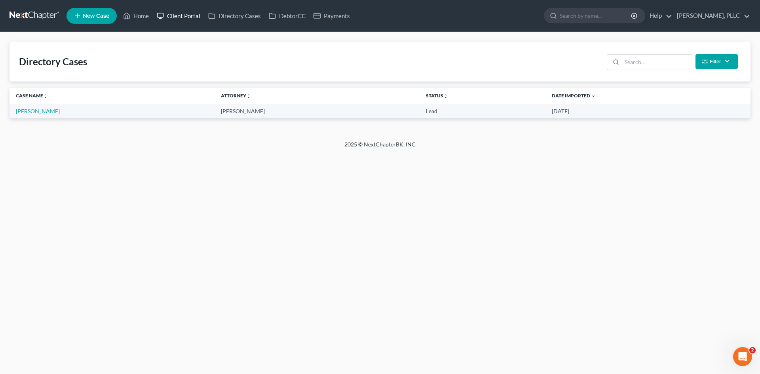
click at [173, 22] on link "Client Portal" at bounding box center [178, 16] width 51 height 14
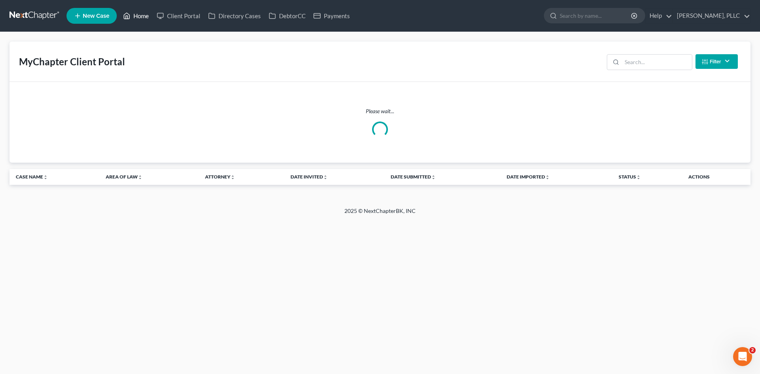
click at [140, 19] on link "Home" at bounding box center [136, 16] width 34 height 14
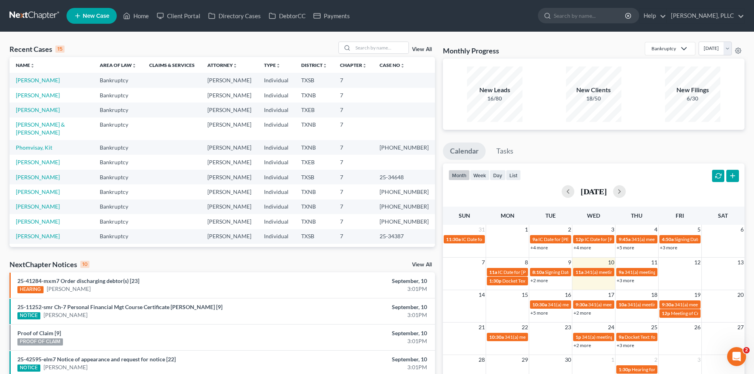
drag, startPoint x: 0, startPoint y: 185, endPoint x: 11, endPoint y: 185, distance: 11.1
click at [0, 186] on div "Recent Cases 15 View All Name unfold_more expand_more expand_less Area of Law u…" at bounding box center [377, 293] width 754 height 523
drag, startPoint x: 0, startPoint y: 97, endPoint x: 188, endPoint y: 75, distance: 188.8
click at [7, 89] on div "Recent Cases 15 View All Name unfold_more expand_more expand_less Area of Law u…" at bounding box center [377, 293] width 754 height 523
drag, startPoint x: 0, startPoint y: 30, endPoint x: 648, endPoint y: 8, distance: 648.3
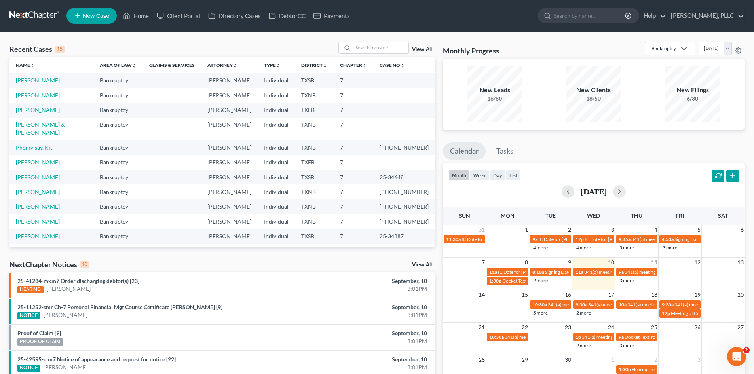
click at [70, 26] on nav "Home New Case Client Portal Directory Cases DebtorCC Payments Guy Harvey Holman…" at bounding box center [377, 16] width 754 height 32
drag, startPoint x: 275, startPoint y: 28, endPoint x: 450, endPoint y: 0, distance: 176.8
click at [450, 0] on nav "Home New Case Client Portal Directory Cases DebtorCC Payments Guy Harvey Holman…" at bounding box center [377, 16] width 754 height 32
drag, startPoint x: 103, startPoint y: 175, endPoint x: 676, endPoint y: 79, distance: 580.9
click at [115, 172] on td "Bankruptcy" at bounding box center [117, 177] width 49 height 15
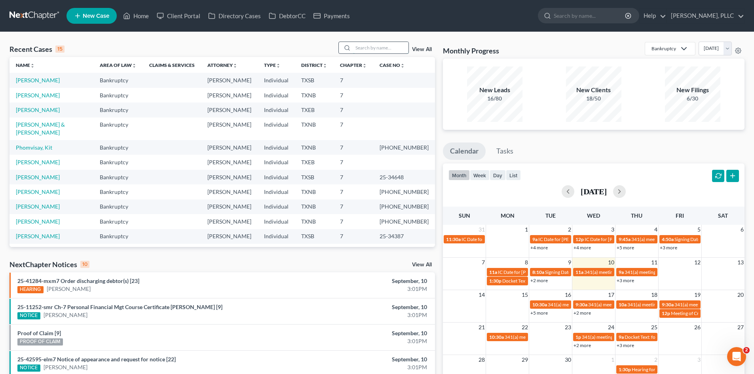
click at [374, 44] on input "search" at bounding box center [380, 47] width 55 height 11
type input "chin"
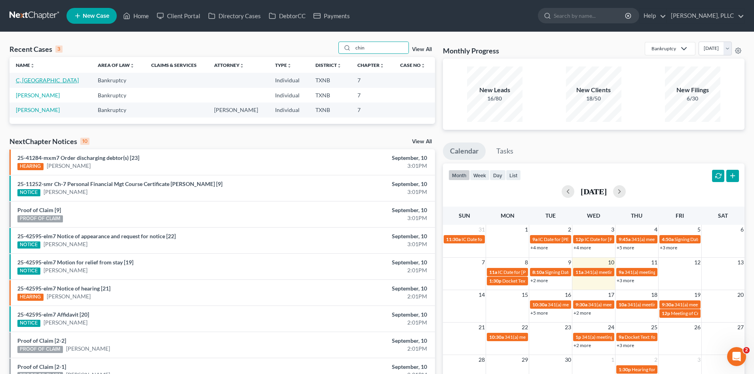
click at [33, 80] on link "C, Chinedu" at bounding box center [47, 80] width 63 height 7
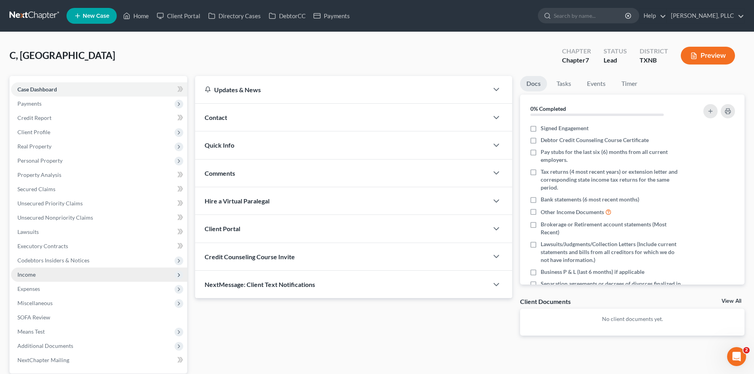
click at [52, 269] on span "Income" at bounding box center [99, 275] width 176 height 14
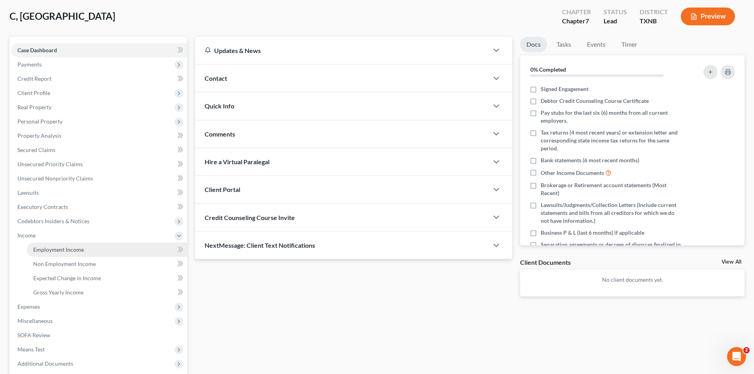
scroll to position [40, 0]
click at [62, 245] on link "Employment Income" at bounding box center [107, 249] width 160 height 14
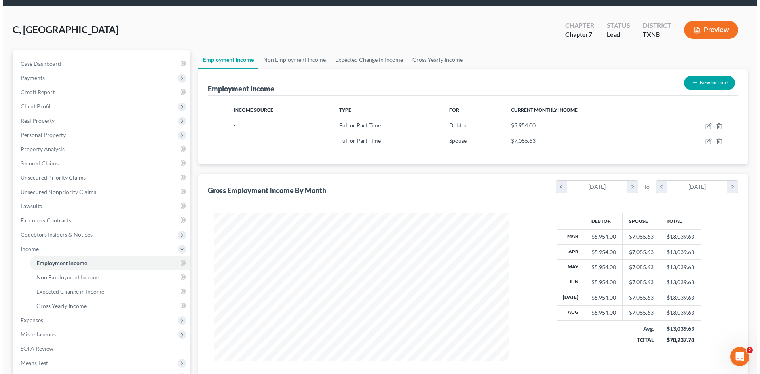
scroll to position [40, 0]
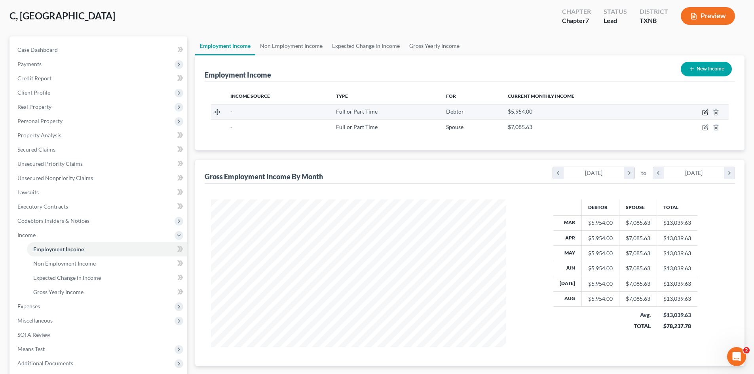
click at [707, 113] on icon "button" at bounding box center [705, 112] width 6 height 6
select select "0"
select select "2"
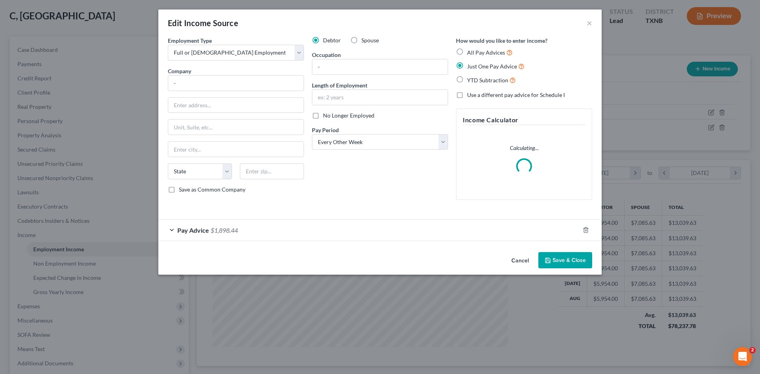
scroll to position [149, 314]
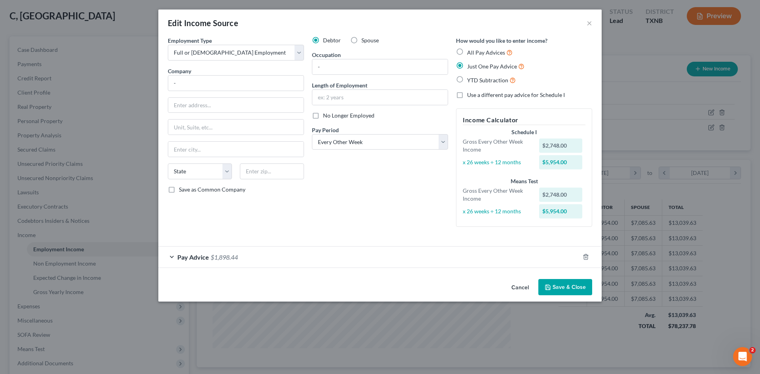
drag, startPoint x: 284, startPoint y: 268, endPoint x: 279, endPoint y: 263, distance: 7.3
click at [283, 268] on div "Employment Type * Select Full or Part Time Employment Self Employment Company *…" at bounding box center [379, 155] width 443 height 239
click at [279, 262] on div "Pay Advice $1,898.44" at bounding box center [368, 257] width 421 height 21
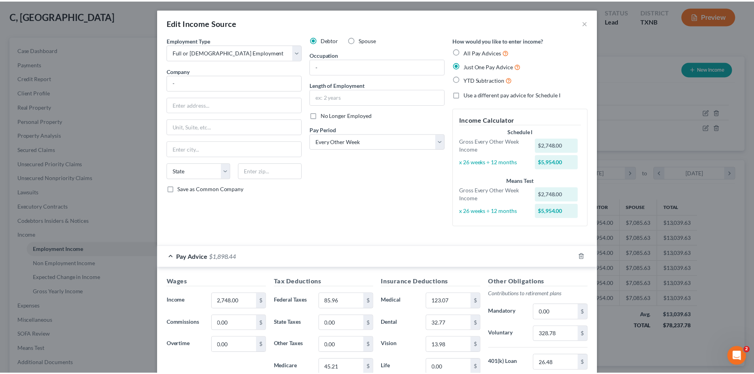
scroll to position [0, 0]
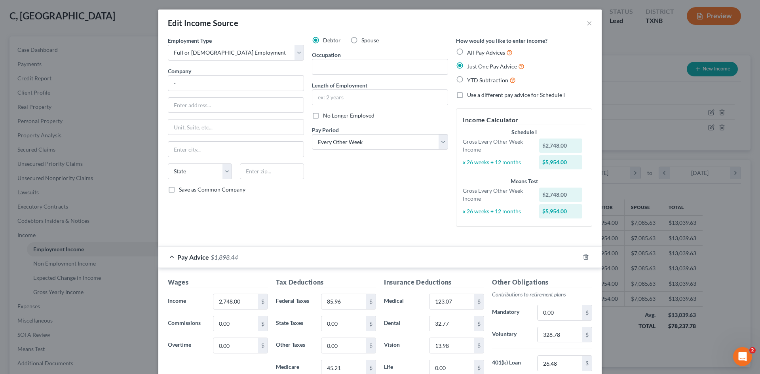
click at [213, 252] on div "Pay Advice $1,898.44" at bounding box center [368, 257] width 421 height 21
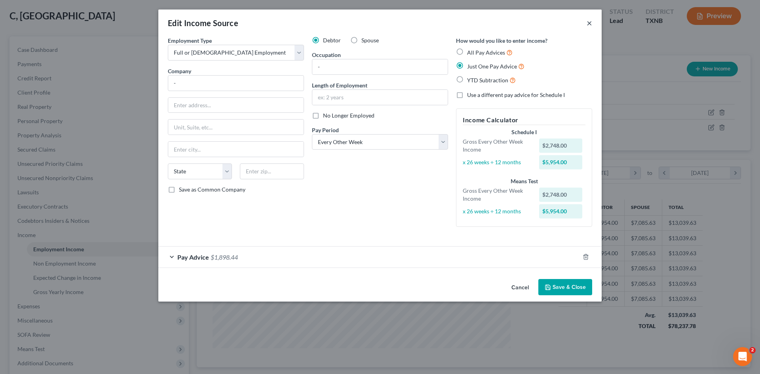
click at [587, 23] on div "Edit Income Source ×" at bounding box center [379, 22] width 443 height 27
click at [587, 23] on button "×" at bounding box center [590, 22] width 6 height 9
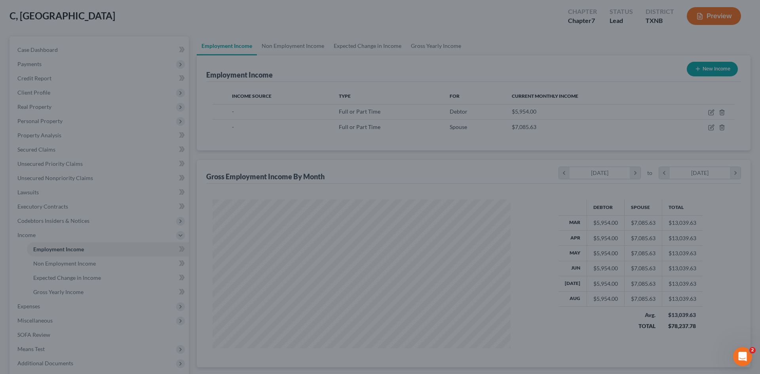
scroll to position [395606, 395443]
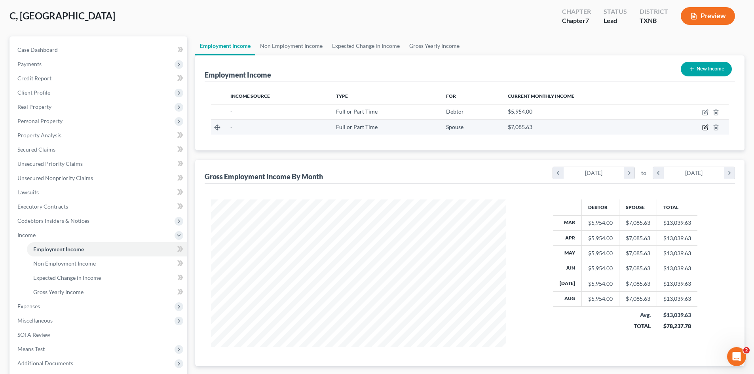
click at [706, 126] on icon "button" at bounding box center [706, 127] width 4 height 4
select select "0"
select select "2"
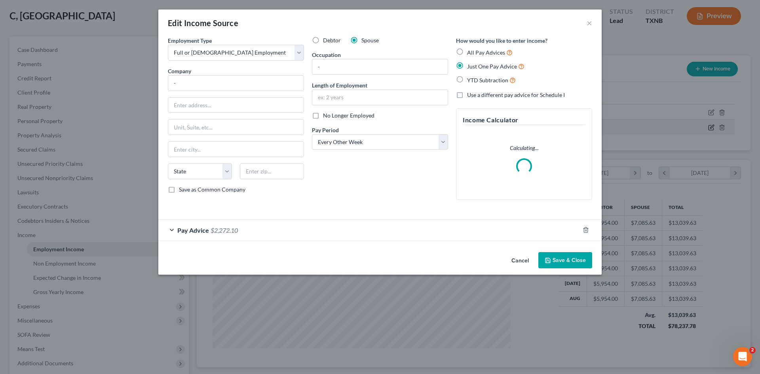
scroll to position [149, 314]
click at [311, 235] on div "Pay Advice $2,272.10" at bounding box center [368, 230] width 421 height 21
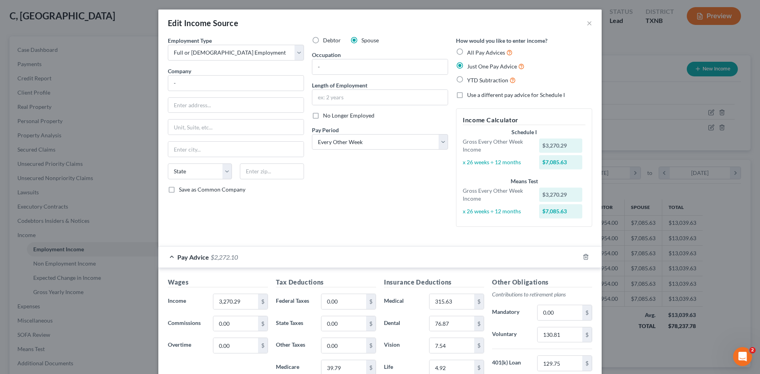
scroll to position [119, 0]
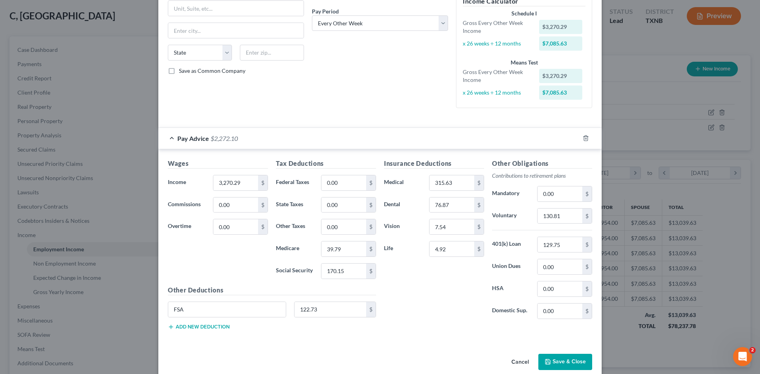
click at [171, 139] on div "Pay Advice $2,272.10" at bounding box center [368, 138] width 421 height 21
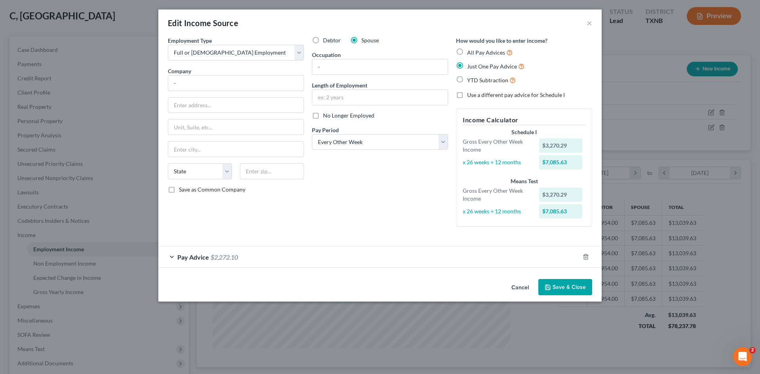
scroll to position [0, 0]
click at [217, 257] on span "$2,272.10" at bounding box center [224, 257] width 27 height 8
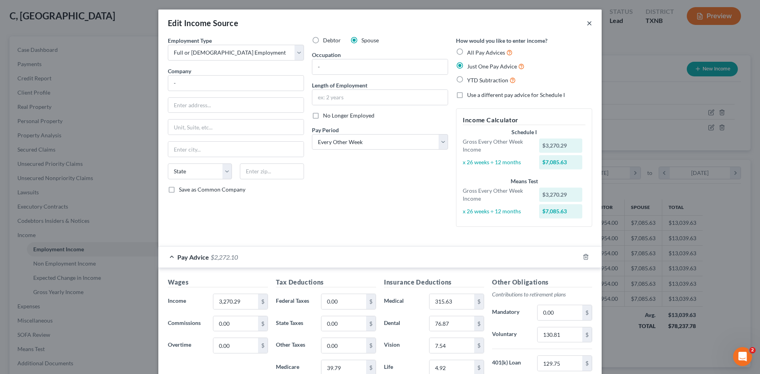
click at [589, 21] on button "×" at bounding box center [590, 22] width 6 height 9
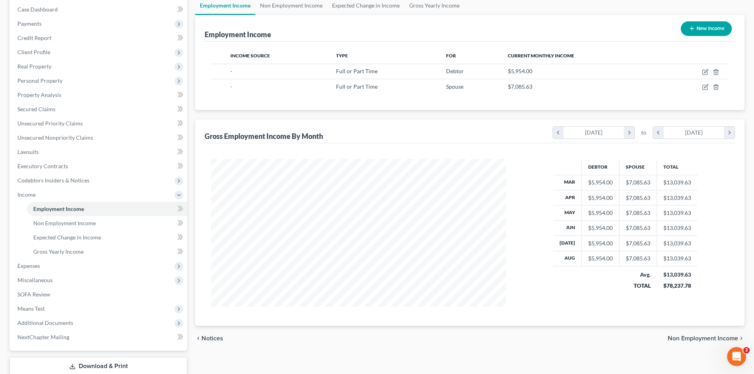
scroll to position [112, 0]
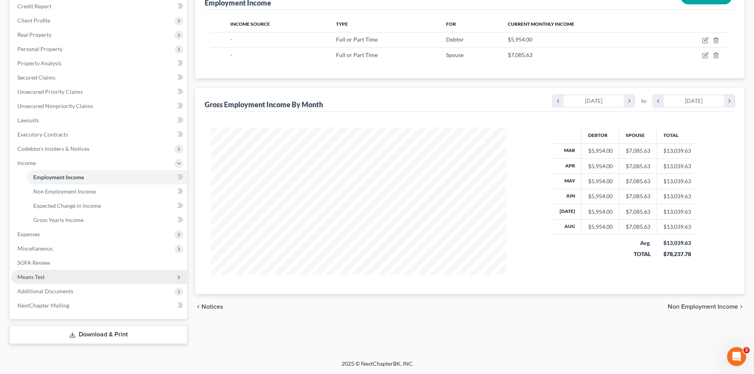
click at [46, 274] on span "Means Test" at bounding box center [99, 277] width 176 height 14
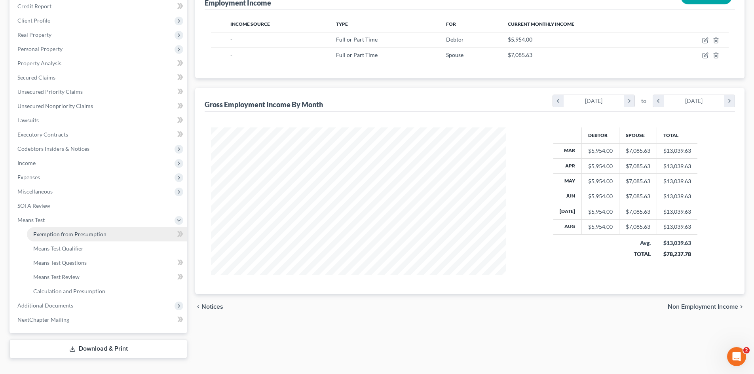
click at [101, 232] on span "Exemption from Presumption" at bounding box center [69, 234] width 73 height 7
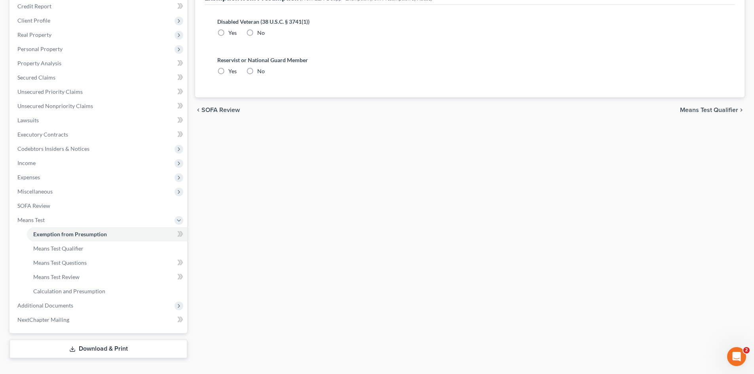
radio input "true"
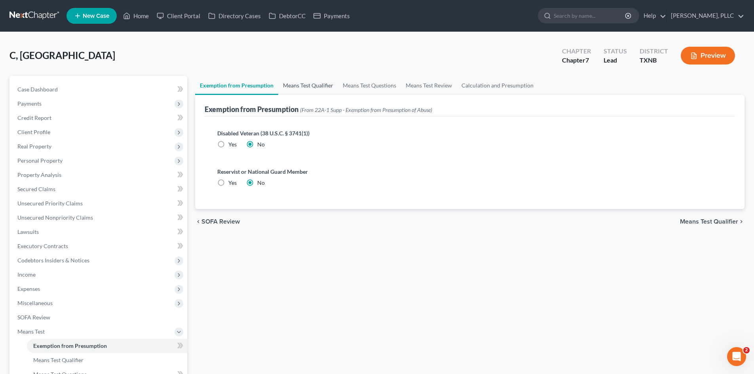
click at [306, 89] on link "Means Test Qualifier" at bounding box center [308, 85] width 60 height 19
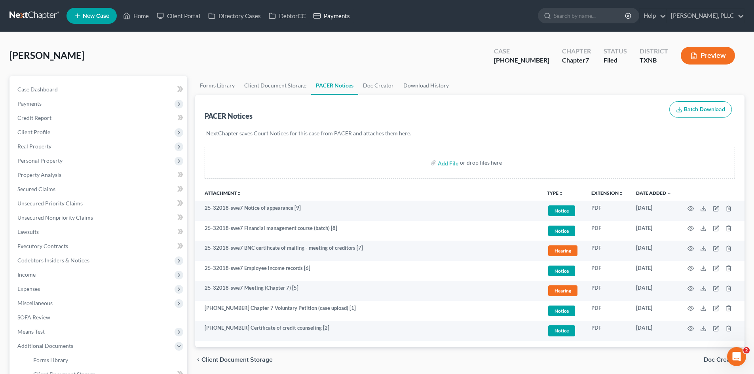
click at [333, 17] on link "Payments" at bounding box center [331, 16] width 44 height 14
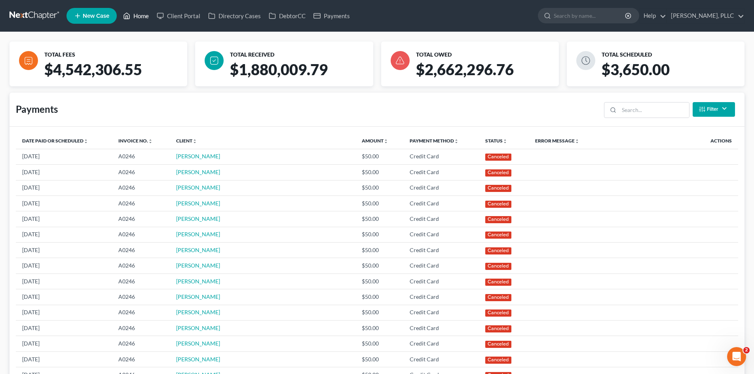
click at [140, 17] on link "Home" at bounding box center [136, 16] width 34 height 14
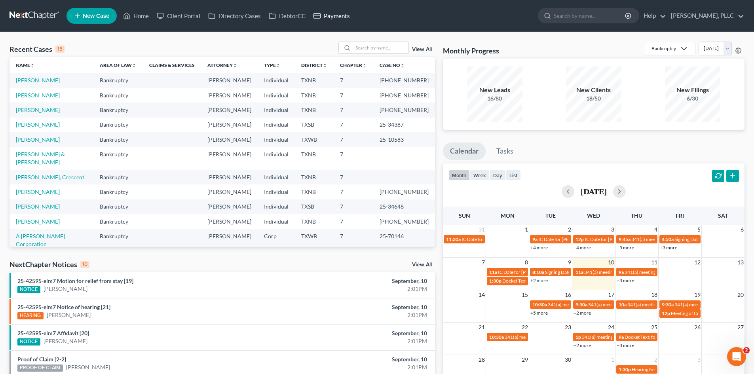
click at [338, 21] on link "Payments" at bounding box center [331, 16] width 44 height 14
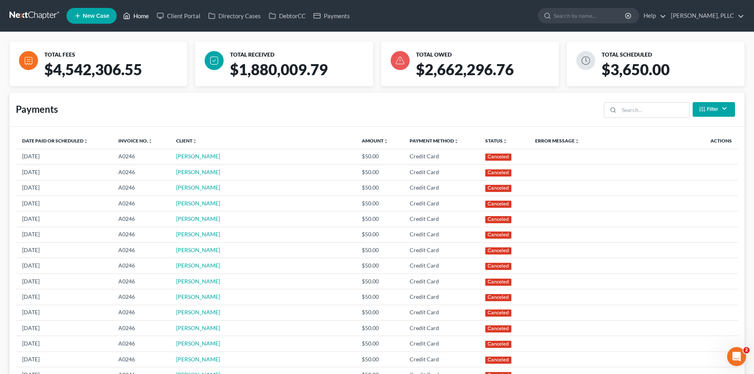
click at [136, 18] on link "Home" at bounding box center [136, 16] width 34 height 14
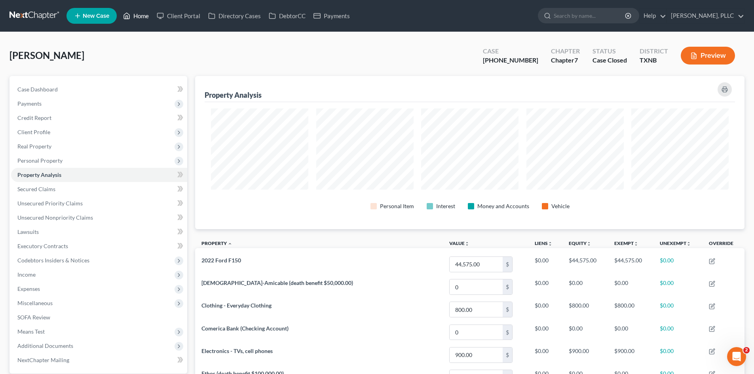
click at [146, 18] on link "Home" at bounding box center [136, 16] width 34 height 14
click at [142, 17] on link "Home" at bounding box center [136, 16] width 34 height 14
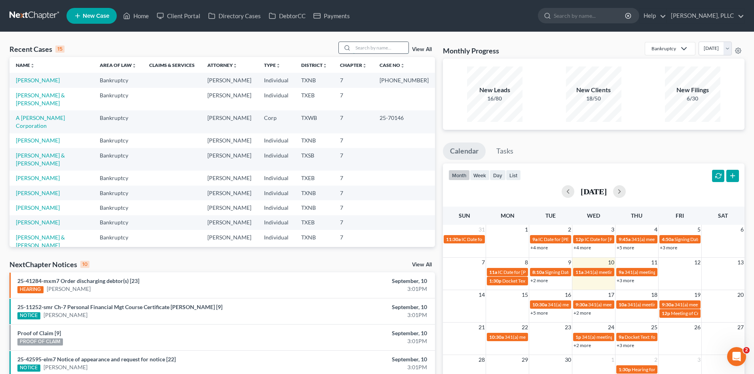
click at [369, 47] on input "search" at bounding box center [380, 47] width 55 height 11
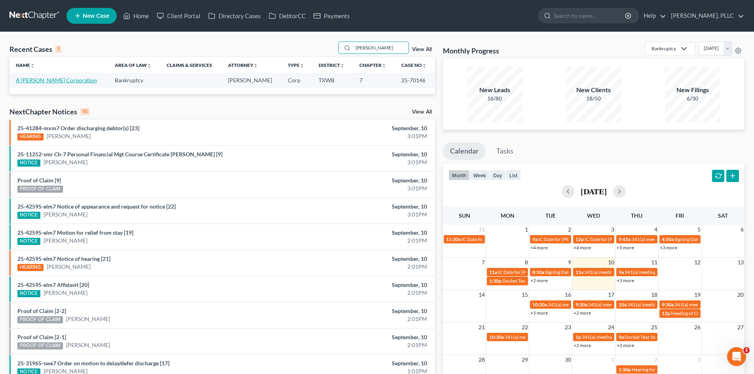
type input "rendon"
click at [64, 78] on link "A [PERSON_NAME] Corporation" at bounding box center [56, 80] width 81 height 7
select select "4"
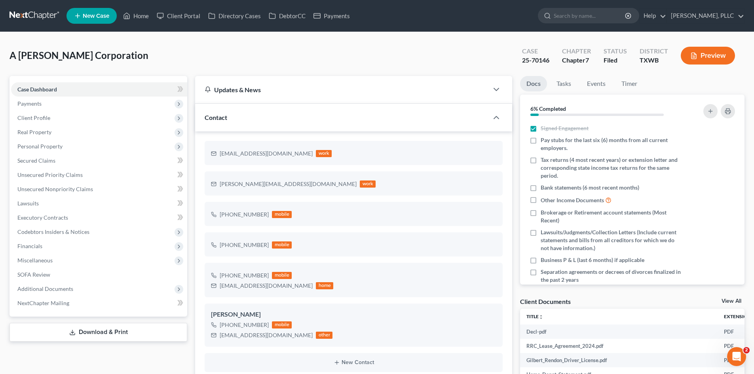
scroll to position [232, 0]
drag, startPoint x: 290, startPoint y: 185, endPoint x: 213, endPoint y: 183, distance: 76.8
click at [213, 183] on div "gilbert@rfc-construction.com work" at bounding box center [293, 184] width 165 height 10
copy div "gilbert@rfc-construction.com"
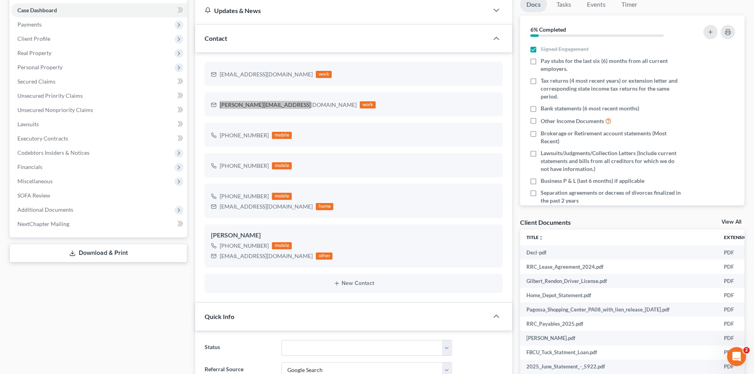
scroll to position [0, 0]
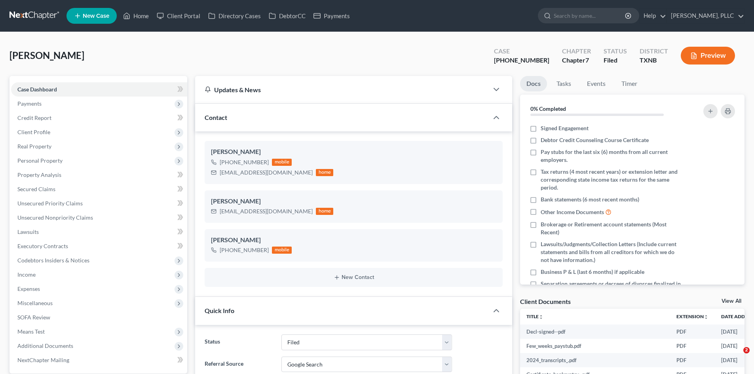
select select "10"
select select "4"
click at [132, 19] on link "Home" at bounding box center [136, 16] width 34 height 14
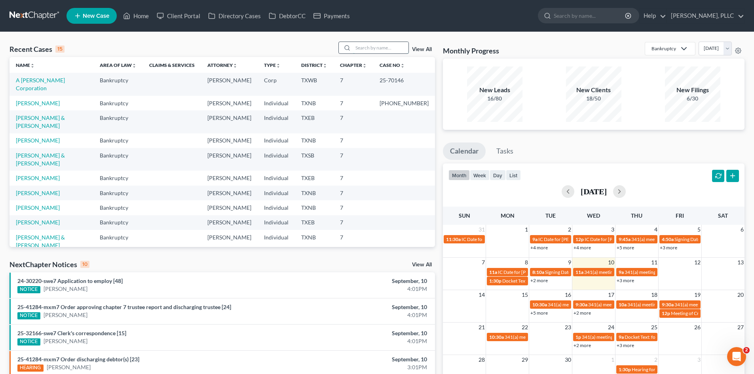
click at [362, 48] on input "search" at bounding box center [380, 47] width 55 height 11
type input "[PERSON_NAME]"
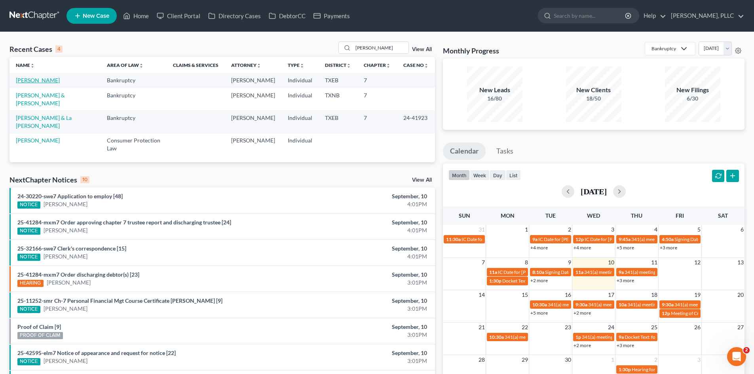
click at [43, 82] on link "[PERSON_NAME]" at bounding box center [38, 80] width 44 height 7
select select "3"
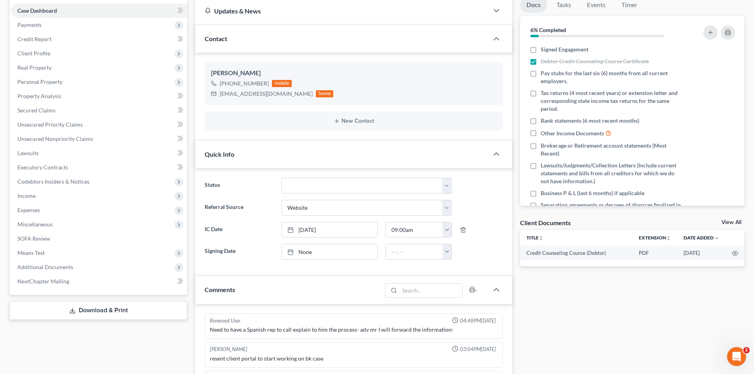
scroll to position [79, 0]
click at [55, 29] on span "Payments" at bounding box center [99, 24] width 176 height 14
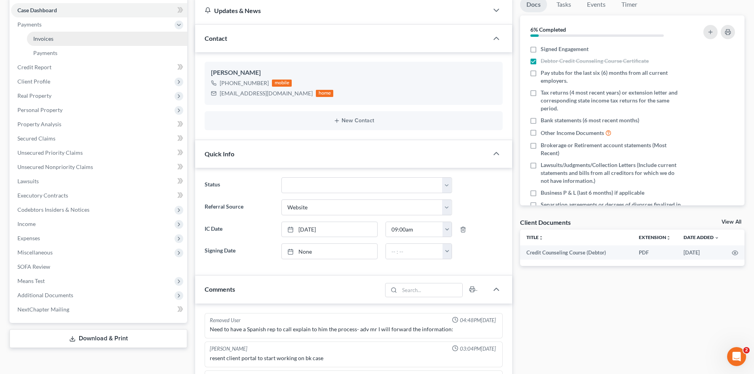
click at [80, 40] on link "Invoices" at bounding box center [107, 39] width 160 height 14
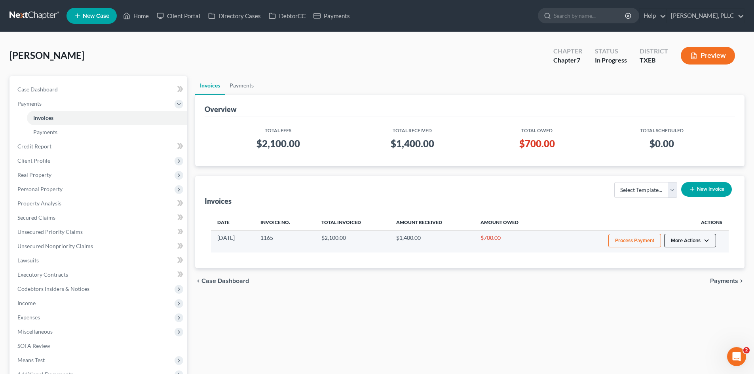
click at [696, 242] on button "More Actions" at bounding box center [690, 240] width 52 height 13
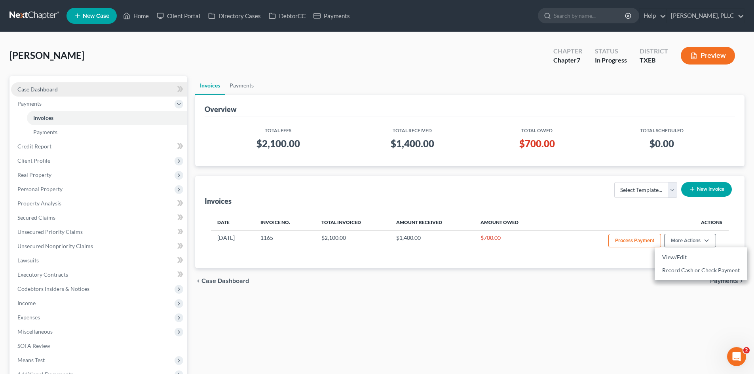
click at [55, 93] on link "Case Dashboard" at bounding box center [99, 89] width 176 height 14
select select "3"
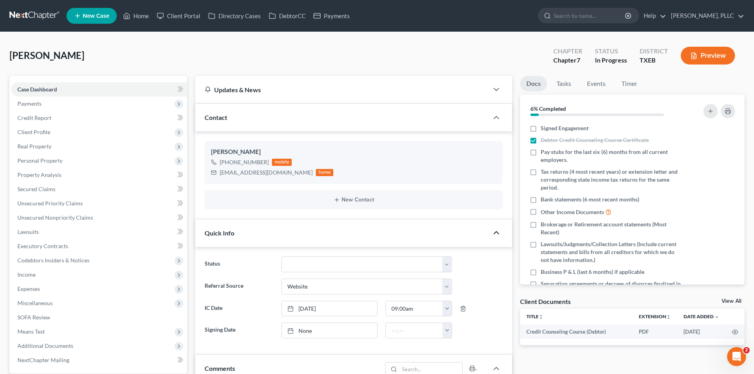
click at [500, 233] on icon "button" at bounding box center [496, 232] width 9 height 9
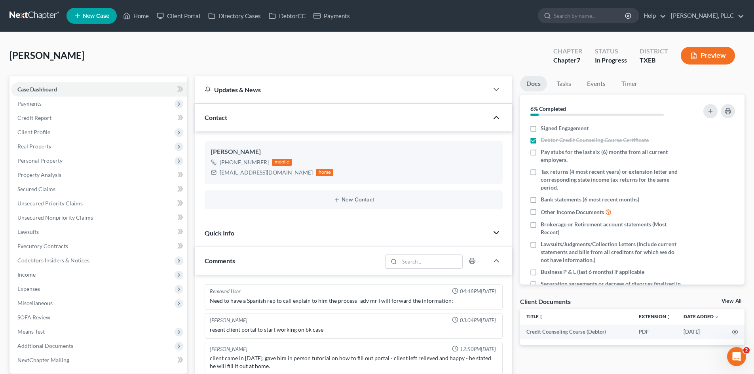
click at [497, 117] on polyline "button" at bounding box center [496, 117] width 5 height 2
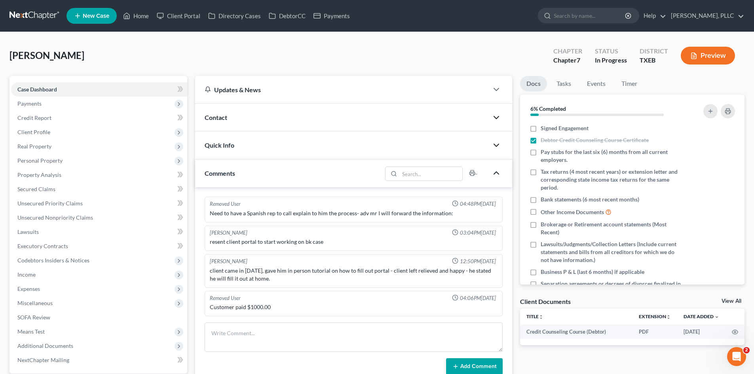
click at [494, 174] on polyline "button" at bounding box center [496, 173] width 5 height 2
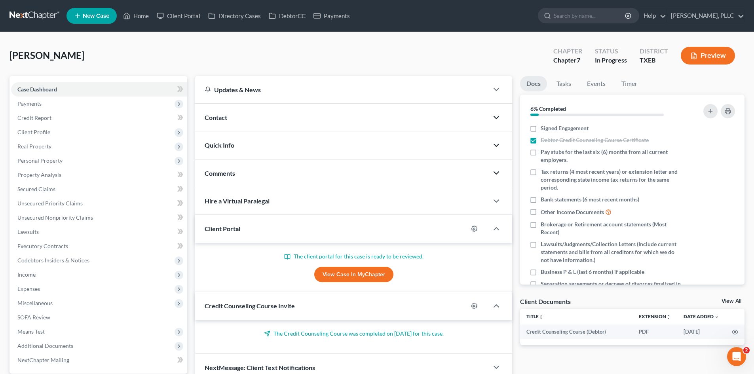
click at [495, 118] on icon "button" at bounding box center [496, 117] width 9 height 9
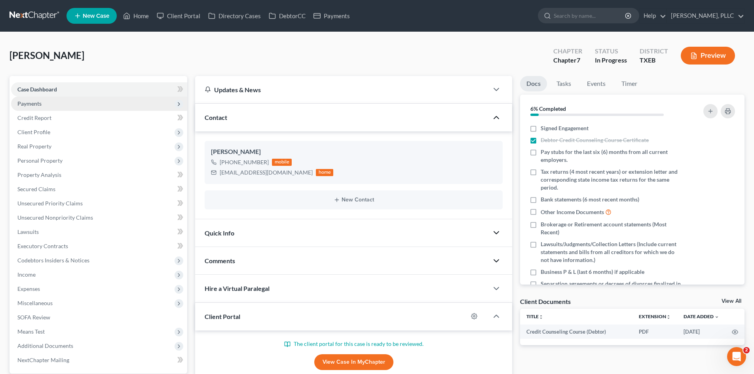
click at [104, 97] on span "Payments" at bounding box center [99, 104] width 176 height 14
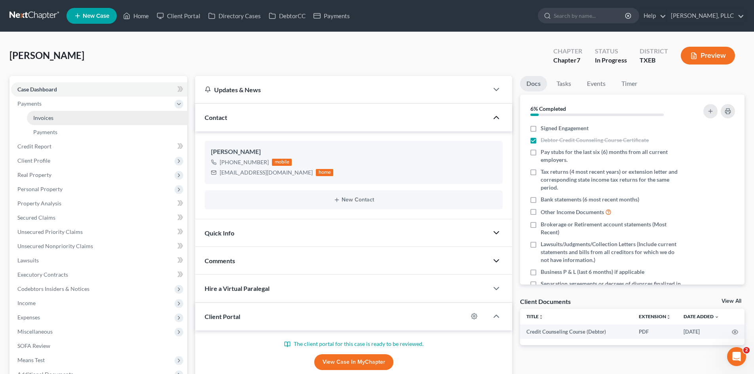
click at [111, 118] on link "Invoices" at bounding box center [107, 118] width 160 height 14
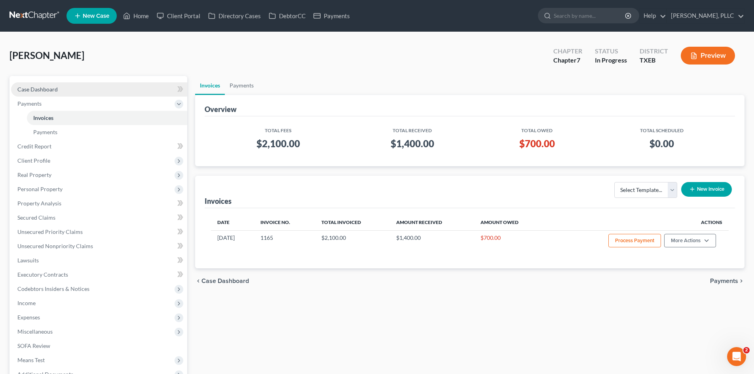
click at [82, 87] on link "Case Dashboard" at bounding box center [99, 89] width 176 height 14
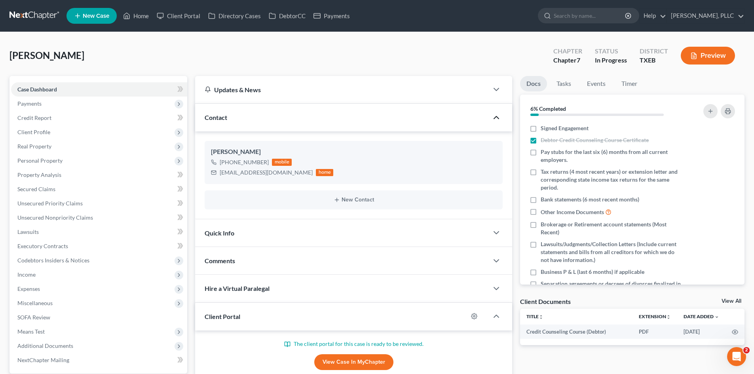
click at [495, 120] on icon "button" at bounding box center [496, 117] width 9 height 9
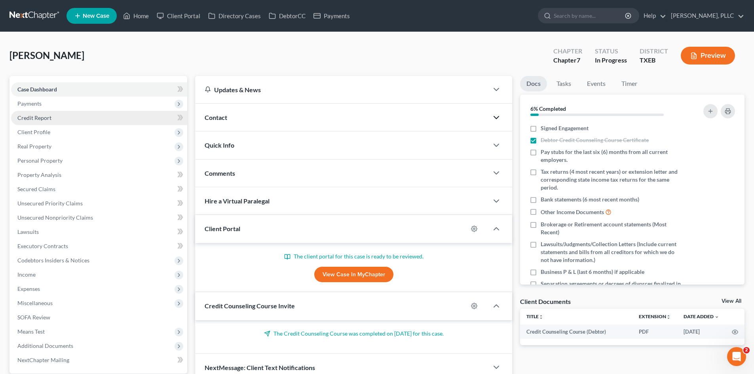
click at [51, 117] on link "Credit Report" at bounding box center [99, 118] width 176 height 14
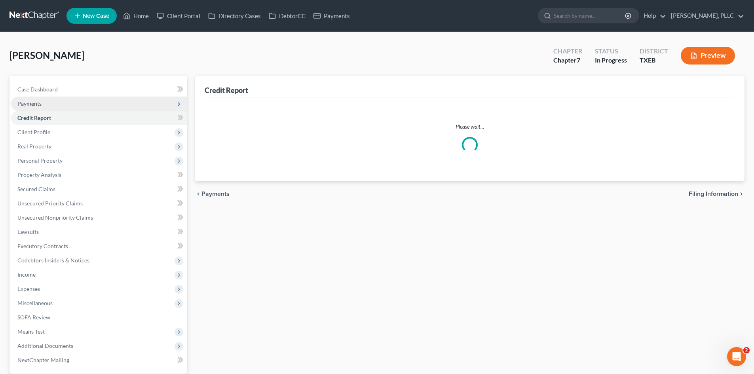
click at [52, 105] on span "Payments" at bounding box center [99, 104] width 176 height 14
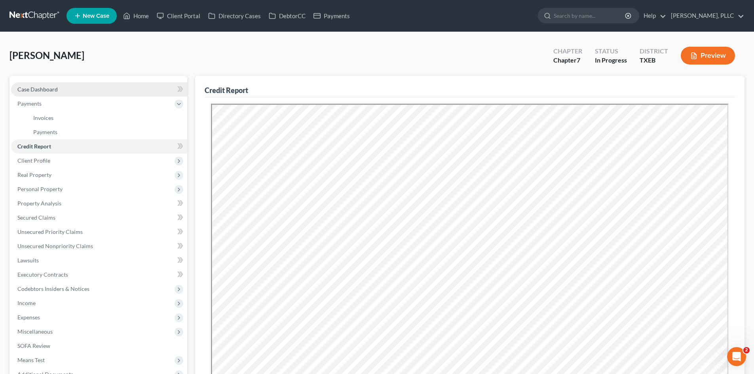
click at [53, 93] on link "Case Dashboard" at bounding box center [99, 89] width 176 height 14
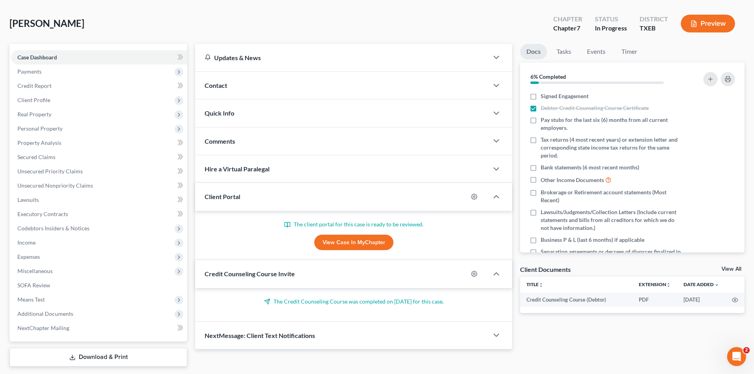
scroll to position [55, 0]
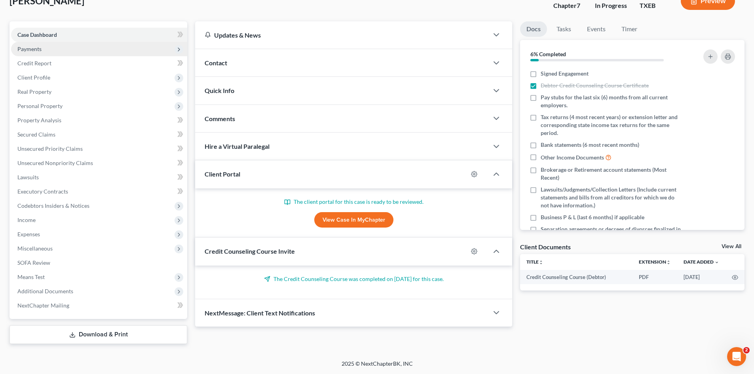
click at [55, 48] on span "Payments" at bounding box center [99, 49] width 176 height 14
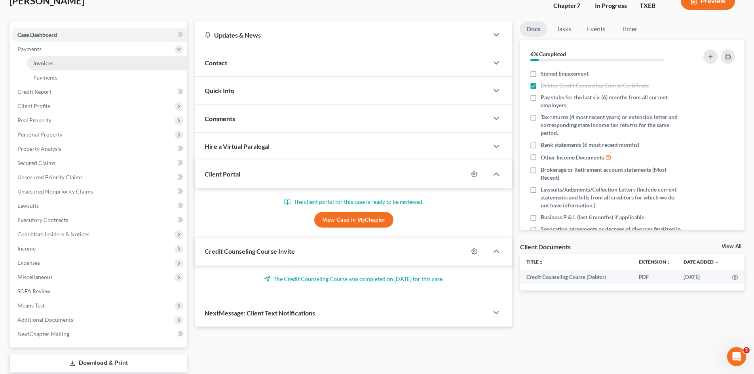
click at [68, 61] on link "Invoices" at bounding box center [107, 63] width 160 height 14
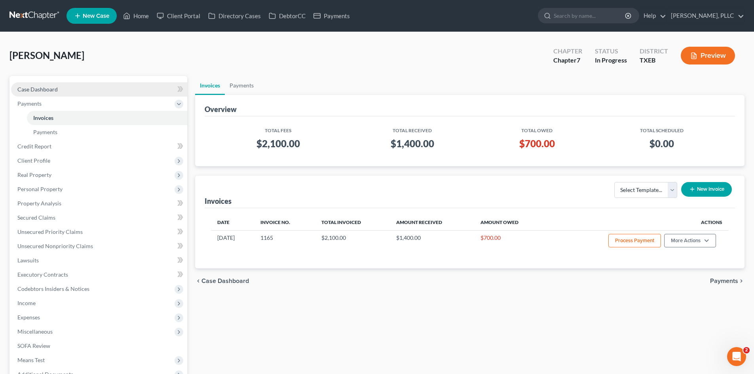
click at [45, 93] on link "Case Dashboard" at bounding box center [99, 89] width 176 height 14
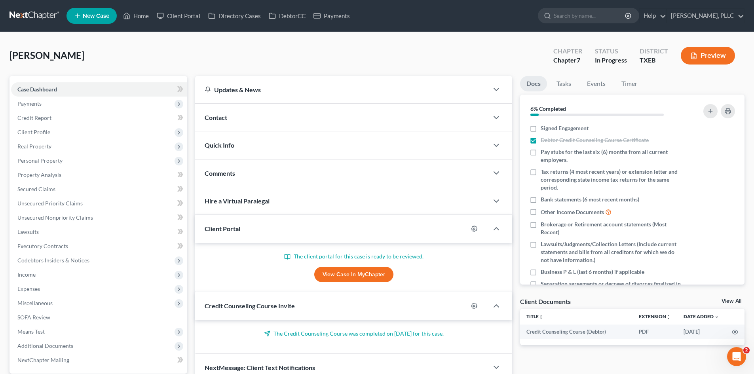
scroll to position [55, 0]
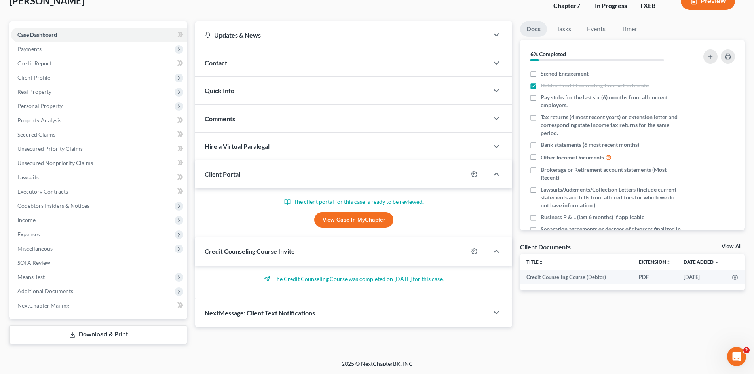
click at [261, 110] on div "Comments" at bounding box center [341, 118] width 293 height 27
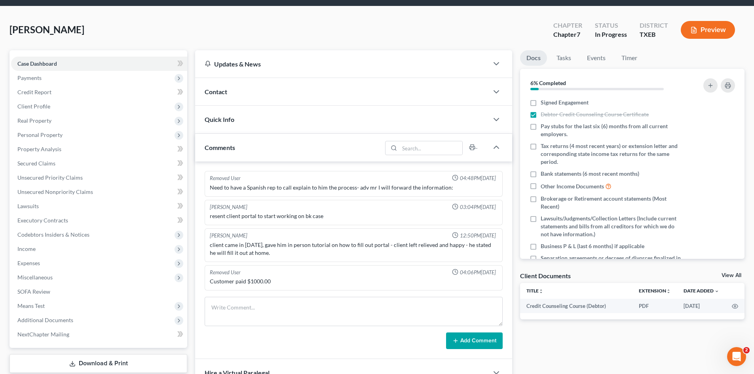
scroll to position [40, 0]
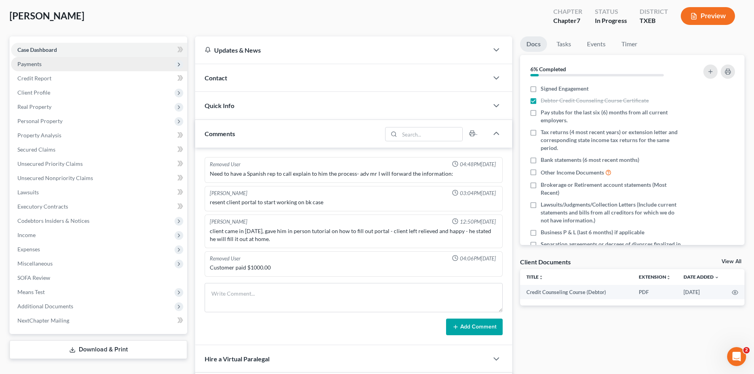
click at [31, 61] on span "Payments" at bounding box center [29, 64] width 24 height 7
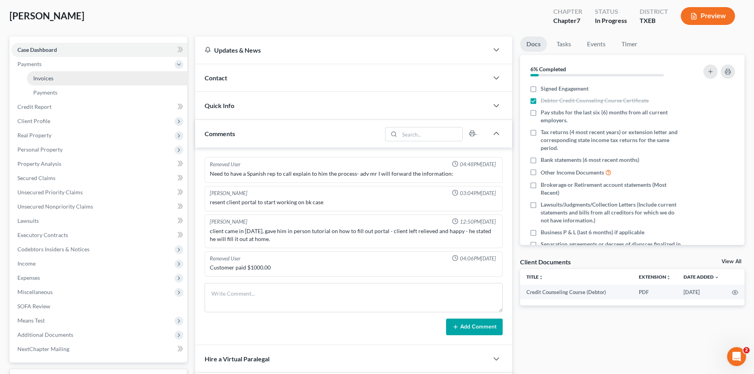
click at [90, 83] on link "Invoices" at bounding box center [107, 78] width 160 height 14
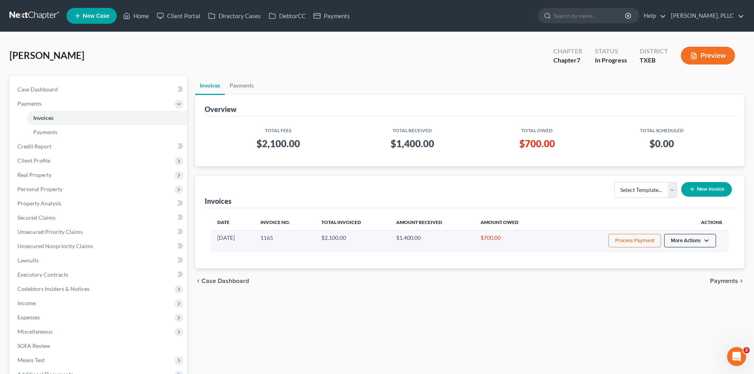
click at [679, 241] on button "More Actions" at bounding box center [690, 240] width 52 height 13
click at [616, 244] on button "Process Payment" at bounding box center [634, 240] width 53 height 13
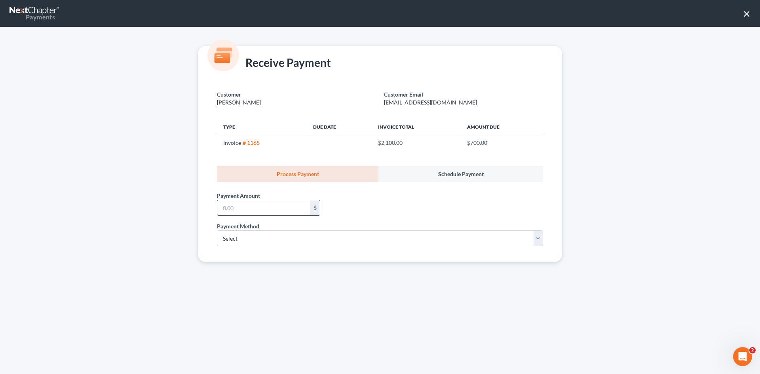
click at [249, 207] on input "text" at bounding box center [263, 207] width 93 height 15
type input "700"
click at [310, 232] on select "Select ACH Credit Card" at bounding box center [380, 238] width 326 height 16
select select "0"
click at [217, 230] on select "Select ACH Credit Card" at bounding box center [380, 238] width 326 height 16
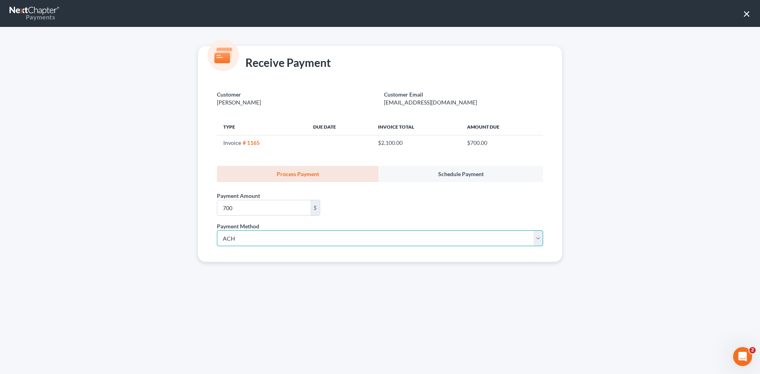
select select "45"
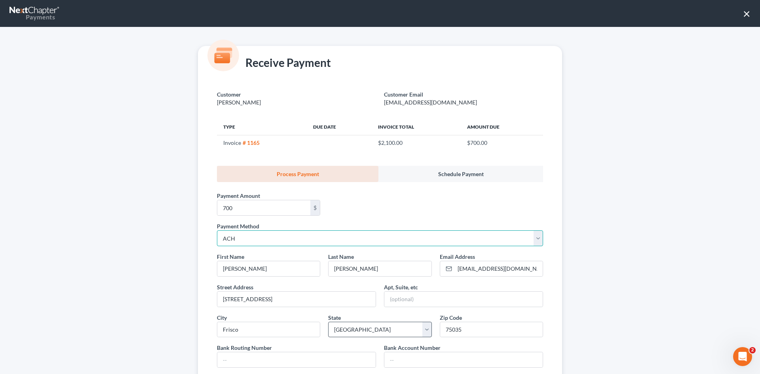
scroll to position [105, 0]
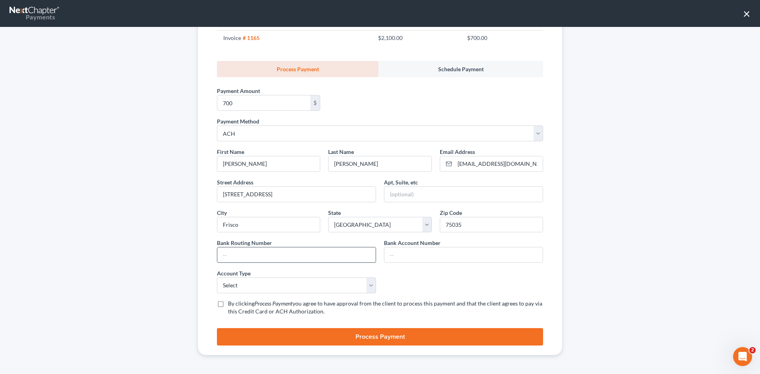
click at [252, 256] on input "text" at bounding box center [296, 254] width 158 height 15
click at [270, 99] on input "700" at bounding box center [263, 102] width 93 height 15
click at [326, 282] on select "Select Checking Savings" at bounding box center [296, 285] width 159 height 16
click at [448, 280] on div "First Name * [PERSON_NAME] Last Name * [PERSON_NAME] Email Address * [EMAIL_ADD…" at bounding box center [380, 235] width 334 height 174
click at [746, 11] on button "×" at bounding box center [747, 13] width 8 height 13
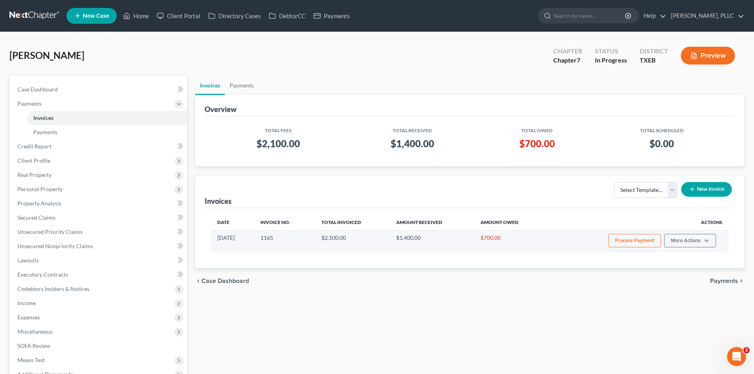
click at [618, 239] on button "Process Payment" at bounding box center [634, 240] width 53 height 13
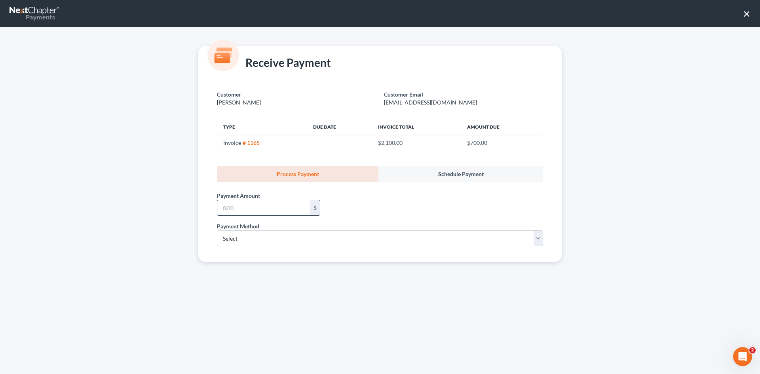
click at [252, 209] on input "text" at bounding box center [263, 207] width 93 height 15
type input "700"
click at [240, 239] on select "Select ACH Credit Card" at bounding box center [380, 238] width 326 height 16
select select "1"
click at [217, 230] on select "Select ACH Credit Card" at bounding box center [380, 238] width 326 height 16
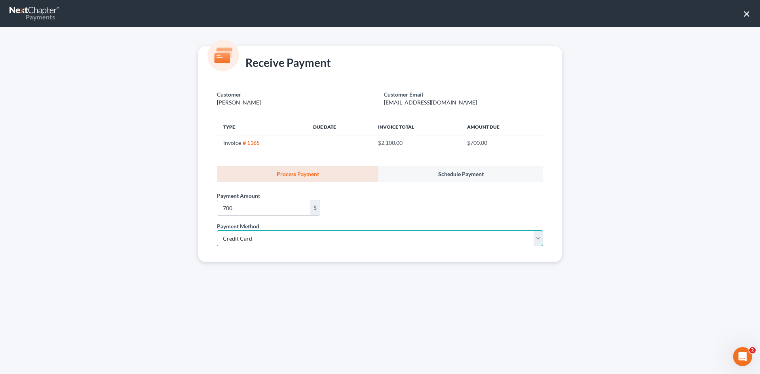
select select "45"
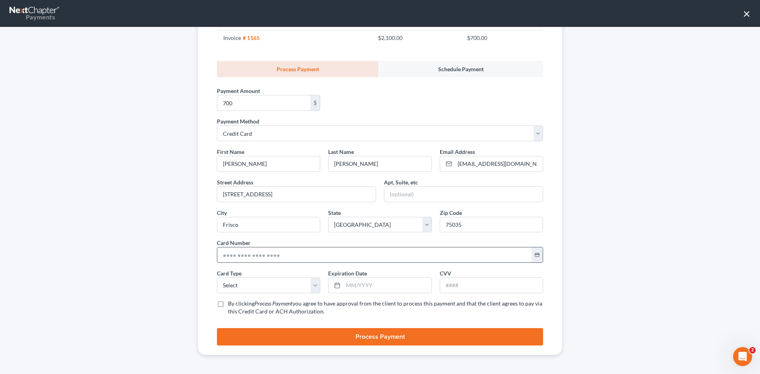
click at [250, 258] on input "text" at bounding box center [374, 254] width 314 height 15
type input "[CREDIT_CARD_NUMBER]"
click at [242, 282] on select "Select Visa MasterCard Discover American Express" at bounding box center [268, 285] width 103 height 16
click at [263, 285] on select "Select Visa MasterCard Discover American Express" at bounding box center [268, 285] width 103 height 16
select select "0"
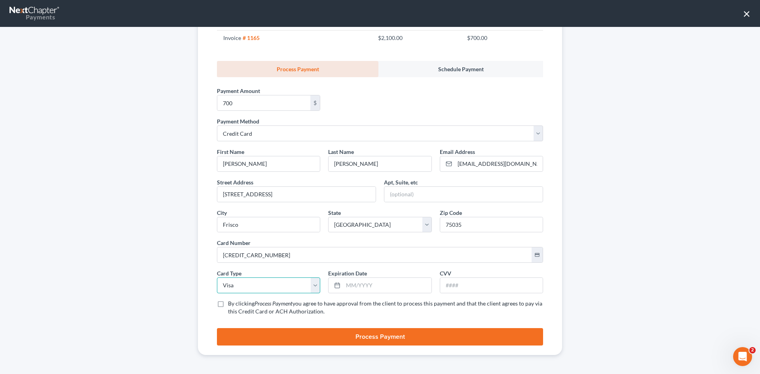
click at [217, 277] on select "Select Visa MasterCard Discover American Express" at bounding box center [268, 285] width 103 height 16
click at [365, 287] on input "text" at bounding box center [387, 285] width 88 height 15
click at [351, 284] on input "04.2028" at bounding box center [387, 285] width 88 height 15
type input "04/2028"
click at [488, 285] on input "text" at bounding box center [491, 285] width 103 height 15
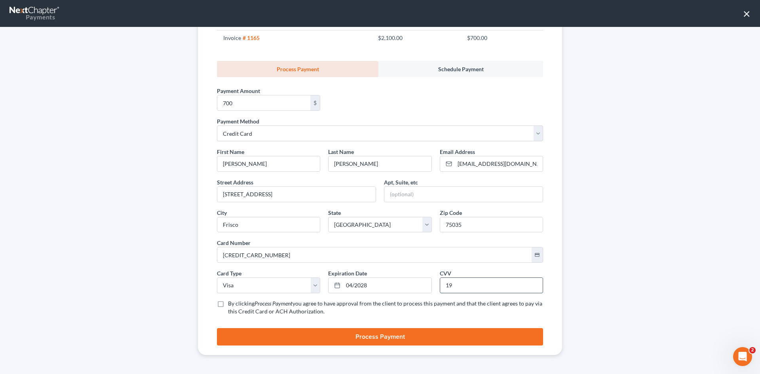
type input "1"
type input "991"
click at [228, 304] on label "By clicking Process Payment you agree to have approval from the client to proce…" at bounding box center [385, 308] width 315 height 16
click at [231, 304] on input "By clicking Process Payment you agree to have approval from the client to proce…" at bounding box center [233, 302] width 5 height 5
checkbox input "true"
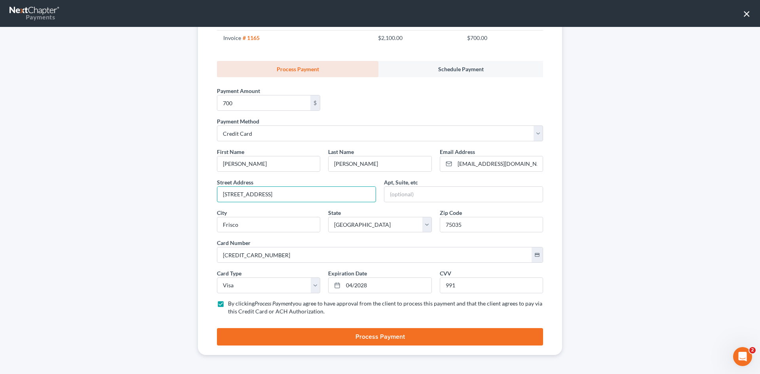
drag, startPoint x: 325, startPoint y: 193, endPoint x: 194, endPoint y: 198, distance: 130.7
click at [194, 198] on div "Receive Payment Customer [PERSON_NAME] Email [EMAIL_ADDRESS][DOMAIN_NAME] Type …" at bounding box center [380, 148] width 380 height 414
click at [235, 197] on input "[STREET_ADDRESS]" at bounding box center [296, 194] width 158 height 15
type input "[STREET_ADDRESS][PERSON_NAME]"
click at [262, 226] on input "Frisco" at bounding box center [268, 224] width 103 height 15
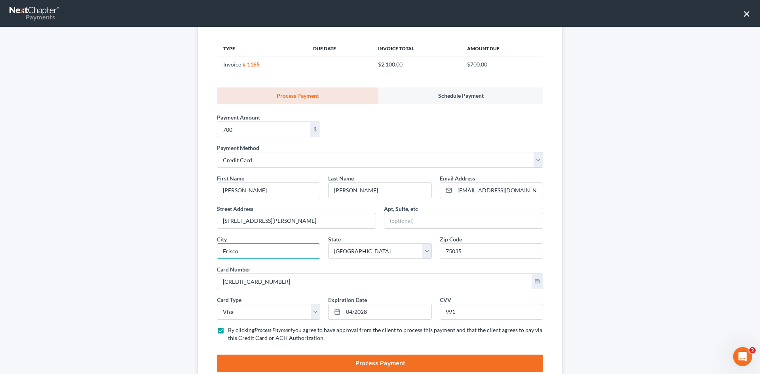
scroll to position [79, 0]
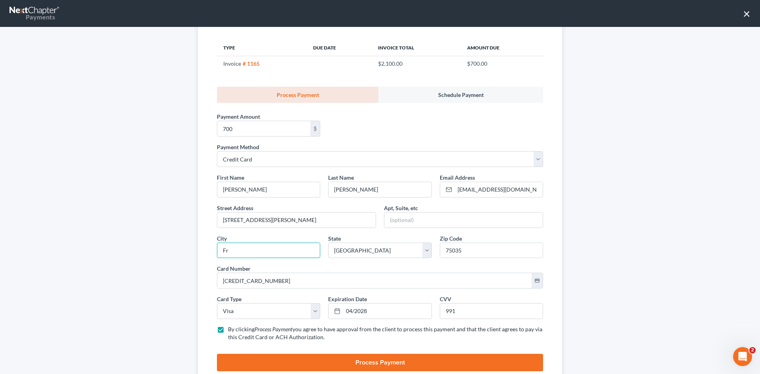
type input "F"
click at [495, 246] on input "75035" at bounding box center [491, 250] width 103 height 15
type input "7"
type input "75034"
click at [254, 245] on input "text" at bounding box center [268, 250] width 103 height 15
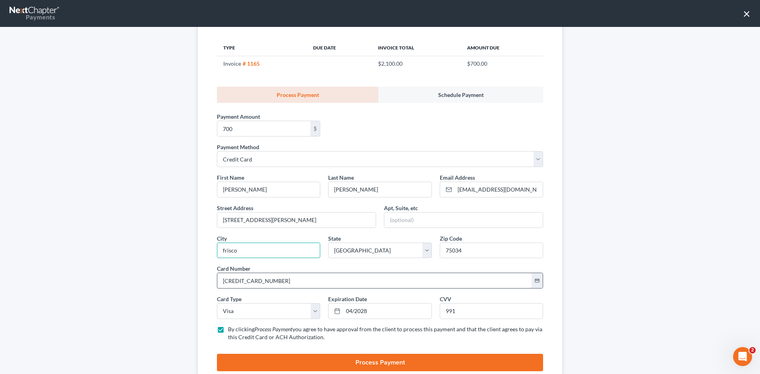
type input "Frisco"
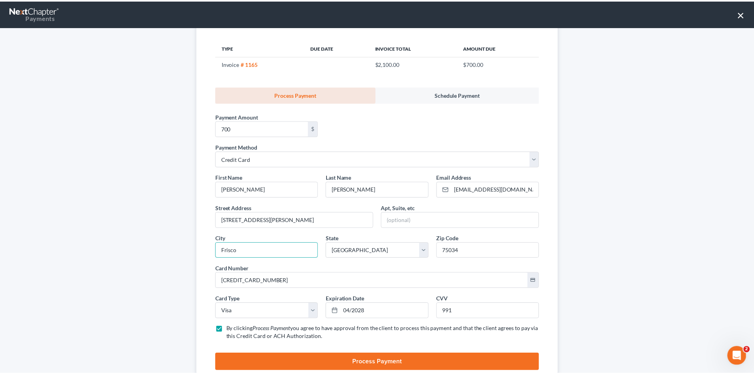
scroll to position [105, 0]
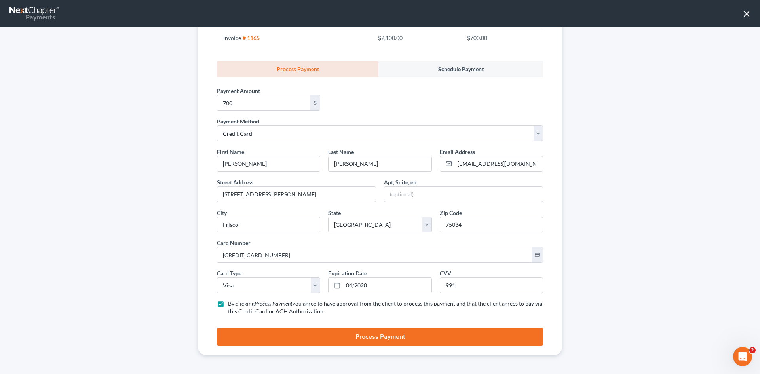
click at [391, 338] on button "Process Payment" at bounding box center [380, 336] width 326 height 17
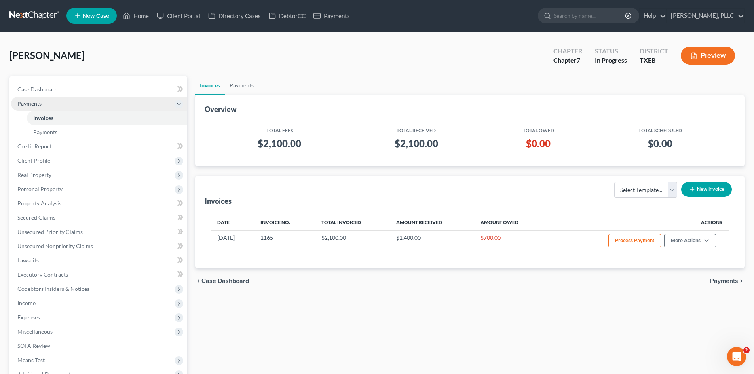
click at [40, 103] on span "Payments" at bounding box center [29, 103] width 24 height 7
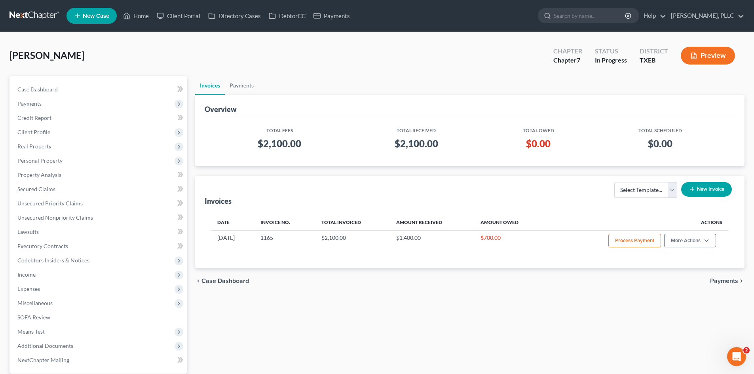
click at [501, 66] on div "[PERSON_NAME] Upgraded Chapter Chapter 7 Status In [GEOGRAPHIC_DATA] [GEOGRAPHI…" at bounding box center [376, 59] width 735 height 34
click at [235, 86] on link "Payments" at bounding box center [242, 85] width 34 height 19
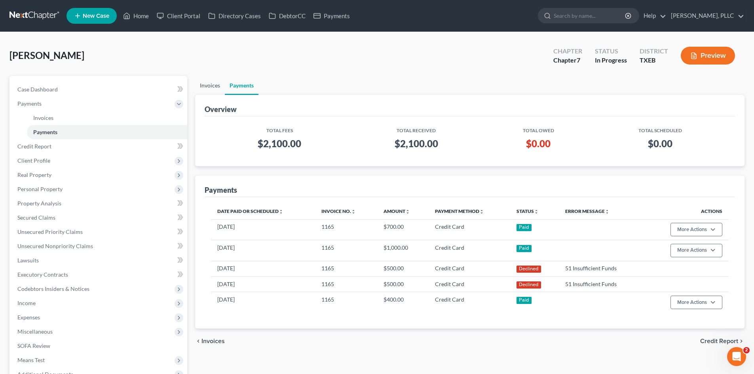
click at [215, 83] on link "Invoices" at bounding box center [210, 85] width 30 height 19
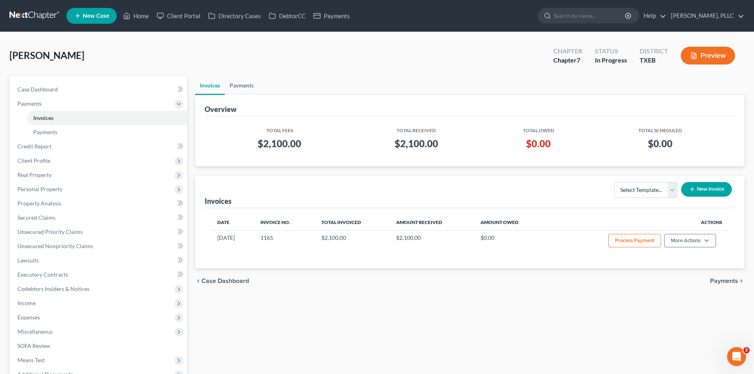
click at [240, 86] on link "Payments" at bounding box center [242, 85] width 34 height 19
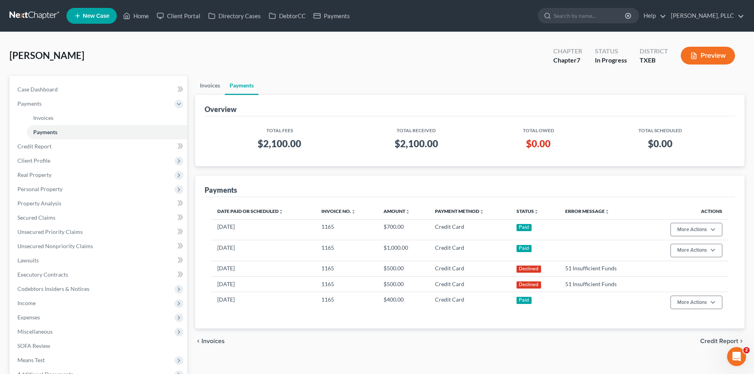
click at [216, 85] on link "Invoices" at bounding box center [210, 85] width 30 height 19
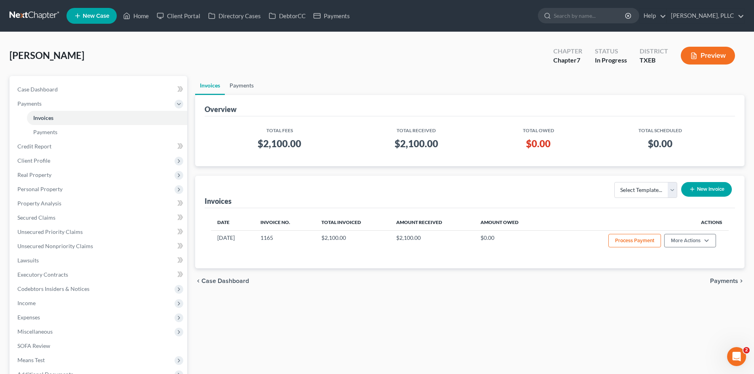
click at [230, 87] on link "Payments" at bounding box center [242, 85] width 34 height 19
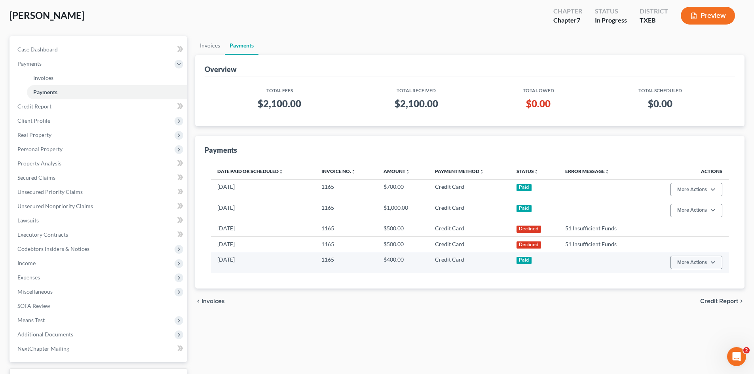
scroll to position [40, 0]
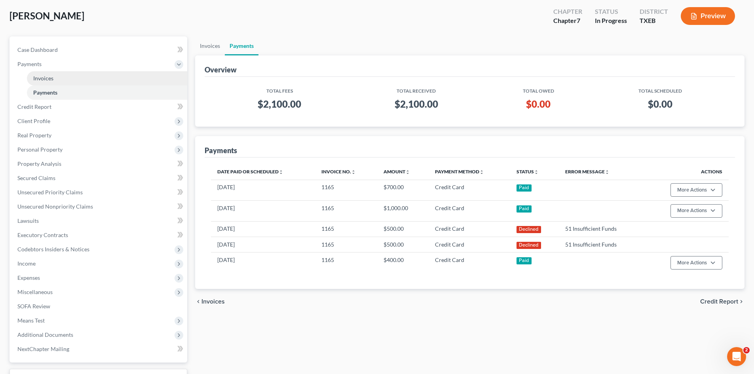
click at [46, 79] on span "Invoices" at bounding box center [43, 78] width 20 height 7
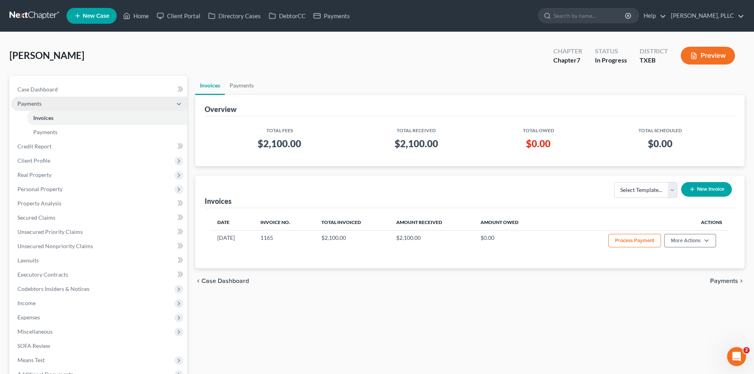
click at [114, 101] on span "Payments" at bounding box center [99, 104] width 176 height 14
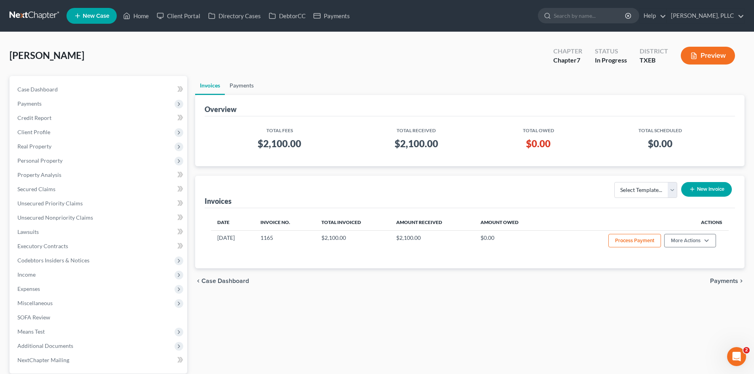
click at [237, 84] on link "Payments" at bounding box center [242, 85] width 34 height 19
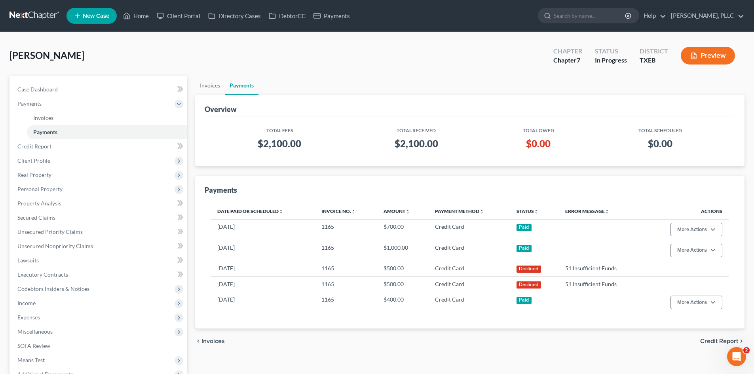
click at [355, 79] on ul "Invoices Payments" at bounding box center [469, 85] width 549 height 19
click at [91, 84] on link "Case Dashboard" at bounding box center [99, 89] width 176 height 14
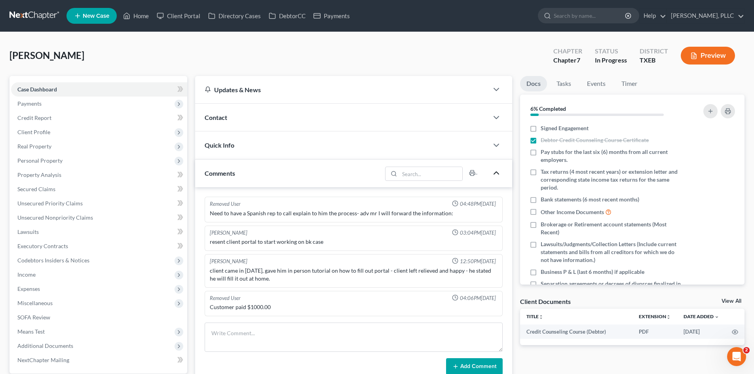
click at [496, 175] on icon "button" at bounding box center [496, 172] width 9 height 9
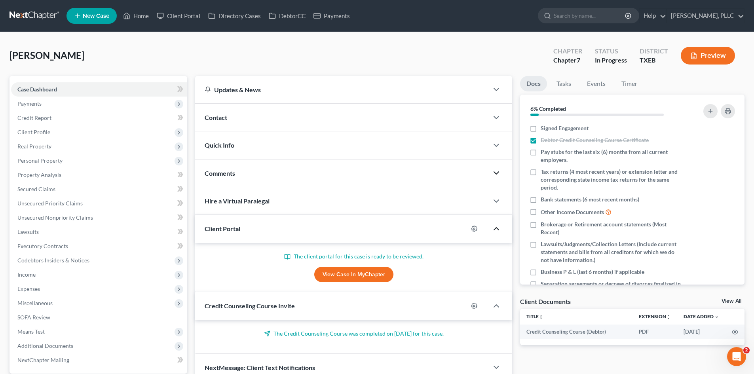
click at [494, 229] on icon "button" at bounding box center [496, 228] width 9 height 9
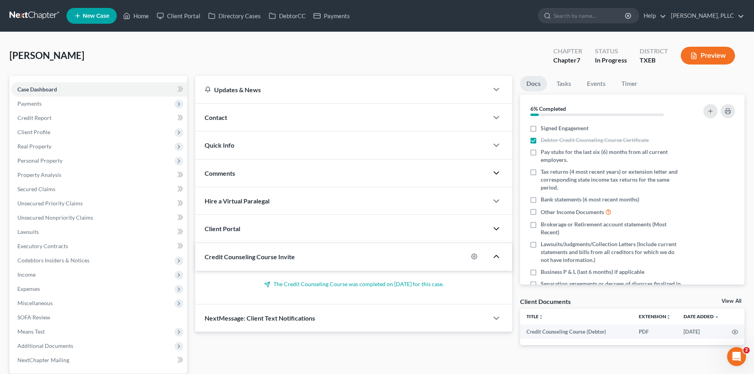
click at [494, 256] on icon "button" at bounding box center [496, 256] width 9 height 9
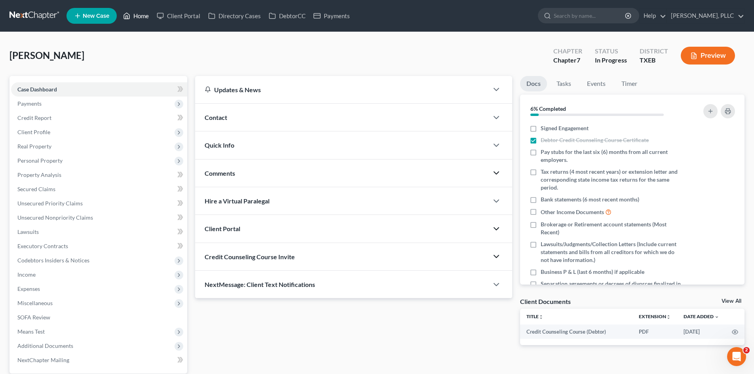
click at [143, 11] on link "Home" at bounding box center [136, 16] width 34 height 14
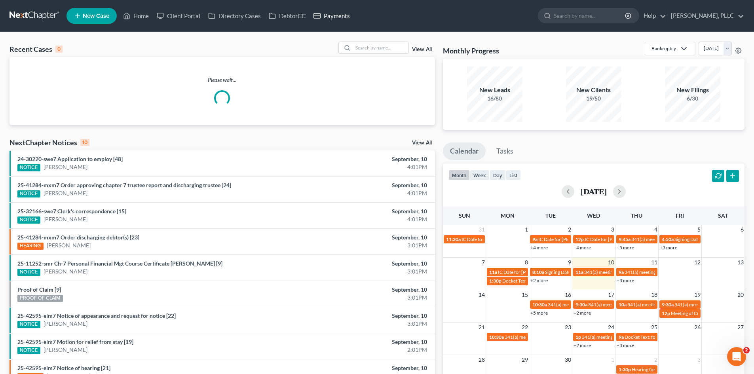
click at [347, 20] on link "Payments" at bounding box center [331, 16] width 44 height 14
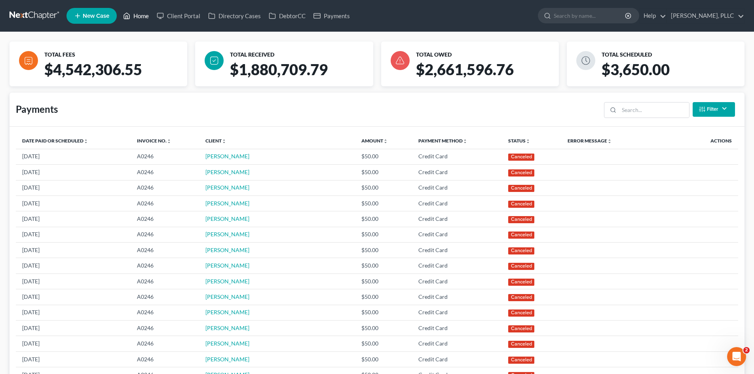
click at [142, 18] on link "Home" at bounding box center [136, 16] width 34 height 14
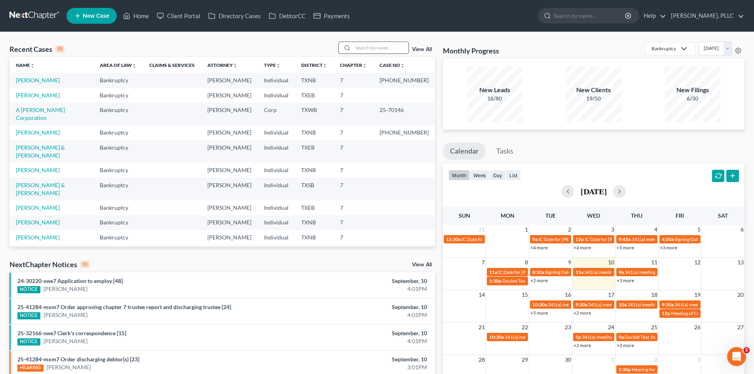
click at [389, 49] on input "search" at bounding box center [380, 47] width 55 height 11
type input "[PERSON_NAME]"
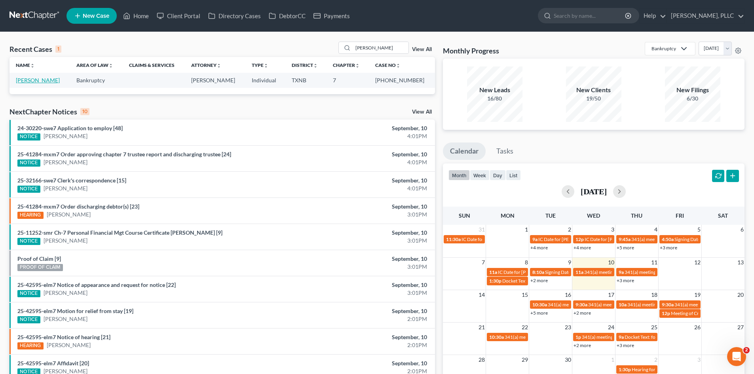
click at [42, 81] on link "[PERSON_NAME]" at bounding box center [38, 80] width 44 height 7
select select "4"
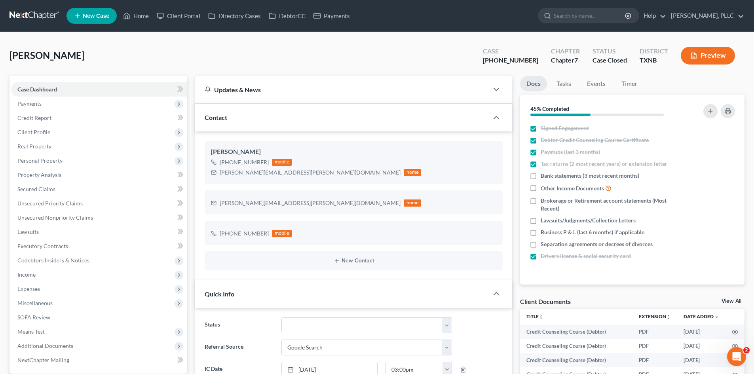
scroll to position [951, 0]
drag, startPoint x: 326, startPoint y: 19, endPoint x: 214, endPoint y: 28, distance: 111.9
click at [326, 19] on link "Payments" at bounding box center [331, 16] width 44 height 14
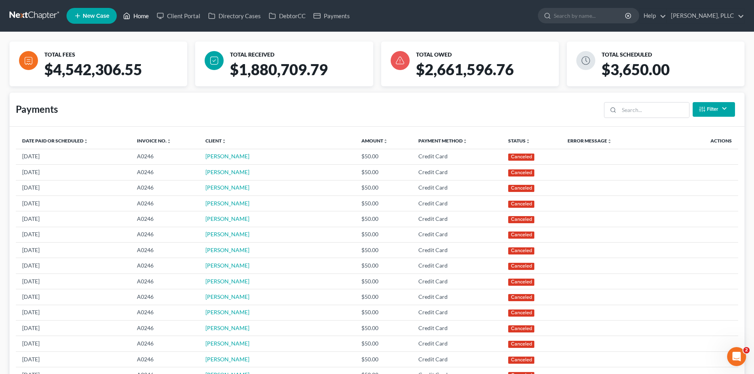
click at [125, 21] on link "Home" at bounding box center [136, 16] width 34 height 14
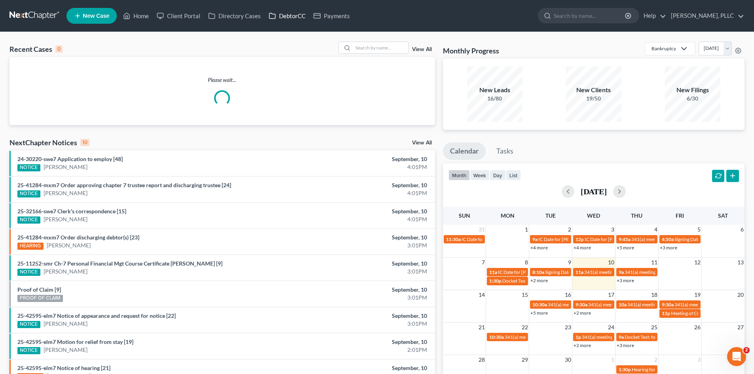
click at [288, 22] on link "DebtorCC" at bounding box center [287, 16] width 45 height 14
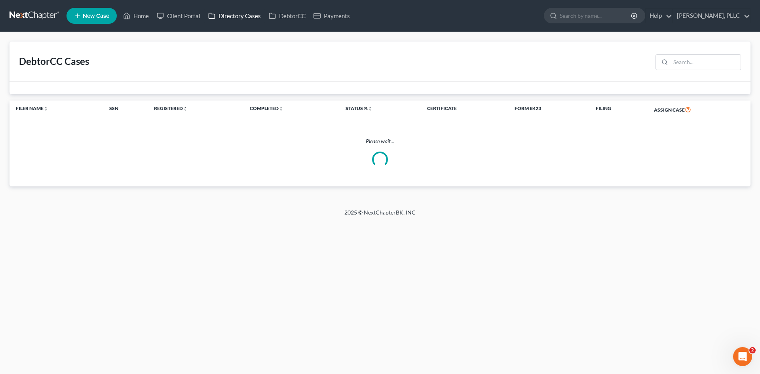
click at [247, 16] on link "Directory Cases" at bounding box center [234, 16] width 61 height 14
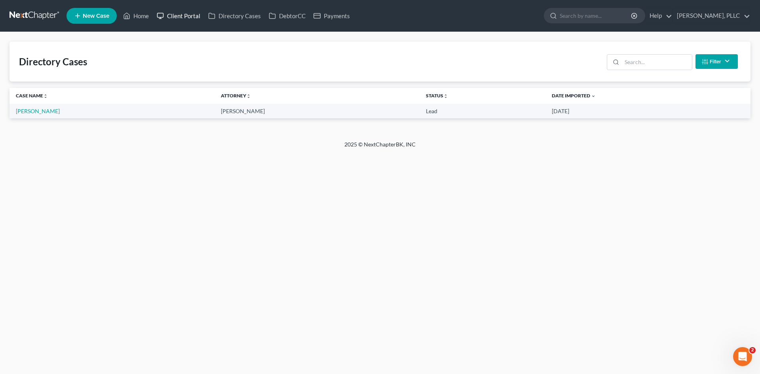
click at [173, 17] on link "Client Portal" at bounding box center [178, 16] width 51 height 14
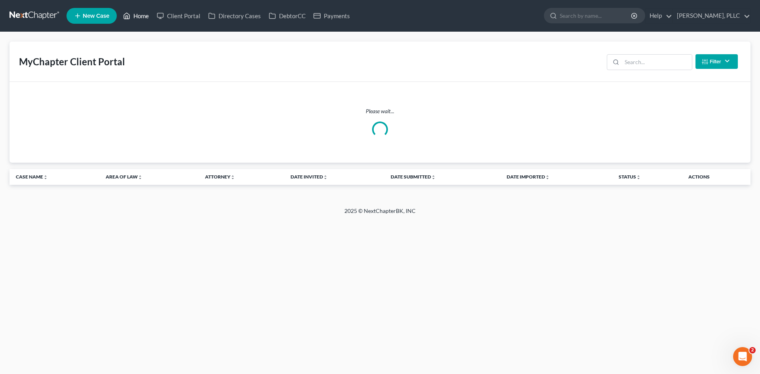
click at [149, 14] on link "Home" at bounding box center [136, 16] width 34 height 14
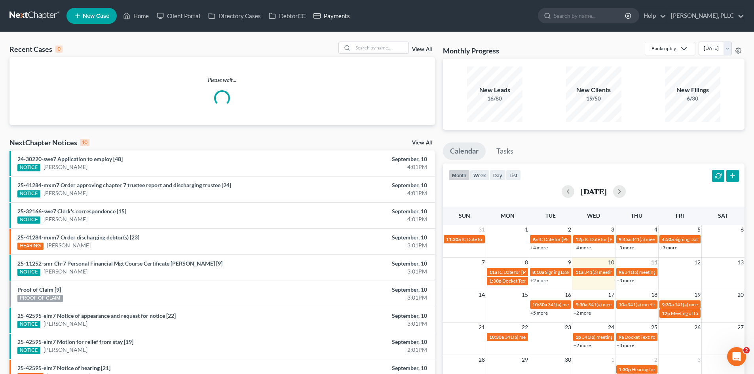
click at [324, 20] on link "Payments" at bounding box center [331, 16] width 44 height 14
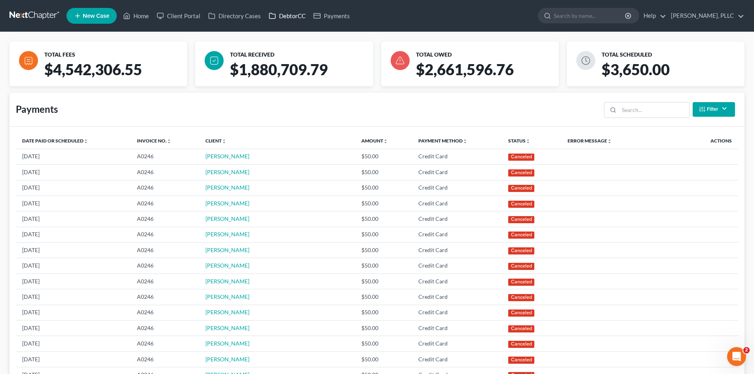
click at [283, 15] on link "DebtorCC" at bounding box center [287, 16] width 45 height 14
click at [245, 16] on link "Directory Cases" at bounding box center [234, 16] width 61 height 14
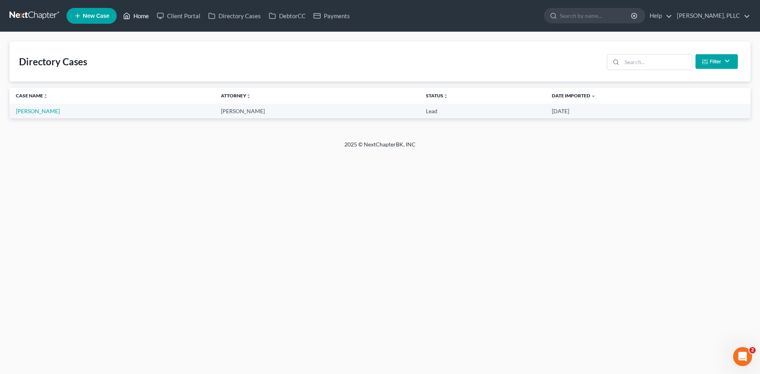
click at [144, 11] on link "Home" at bounding box center [136, 16] width 34 height 14
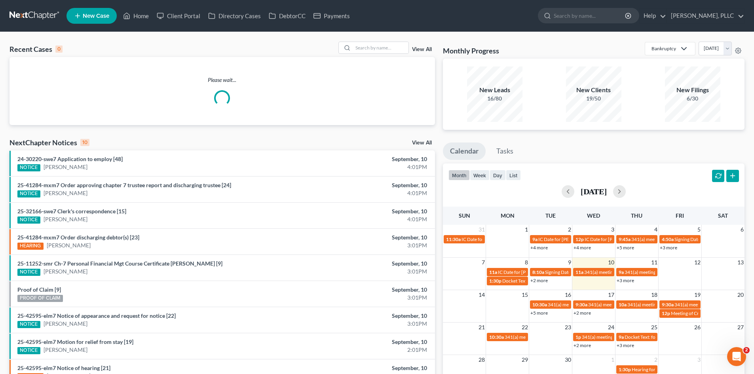
click at [97, 15] on span "New Case" at bounding box center [96, 16] width 27 height 6
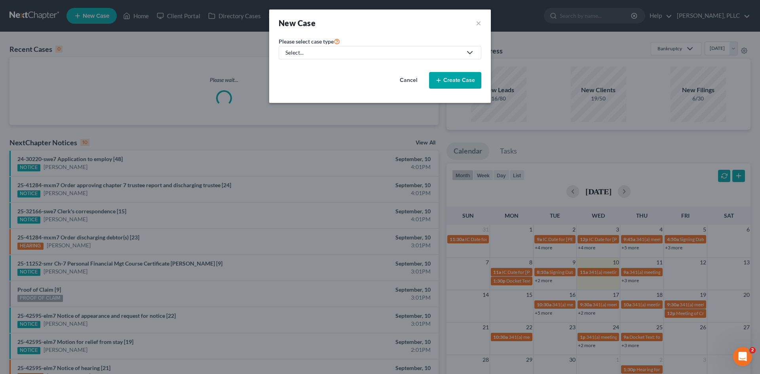
click at [355, 48] on link "Select..." at bounding box center [380, 52] width 203 height 13
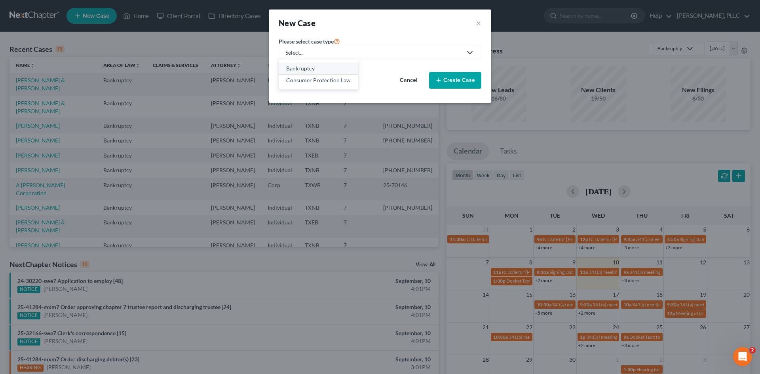
click at [312, 71] on div "Bankruptcy" at bounding box center [318, 69] width 65 height 8
select select "78"
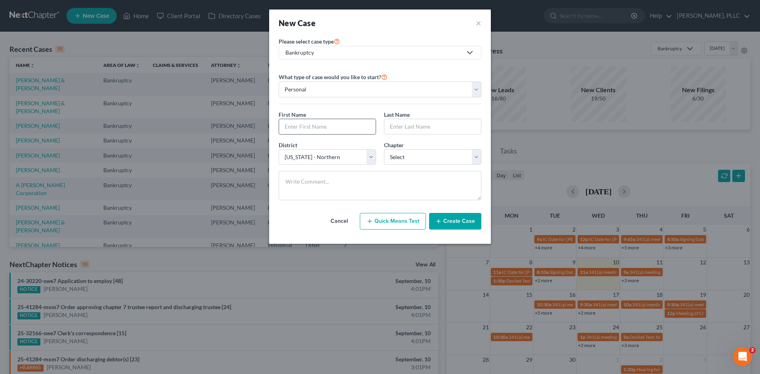
click at [324, 129] on input "text" at bounding box center [327, 126] width 97 height 15
type input "[PERSON_NAME]"
click at [412, 124] on input "text" at bounding box center [432, 126] width 97 height 15
type input "Cousin"
click at [411, 152] on select "Select 7 11 12 13" at bounding box center [432, 157] width 97 height 16
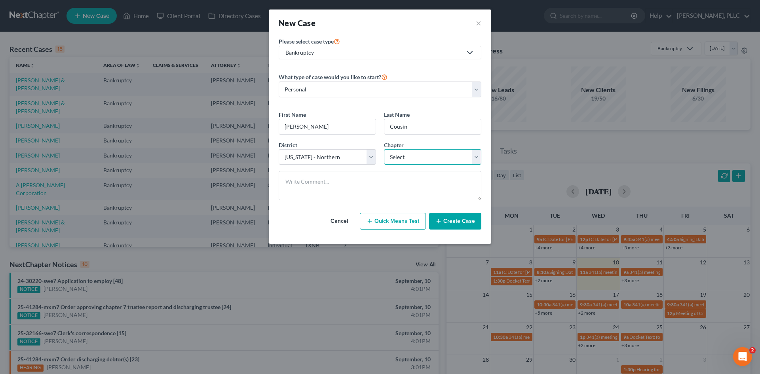
select select "0"
click at [384, 149] on select "Select 7 11 12 13" at bounding box center [432, 157] width 97 height 16
click at [449, 226] on button "Create Case" at bounding box center [455, 221] width 52 height 17
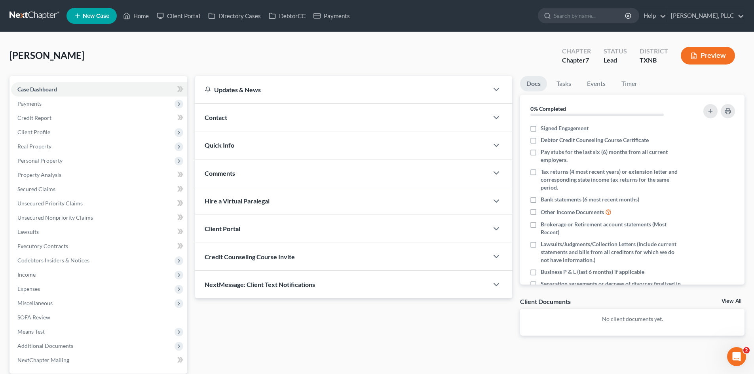
click at [294, 118] on div "Contact" at bounding box center [341, 117] width 293 height 27
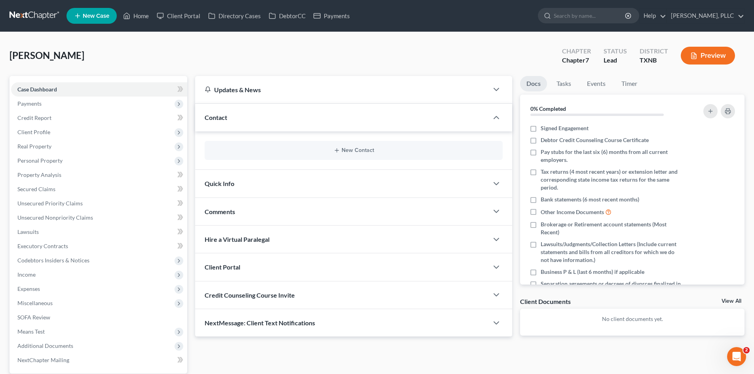
click at [356, 154] on div "New Contact" at bounding box center [354, 150] width 298 height 19
click at [354, 149] on button "New Contact" at bounding box center [353, 150] width 285 height 6
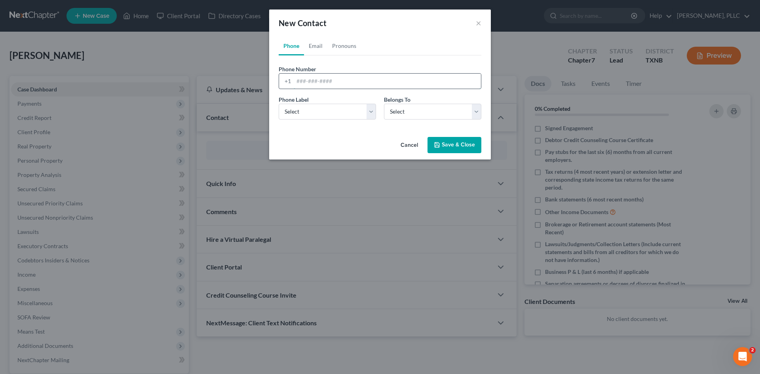
click at [319, 78] on input "tel" at bounding box center [387, 81] width 187 height 15
type input "[PHONE_NUMBER]"
click at [339, 113] on select "Select Mobile Home Work Other" at bounding box center [327, 112] width 97 height 16
select select "0"
click at [279, 104] on select "Select Mobile Home Work Other" at bounding box center [327, 112] width 97 height 16
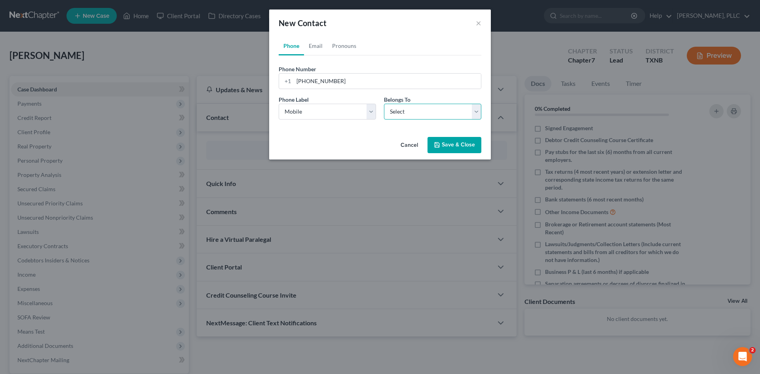
drag, startPoint x: 403, startPoint y: 107, endPoint x: 406, endPoint y: 117, distance: 10.5
click at [403, 107] on select "Select Client Other" at bounding box center [432, 112] width 97 height 16
select select "0"
click at [384, 104] on select "Select Client Other" at bounding box center [432, 112] width 97 height 16
click at [322, 46] on link "Email" at bounding box center [315, 45] width 23 height 19
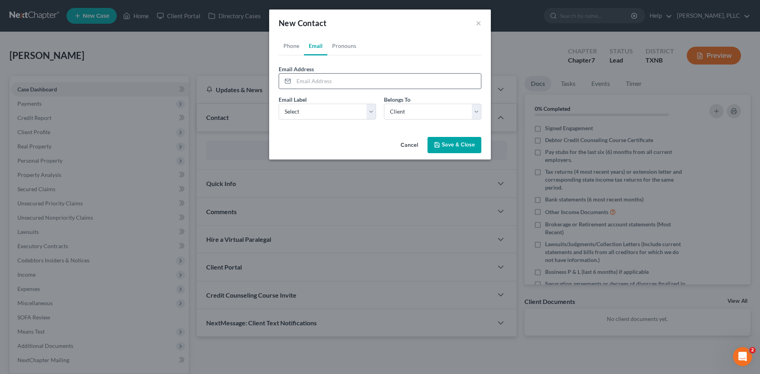
click at [323, 78] on input "email" at bounding box center [387, 81] width 187 height 15
paste input "[EMAIL_ADDRESS][DOMAIN_NAME]"
type input "[EMAIL_ADDRESS][DOMAIN_NAME]"
click at [338, 105] on select "Select Home Work Other" at bounding box center [327, 112] width 97 height 16
select select "0"
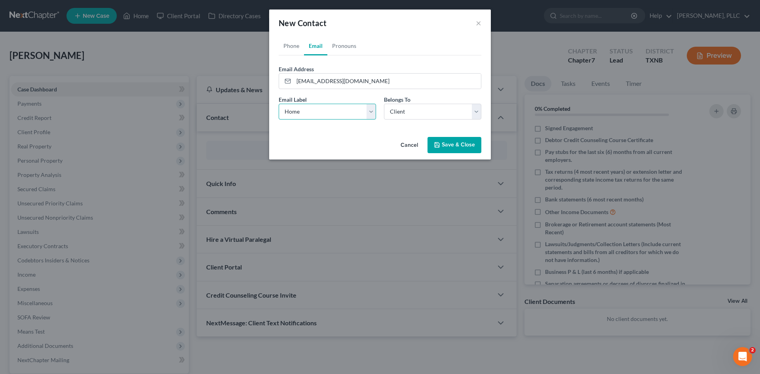
click at [279, 104] on select "Select Home Work Other" at bounding box center [327, 112] width 97 height 16
click at [463, 146] on button "Save & Close" at bounding box center [454, 145] width 54 height 17
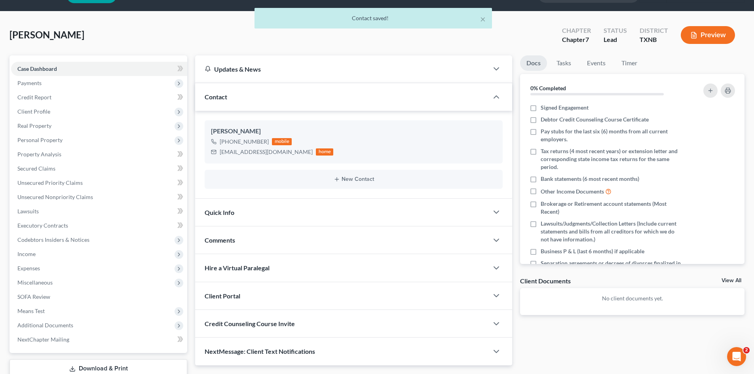
scroll to position [55, 0]
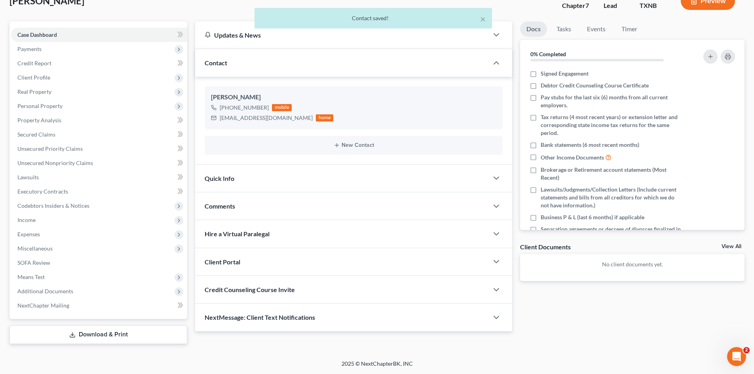
click at [241, 185] on div "Quick Info" at bounding box center [341, 178] width 293 height 27
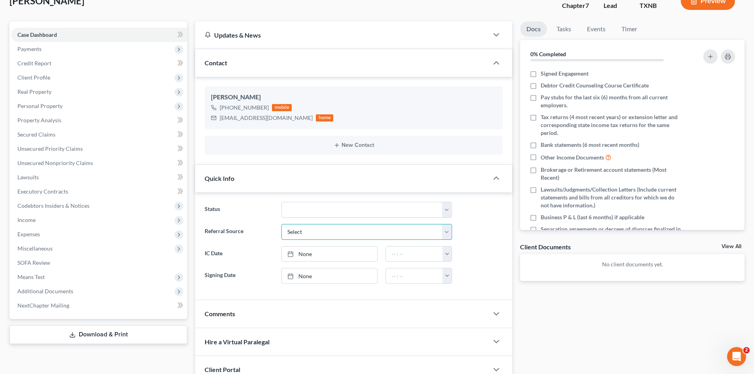
click at [321, 230] on select "Select Word Of Mouth Previous Clients Direct Mail Website Google Search Modern …" at bounding box center [366, 232] width 171 height 16
select select "4"
click at [281, 224] on select "Select Word Of Mouth Previous Clients Direct Mail Website Google Search Modern …" at bounding box center [366, 232] width 171 height 16
type input "[DATE]"
click at [310, 256] on link "None" at bounding box center [329, 254] width 95 height 15
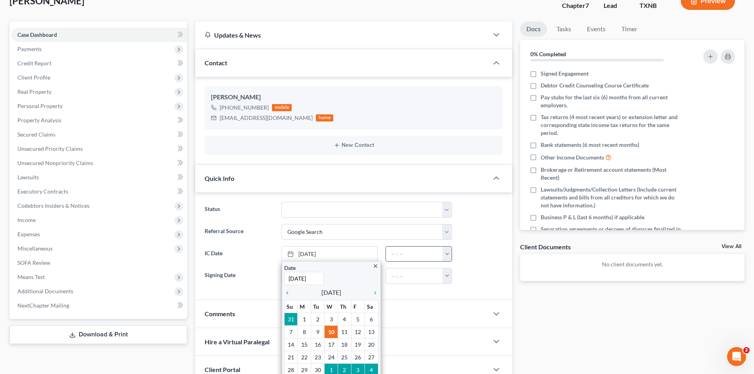
click at [450, 253] on button "button" at bounding box center [446, 254] width 9 height 15
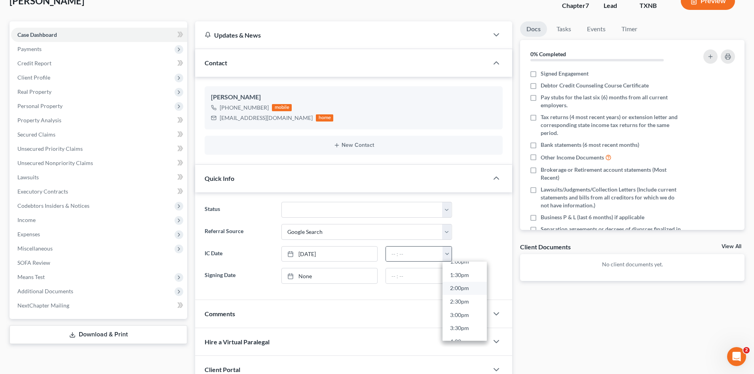
scroll to position [356, 0]
click at [460, 276] on link "1:30pm" at bounding box center [464, 274] width 44 height 13
type input "1:30pm"
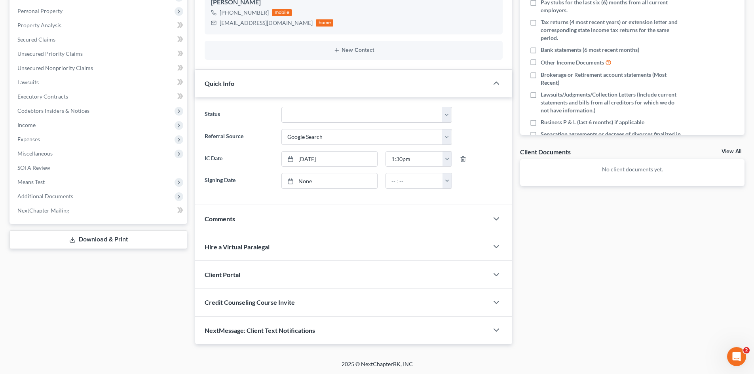
scroll to position [150, 0]
click at [275, 283] on div "Client Portal" at bounding box center [341, 273] width 293 height 27
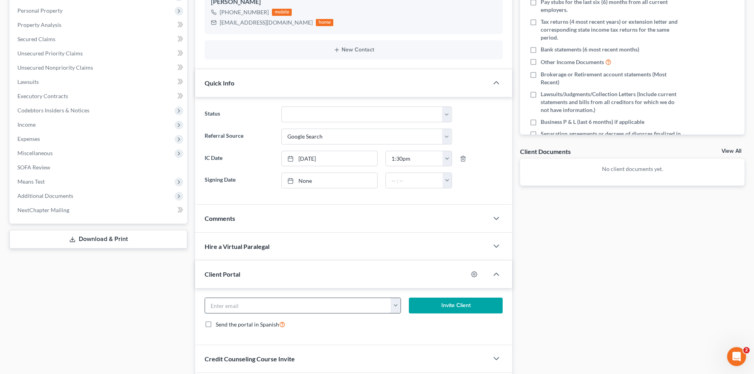
click at [281, 309] on input "email" at bounding box center [298, 305] width 186 height 15
paste input "[EMAIL_ADDRESS][DOMAIN_NAME]"
type input "[EMAIL_ADDRESS][DOMAIN_NAME]"
click at [470, 304] on button "Invite Client" at bounding box center [456, 306] width 94 height 16
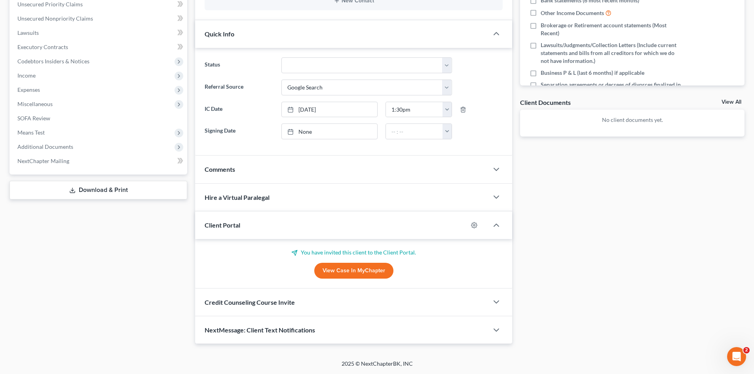
click at [271, 301] on span "Credit Counseling Course Invite" at bounding box center [250, 302] width 90 height 8
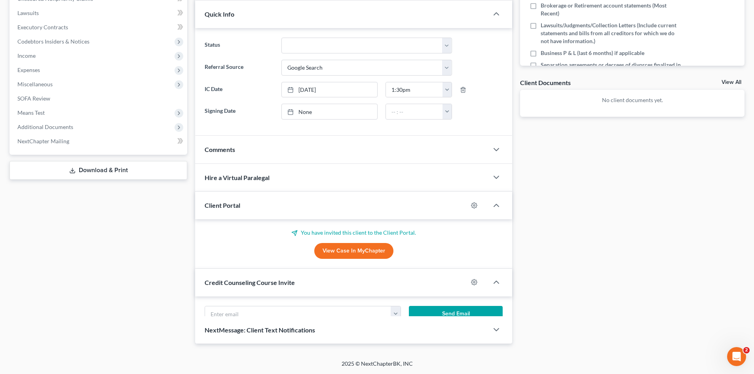
scroll to position [233, 0]
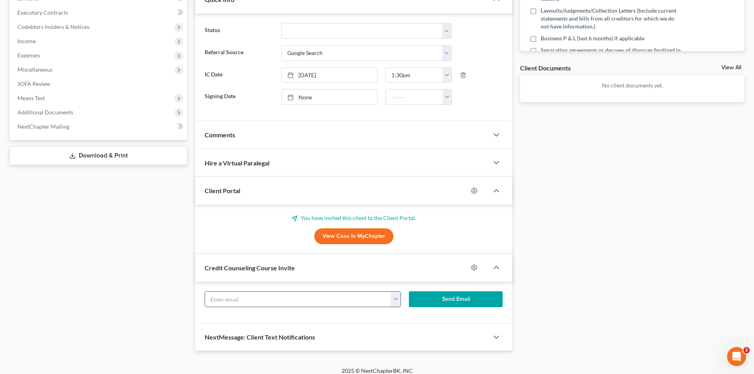
click at [266, 301] on input "text" at bounding box center [298, 299] width 186 height 15
paste input "[EMAIL_ADDRESS][DOMAIN_NAME]"
type input "[EMAIL_ADDRESS][DOMAIN_NAME]"
click at [446, 300] on button "Send Email" at bounding box center [456, 299] width 94 height 16
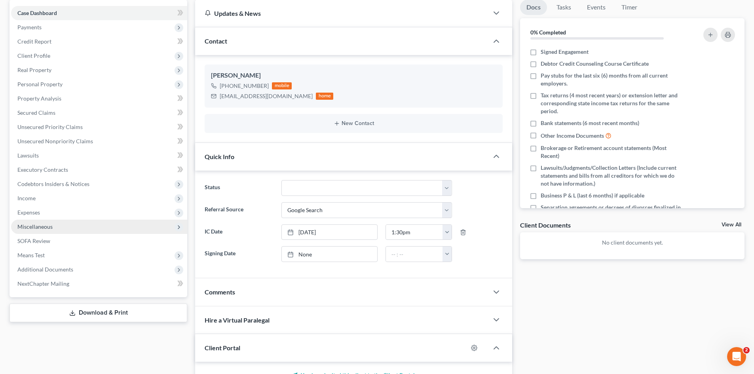
scroll to position [75, 0]
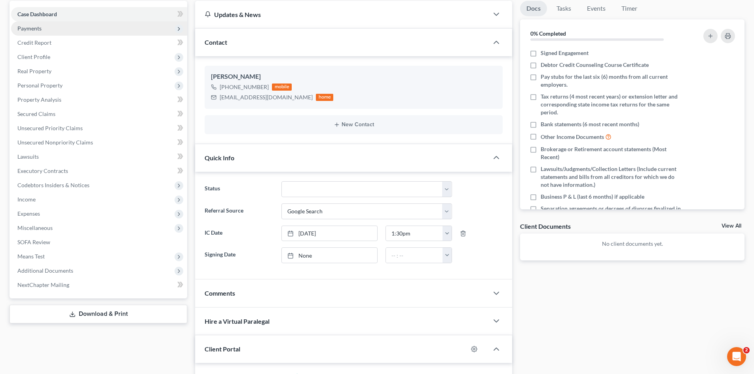
drag, startPoint x: 24, startPoint y: 27, endPoint x: 42, endPoint y: 25, distance: 17.9
click at [25, 27] on span "Payments" at bounding box center [29, 28] width 24 height 7
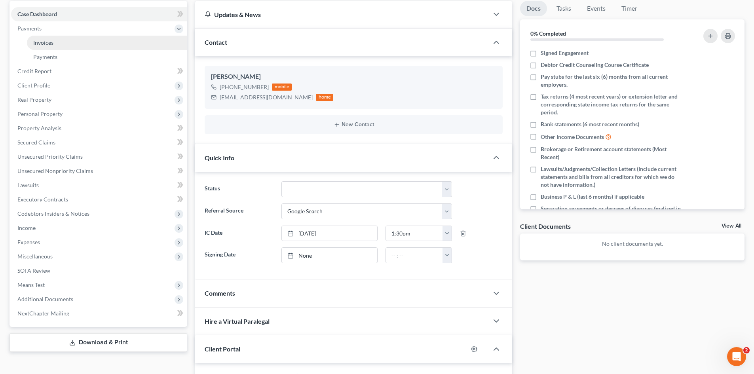
click at [38, 47] on link "Invoices" at bounding box center [107, 43] width 160 height 14
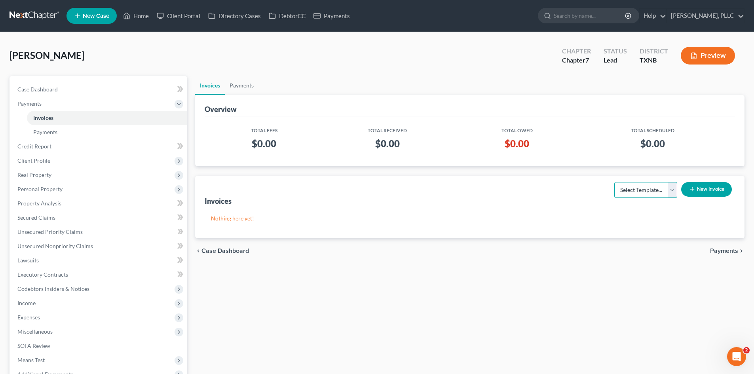
drag, startPoint x: 653, startPoint y: 193, endPoint x: 649, endPoint y: 196, distance: 5.4
click at [653, 193] on select "Select Template... Invoice" at bounding box center [645, 190] width 63 height 16
select select "0"
click at [614, 182] on select "Select Template... Invoice" at bounding box center [645, 190] width 63 height 16
click at [701, 191] on button "New Invoice" at bounding box center [706, 189] width 51 height 15
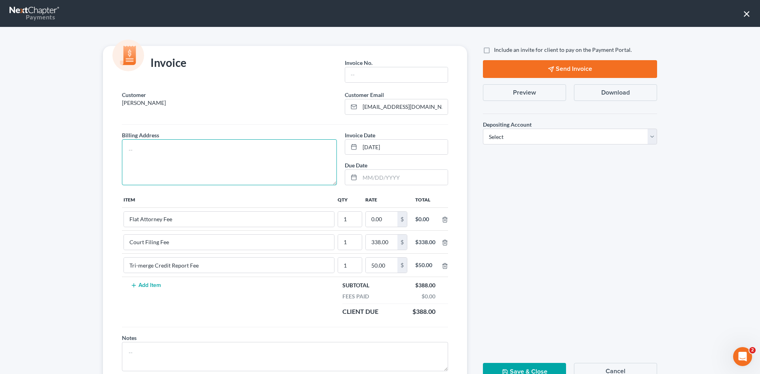
click at [252, 175] on textarea at bounding box center [229, 162] width 215 height 46
type textarea "To be provided."
click at [416, 74] on input "text" at bounding box center [396, 74] width 103 height 15
type input "S"
type input "A0606"
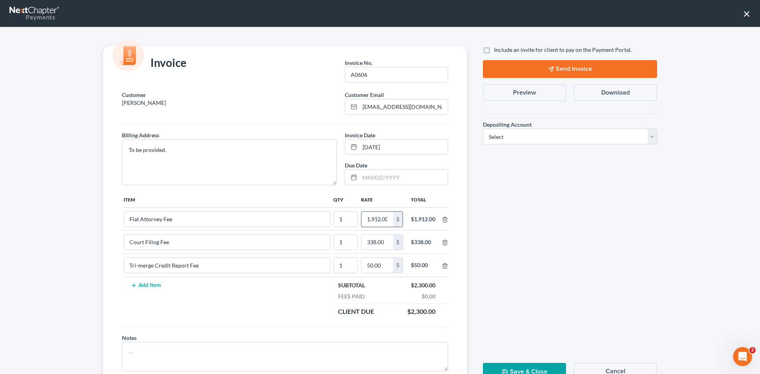
scroll to position [0, 1]
type input "1,912.00"
click at [494, 49] on label "Include an invite for client to pay on the Payment Portal." at bounding box center [563, 50] width 138 height 8
click at [497, 49] on input "Include an invite for client to pay on the Payment Portal." at bounding box center [499, 48] width 5 height 5
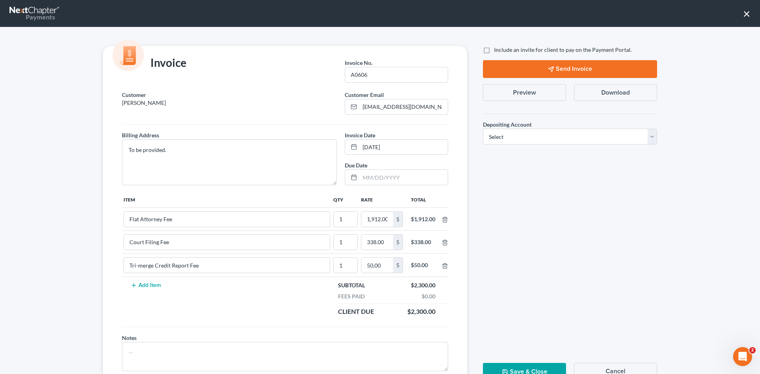
checkbox input "true"
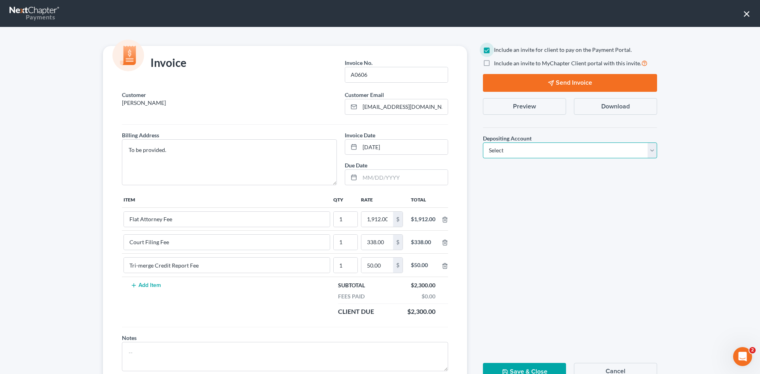
click at [533, 151] on select "Select Operation Trust" at bounding box center [570, 150] width 174 height 16
select select "1"
click at [483, 142] on select "Select Operation Trust" at bounding box center [570, 150] width 174 height 16
click at [561, 83] on button "Send Invoice" at bounding box center [570, 83] width 174 height 18
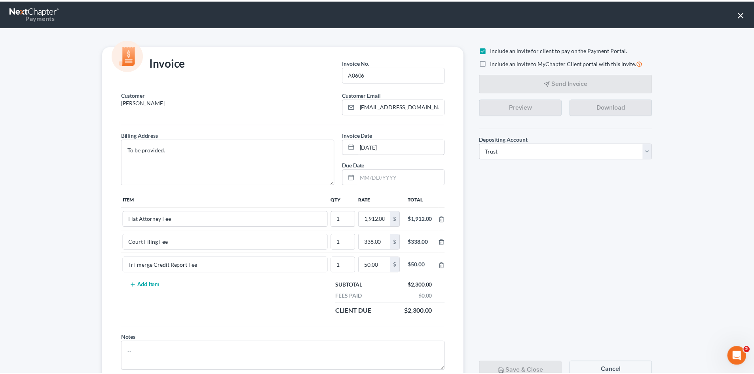
scroll to position [32, 0]
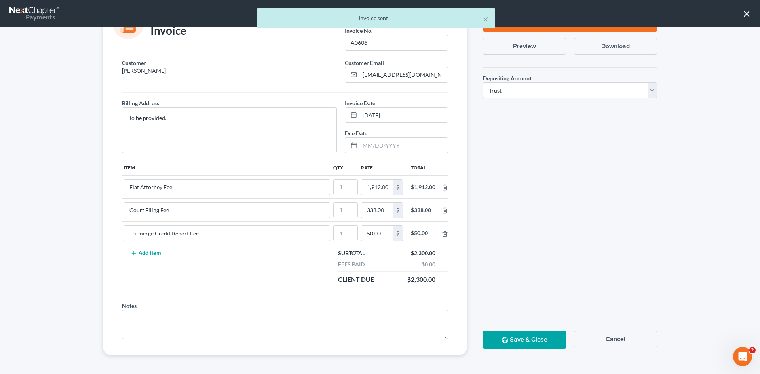
click at [534, 338] on button "Save & Close" at bounding box center [524, 340] width 83 height 18
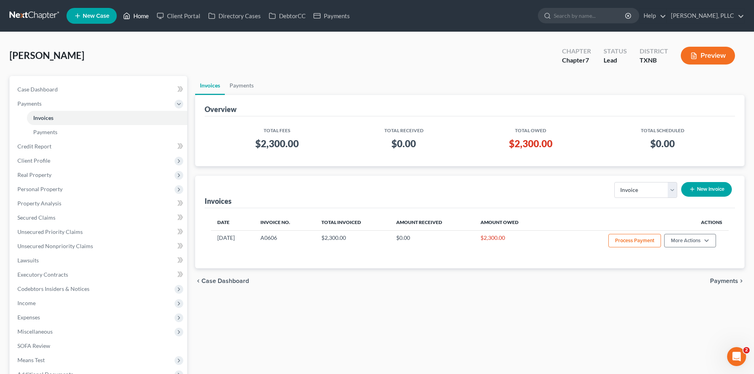
drag, startPoint x: 133, startPoint y: 17, endPoint x: 141, endPoint y: 17, distance: 8.3
click at [132, 17] on link "Home" at bounding box center [136, 16] width 34 height 14
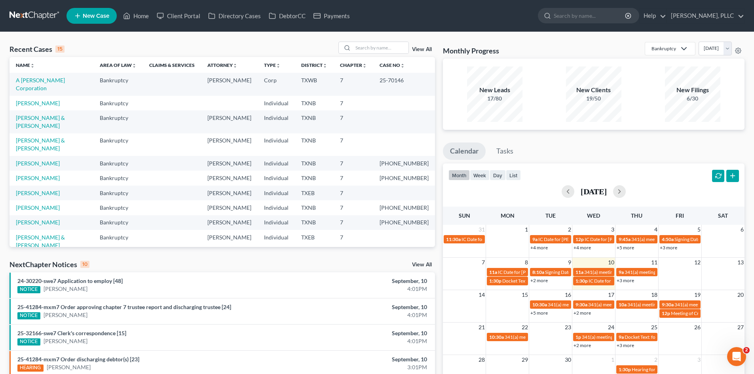
click at [96, 13] on span "New Case" at bounding box center [96, 16] width 27 height 6
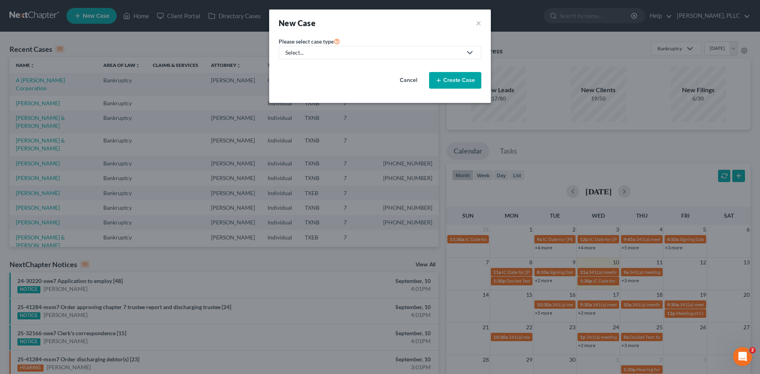
click at [475, 23] on div "New Case ×" at bounding box center [380, 22] width 203 height 11
click at [478, 23] on button "×" at bounding box center [479, 22] width 6 height 11
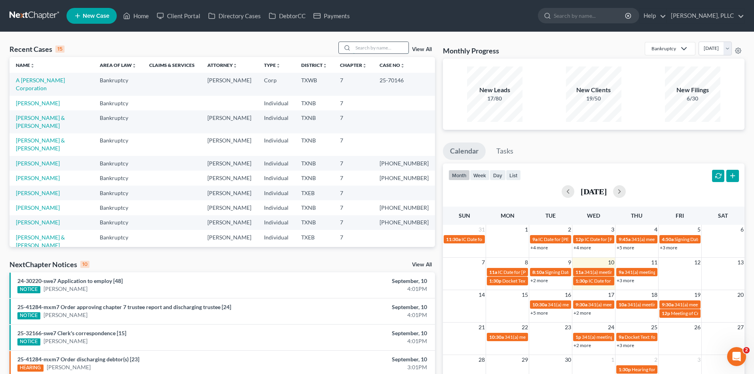
click at [372, 47] on input "search" at bounding box center [380, 47] width 55 height 11
type input "chin"
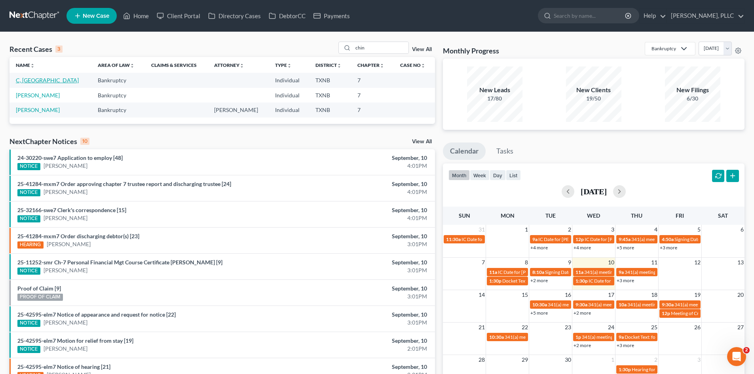
click at [29, 80] on link "C, Chinedu" at bounding box center [47, 80] width 63 height 7
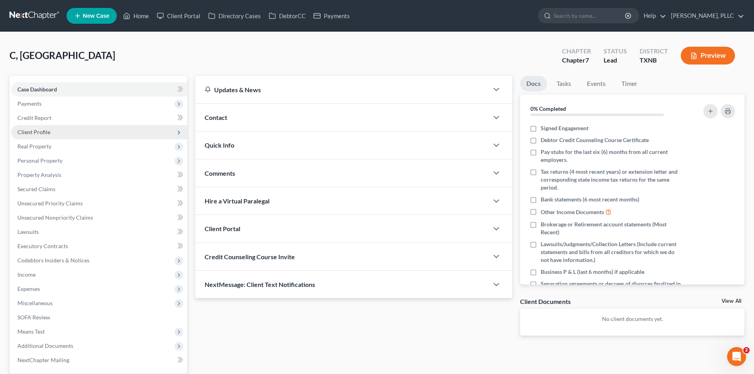
click at [44, 131] on span "Client Profile" at bounding box center [33, 132] width 33 height 7
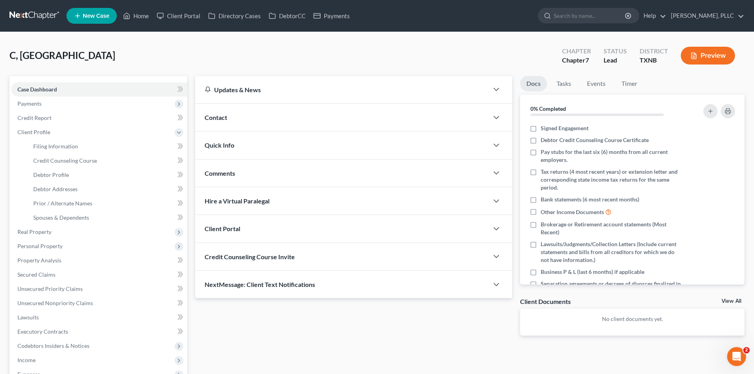
click at [268, 116] on div "Contact" at bounding box center [341, 117] width 293 height 27
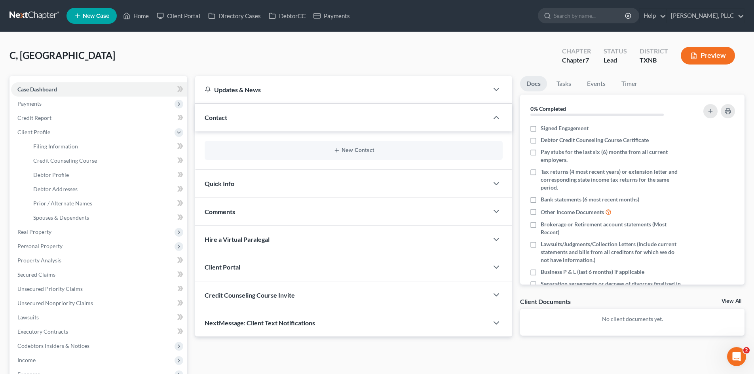
drag, startPoint x: 365, startPoint y: 154, endPoint x: 361, endPoint y: 151, distance: 5.1
click at [364, 154] on div "New Contact" at bounding box center [354, 150] width 298 height 19
click at [359, 149] on button "New Contact" at bounding box center [353, 150] width 285 height 6
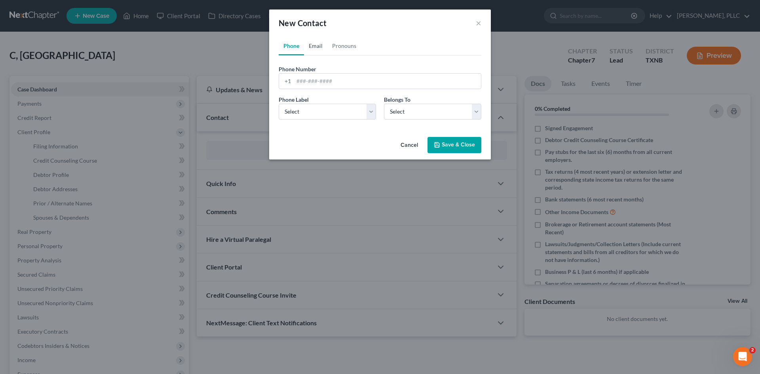
click at [317, 44] on link "Email" at bounding box center [315, 45] width 23 height 19
paste input "combamalu@gmail.com"
type input "combamalu@gmail.com"
drag, startPoint x: 291, startPoint y: 106, endPoint x: 331, endPoint y: 117, distance: 41.0
click at [291, 106] on select "Select Home Work Other" at bounding box center [327, 112] width 97 height 16
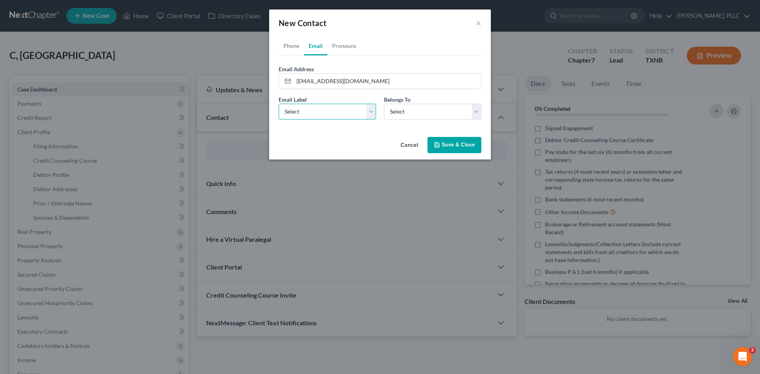
select select "0"
click at [279, 104] on select "Select Home Work Other" at bounding box center [327, 112] width 97 height 16
click at [402, 115] on select "Select Client Other" at bounding box center [432, 112] width 97 height 16
select select "0"
click at [384, 104] on select "Select Client Other" at bounding box center [432, 112] width 97 height 16
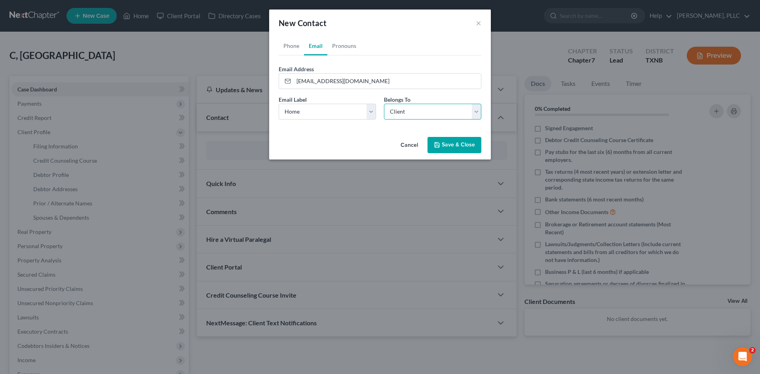
select select "0"
click at [293, 44] on link "Phone" at bounding box center [291, 45] width 25 height 19
click at [311, 85] on input "tel" at bounding box center [387, 81] width 187 height 15
type input "630-923-9717"
drag, startPoint x: 347, startPoint y: 111, endPoint x: 342, endPoint y: 119, distance: 9.7
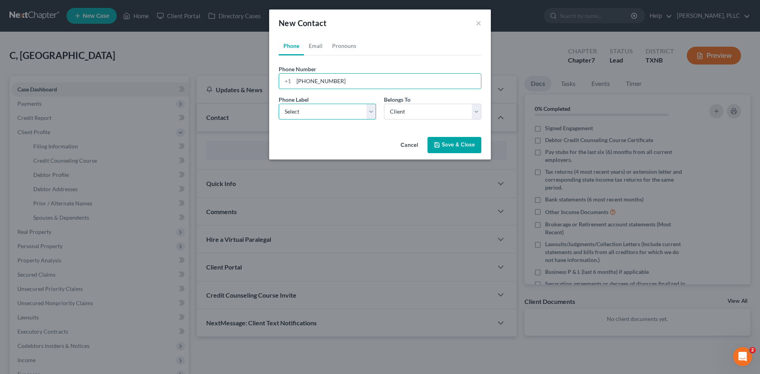
click at [347, 111] on select "Select Mobile Home Work Other" at bounding box center [327, 112] width 97 height 16
select select "0"
click at [279, 104] on select "Select Mobile Home Work Other" at bounding box center [327, 112] width 97 height 16
click at [456, 148] on button "Save & Close" at bounding box center [454, 145] width 54 height 17
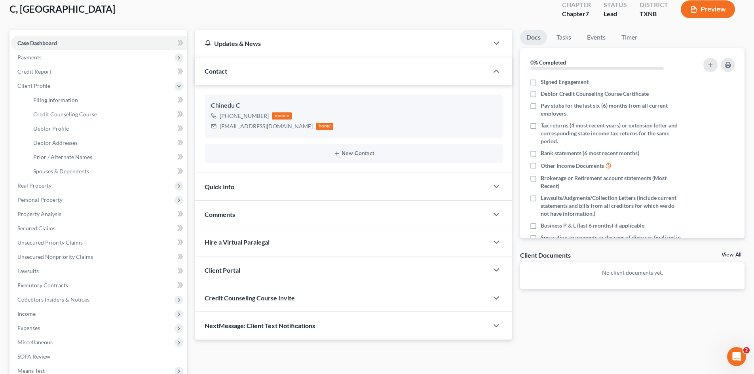
scroll to position [119, 0]
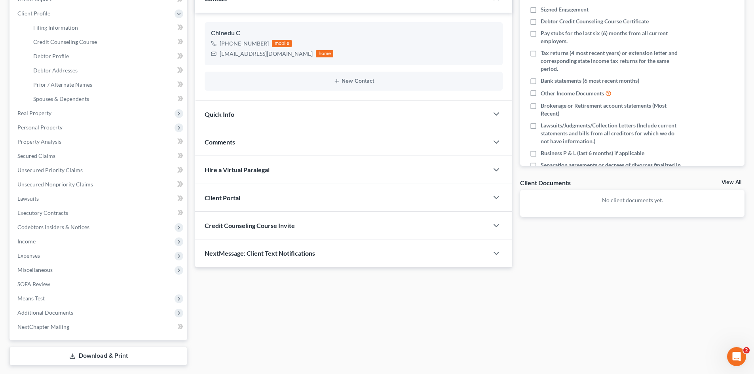
click at [246, 121] on div "Quick Info" at bounding box center [341, 114] width 293 height 27
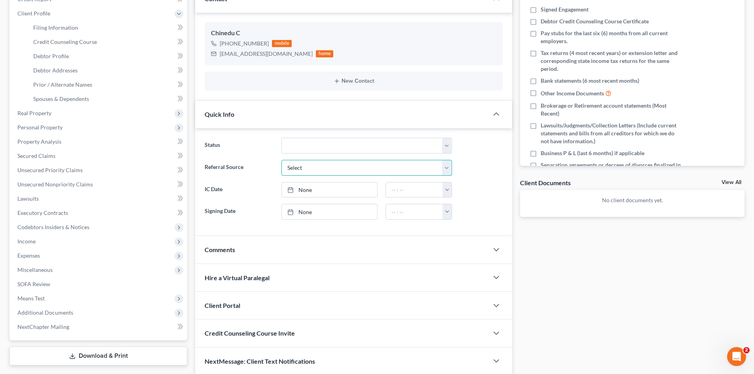
click at [340, 165] on select "Select Word Of Mouth Previous Clients Direct Mail Website Google Search Modern …" at bounding box center [366, 168] width 171 height 16
select select "4"
click at [281, 160] on select "Select Word Of Mouth Previous Clients Direct Mail Website Google Search Modern …" at bounding box center [366, 168] width 171 height 16
type input "[DATE]"
drag, startPoint x: 326, startPoint y: 194, endPoint x: 438, endPoint y: 188, distance: 112.2
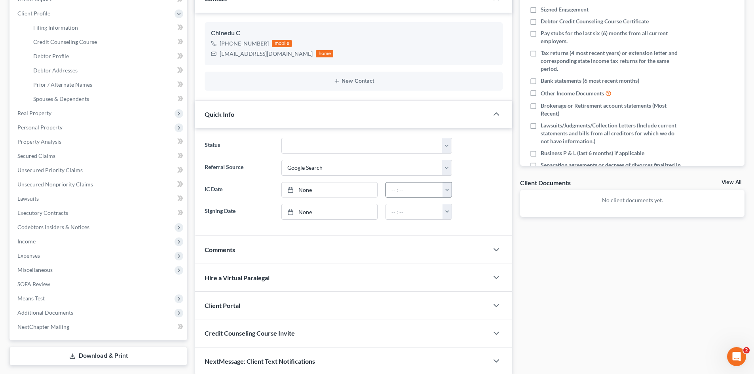
click at [326, 194] on link "None" at bounding box center [329, 189] width 95 height 15
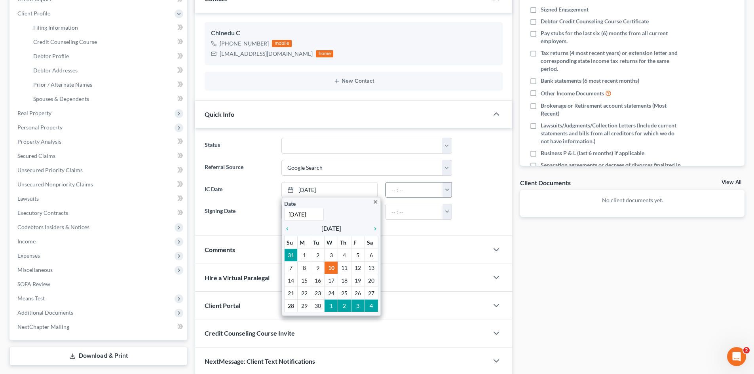
click at [450, 195] on button "button" at bounding box center [446, 189] width 9 height 15
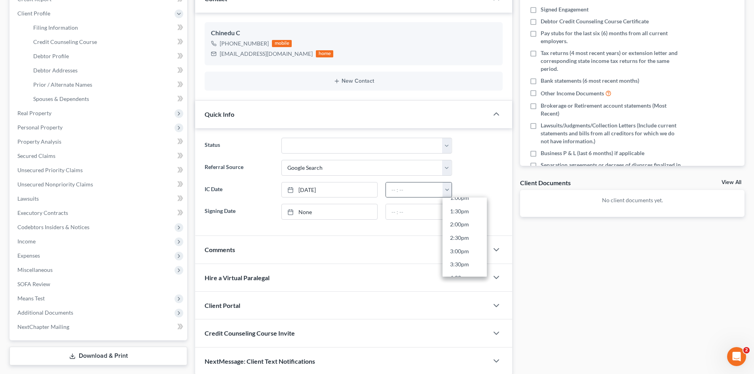
scroll to position [356, 0]
click at [459, 250] on link "3:00pm" at bounding box center [464, 249] width 44 height 13
type input "3:00pm"
click at [613, 259] on div "Docs Tasks Events Timer 0% Completed Nothing here yet! Signed Engagement Debtor…" at bounding box center [632, 166] width 232 height 418
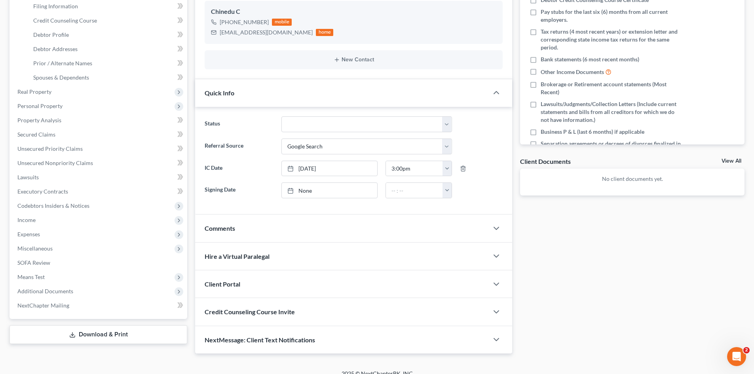
scroll to position [150, 0]
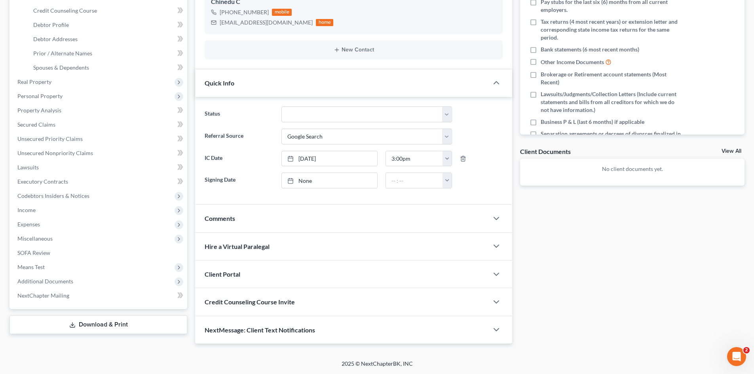
click at [249, 267] on div "Client Portal" at bounding box center [341, 273] width 293 height 27
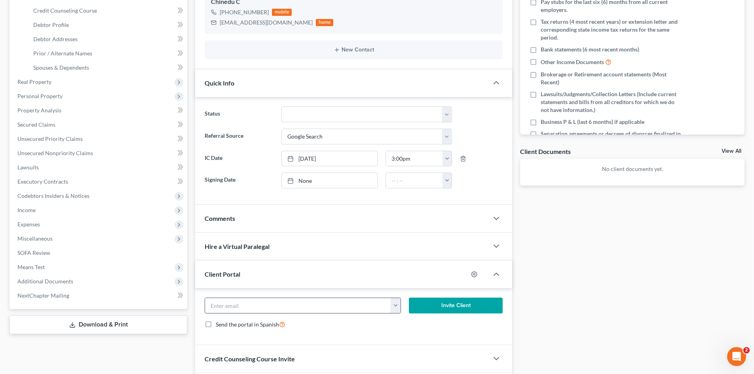
paste input "combamalu@gmail.com"
type input "combamalu@gmail.com"
click at [436, 300] on button "Invite Client" at bounding box center [456, 306] width 94 height 16
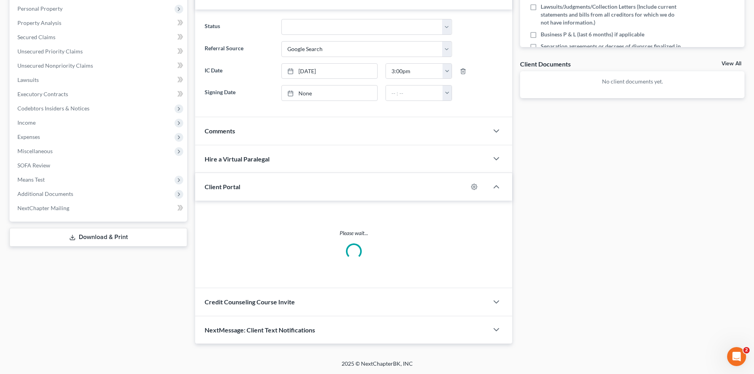
click at [294, 308] on div "Credit Counseling Course Invite" at bounding box center [341, 301] width 293 height 27
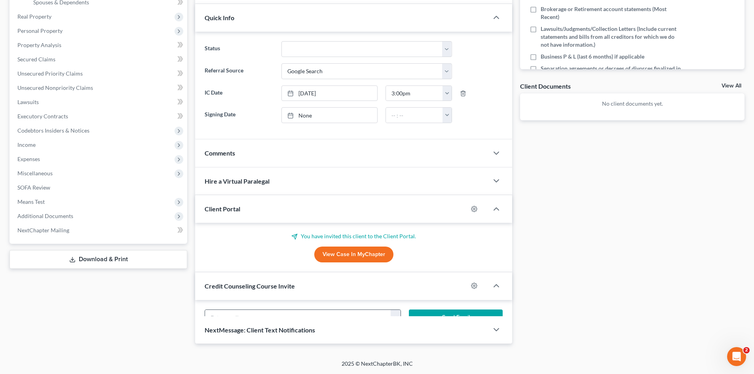
scroll to position [237, 0]
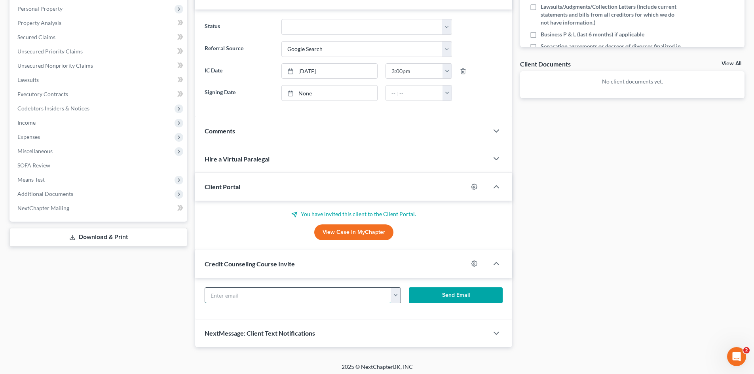
click at [257, 295] on input "text" at bounding box center [298, 295] width 186 height 15
paste input "combamalu@gmail.com"
type input "combamalu@gmail.com"
click at [454, 298] on button "Send Email" at bounding box center [456, 295] width 94 height 16
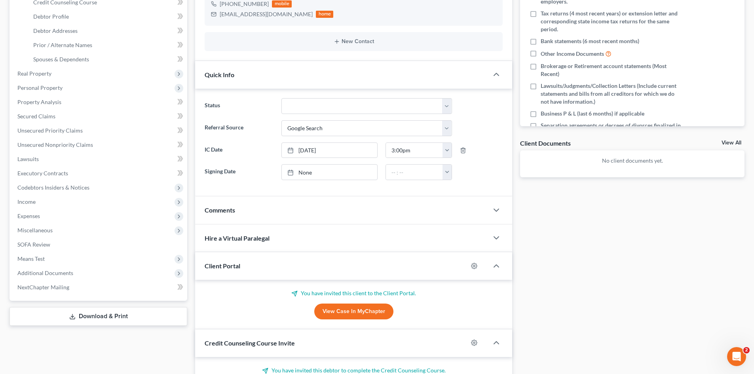
scroll to position [40, 0]
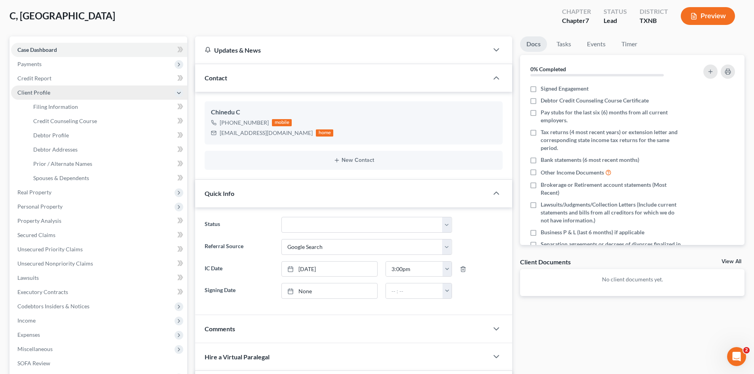
click at [40, 91] on span "Client Profile" at bounding box center [33, 92] width 33 height 7
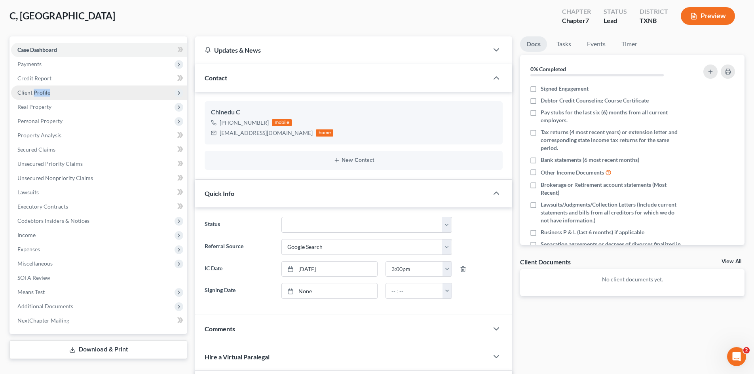
click at [40, 91] on span "Client Profile" at bounding box center [33, 92] width 33 height 7
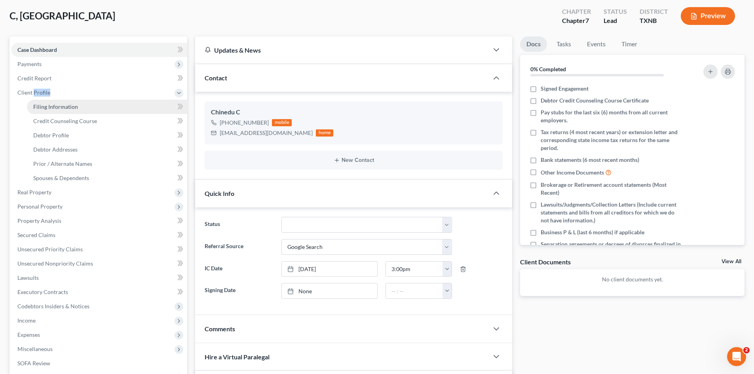
click at [50, 106] on span "Filing Information" at bounding box center [55, 106] width 45 height 7
select select "1"
select select "0"
select select "78"
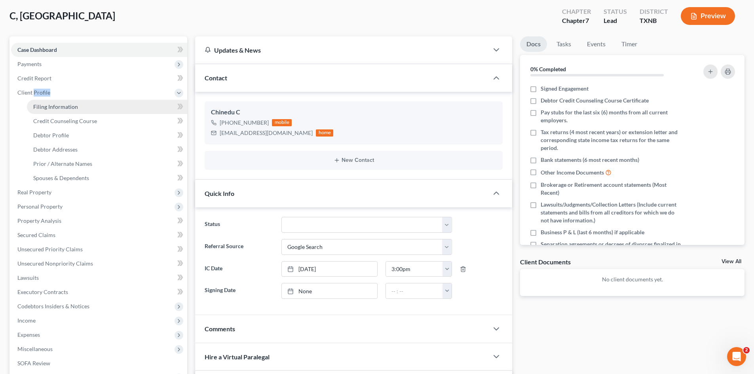
select select "45"
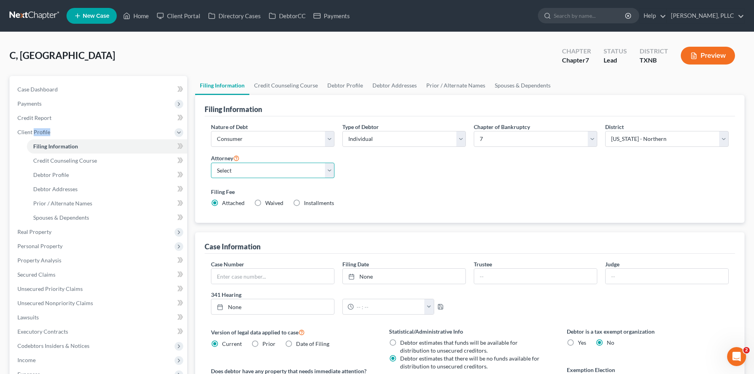
click at [285, 171] on select "Select [PERSON_NAME] - TXEB [PERSON_NAME] - [GEOGRAPHIC_DATA] [PERSON_NAME] - […" at bounding box center [272, 171] width 123 height 16
click at [211, 163] on select "Select [PERSON_NAME] - TXEB [PERSON_NAME] - [GEOGRAPHIC_DATA] [PERSON_NAME] - […" at bounding box center [272, 171] width 123 height 16
click at [289, 177] on select "Select [PERSON_NAME] - TXEB [PERSON_NAME] - [GEOGRAPHIC_DATA] [PERSON_NAME] - […" at bounding box center [272, 171] width 123 height 16
select select "0"
click at [211, 163] on select "Select [PERSON_NAME] - TXEB [PERSON_NAME] - [GEOGRAPHIC_DATA] [PERSON_NAME] - […" at bounding box center [272, 171] width 123 height 16
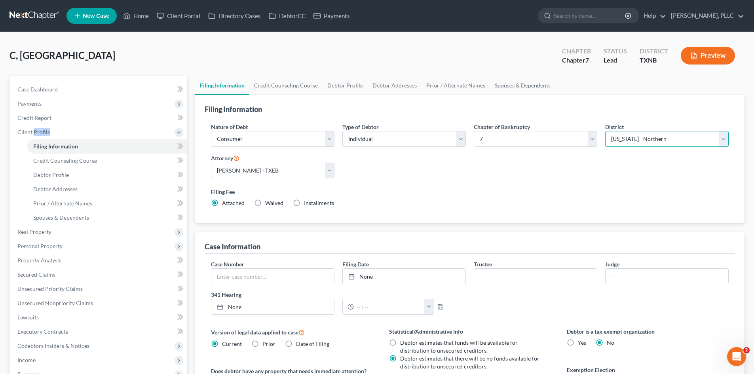
click at [699, 133] on select "Select [US_STATE] - [GEOGRAPHIC_DATA] [US_STATE] - [GEOGRAPHIC_DATA][US_STATE] …" at bounding box center [666, 139] width 123 height 16
select select "77"
click at [605, 131] on select "Select [US_STATE] - [GEOGRAPHIC_DATA] [US_STATE] - [GEOGRAPHIC_DATA][US_STATE] …" at bounding box center [666, 139] width 123 height 16
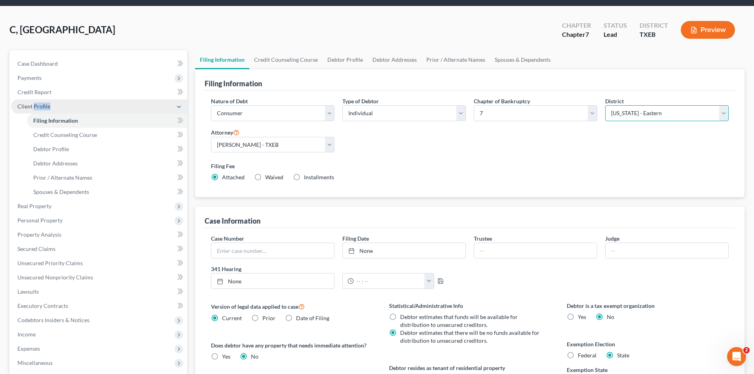
scroll to position [40, 0]
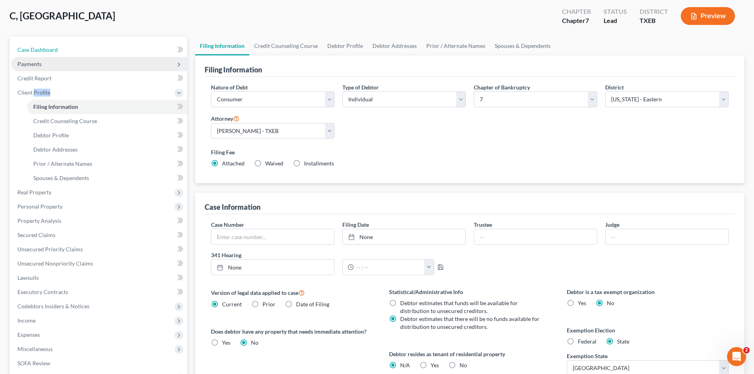
drag, startPoint x: 54, startPoint y: 55, endPoint x: 69, endPoint y: 67, distance: 19.7
click at [54, 55] on link "Case Dashboard" at bounding box center [99, 50] width 176 height 14
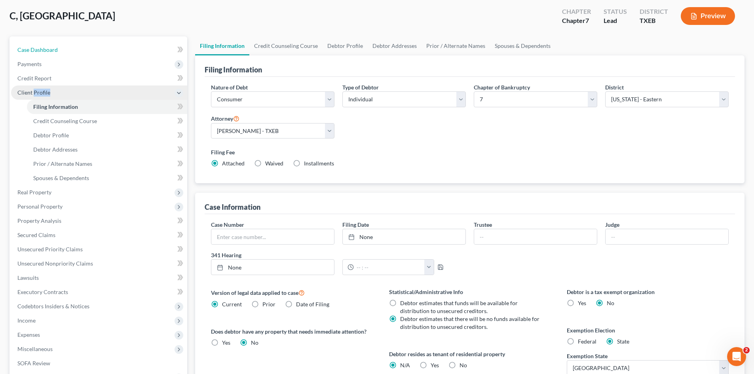
select select "4"
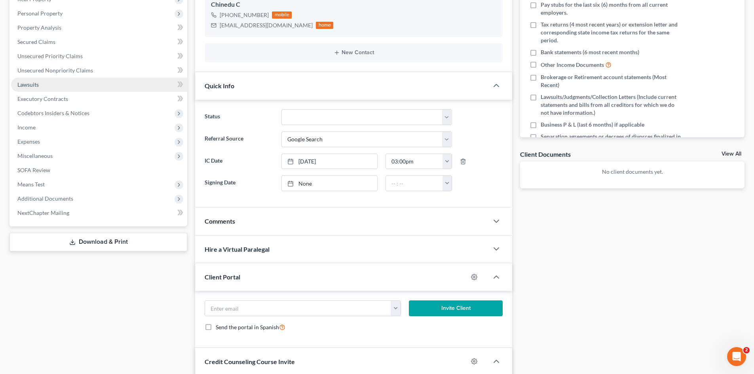
scroll to position [40, 0]
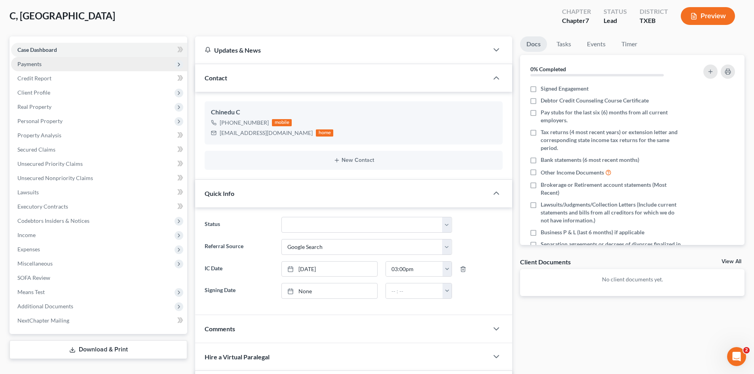
click at [36, 67] on span "Payments" at bounding box center [29, 64] width 24 height 7
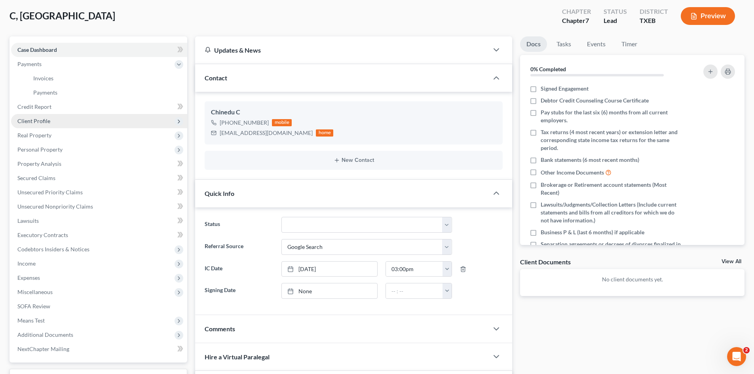
click at [57, 121] on span "Client Profile" at bounding box center [99, 121] width 176 height 14
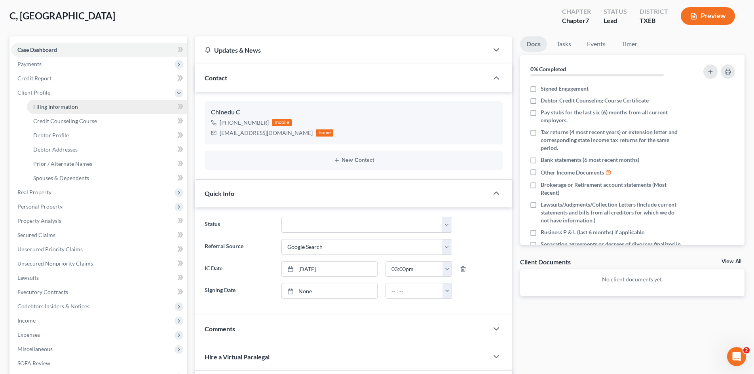
click at [57, 107] on span "Filing Information" at bounding box center [55, 106] width 45 height 7
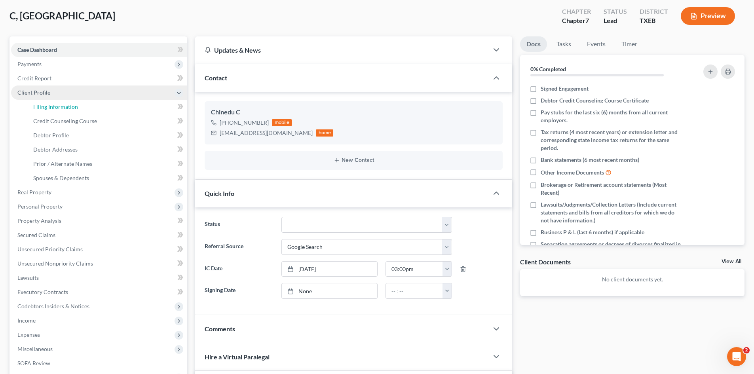
select select "1"
select select "0"
select select "77"
select select "0"
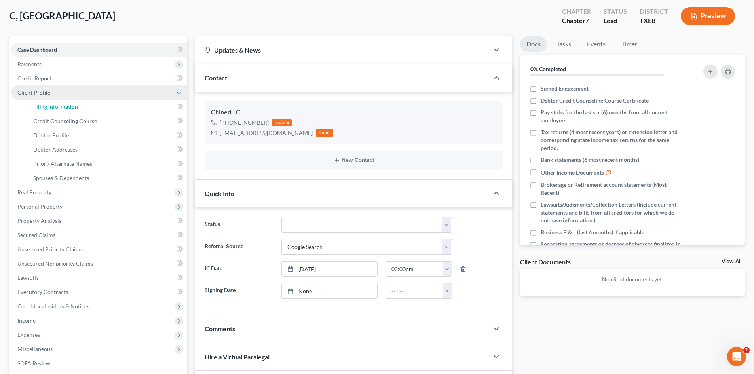
select select "45"
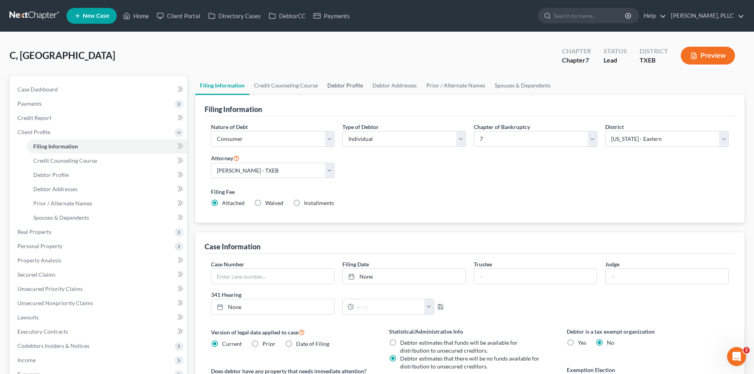
click at [342, 85] on link "Debtor Profile" at bounding box center [345, 85] width 45 height 19
select select "1"
select select "7"
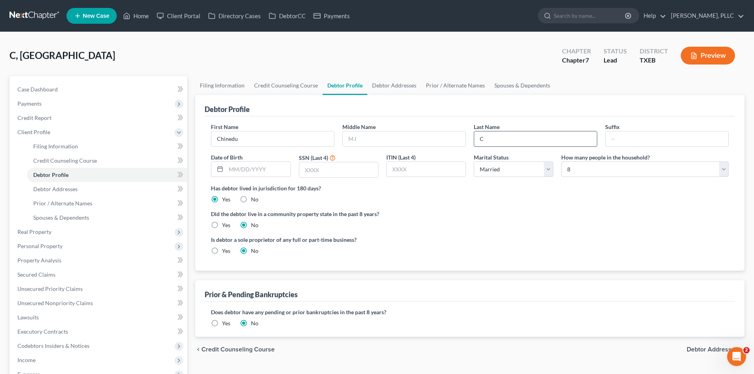
click at [524, 140] on input "C" at bounding box center [535, 138] width 123 height 15
type input "Mbamalu"
click at [538, 224] on div "Did the debtor live in a community property state in the past 8 years? Yes No" at bounding box center [470, 219] width 518 height 19
click at [229, 86] on link "Filing Information" at bounding box center [222, 85] width 54 height 19
select select "1"
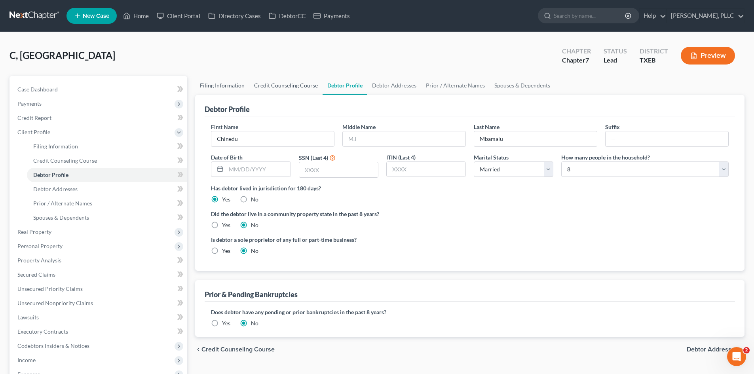
select select "0"
select select "77"
select select "0"
select select "45"
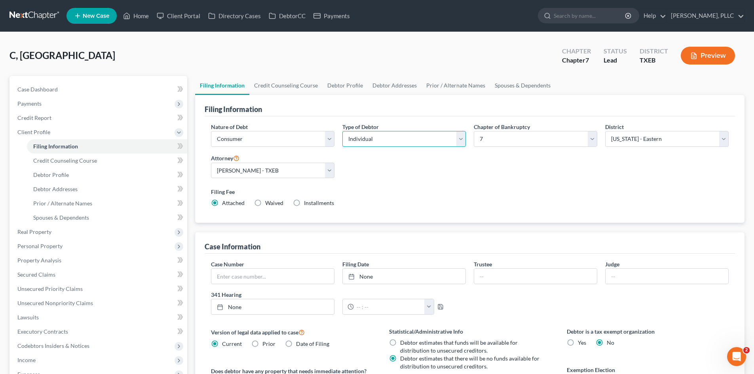
click at [374, 139] on select "Select Individual Joint" at bounding box center [403, 139] width 123 height 16
select select "1"
click at [342, 131] on select "Select Individual Joint" at bounding box center [403, 139] width 123 height 16
click at [377, 82] on link "Debtor Addresses" at bounding box center [395, 85] width 54 height 19
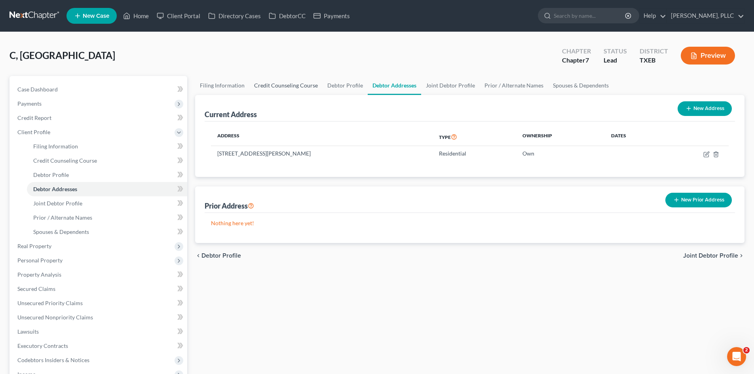
click at [263, 86] on link "Credit Counseling Course" at bounding box center [285, 85] width 73 height 19
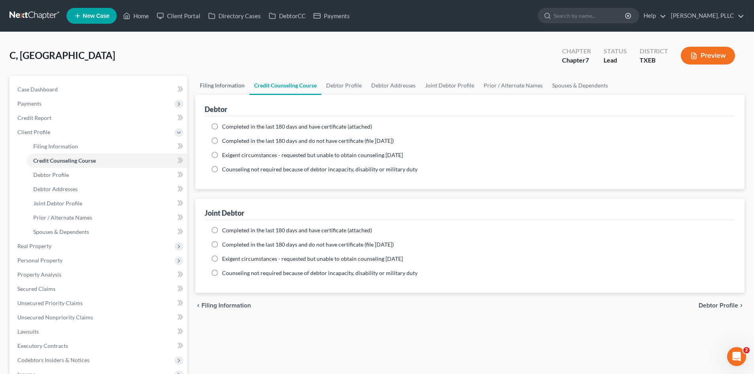
click at [232, 85] on link "Filing Information" at bounding box center [222, 85] width 54 height 19
select select "1"
select select "0"
select select "77"
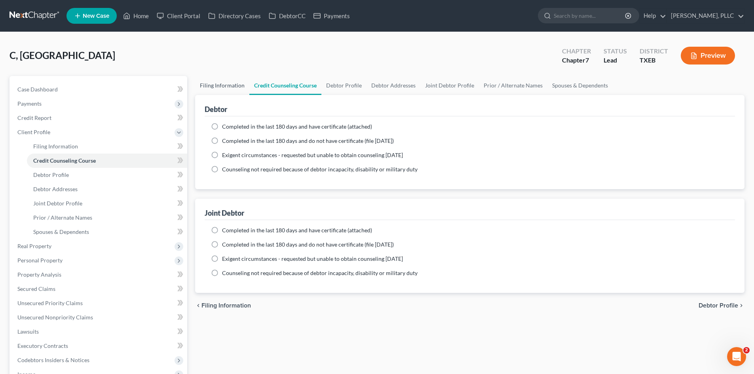
select select "0"
select select "45"
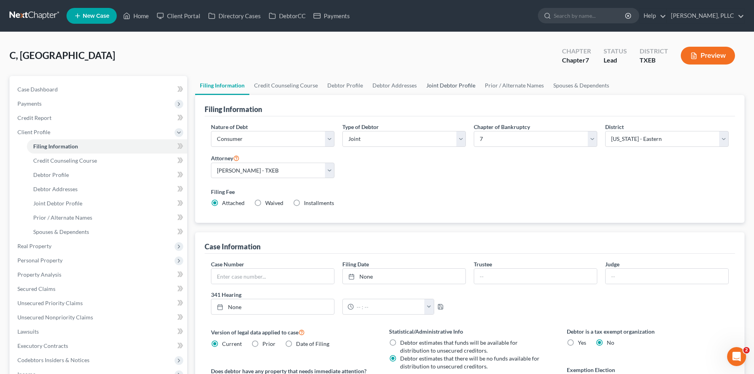
click at [444, 90] on link "Joint Debtor Profile" at bounding box center [450, 85] width 59 height 19
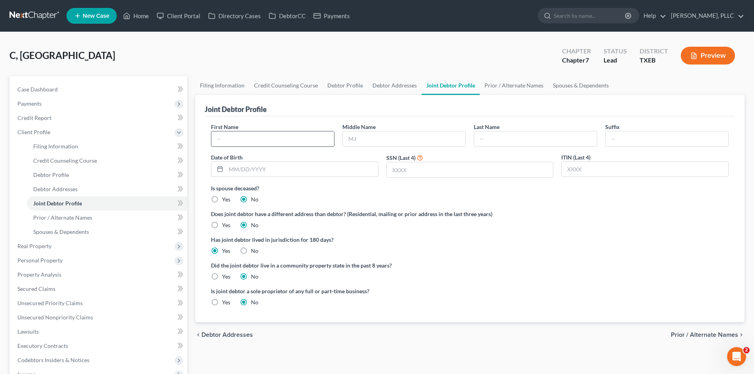
drag, startPoint x: 264, startPoint y: 142, endPoint x: 282, endPoint y: 140, distance: 18.8
click at [264, 142] on input "text" at bounding box center [272, 138] width 123 height 15
type input "Shanell"
click at [490, 141] on input "text" at bounding box center [535, 138] width 123 height 15
type input "Mbamalu"
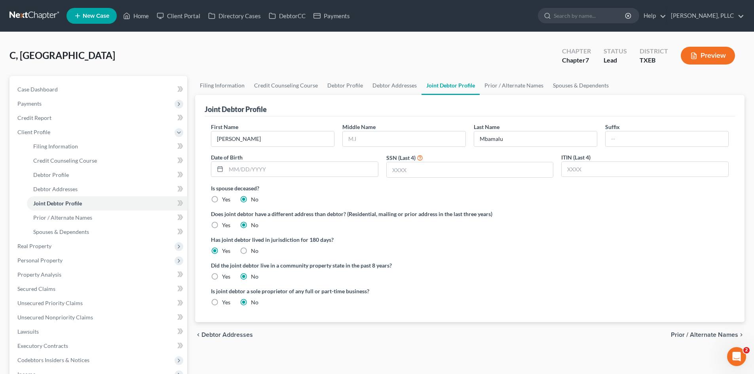
click at [478, 63] on div "C, Chinedu Upgraded Chapter Chapter 7 Status Lead District TXEB Preview" at bounding box center [376, 59] width 735 height 34
click at [149, 17] on link "Home" at bounding box center [136, 16] width 34 height 14
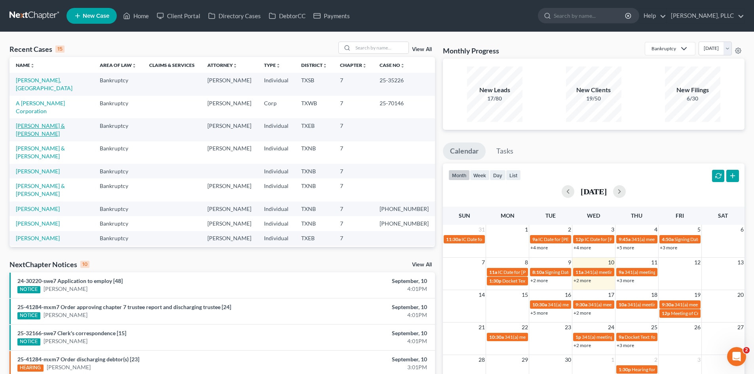
click at [47, 122] on link "[PERSON_NAME] & [PERSON_NAME]" at bounding box center [40, 129] width 49 height 15
select select "4"
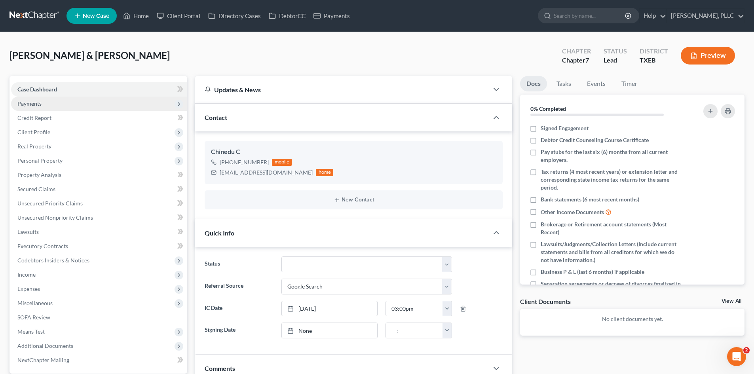
click at [51, 102] on span "Payments" at bounding box center [99, 104] width 176 height 14
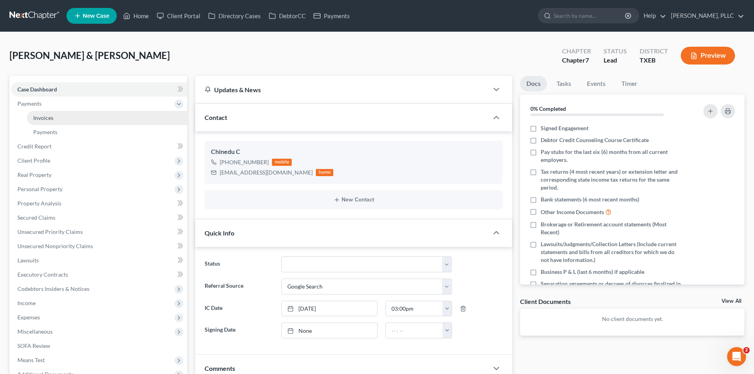
click at [62, 118] on link "Invoices" at bounding box center [107, 118] width 160 height 14
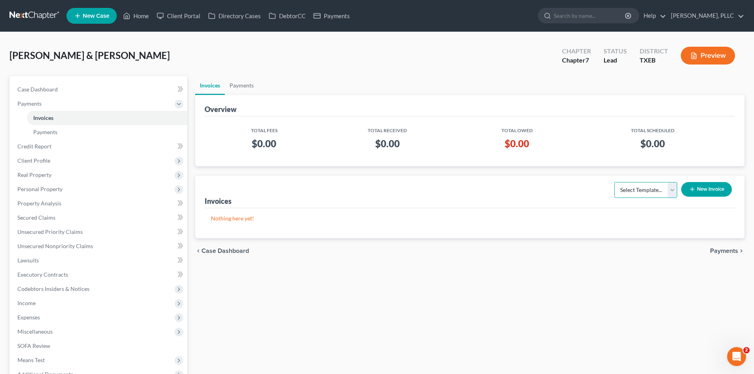
drag, startPoint x: 640, startPoint y: 192, endPoint x: 639, endPoint y: 197, distance: 5.3
click at [640, 192] on select "Select Template... Invoice" at bounding box center [645, 190] width 63 height 16
select select "0"
click at [614, 182] on select "Select Template... Invoice" at bounding box center [645, 190] width 63 height 16
click at [715, 189] on button "New Invoice" at bounding box center [706, 189] width 51 height 15
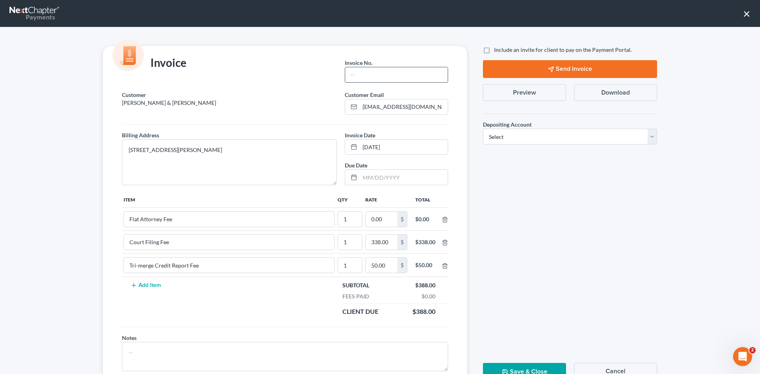
click at [402, 74] on input "text" at bounding box center [396, 74] width 103 height 15
type input "A607"
click at [387, 213] on input "0.00" at bounding box center [382, 219] width 32 height 15
type input "3,612.00"
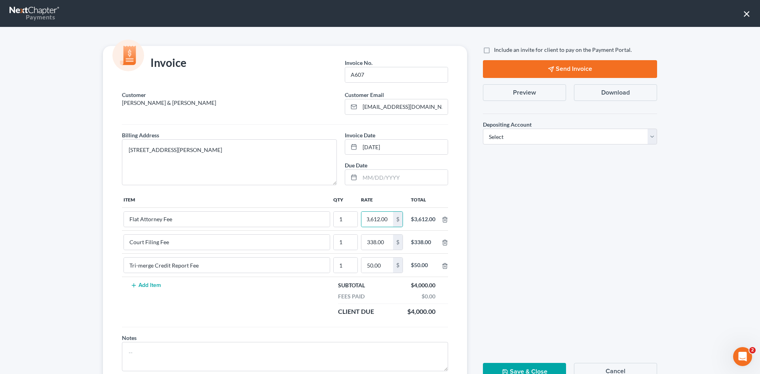
click at [494, 49] on label "Include an invite for client to pay on the Payment Portal." at bounding box center [563, 50] width 138 height 8
click at [497, 49] on input "Include an invite for client to pay on the Payment Portal." at bounding box center [499, 48] width 5 height 5
checkbox input "true"
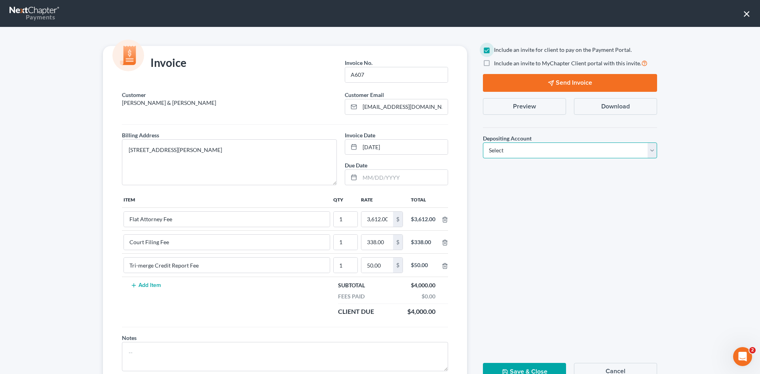
click at [527, 149] on select "Select Operation Trust" at bounding box center [570, 150] width 174 height 16
select select "1"
click at [483, 142] on select "Select Operation Trust" at bounding box center [570, 150] width 174 height 16
click at [573, 80] on button "Send Invoice" at bounding box center [570, 83] width 174 height 18
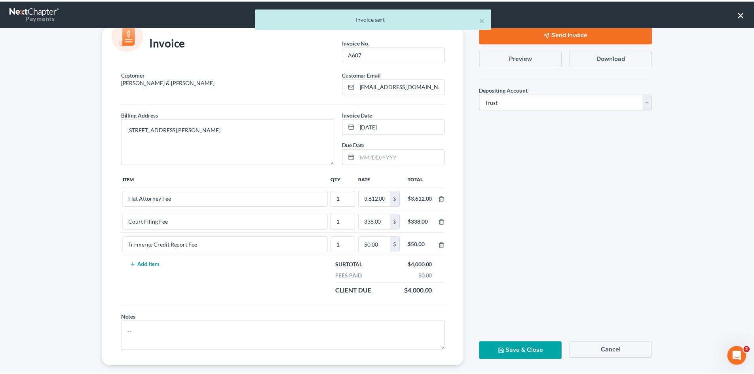
scroll to position [32, 0]
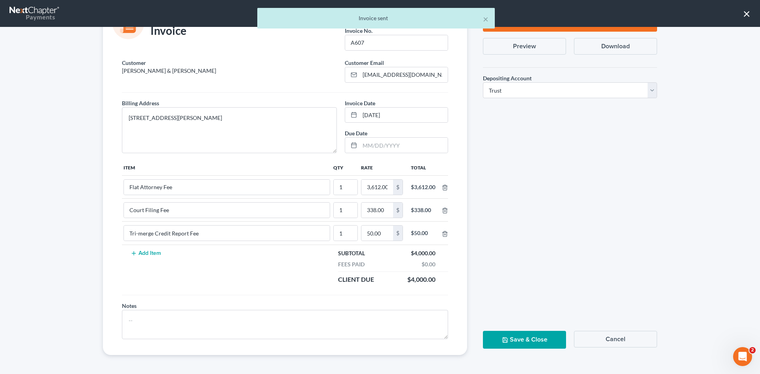
click at [516, 335] on button "Save & Close" at bounding box center [524, 340] width 83 height 18
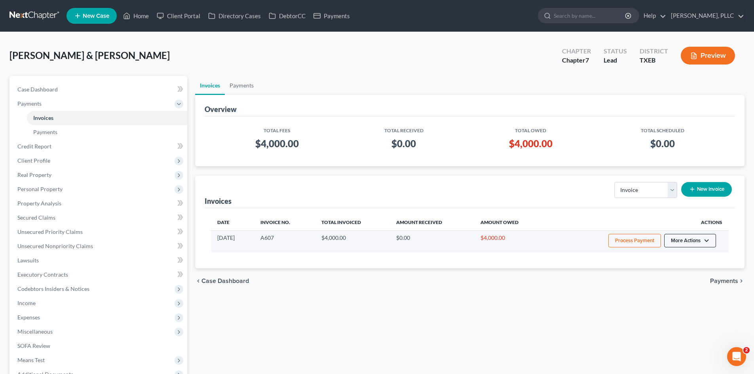
click at [680, 243] on button "More Actions" at bounding box center [690, 240] width 52 height 13
click at [679, 258] on link "View/Edit" at bounding box center [701, 257] width 93 height 13
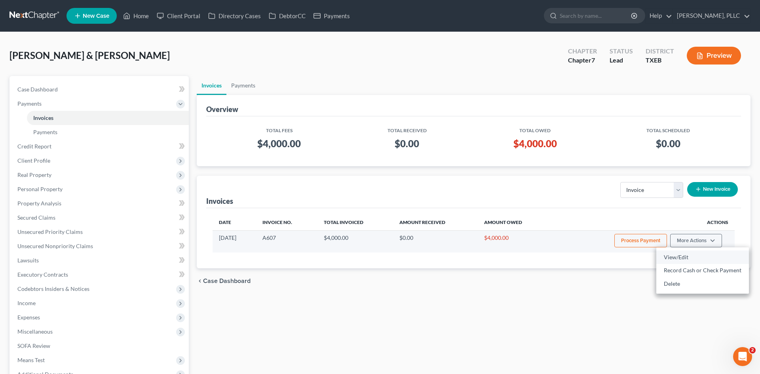
select select "1"
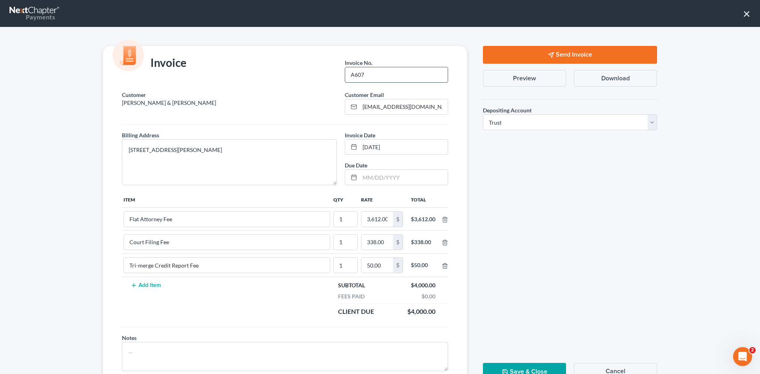
click at [351, 75] on input "A607" at bounding box center [396, 74] width 103 height 15
type input "A0607"
drag, startPoint x: 545, startPoint y: 253, endPoint x: 548, endPoint y: 248, distance: 6.2
click at [545, 253] on div "Send Invoice Preview Download Depositing Account * Select Operation Trust Save …" at bounding box center [570, 216] width 190 height 341
click at [525, 371] on button "Save & Close" at bounding box center [524, 372] width 83 height 18
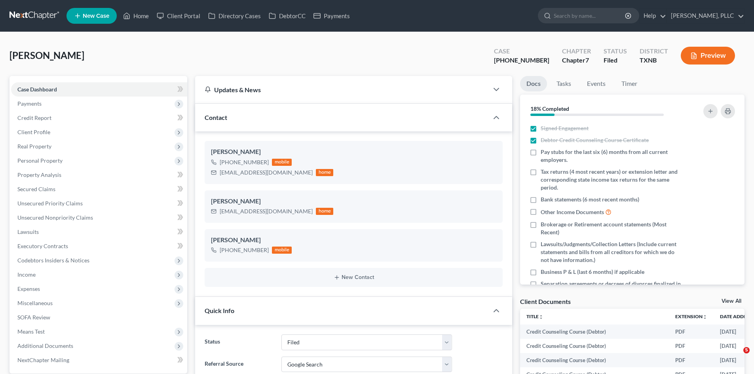
select select "10"
select select "4"
click at [81, 12] on icon at bounding box center [77, 15] width 7 height 9
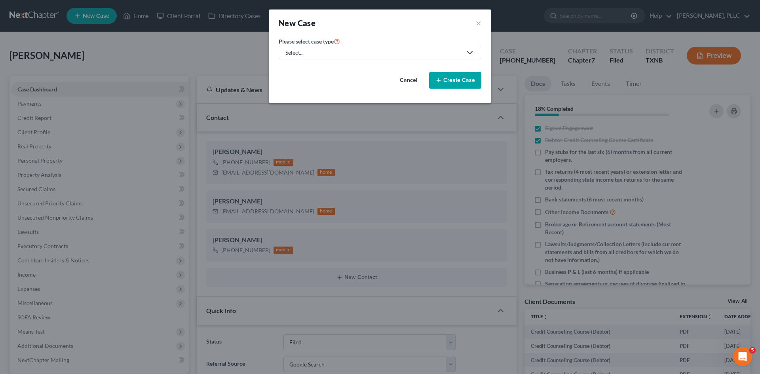
click at [347, 56] on div "Select..." at bounding box center [373, 53] width 177 height 8
click at [294, 63] on link "Bankruptcy" at bounding box center [319, 69] width 80 height 12
select select "78"
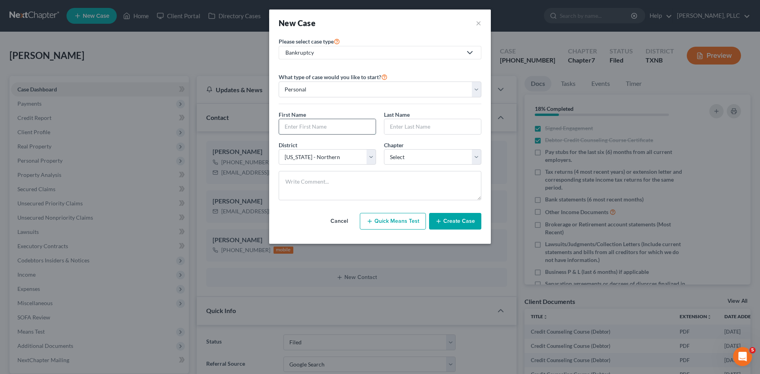
click at [306, 130] on input "text" at bounding box center [327, 126] width 97 height 15
type input "[PERSON_NAME]"
click at [424, 131] on input "text" at bounding box center [432, 126] width 97 height 15
type input "[PERSON_NAME]"
click at [403, 161] on select "Select 7 11 12 13" at bounding box center [432, 157] width 97 height 16
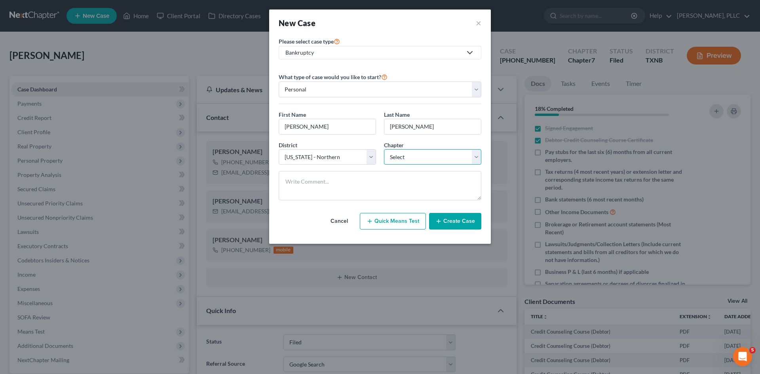
select select "0"
click at [384, 149] on select "Select 7 11 12 13" at bounding box center [432, 157] width 97 height 16
click at [456, 224] on button "Create Case" at bounding box center [455, 221] width 52 height 17
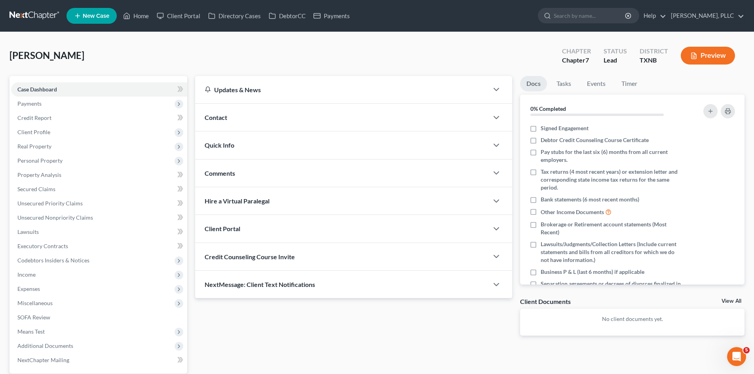
click at [229, 117] on div "Contact" at bounding box center [341, 117] width 293 height 27
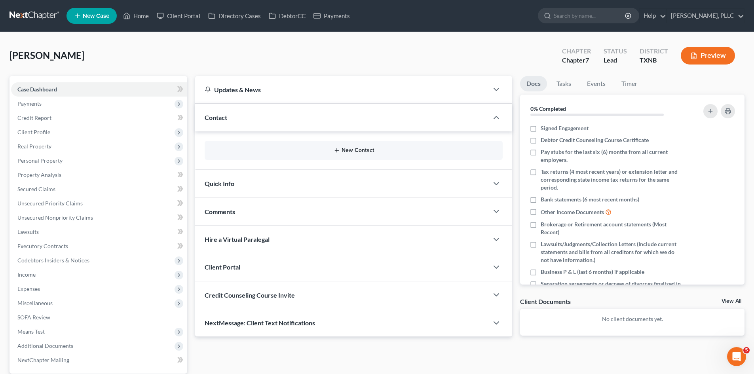
click at [396, 152] on button "New Contact" at bounding box center [353, 150] width 285 height 6
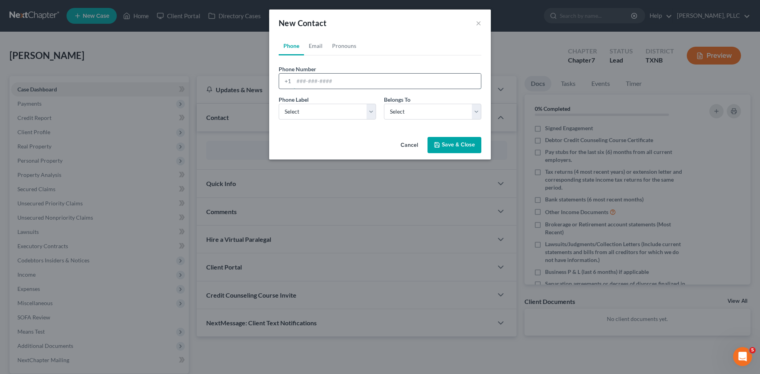
click at [318, 75] on input "tel" at bounding box center [387, 81] width 187 height 15
type input "[PHONE_NUMBER]"
drag, startPoint x: 331, startPoint y: 114, endPoint x: 326, endPoint y: 119, distance: 7.8
click at [331, 114] on select "Select Mobile Home Work Other" at bounding box center [327, 112] width 97 height 16
select select "0"
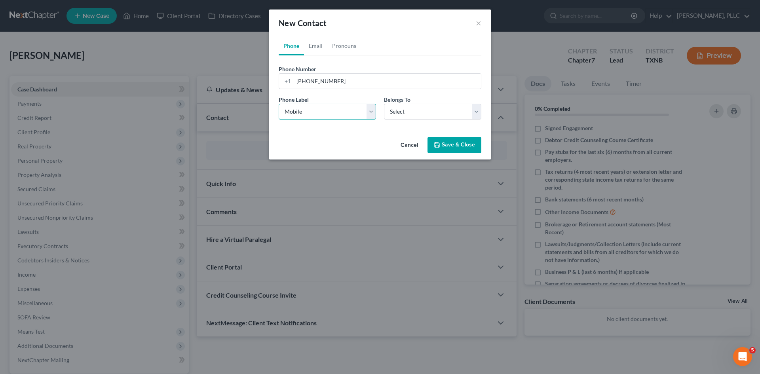
click at [279, 104] on select "Select Mobile Home Work Other" at bounding box center [327, 112] width 97 height 16
drag, startPoint x: 405, startPoint y: 110, endPoint x: 405, endPoint y: 119, distance: 8.7
click at [405, 110] on select "Select Client Other" at bounding box center [432, 112] width 97 height 16
select select "0"
click at [384, 104] on select "Select Client Other" at bounding box center [432, 112] width 97 height 16
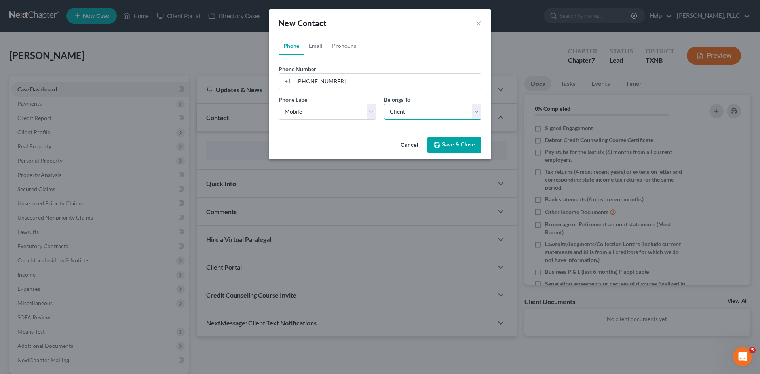
select select "0"
drag, startPoint x: 309, startPoint y: 46, endPoint x: 313, endPoint y: 49, distance: 5.1
click at [309, 46] on link "Email" at bounding box center [315, 45] width 23 height 19
click at [317, 82] on input "email" at bounding box center [387, 81] width 187 height 15
paste input "[EMAIL_ADDRESS][DOMAIN_NAME]"
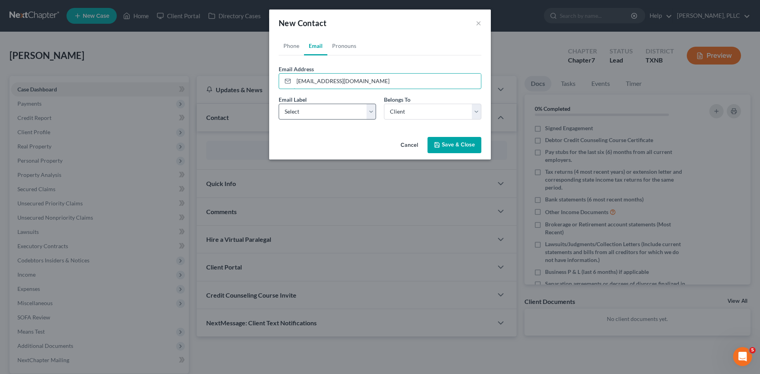
type input "[EMAIL_ADDRESS][DOMAIN_NAME]"
click at [317, 112] on select "Select Home Work Other" at bounding box center [327, 112] width 97 height 16
select select "0"
click at [279, 104] on select "Select Home Work Other" at bounding box center [327, 112] width 97 height 16
click at [458, 142] on button "Save & Close" at bounding box center [454, 145] width 54 height 17
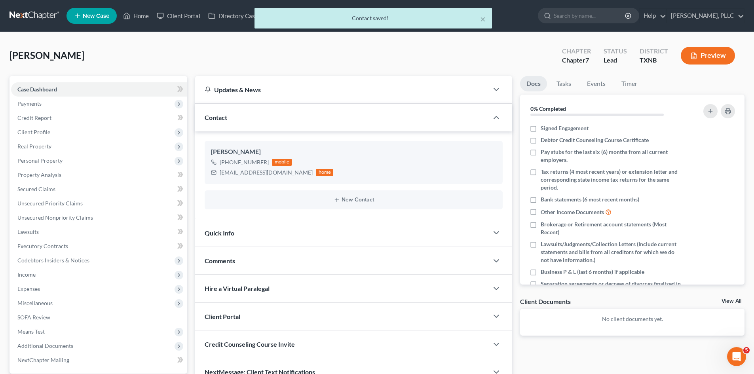
scroll to position [55, 0]
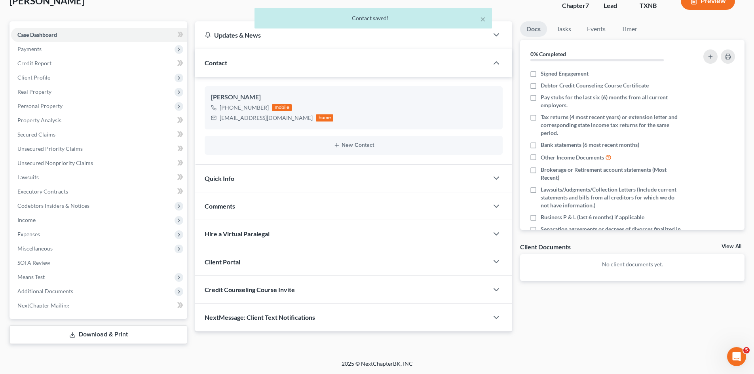
click at [242, 185] on div "Quick Info" at bounding box center [341, 178] width 293 height 27
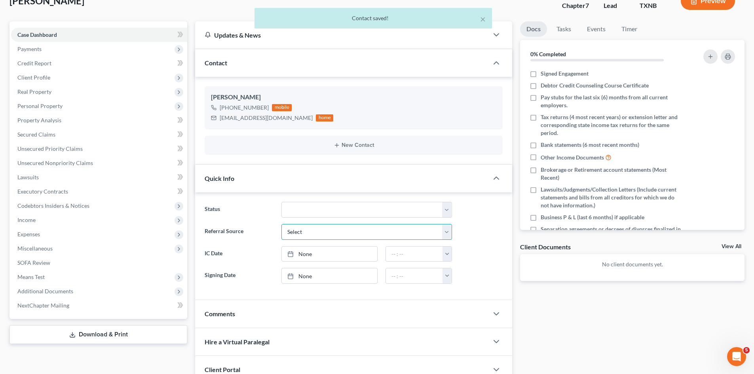
click at [332, 231] on select "Select Word Of Mouth Previous Clients Direct Mail Website Google Search Modern …" at bounding box center [366, 232] width 171 height 16
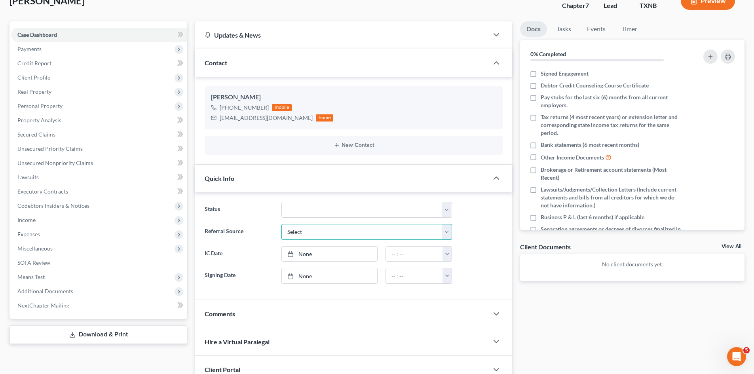
select select "4"
click at [281, 224] on select "Select Word Of Mouth Previous Clients Direct Mail Website Google Search Modern …" at bounding box center [366, 232] width 171 height 16
click at [326, 249] on link "None" at bounding box center [329, 254] width 95 height 15
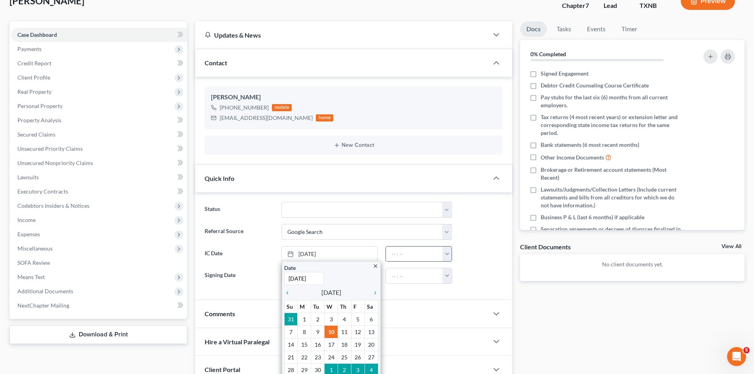
click at [450, 253] on button "button" at bounding box center [446, 254] width 9 height 15
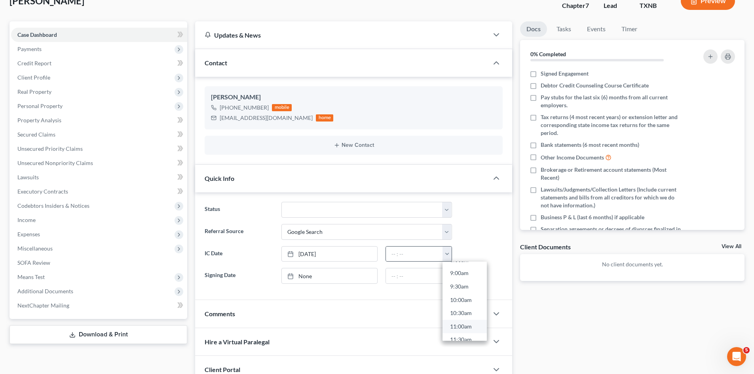
scroll to position [356, 0]
click at [458, 316] on link "3:00pm" at bounding box center [464, 313] width 44 height 13
type input "3:00pm"
click at [558, 314] on div "Docs Tasks Events Timer 0% Completed Nothing here yet! Signed Engagement Debtor…" at bounding box center [632, 230] width 232 height 418
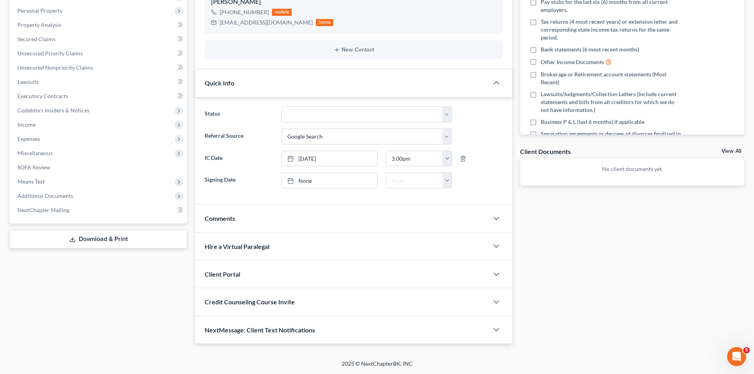
click at [234, 283] on div "Client Portal" at bounding box center [341, 273] width 293 height 27
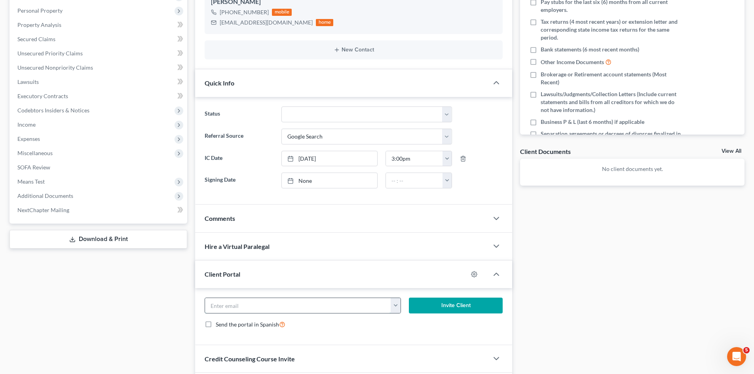
click at [264, 308] on input "email" at bounding box center [298, 305] width 186 height 15
paste input "[EMAIL_ADDRESS][DOMAIN_NAME]"
type input "[EMAIL_ADDRESS][DOMAIN_NAME]"
click at [435, 306] on button "Invite Client" at bounding box center [456, 306] width 94 height 16
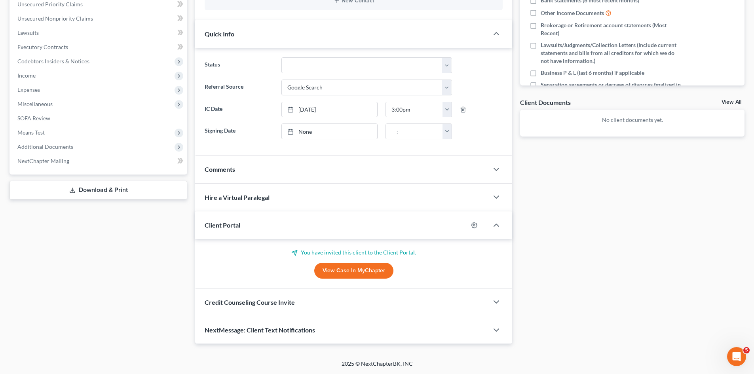
click at [239, 305] on span "Credit Counseling Course Invite" at bounding box center [250, 302] width 90 height 8
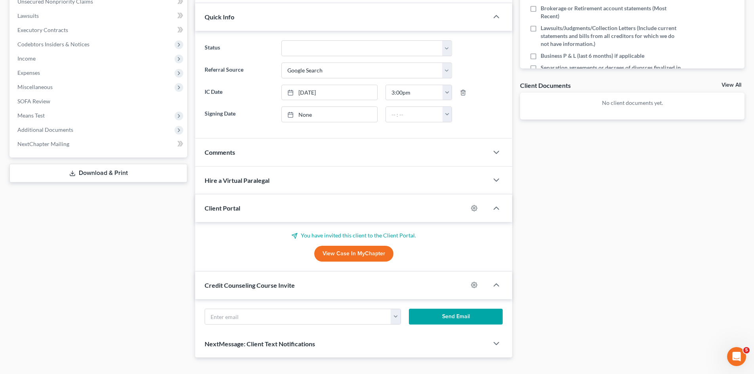
scroll to position [237, 0]
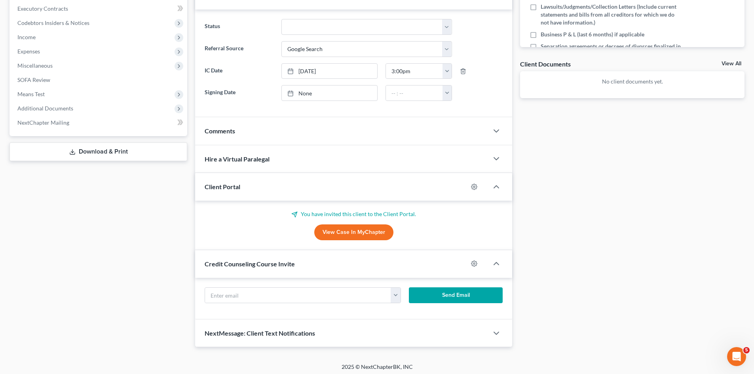
click at [246, 304] on form "[EMAIL_ADDRESS][DOMAIN_NAME] Send Email" at bounding box center [354, 298] width 306 height 22
click at [245, 298] on input "text" at bounding box center [298, 295] width 186 height 15
paste input "[EMAIL_ADDRESS][DOMAIN_NAME]"
type input "[EMAIL_ADDRESS][DOMAIN_NAME]"
click at [454, 289] on button "Send Email" at bounding box center [456, 295] width 94 height 16
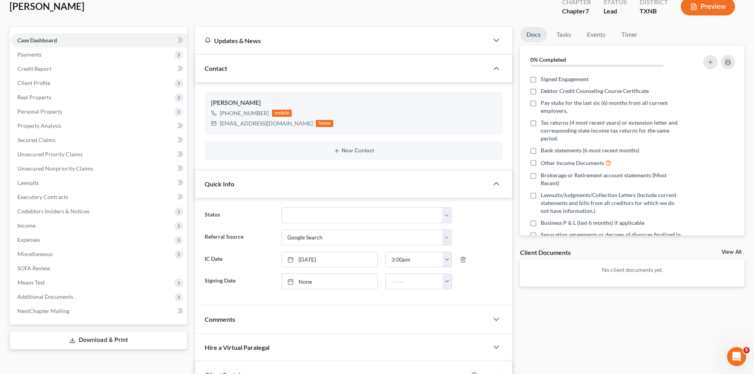
scroll to position [40, 0]
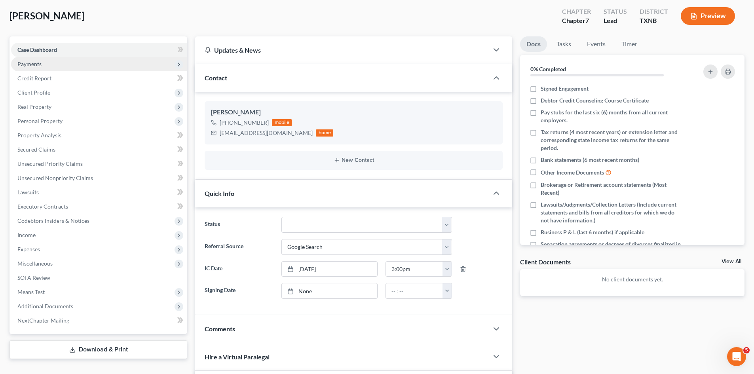
click at [58, 60] on span "Payments" at bounding box center [99, 64] width 176 height 14
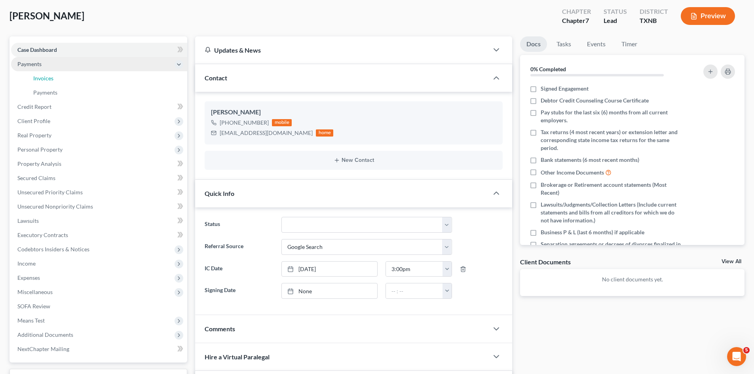
drag, startPoint x: 67, startPoint y: 74, endPoint x: 117, endPoint y: 69, distance: 50.1
click at [66, 74] on link "Invoices" at bounding box center [107, 78] width 160 height 14
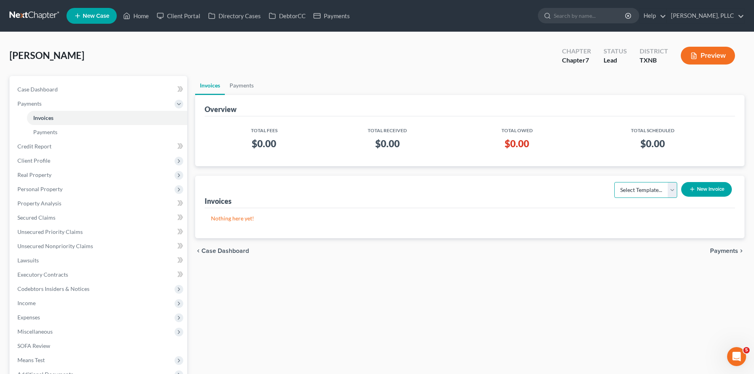
click at [637, 191] on select "Select Template... Invoice" at bounding box center [645, 190] width 63 height 16
select select "0"
click at [614, 182] on select "Select Template... Invoice" at bounding box center [645, 190] width 63 height 16
click at [702, 185] on button "New Invoice" at bounding box center [706, 189] width 51 height 15
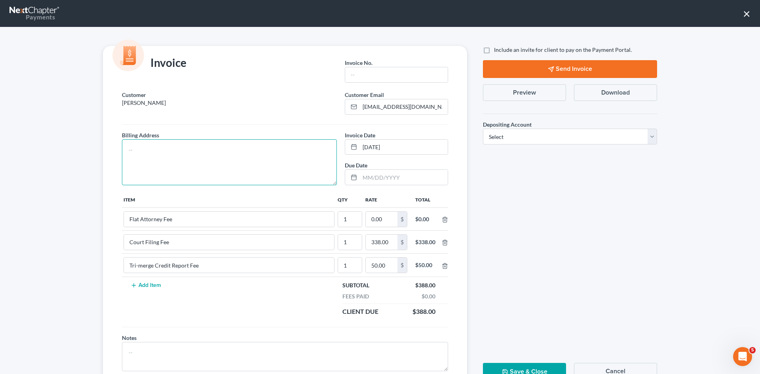
click at [218, 178] on textarea at bounding box center [229, 162] width 215 height 46
type textarea "To be provided."
click at [397, 74] on input "text" at bounding box center [396, 74] width 103 height 15
type input "A0608"
click at [387, 215] on input "0.00" at bounding box center [382, 219] width 32 height 15
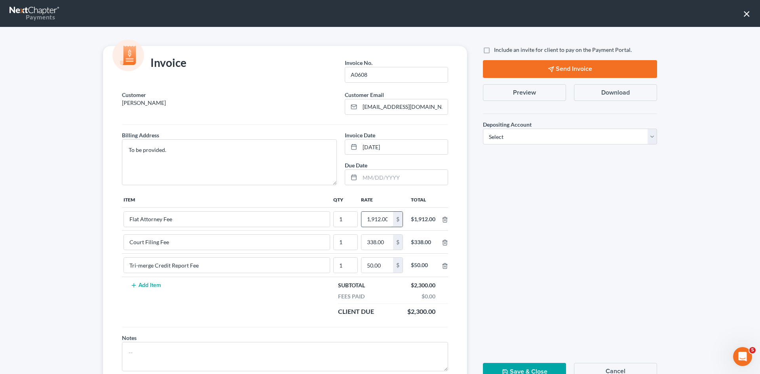
scroll to position [0, 1]
type input "1,912.00"
drag, startPoint x: 481, startPoint y: 49, endPoint x: 531, endPoint y: 124, distance: 89.8
click at [494, 50] on label "Include an invite for client to pay on the Payment Portal." at bounding box center [563, 50] width 138 height 8
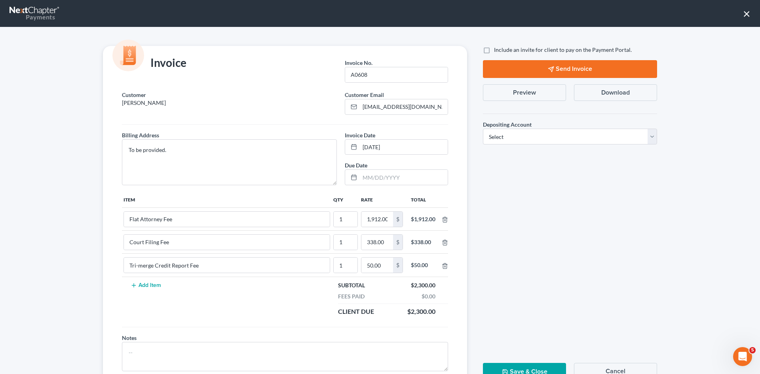
click at [497, 50] on input "Include an invite for client to pay on the Payment Portal." at bounding box center [499, 48] width 5 height 5
checkbox input "true"
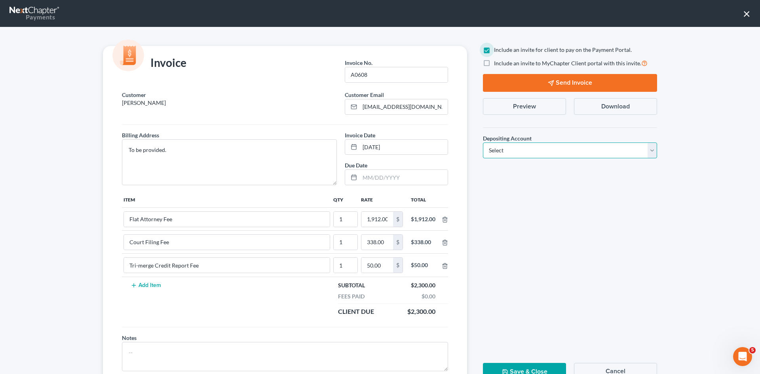
drag, startPoint x: 526, startPoint y: 152, endPoint x: 520, endPoint y: 156, distance: 7.1
click at [526, 152] on select "Select Operation Trust" at bounding box center [570, 150] width 174 height 16
select select "1"
click at [483, 142] on select "Select Operation Trust" at bounding box center [570, 150] width 174 height 16
click at [553, 80] on button "Send Invoice" at bounding box center [570, 83] width 174 height 18
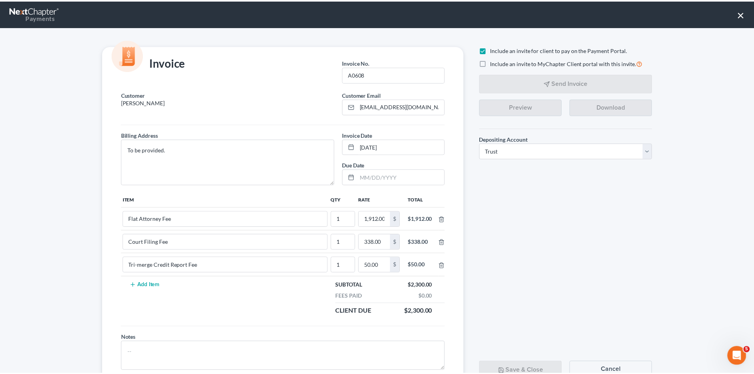
scroll to position [32, 0]
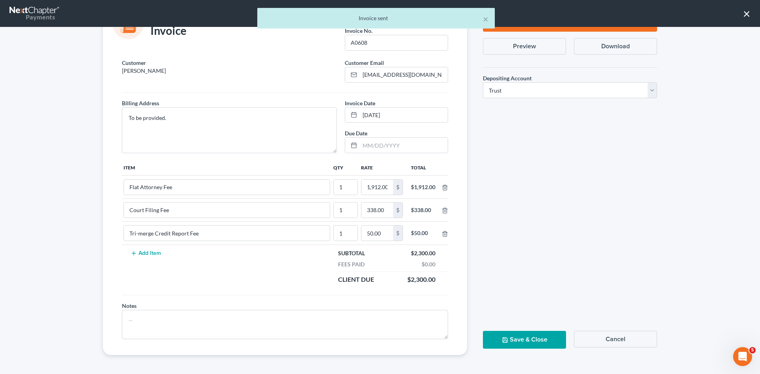
click at [539, 337] on button "Save & Close" at bounding box center [524, 340] width 83 height 18
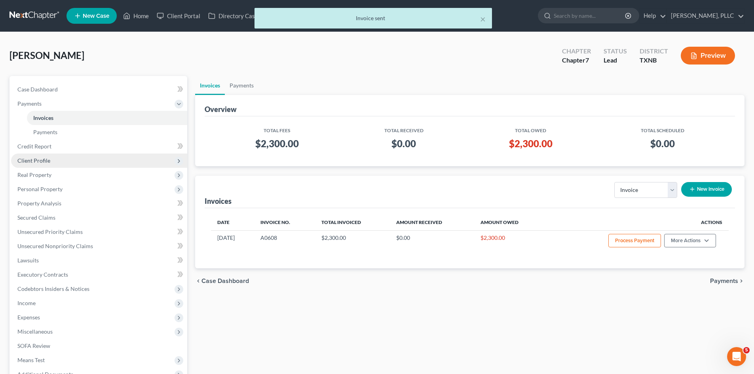
click at [53, 160] on span "Client Profile" at bounding box center [99, 161] width 176 height 14
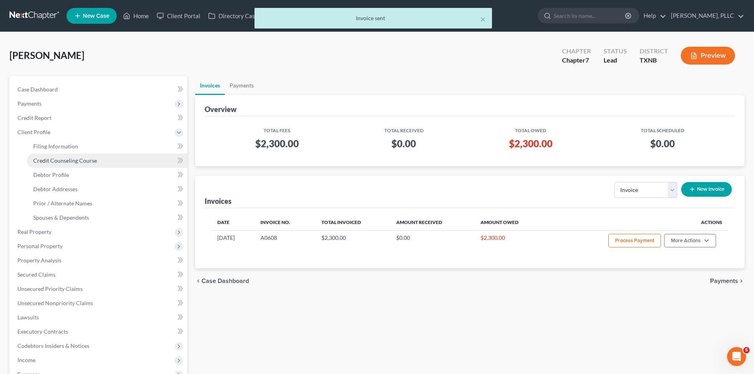
click at [52, 167] on link "Credit Counseling Course" at bounding box center [107, 161] width 160 height 14
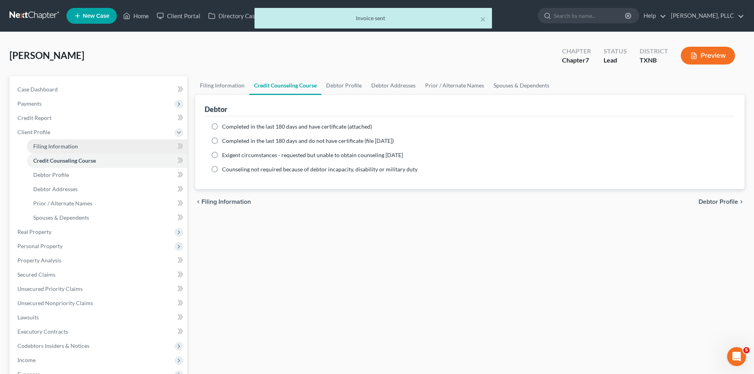
click at [57, 143] on span "Filing Information" at bounding box center [55, 146] width 45 height 7
select select "1"
select select "0"
select select "78"
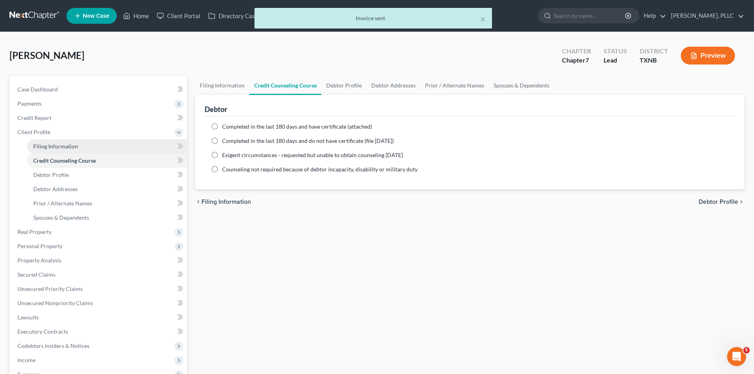
select select "45"
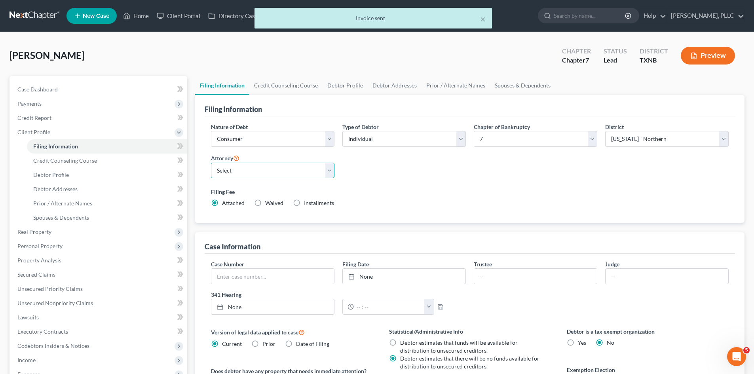
click at [265, 178] on select "Select [PERSON_NAME] - TXEB [PERSON_NAME] - [GEOGRAPHIC_DATA] [PERSON_NAME] - […" at bounding box center [272, 171] width 123 height 16
select select "1"
click at [211, 163] on select "Select [PERSON_NAME] - TXEB [PERSON_NAME] - [GEOGRAPHIC_DATA] [PERSON_NAME] - […" at bounding box center [272, 171] width 123 height 16
click at [101, 63] on div "[PERSON_NAME] Upgraded Chapter Chapter 7 Status [GEOGRAPHIC_DATA] [GEOGRAPHIC_D…" at bounding box center [376, 59] width 735 height 34
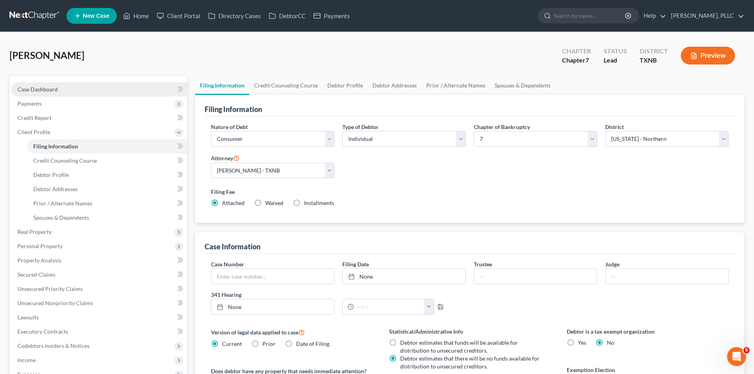
click at [67, 87] on link "Case Dashboard" at bounding box center [99, 89] width 176 height 14
select select "4"
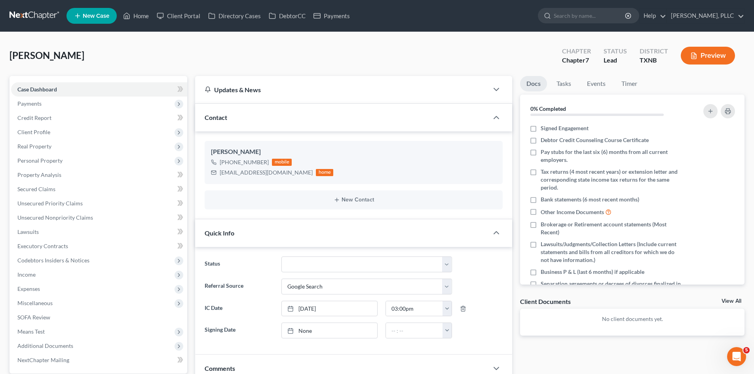
click at [80, 23] on link "New Case" at bounding box center [91, 16] width 50 height 16
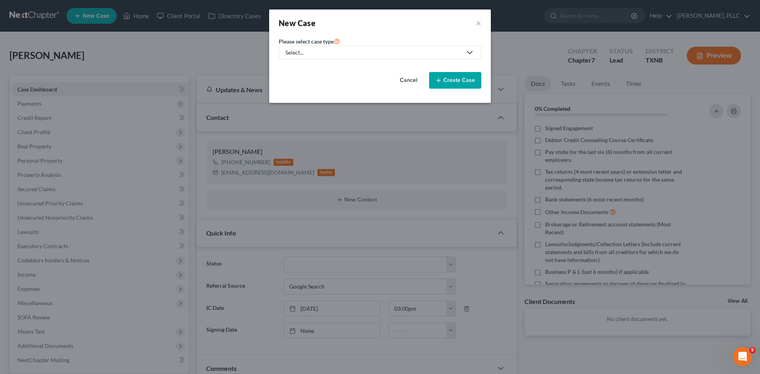
click at [306, 51] on div "Select..." at bounding box center [373, 53] width 177 height 8
click at [313, 70] on div "Bankruptcy" at bounding box center [318, 69] width 65 height 8
select select "78"
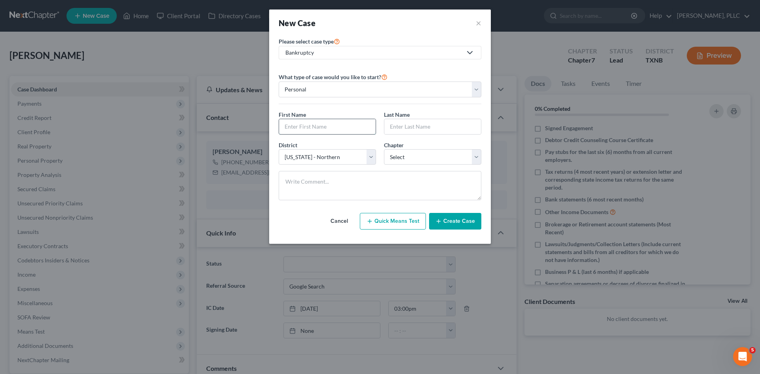
click at [326, 129] on input "text" at bounding box center [327, 126] width 97 height 15
type input "[PERSON_NAME]"
drag, startPoint x: 442, startPoint y: 125, endPoint x: 458, endPoint y: 120, distance: 17.4
click at [442, 125] on input "text" at bounding box center [432, 126] width 97 height 15
type input "[PERSON_NAME]"
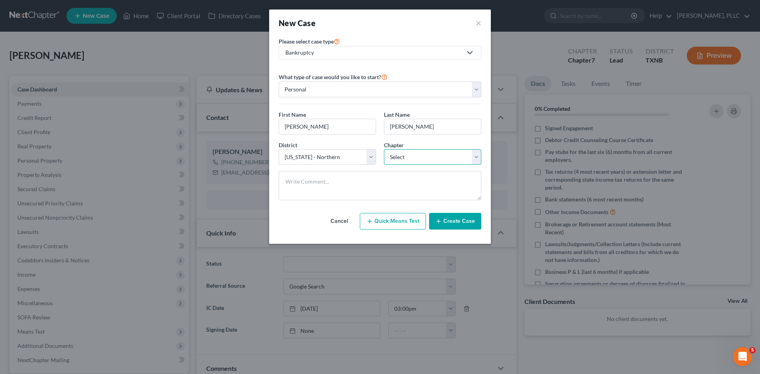
click at [412, 159] on select "Select 7 11 12 13" at bounding box center [432, 157] width 97 height 16
select select "0"
click at [384, 149] on select "Select 7 11 12 13" at bounding box center [432, 157] width 97 height 16
click at [340, 152] on select "Select [US_STATE] - [GEOGRAPHIC_DATA] [US_STATE] - [GEOGRAPHIC_DATA][US_STATE] …" at bounding box center [327, 157] width 97 height 16
select select "77"
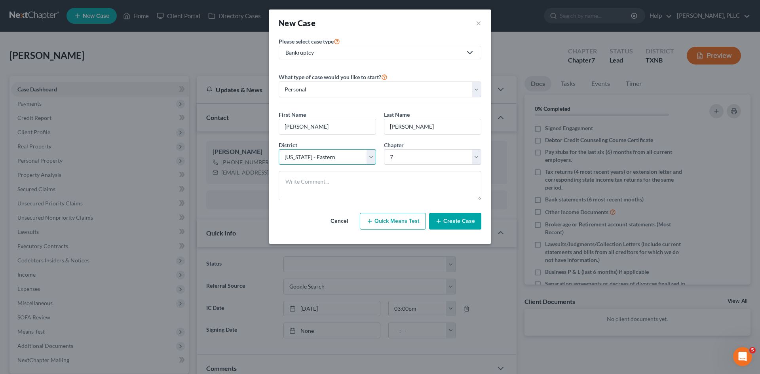
click at [279, 149] on select "Select [US_STATE] - [GEOGRAPHIC_DATA] [US_STATE] - [GEOGRAPHIC_DATA][US_STATE] …" at bounding box center [327, 157] width 97 height 16
click at [469, 224] on button "Create Case" at bounding box center [455, 221] width 52 height 17
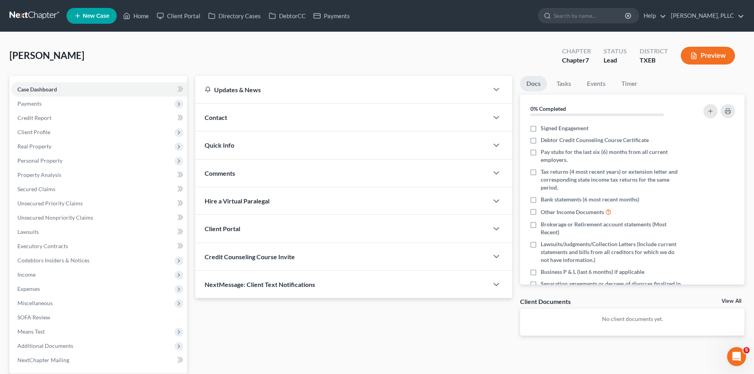
click at [316, 122] on div "Contact" at bounding box center [341, 117] width 293 height 27
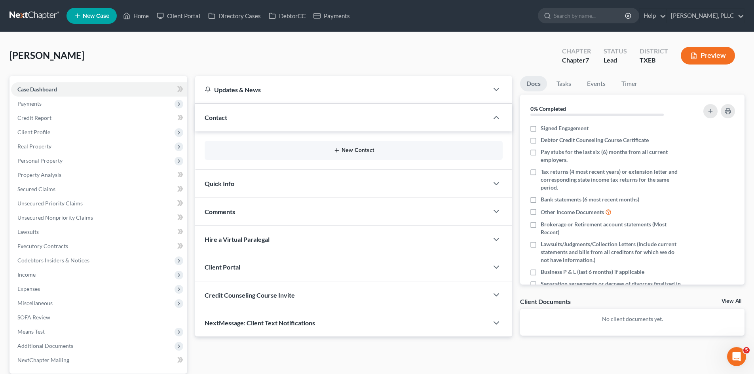
click at [361, 154] on button "New Contact" at bounding box center [353, 150] width 285 height 6
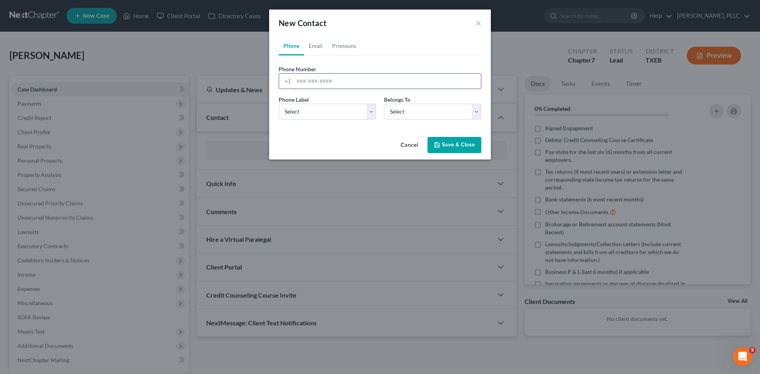
click at [315, 87] on input "tel" at bounding box center [387, 81] width 187 height 15
type input "[PHONE_NUMBER]"
click at [341, 108] on select "Select Mobile Home Work Other" at bounding box center [327, 112] width 97 height 16
select select "0"
click at [279, 104] on select "Select Mobile Home Work Other" at bounding box center [327, 112] width 97 height 16
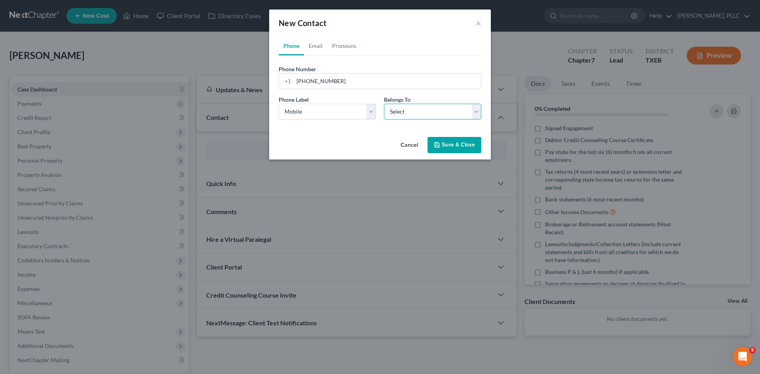
drag, startPoint x: 390, startPoint y: 112, endPoint x: 397, endPoint y: 118, distance: 9.5
click at [390, 112] on select "Select Client Other" at bounding box center [432, 112] width 97 height 16
select select "0"
click at [384, 104] on select "Select Client Other" at bounding box center [432, 112] width 97 height 16
select select "0"
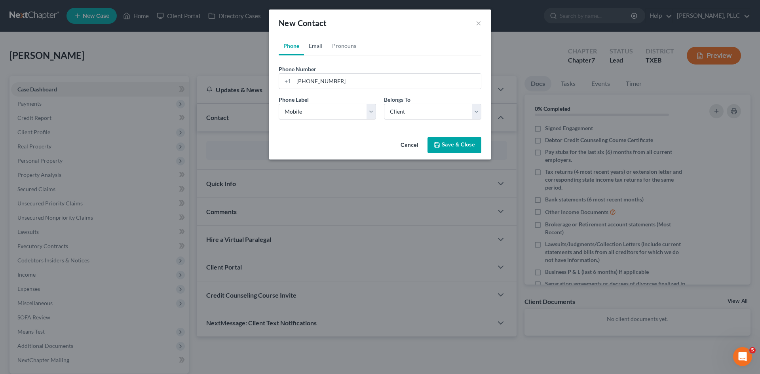
click at [322, 46] on link "Email" at bounding box center [315, 45] width 23 height 19
click at [328, 87] on input "email" at bounding box center [387, 81] width 187 height 15
paste input "[PERSON_NAME][EMAIL_ADDRESS][DOMAIN_NAME]"
type input "[PERSON_NAME][EMAIL_ADDRESS][DOMAIN_NAME]"
click at [332, 114] on select "Select Home Work Other" at bounding box center [327, 112] width 97 height 16
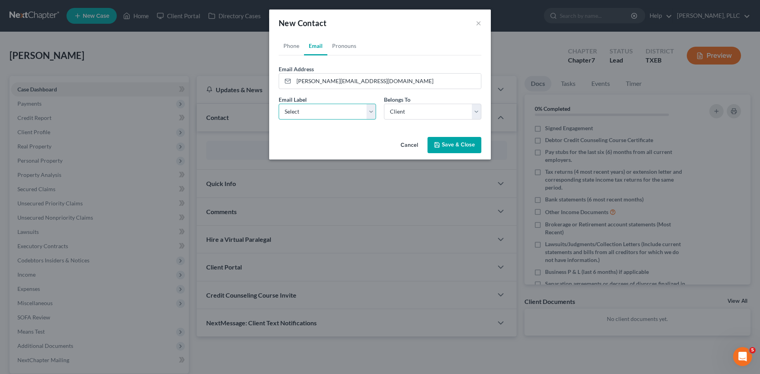
select select "0"
click at [279, 104] on select "Select Home Work Other" at bounding box center [327, 112] width 97 height 16
click at [438, 144] on icon "button" at bounding box center [437, 145] width 6 height 6
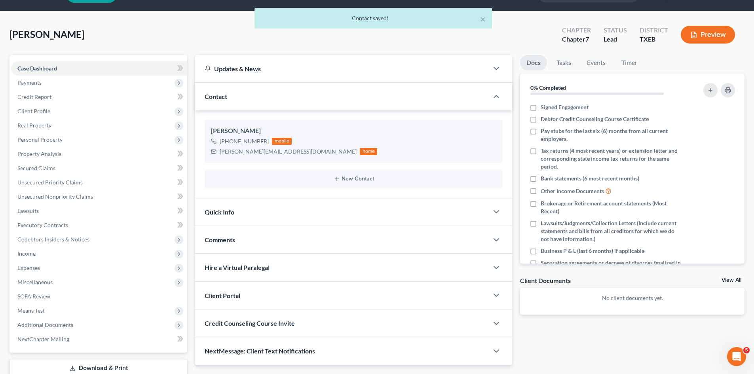
scroll to position [55, 0]
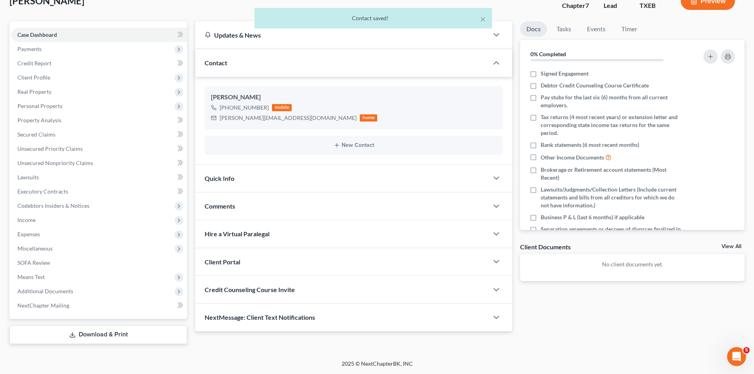
click at [262, 179] on div "Quick Info" at bounding box center [341, 178] width 293 height 27
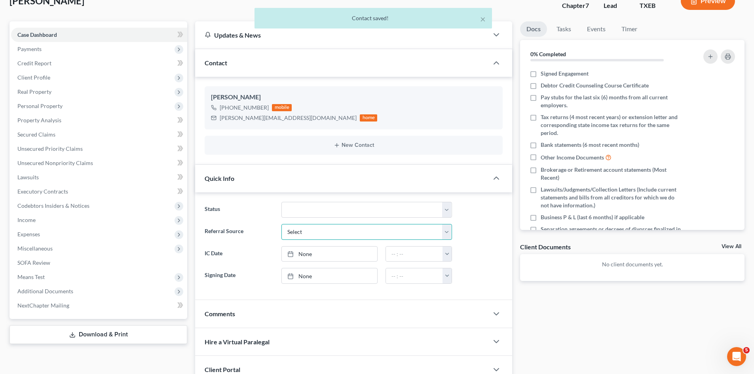
click at [325, 228] on select "Select Word Of Mouth Previous Clients Direct Mail Website Google Search Modern …" at bounding box center [366, 232] width 171 height 16
select select "4"
click at [281, 224] on select "Select Word Of Mouth Previous Clients Direct Mail Website Google Search Modern …" at bounding box center [366, 232] width 171 height 16
click at [331, 252] on link "None" at bounding box center [329, 254] width 95 height 15
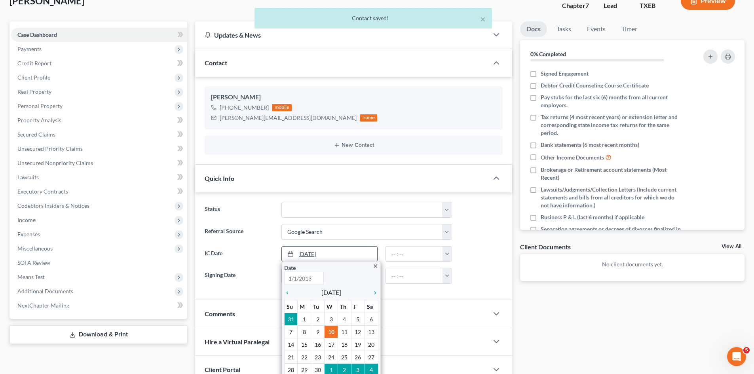
type input "[DATE]"
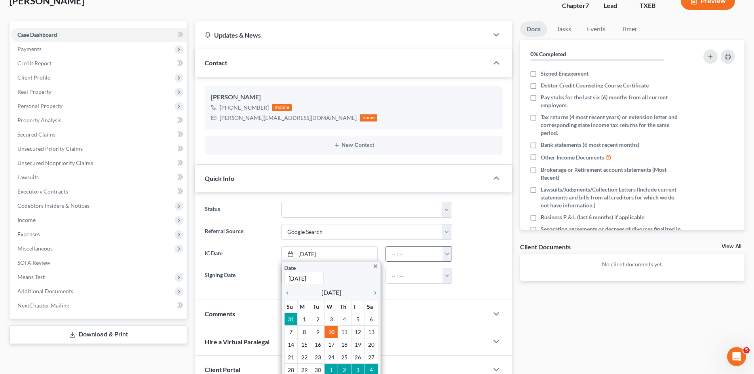
click at [447, 255] on button "button" at bounding box center [446, 254] width 9 height 15
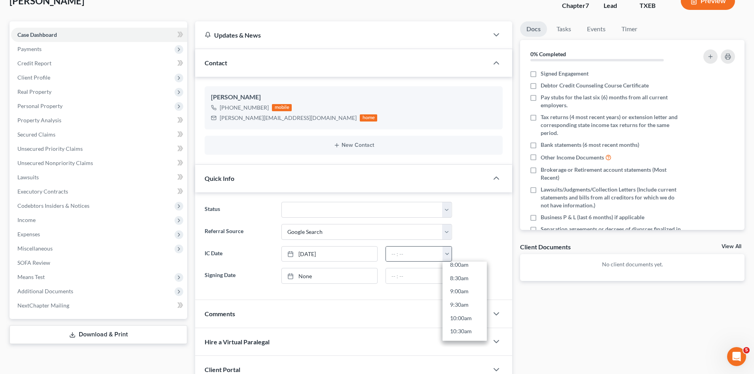
scroll to position [237, 0]
click at [459, 297] on link "10:00am" at bounding box center [464, 299] width 44 height 13
type input "10:00am"
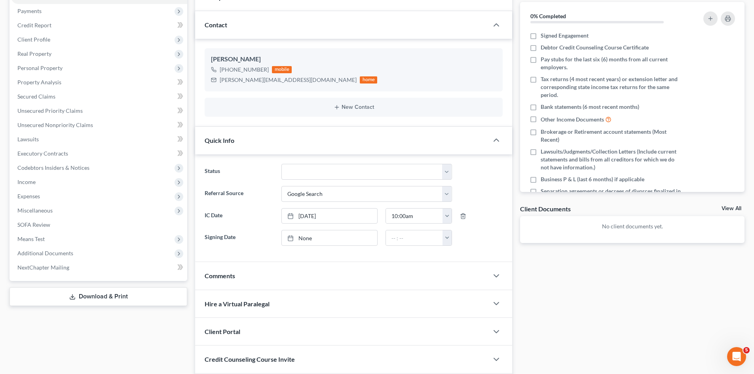
scroll to position [150, 0]
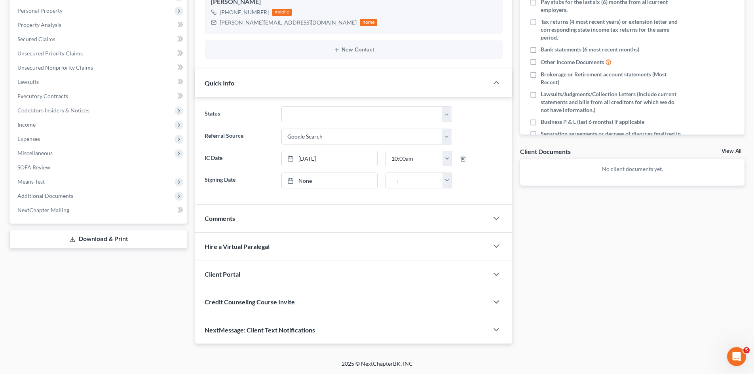
click at [249, 277] on div "Client Portal" at bounding box center [341, 273] width 293 height 27
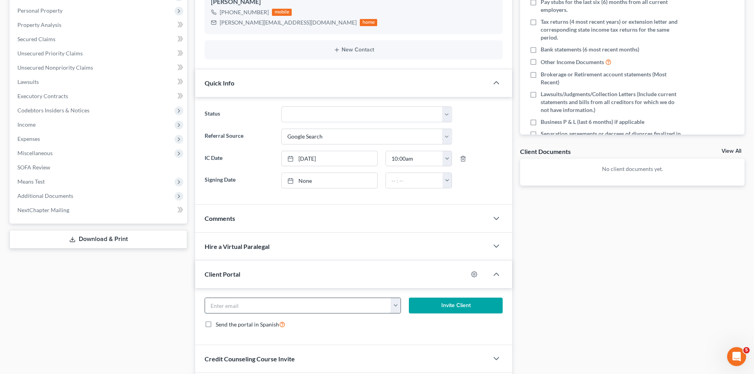
click at [266, 303] on input "email" at bounding box center [298, 305] width 186 height 15
paste input "[PERSON_NAME][EMAIL_ADDRESS][DOMAIN_NAME]"
type input "[PERSON_NAME][EMAIL_ADDRESS][DOMAIN_NAME]"
drag, startPoint x: 456, startPoint y: 304, endPoint x: 452, endPoint y: 302, distance: 4.3
click at [455, 304] on button "Invite Client" at bounding box center [456, 306] width 94 height 16
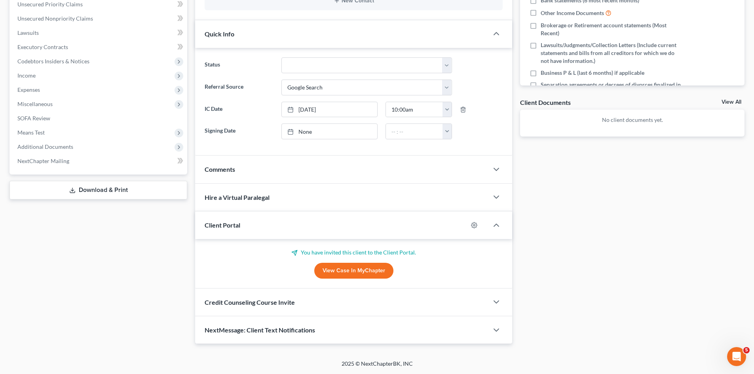
click at [271, 305] on span "Credit Counseling Course Invite" at bounding box center [250, 302] width 90 height 8
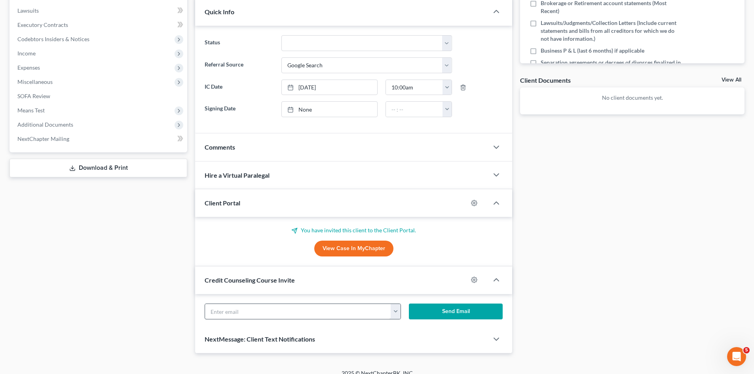
scroll to position [237, 0]
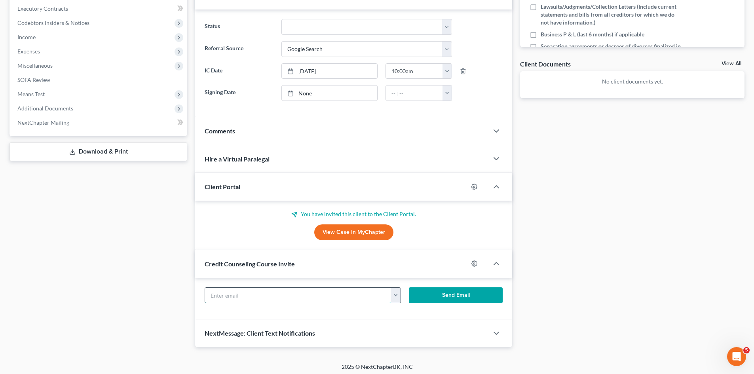
click at [272, 298] on input "text" at bounding box center [298, 295] width 186 height 15
paste input "[PERSON_NAME][EMAIL_ADDRESS][DOMAIN_NAME]"
type input "[PERSON_NAME][EMAIL_ADDRESS][DOMAIN_NAME]"
click at [479, 299] on button "Send Email" at bounding box center [456, 295] width 94 height 16
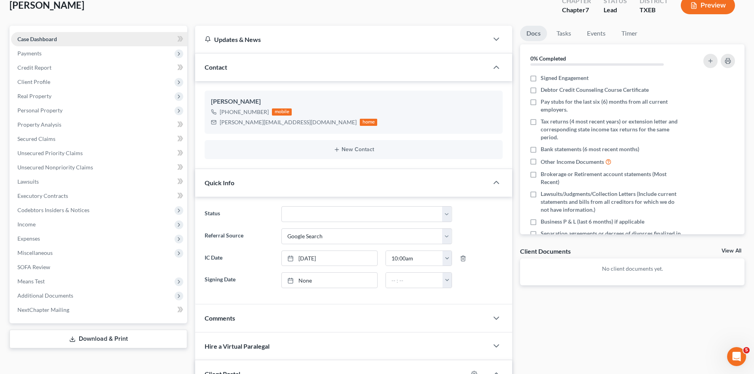
scroll to position [40, 0]
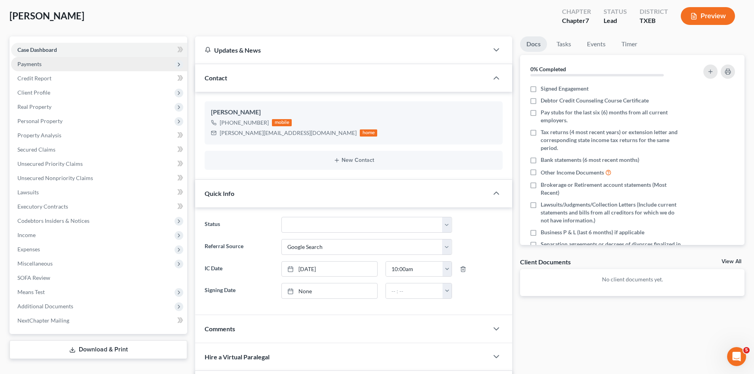
click at [73, 58] on span "Payments" at bounding box center [99, 64] width 176 height 14
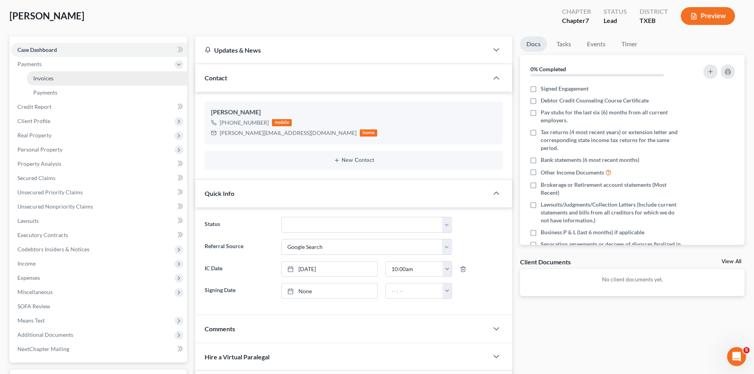
click at [95, 77] on link "Invoices" at bounding box center [107, 78] width 160 height 14
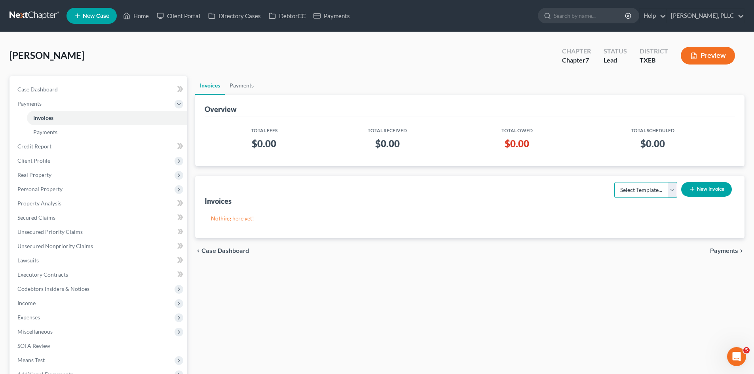
drag, startPoint x: 647, startPoint y: 191, endPoint x: 648, endPoint y: 197, distance: 6.4
click at [647, 191] on select "Select Template... Invoice" at bounding box center [645, 190] width 63 height 16
select select "0"
click at [614, 182] on select "Select Template... Invoice" at bounding box center [645, 190] width 63 height 16
click at [696, 192] on button "New Invoice" at bounding box center [706, 189] width 51 height 15
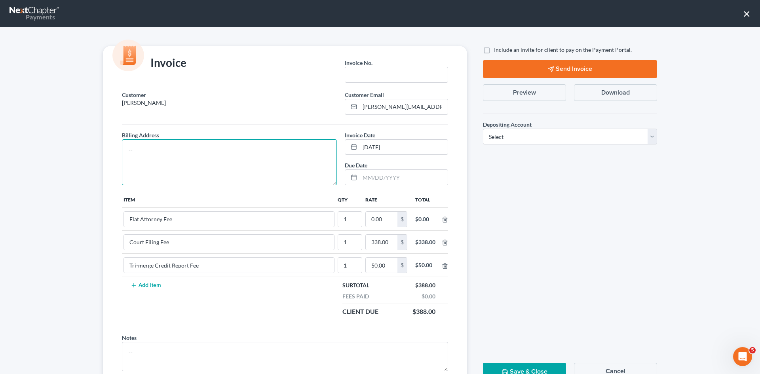
click at [242, 165] on textarea at bounding box center [229, 162] width 215 height 46
type textarea "To be provided."
click at [364, 81] on input "text" at bounding box center [396, 74] width 103 height 15
type input "A0608"
click at [382, 223] on input "0.00" at bounding box center [382, 219] width 32 height 15
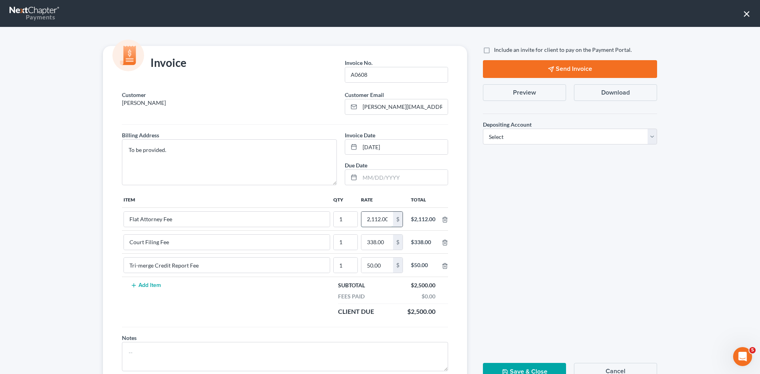
scroll to position [0, 1]
type input "2,112.00"
click at [508, 49] on span "Include an invite for client to pay on the Payment Portal." at bounding box center [563, 49] width 138 height 7
click at [502, 49] on input "Include an invite for client to pay on the Payment Portal." at bounding box center [499, 48] width 5 height 5
checkbox input "true"
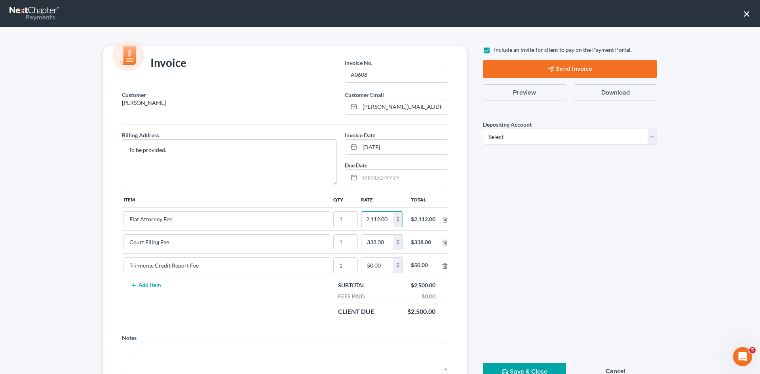
scroll to position [0, 0]
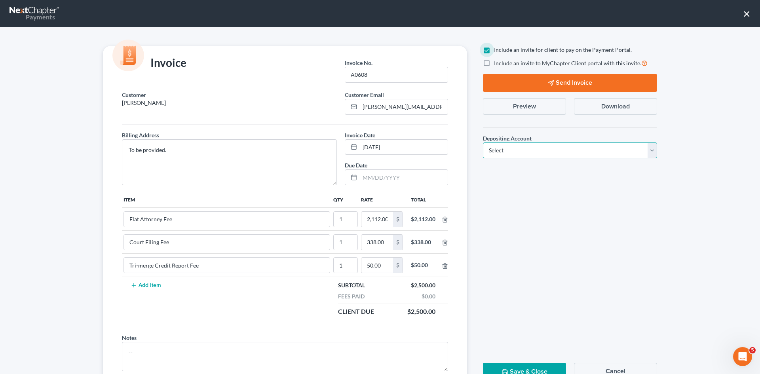
click at [518, 156] on select "Select Operation Trust" at bounding box center [570, 150] width 174 height 16
select select "1"
click at [483, 142] on select "Select Operation Trust" at bounding box center [570, 150] width 174 height 16
click at [573, 85] on button "Send Invoice" at bounding box center [570, 83] width 174 height 18
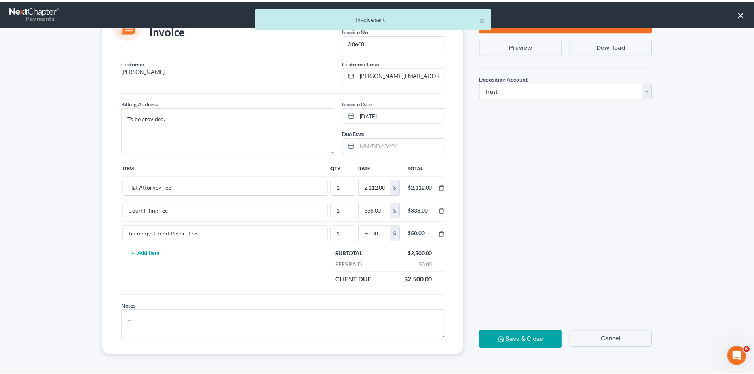
scroll to position [32, 0]
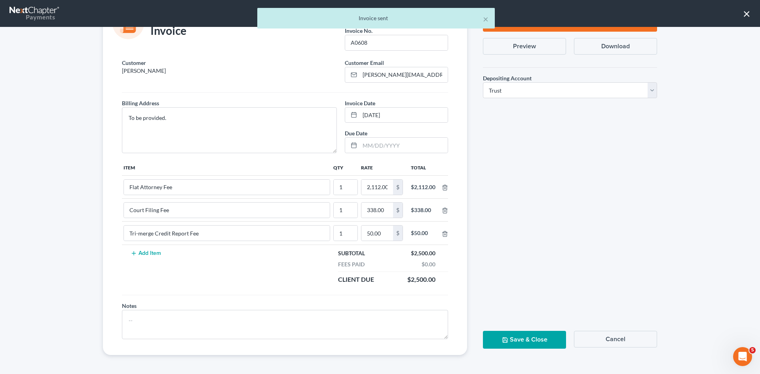
click at [521, 342] on button "Save & Close" at bounding box center [524, 340] width 83 height 18
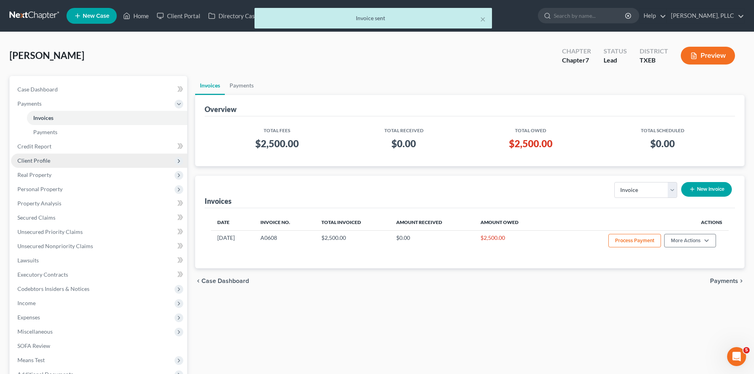
click at [62, 157] on span "Client Profile" at bounding box center [99, 161] width 176 height 14
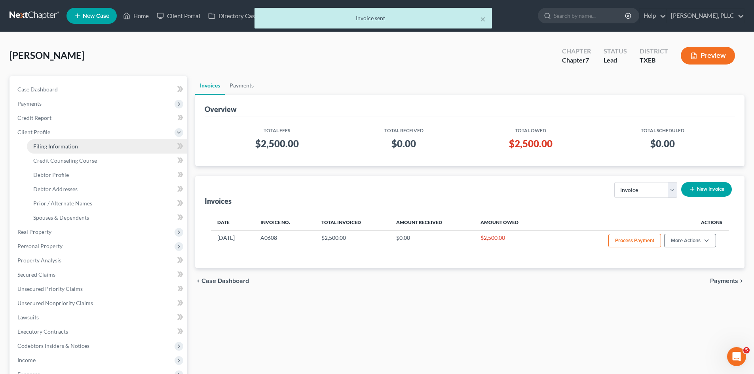
click at [89, 146] on link "Filing Information" at bounding box center [107, 146] width 160 height 14
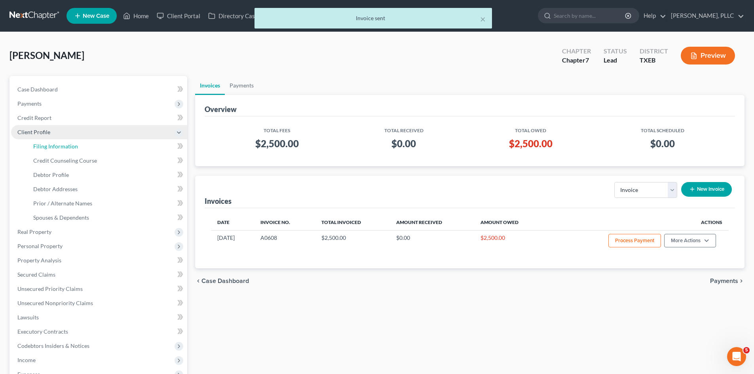
select select "1"
select select "0"
select select "77"
select select "45"
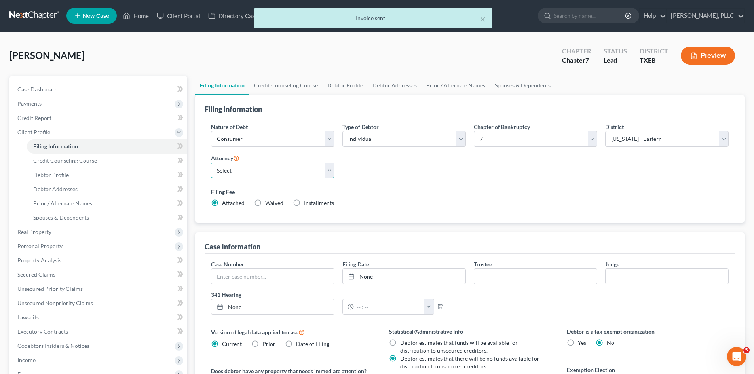
click at [288, 168] on select "Select [PERSON_NAME] - TXEB [PERSON_NAME] - [GEOGRAPHIC_DATA] [PERSON_NAME] - […" at bounding box center [272, 171] width 123 height 16
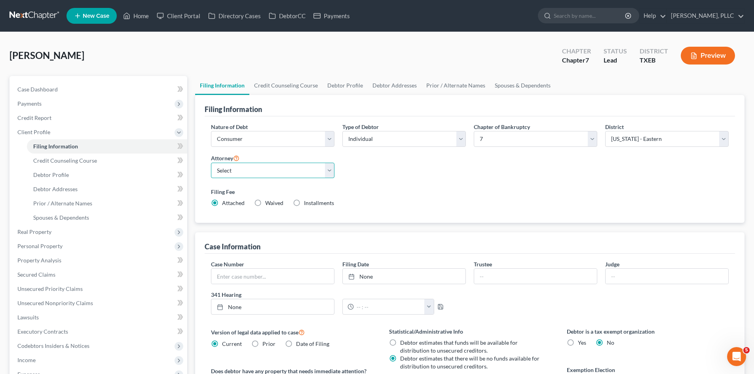
select select "0"
click at [211, 163] on select "Select [PERSON_NAME] - TXEB [PERSON_NAME] - [GEOGRAPHIC_DATA] [PERSON_NAME] - […" at bounding box center [272, 171] width 123 height 16
click at [321, 58] on div "[PERSON_NAME] Upgraded Chapter Chapter 7 Status Lead District [GEOGRAPHIC_DATA]…" at bounding box center [376, 59] width 735 height 34
click at [80, 15] on icon at bounding box center [77, 15] width 7 height 9
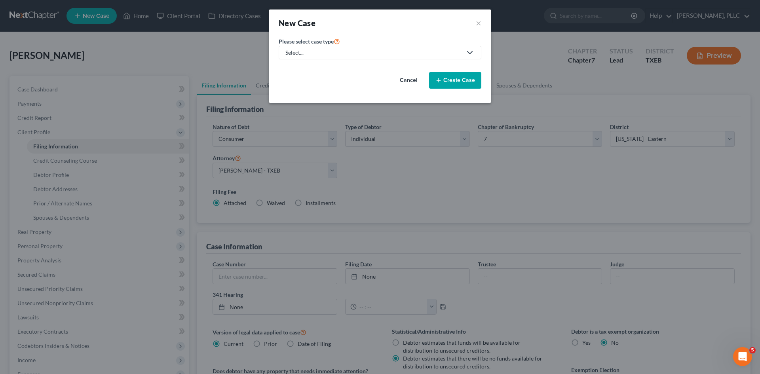
click at [372, 53] on div "Select..." at bounding box center [373, 53] width 177 height 8
click at [313, 70] on div "Bankruptcy" at bounding box center [318, 69] width 65 height 8
select select "78"
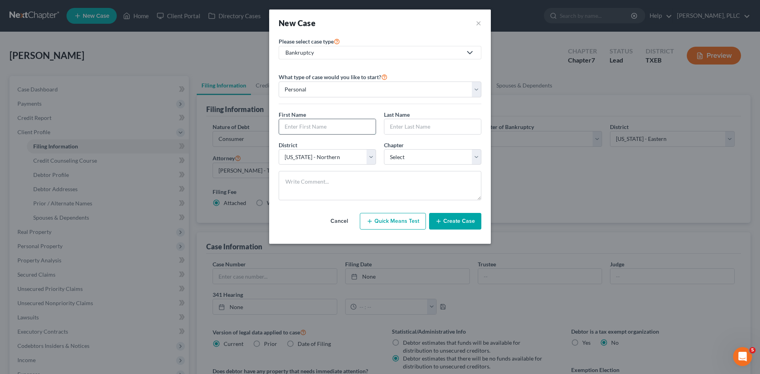
drag, startPoint x: 321, startPoint y: 123, endPoint x: 313, endPoint y: 119, distance: 8.8
click at [321, 123] on input "text" at bounding box center [327, 126] width 97 height 15
type input "[PERSON_NAME]"
click at [434, 121] on input "text" at bounding box center [432, 126] width 97 height 15
type input "[PERSON_NAME]"
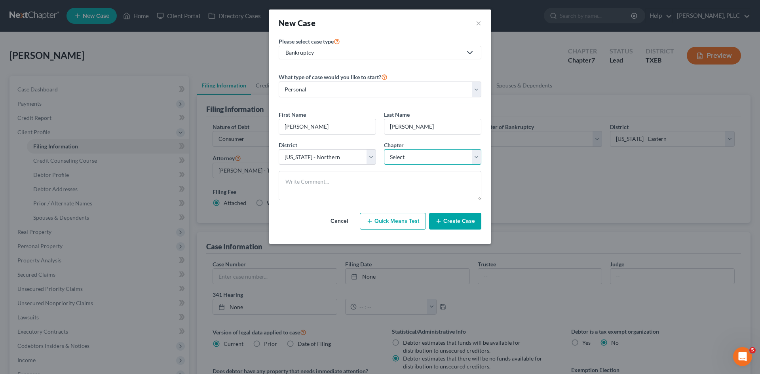
click at [411, 159] on select "Select 7 11 12 13" at bounding box center [432, 157] width 97 height 16
select select "0"
click at [384, 149] on select "Select 7 11 12 13" at bounding box center [432, 157] width 97 height 16
click at [444, 223] on button "Create Case" at bounding box center [455, 221] width 52 height 17
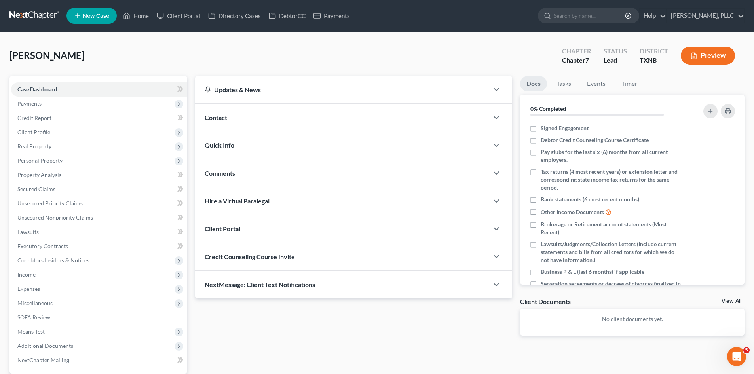
click at [265, 114] on div "Contact" at bounding box center [341, 117] width 293 height 27
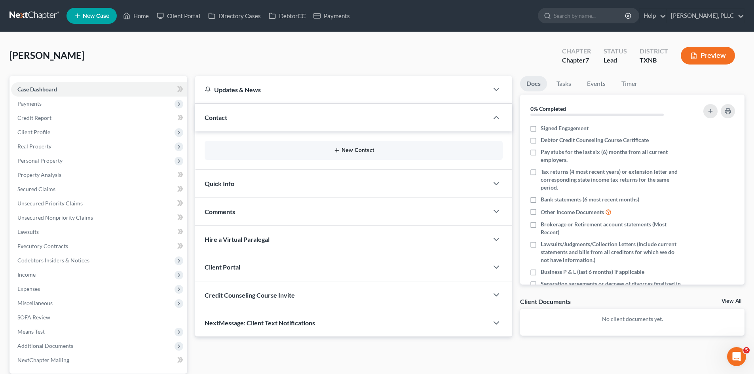
click at [349, 152] on button "New Contact" at bounding box center [353, 150] width 285 height 6
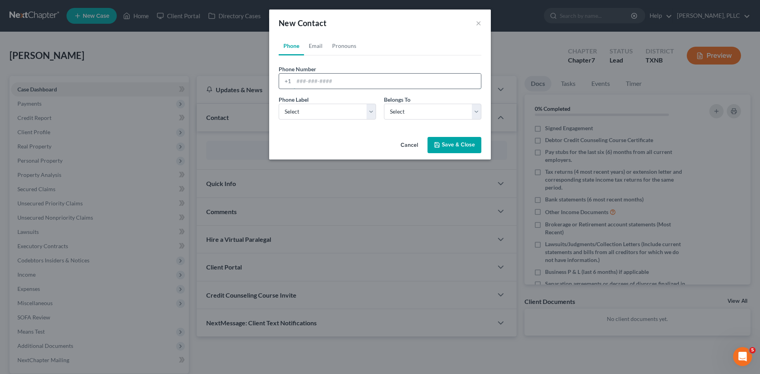
click at [311, 80] on input "tel" at bounding box center [387, 81] width 187 height 15
type input "[PHONE_NUMBER]"
drag, startPoint x: 317, startPoint y: 112, endPoint x: 319, endPoint y: 118, distance: 6.9
click at [317, 112] on select "Select Mobile Home Work Other" at bounding box center [327, 112] width 97 height 16
select select "0"
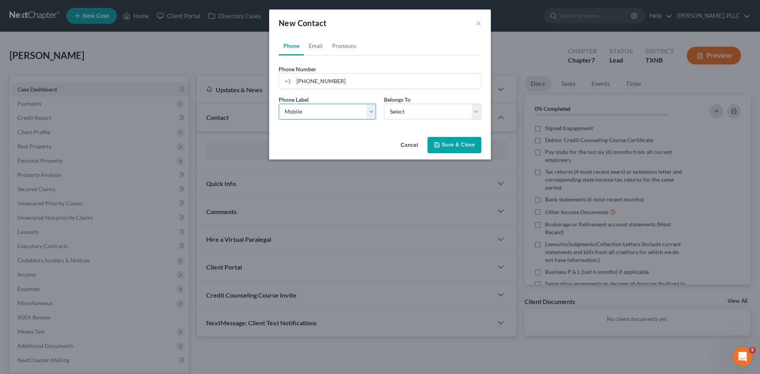
click at [279, 104] on select "Select Mobile Home Work Other" at bounding box center [327, 112] width 97 height 16
click at [425, 113] on select "Select Client Other" at bounding box center [432, 112] width 97 height 16
select select "0"
click at [384, 104] on select "Select Client Other" at bounding box center [432, 112] width 97 height 16
select select "0"
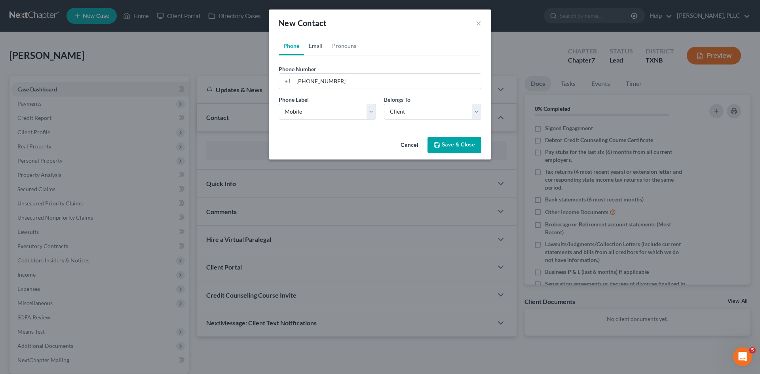
click at [322, 44] on link "Email" at bounding box center [315, 45] width 23 height 19
click at [343, 82] on input "email" at bounding box center [387, 81] width 187 height 15
paste input "[EMAIL_ADDRESS][DOMAIN_NAME]"
type input "[EMAIL_ADDRESS][DOMAIN_NAME]"
click at [332, 116] on select "Select Home Work Other" at bounding box center [327, 112] width 97 height 16
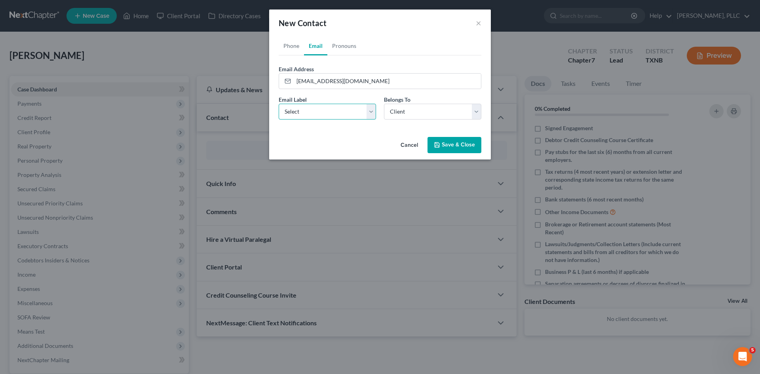
select select "0"
click at [279, 104] on select "Select Home Work Other" at bounding box center [327, 112] width 97 height 16
click at [455, 143] on button "Save & Close" at bounding box center [454, 145] width 54 height 17
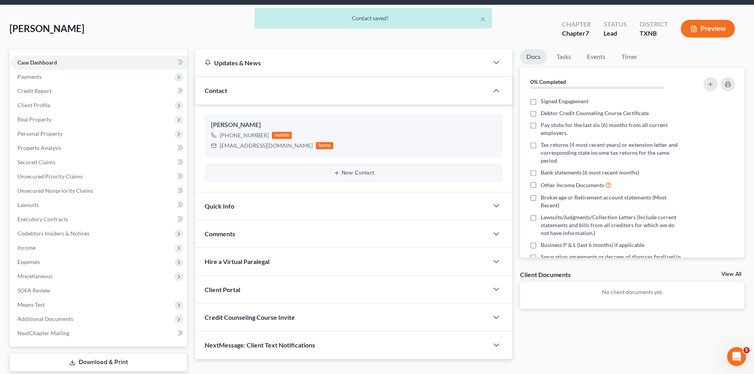
scroll to position [55, 0]
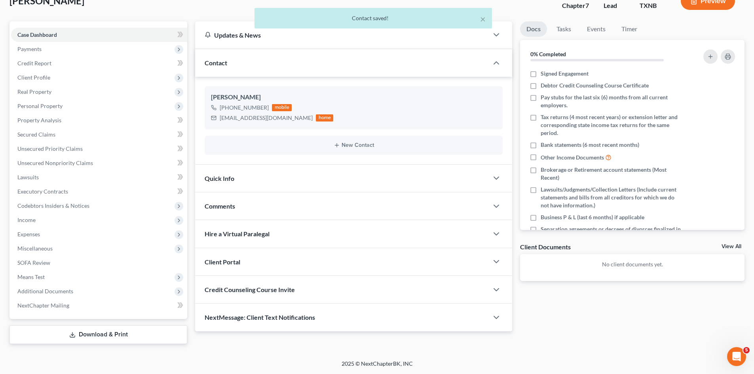
click at [308, 182] on div "Quick Info" at bounding box center [341, 178] width 293 height 27
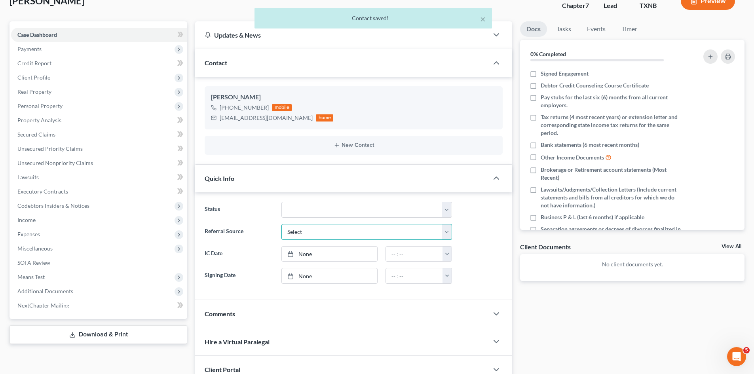
click at [338, 233] on select "Select Word Of Mouth Previous Clients Direct Mail Website Google Search Modern …" at bounding box center [366, 232] width 171 height 16
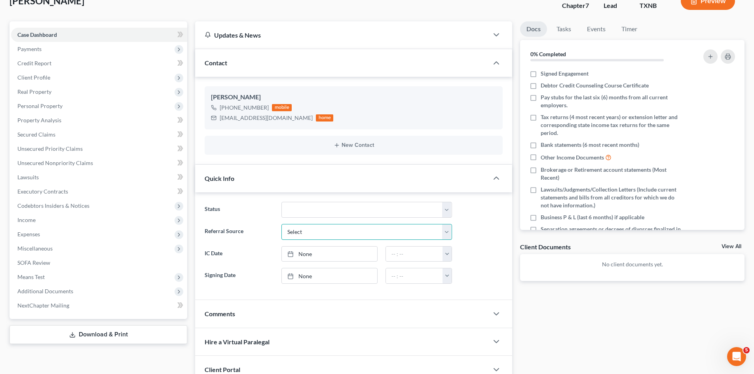
select select "1"
click at [281, 224] on select "Select Word Of Mouth Previous Clients Direct Mail Website Google Search Modern …" at bounding box center [366, 232] width 171 height 16
drag, startPoint x: 325, startPoint y: 256, endPoint x: 446, endPoint y: 249, distance: 121.8
click at [331, 256] on link "[DATE]" at bounding box center [329, 254] width 95 height 15
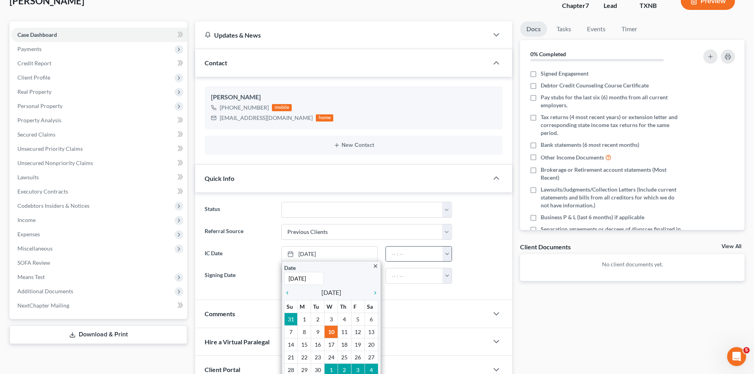
drag, startPoint x: 448, startPoint y: 260, endPoint x: 459, endPoint y: 282, distance: 24.4
click at [448, 260] on button "button" at bounding box center [446, 254] width 9 height 15
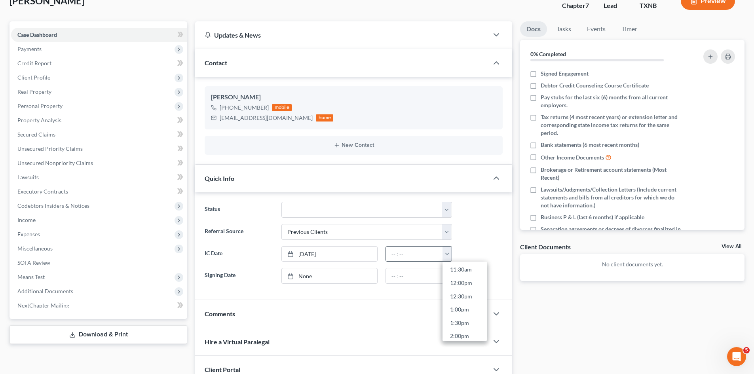
scroll to position [317, 0]
click at [460, 300] on link "1:00pm" at bounding box center [464, 300] width 44 height 13
type input "1:00pm"
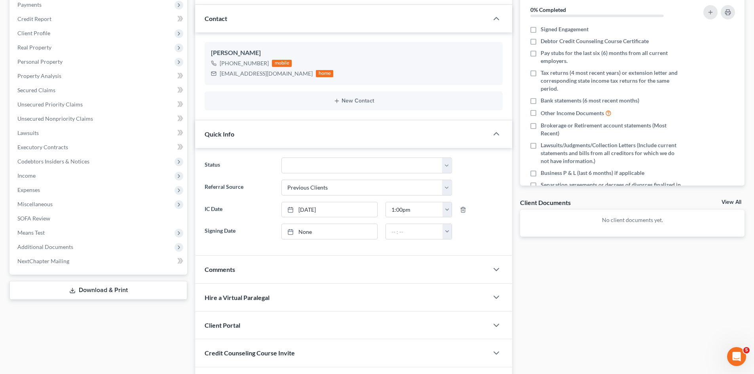
scroll to position [150, 0]
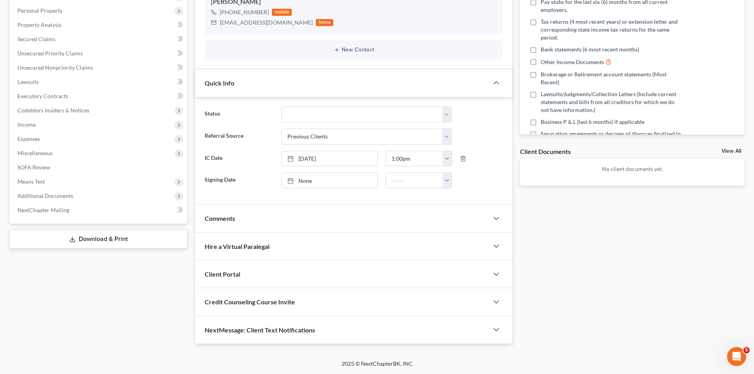
click at [281, 278] on div "Client Portal" at bounding box center [341, 273] width 293 height 27
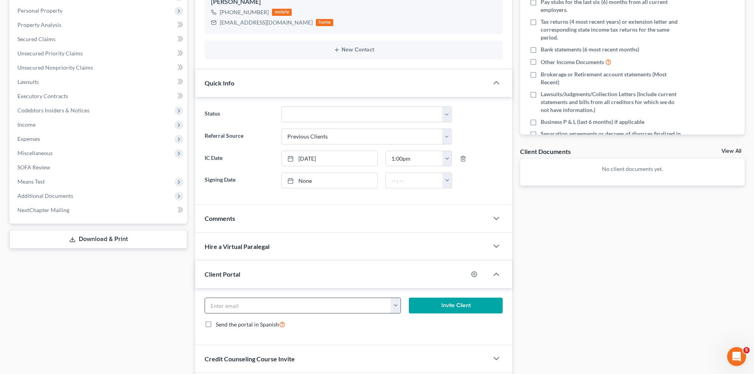
click at [298, 303] on input "email" at bounding box center [298, 305] width 186 height 15
paste input "[EMAIL_ADDRESS][DOMAIN_NAME]"
type input "[EMAIL_ADDRESS][DOMAIN_NAME]"
click at [419, 305] on button "Invite Client" at bounding box center [456, 306] width 94 height 16
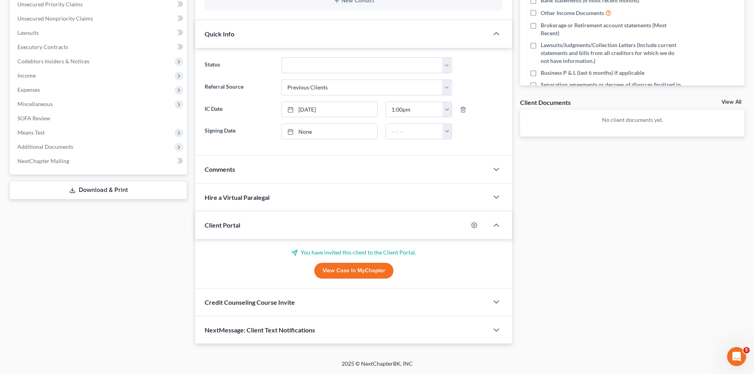
click at [301, 300] on div "Credit Counseling Course Invite" at bounding box center [341, 302] width 293 height 27
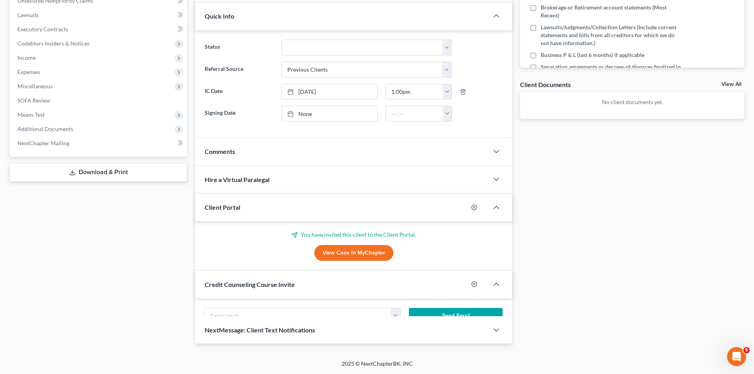
scroll to position [237, 0]
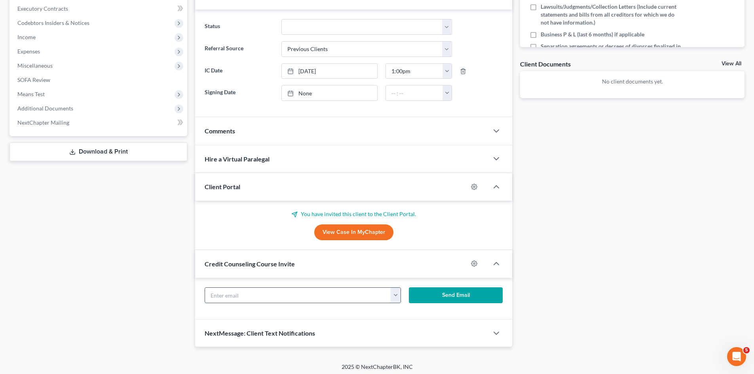
click at [288, 300] on input "text" at bounding box center [298, 295] width 186 height 15
paste input "[EMAIL_ADDRESS][DOMAIN_NAME]"
type input "[EMAIL_ADDRESS][DOMAIN_NAME]"
drag, startPoint x: 457, startPoint y: 295, endPoint x: 156, endPoint y: 253, distance: 304.4
click at [455, 296] on button "Send Email" at bounding box center [456, 295] width 94 height 16
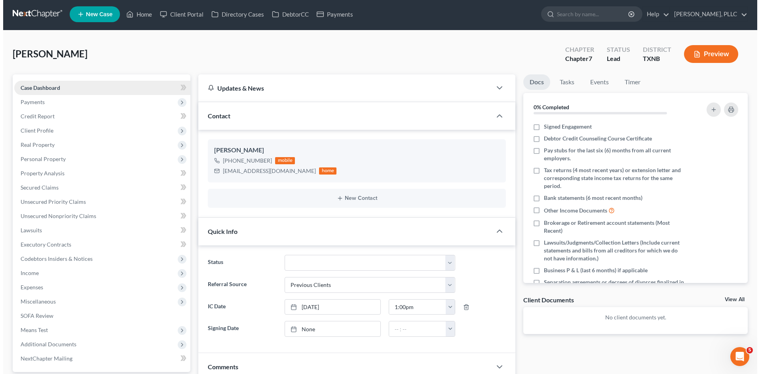
scroll to position [0, 0]
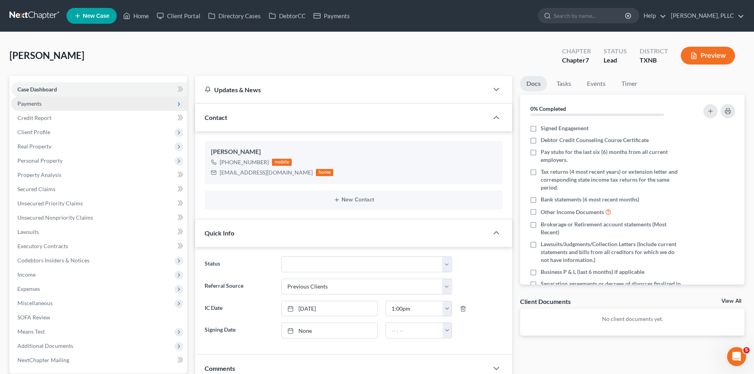
click at [60, 104] on span "Payments" at bounding box center [99, 104] width 176 height 14
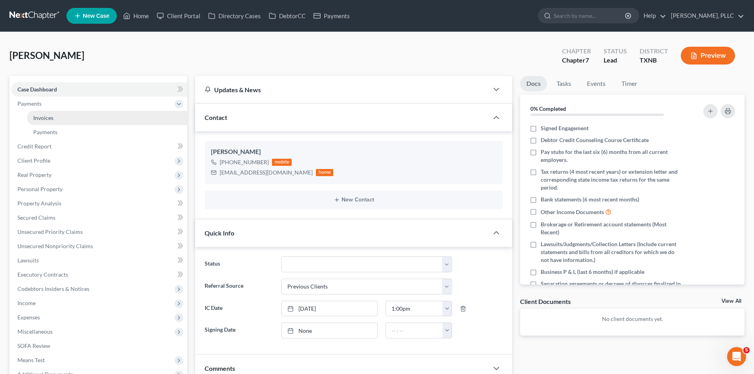
click at [70, 118] on link "Invoices" at bounding box center [107, 118] width 160 height 14
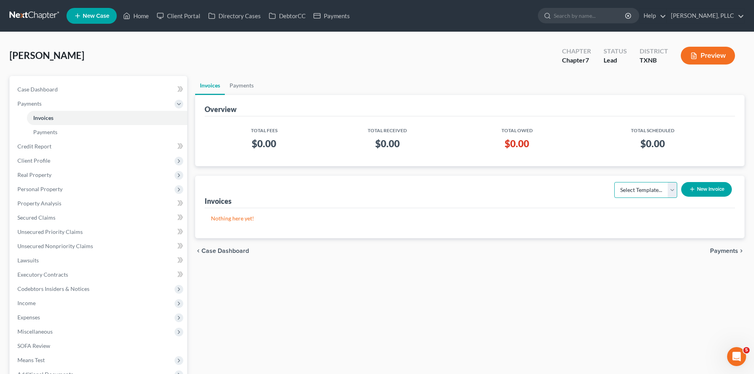
click at [649, 191] on select "Select Template... Invoice" at bounding box center [645, 190] width 63 height 16
select select "0"
click at [614, 182] on select "Select Template... Invoice" at bounding box center [645, 190] width 63 height 16
click at [698, 189] on button "New Invoice" at bounding box center [706, 189] width 51 height 15
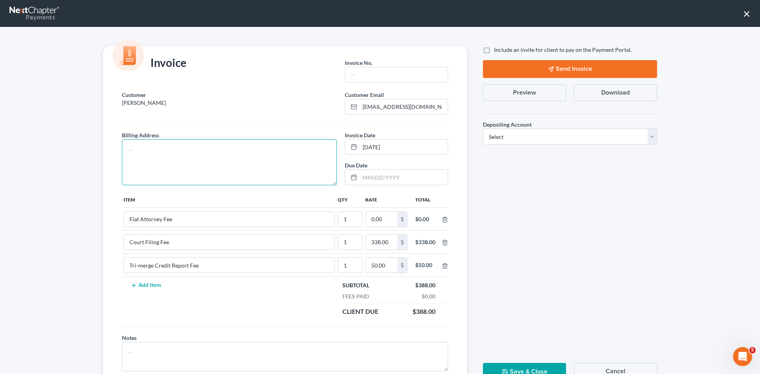
drag, startPoint x: 191, startPoint y: 160, endPoint x: 180, endPoint y: 160, distance: 10.3
click at [190, 160] on textarea at bounding box center [229, 162] width 215 height 46
type textarea "To be provided."
click at [373, 79] on input "text" at bounding box center [396, 74] width 103 height 15
type input "A0609"
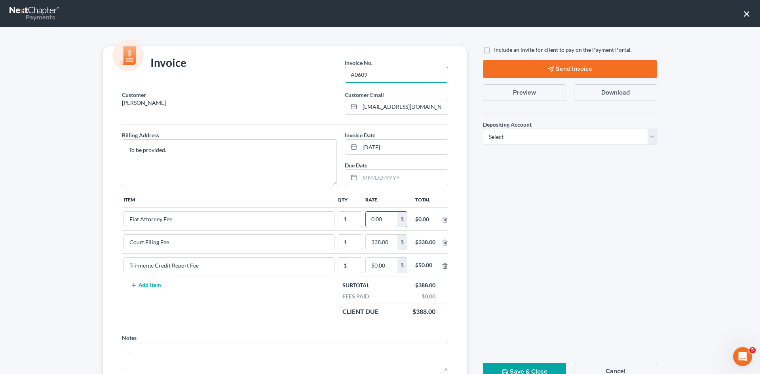
click at [386, 221] on input "0.00" at bounding box center [382, 219] width 32 height 15
type input "2,512.00"
click at [500, 44] on div "Invoice Invoice No. * A0609 Customer [PERSON_NAME] Customer Email * [EMAIL_ADDR…" at bounding box center [380, 200] width 760 height 347
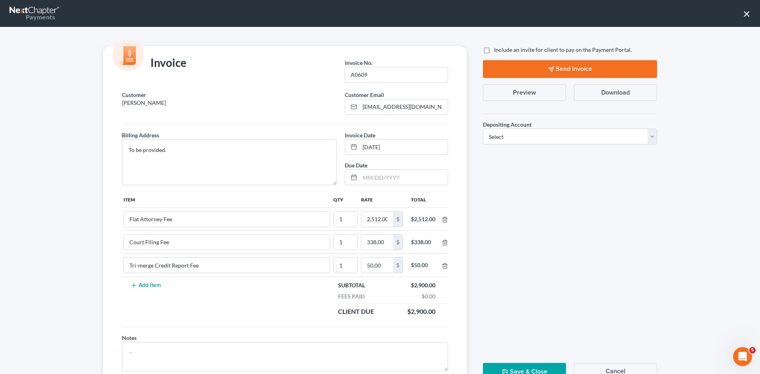
click at [499, 55] on div "Include an invite for client to pay on the Payment Portal. Send Invoice Preview…" at bounding box center [570, 98] width 182 height 105
click at [494, 48] on label "Include an invite for client to pay on the Payment Portal." at bounding box center [563, 50] width 138 height 8
click at [497, 48] on input "Include an invite for client to pay on the Payment Portal." at bounding box center [499, 48] width 5 height 5
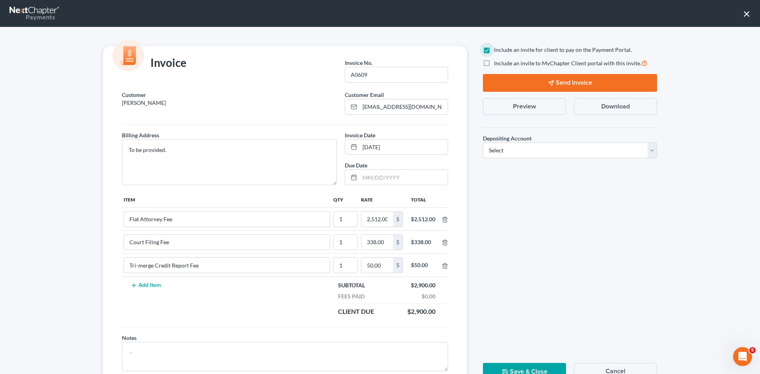
click at [494, 51] on label "Include an invite for client to pay on the Payment Portal." at bounding box center [563, 50] width 138 height 8
click at [497, 51] on input "Include an invite for client to pay on the Payment Portal." at bounding box center [499, 48] width 5 height 5
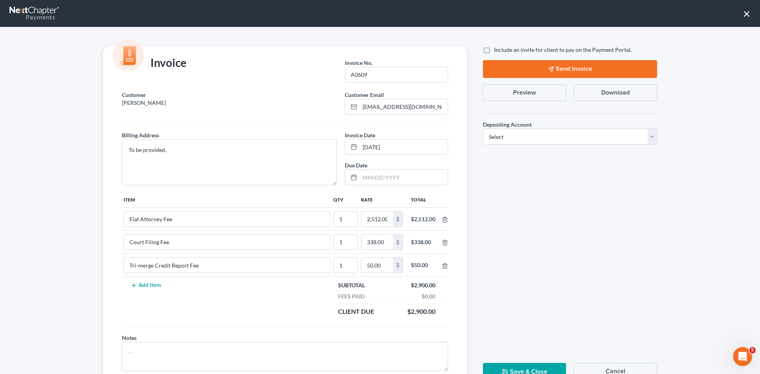
click at [494, 52] on label "Include an invite for client to pay on the Payment Portal." at bounding box center [563, 50] width 138 height 8
click at [497, 51] on input "Include an invite for client to pay on the Payment Portal." at bounding box center [499, 48] width 5 height 5
checkbox input "true"
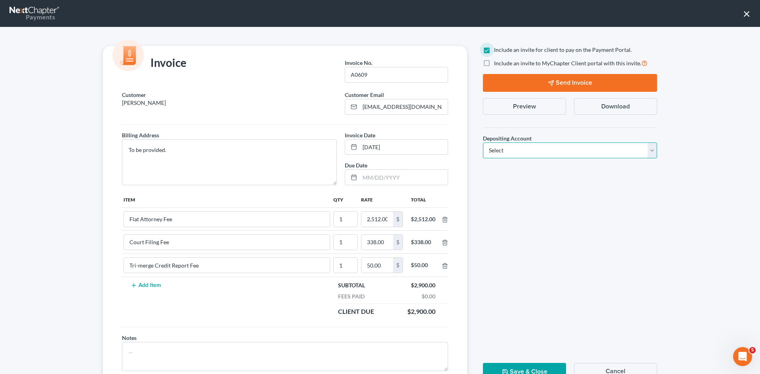
drag, startPoint x: 521, startPoint y: 152, endPoint x: 519, endPoint y: 158, distance: 6.3
click at [520, 153] on select "Select Operation Trust" at bounding box center [570, 150] width 174 height 16
select select "1"
click at [483, 142] on select "Select Operation Trust" at bounding box center [570, 150] width 174 height 16
click at [551, 85] on icon "button" at bounding box center [551, 83] width 6 height 6
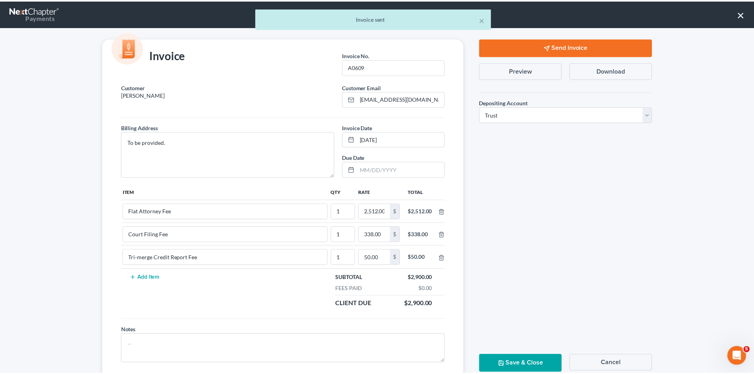
scroll to position [32, 0]
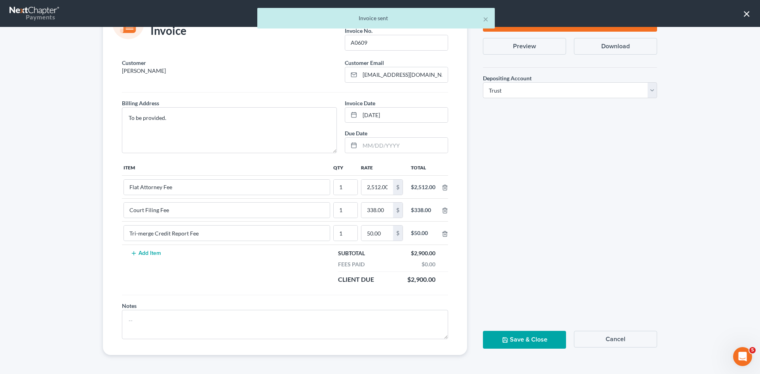
click at [515, 338] on button "Save & Close" at bounding box center [524, 340] width 83 height 18
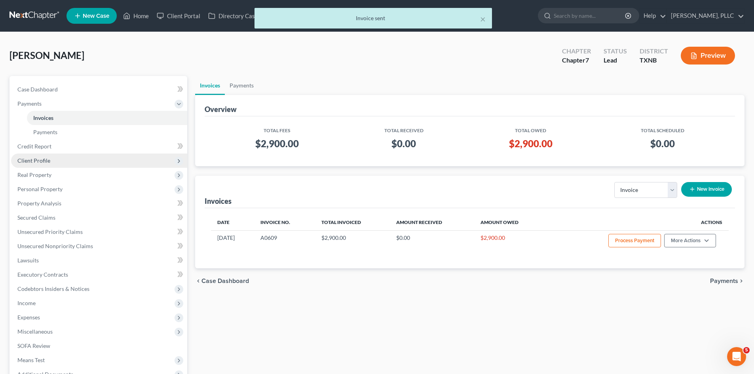
click at [43, 164] on span "Client Profile" at bounding box center [99, 161] width 176 height 14
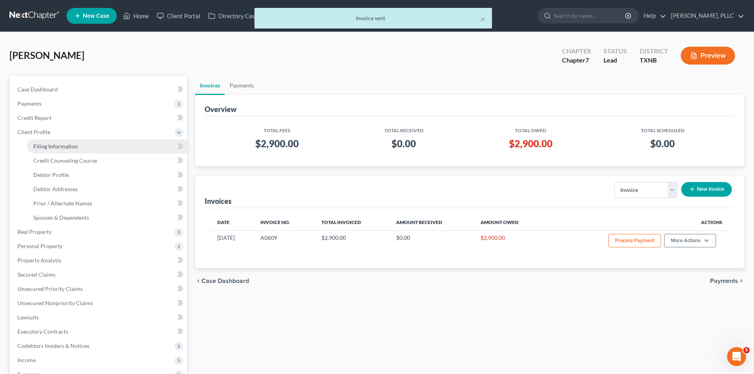
click at [51, 148] on span "Filing Information" at bounding box center [55, 146] width 45 height 7
select select "1"
select select "0"
select select "78"
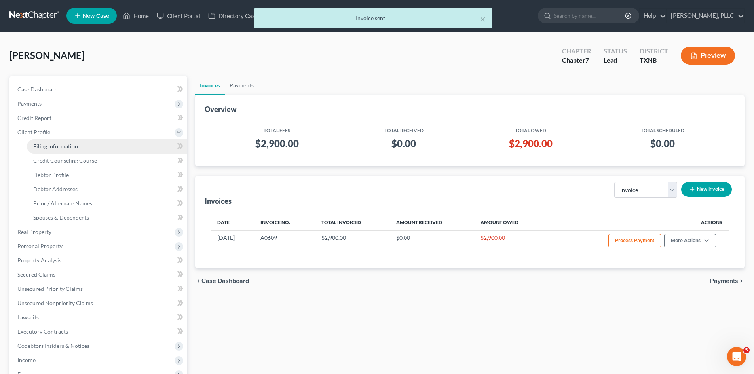
select select "45"
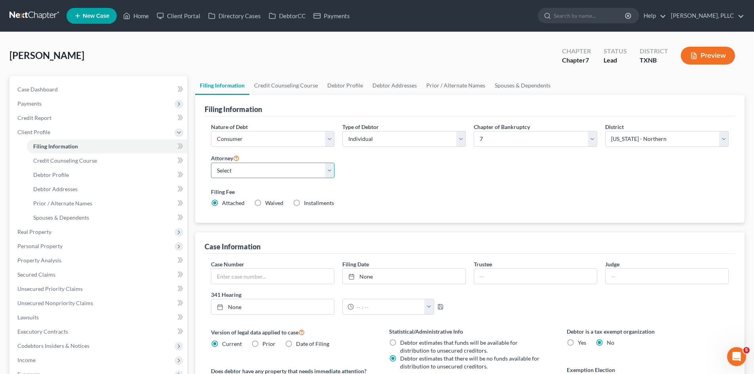
click at [277, 175] on select "Select [PERSON_NAME] - TXEB [PERSON_NAME] - [GEOGRAPHIC_DATA] [PERSON_NAME] - […" at bounding box center [272, 171] width 123 height 16
select select "1"
click at [211, 163] on select "Select [PERSON_NAME] - TXEB [PERSON_NAME] - [GEOGRAPHIC_DATA] [PERSON_NAME] - […" at bounding box center [272, 171] width 123 height 16
click at [232, 54] on div "[PERSON_NAME] Upgraded Chapter Chapter 7 Status [GEOGRAPHIC_DATA] [GEOGRAPHIC_D…" at bounding box center [376, 59] width 735 height 34
click at [148, 21] on link "Home" at bounding box center [136, 16] width 34 height 14
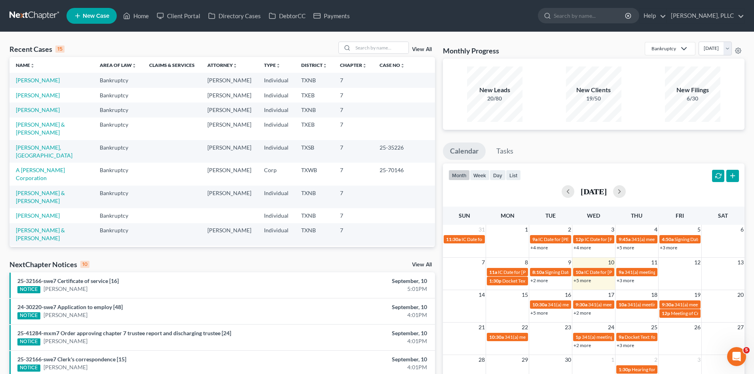
click at [97, 13] on span "New Case" at bounding box center [96, 16] width 27 height 6
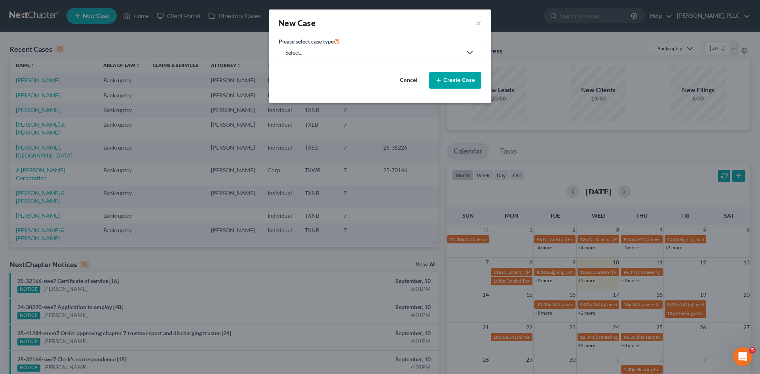
click at [361, 44] on div "Please select case type * Select... Bankruptcy Consumer Protection Law" at bounding box center [380, 47] width 203 height 23
click at [352, 48] on link "Select..." at bounding box center [380, 52] width 203 height 13
click at [309, 68] on div "Bankruptcy" at bounding box center [318, 69] width 65 height 8
select select "78"
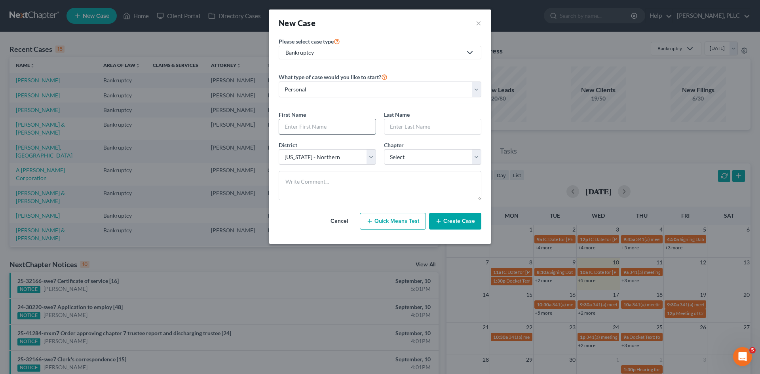
click at [323, 125] on input "text" at bounding box center [327, 126] width 97 height 15
type input "[PERSON_NAME]"
click at [414, 129] on input "text" at bounding box center [432, 126] width 97 height 15
type input "Young"
click at [406, 165] on select "Select 7 11 12 13" at bounding box center [432, 157] width 97 height 16
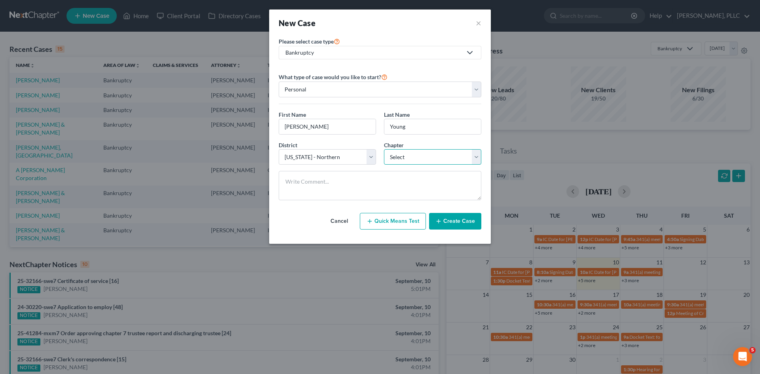
select select "0"
click at [384, 149] on select "Select 7 11 12 13" at bounding box center [432, 157] width 97 height 16
click at [457, 217] on button "Create Case" at bounding box center [455, 221] width 52 height 17
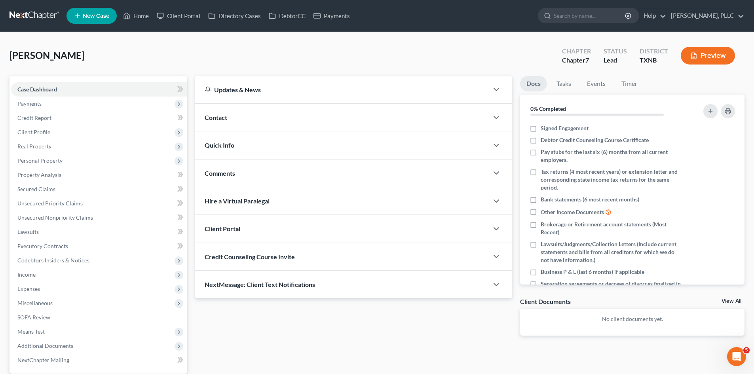
click at [250, 112] on div "Contact" at bounding box center [341, 117] width 293 height 27
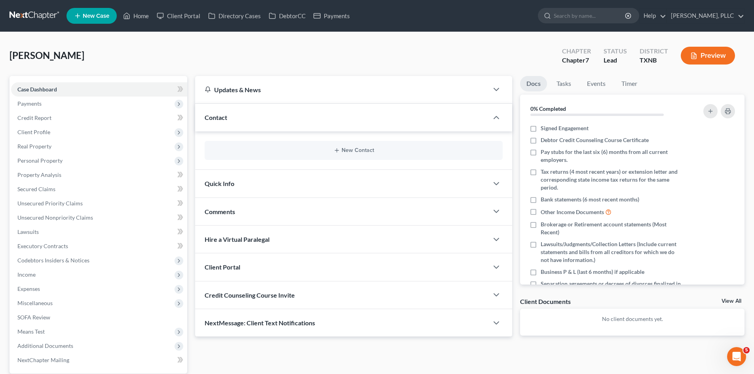
click at [362, 145] on div "New Contact" at bounding box center [354, 150] width 298 height 19
click at [363, 150] on button "New Contact" at bounding box center [353, 150] width 285 height 6
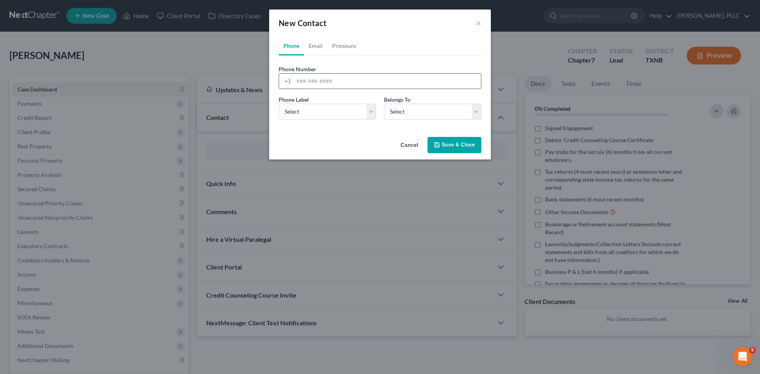
click at [315, 80] on input "tel" at bounding box center [387, 81] width 187 height 15
click at [349, 80] on input "tel" at bounding box center [387, 81] width 187 height 15
type input "[PHONE_NUMBER]"
drag, startPoint x: 359, startPoint y: 110, endPoint x: 353, endPoint y: 118, distance: 9.9
click at [359, 110] on select "Select Mobile Home Work Other" at bounding box center [327, 112] width 97 height 16
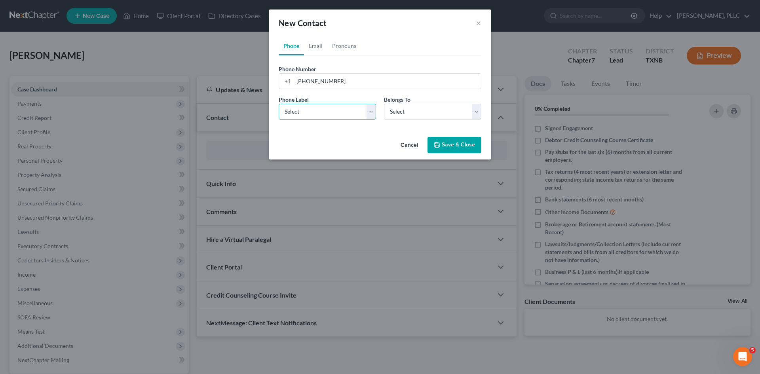
select select "0"
click at [279, 104] on select "Select Mobile Home Work Other" at bounding box center [327, 112] width 97 height 16
drag, startPoint x: 419, startPoint y: 112, endPoint x: 416, endPoint y: 118, distance: 7.5
click at [419, 112] on select "Select Client Other" at bounding box center [432, 112] width 97 height 16
select select "0"
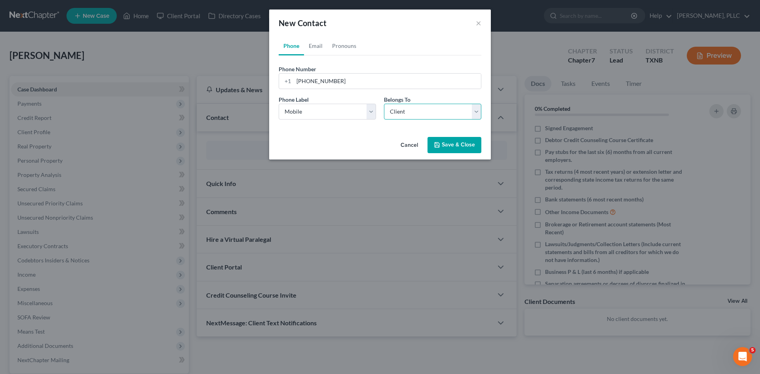
click at [384, 104] on select "Select Client Other" at bounding box center [432, 112] width 97 height 16
select select "0"
click at [317, 44] on link "Email" at bounding box center [315, 45] width 23 height 19
click at [324, 84] on input "email" at bounding box center [387, 81] width 187 height 15
paste input "[EMAIL_ADDRESS][DOMAIN_NAME]"
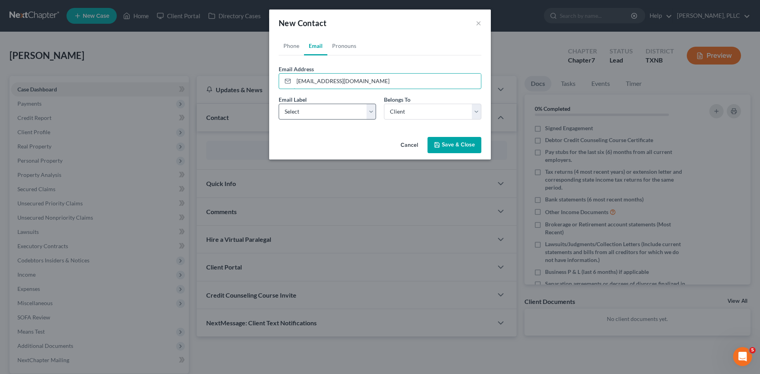
type input "[EMAIL_ADDRESS][DOMAIN_NAME]"
click at [358, 115] on select "Select Home Work Other" at bounding box center [327, 112] width 97 height 16
select select "0"
click at [279, 104] on select "Select Home Work Other" at bounding box center [327, 112] width 97 height 16
click at [452, 148] on button "Save & Close" at bounding box center [454, 145] width 54 height 17
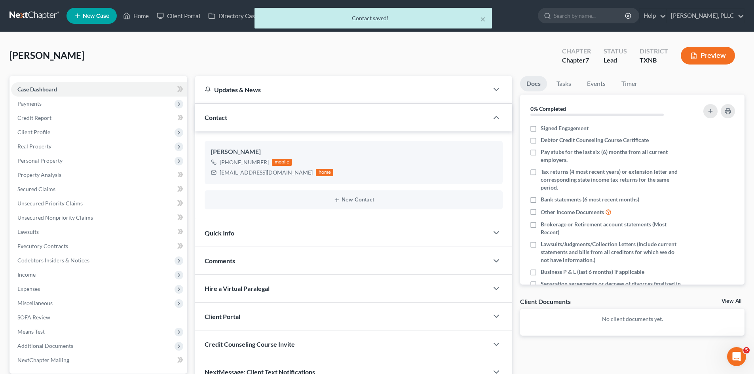
click at [241, 245] on div "Quick Info" at bounding box center [341, 232] width 293 height 27
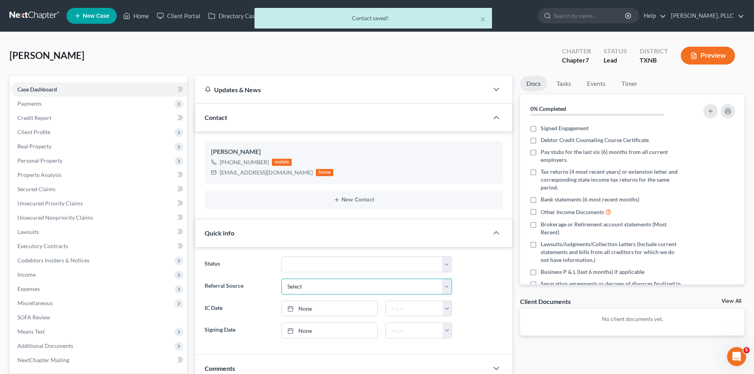
click at [305, 293] on select "Select Word Of Mouth Previous Clients Direct Mail Website Google Search Modern …" at bounding box center [366, 287] width 171 height 16
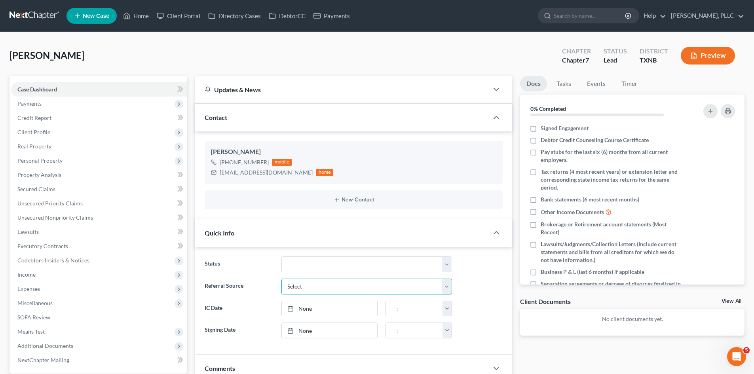
select select "6"
click at [281, 279] on select "Select Word Of Mouth Previous Clients Direct Mail Website Google Search Modern …" at bounding box center [366, 287] width 171 height 16
click at [313, 306] on input "text" at bounding box center [367, 308] width 170 height 15
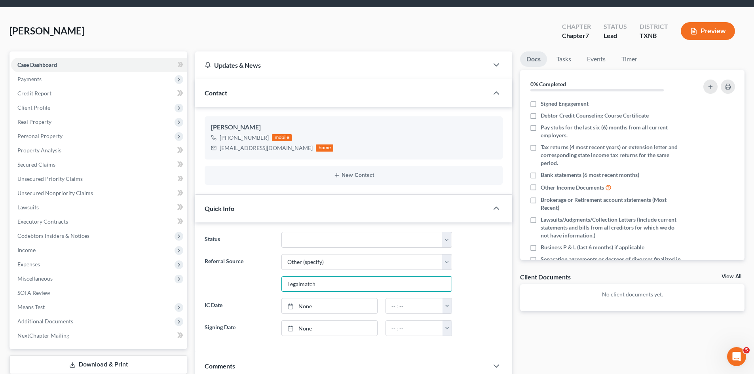
scroll to position [158, 0]
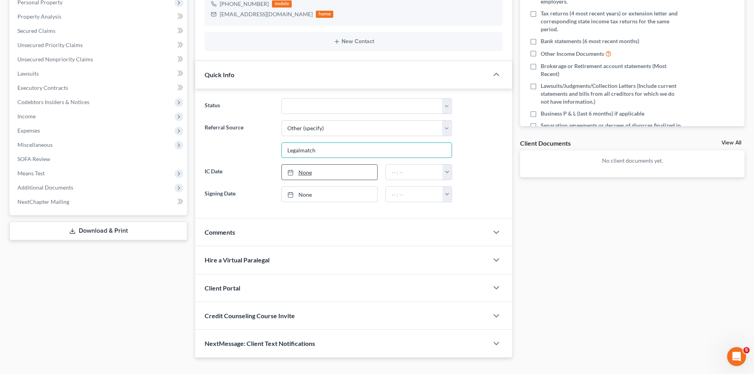
type input "Legalmatch"
type input "[DATE]"
click at [322, 173] on link "[DATE]" at bounding box center [329, 172] width 95 height 15
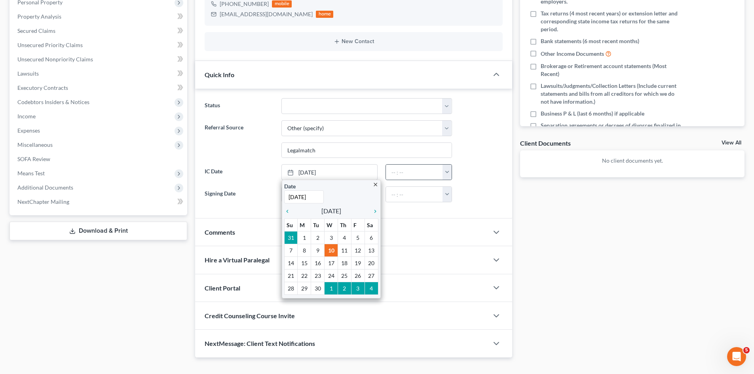
drag, startPoint x: 449, startPoint y: 175, endPoint x: 450, endPoint y: 180, distance: 5.0
click at [449, 175] on button "button" at bounding box center [446, 172] width 9 height 15
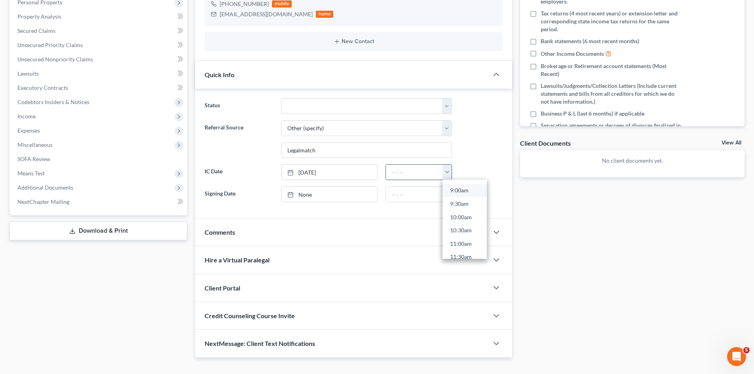
scroll to position [277, 0]
click at [465, 230] on link "12:00pm" at bounding box center [464, 231] width 44 height 13
type input "12:00pm"
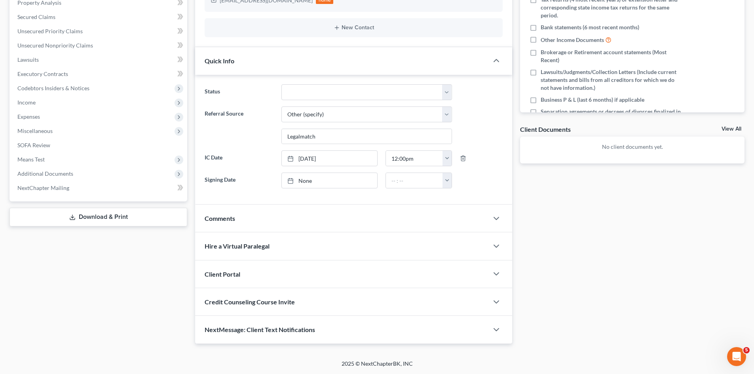
click at [233, 270] on span "Client Portal" at bounding box center [223, 274] width 36 height 8
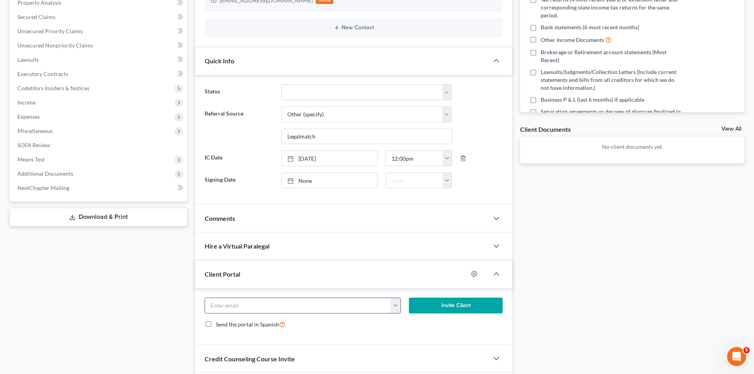
click at [265, 304] on input "email" at bounding box center [298, 305] width 186 height 15
paste input "[EMAIL_ADDRESS][DOMAIN_NAME]"
type input "[EMAIL_ADDRESS][DOMAIN_NAME]"
drag, startPoint x: 468, startPoint y: 307, endPoint x: 463, endPoint y: 307, distance: 4.4
click at [467, 307] on button "Invite Client" at bounding box center [456, 306] width 94 height 16
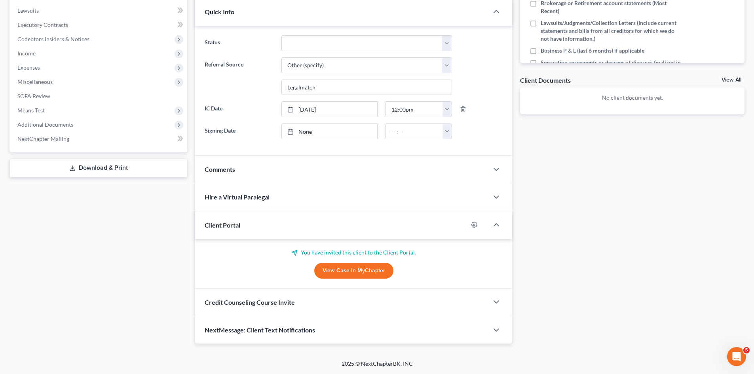
click at [262, 296] on div "Credit Counseling Course Invite" at bounding box center [341, 302] width 293 height 27
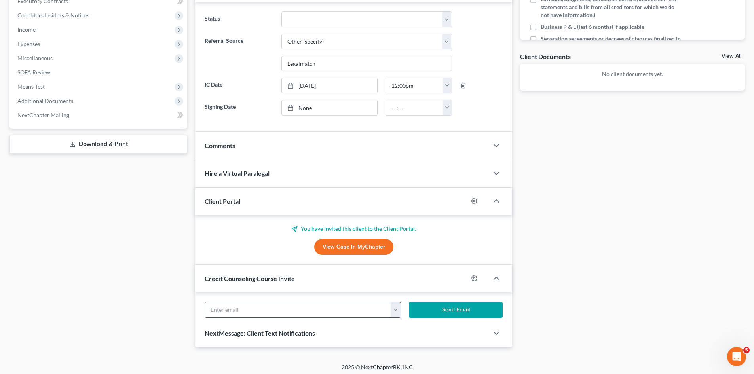
scroll to position [260, 0]
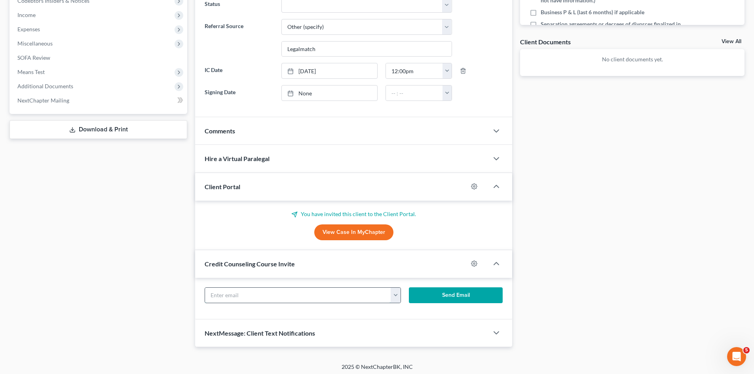
click at [252, 298] on input "text" at bounding box center [298, 295] width 186 height 15
paste input "[EMAIL_ADDRESS][DOMAIN_NAME]"
type input "[EMAIL_ADDRESS][DOMAIN_NAME]"
click at [460, 296] on button "Send Email" at bounding box center [456, 295] width 94 height 16
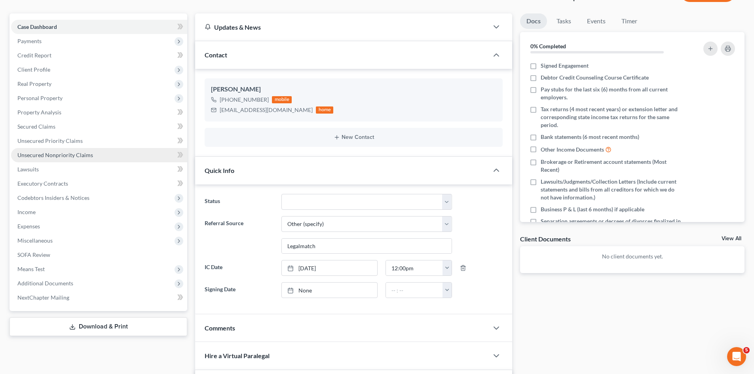
scroll to position [62, 0]
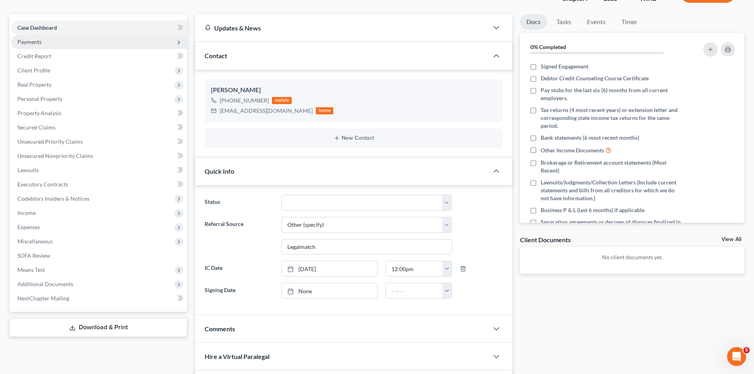
click at [55, 42] on span "Payments" at bounding box center [99, 42] width 176 height 14
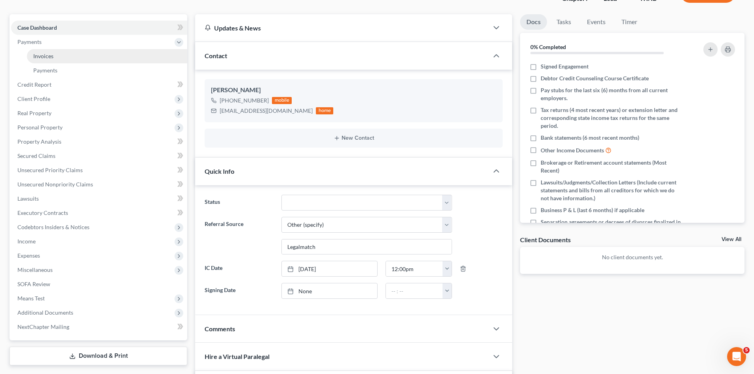
click at [69, 58] on link "Invoices" at bounding box center [107, 56] width 160 height 14
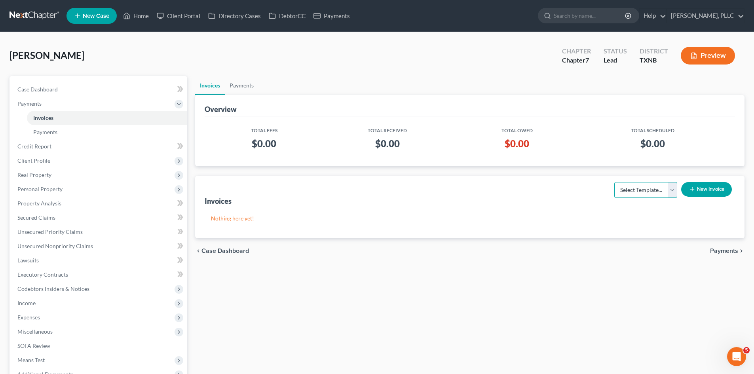
click at [634, 194] on select "Select Template... Invoice" at bounding box center [645, 190] width 63 height 16
select select "0"
click at [614, 182] on select "Select Template... Invoice" at bounding box center [645, 190] width 63 height 16
click at [710, 185] on button "New Invoice" at bounding box center [706, 189] width 51 height 15
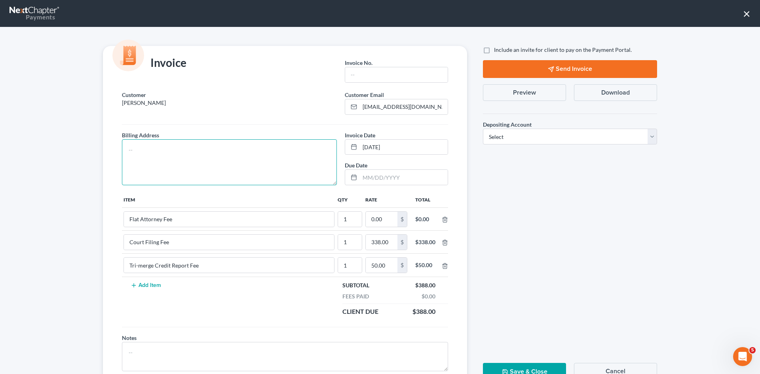
click at [144, 158] on textarea at bounding box center [229, 162] width 215 height 46
type textarea "To be provided."
click at [367, 75] on input "text" at bounding box center [396, 74] width 103 height 15
type input "A0610"
click at [379, 221] on input "0.00" at bounding box center [382, 219] width 32 height 15
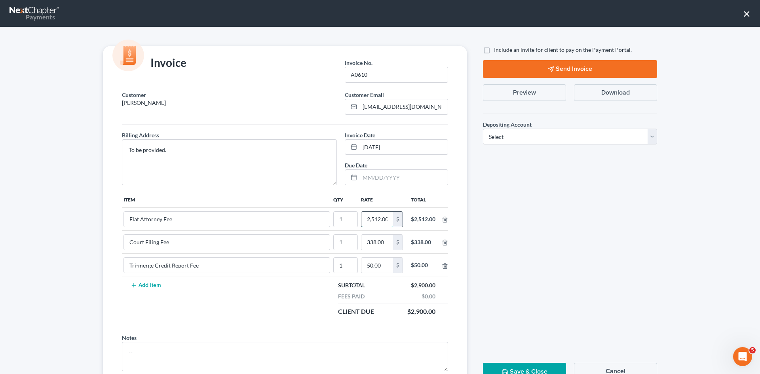
scroll to position [0, 1]
type input "2,512.00"
click at [490, 46] on div "Include an invite for client to pay on the Payment Portal." at bounding box center [570, 50] width 174 height 8
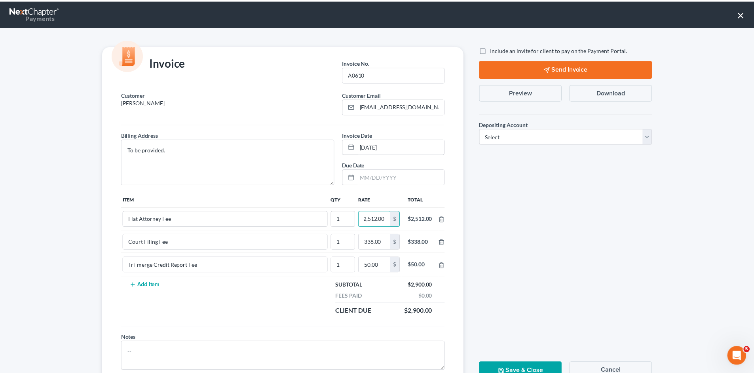
scroll to position [0, 0]
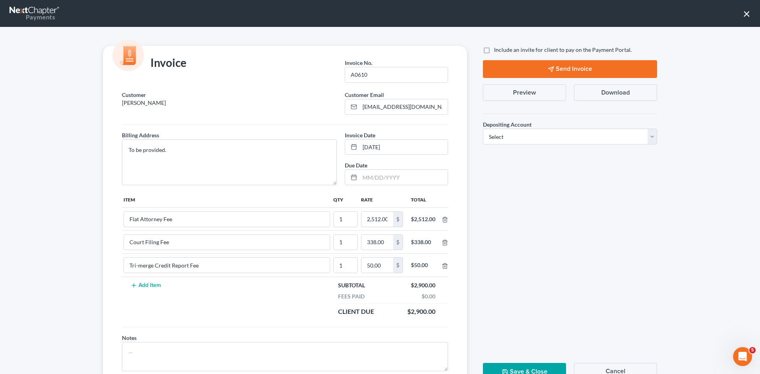
click at [494, 53] on label "Include an invite for client to pay on the Payment Portal." at bounding box center [563, 50] width 138 height 8
click at [497, 51] on input "Include an invite for client to pay on the Payment Portal." at bounding box center [499, 48] width 5 height 5
checkbox input "true"
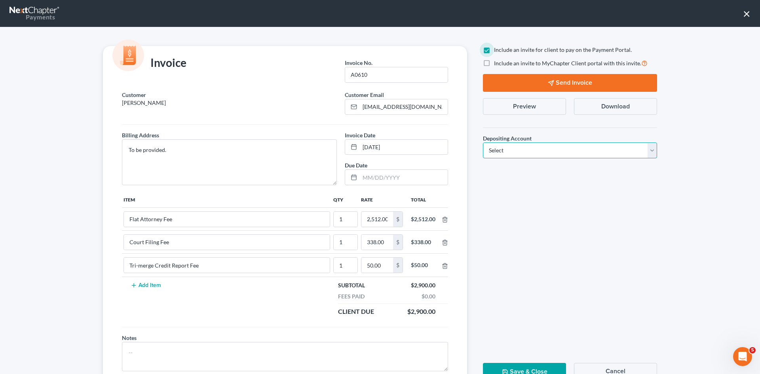
drag, startPoint x: 516, startPoint y: 150, endPoint x: 514, endPoint y: 157, distance: 7.7
click at [516, 150] on select "Select Operation Trust" at bounding box center [570, 150] width 174 height 16
select select "1"
click at [483, 142] on select "Select Operation Trust" at bounding box center [570, 150] width 174 height 16
click at [557, 83] on button "Send Invoice" at bounding box center [570, 83] width 174 height 18
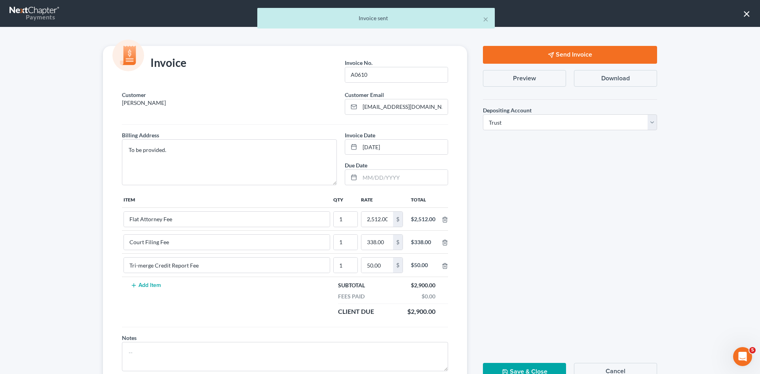
click at [541, 365] on button "Save & Close" at bounding box center [524, 372] width 83 height 18
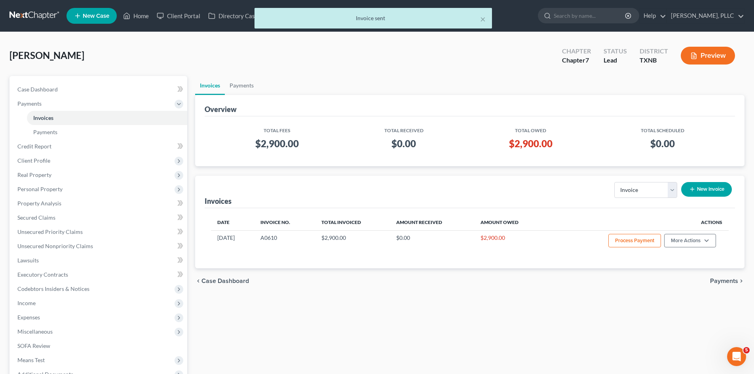
click at [146, 15] on div "× Invoice sent" at bounding box center [373, 20] width 754 height 25
click at [484, 19] on button "×" at bounding box center [483, 18] width 6 height 9
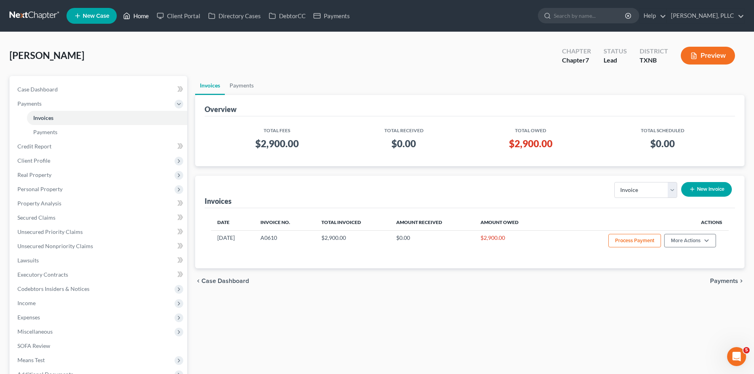
click at [131, 12] on link "Home" at bounding box center [136, 16] width 34 height 14
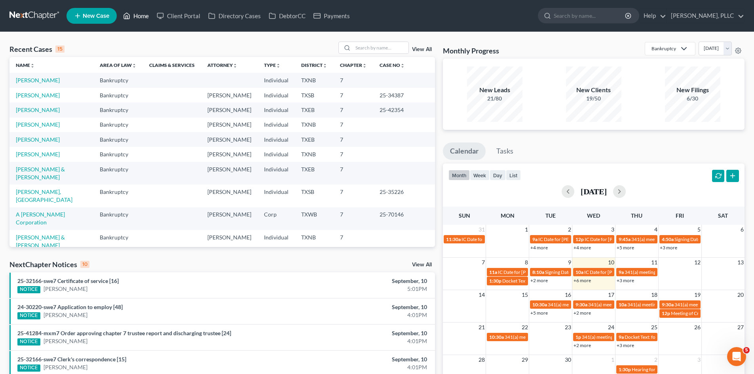
click at [141, 14] on link "Home" at bounding box center [136, 16] width 34 height 14
click at [39, 82] on link "[PERSON_NAME]" at bounding box center [38, 80] width 44 height 7
select select "6"
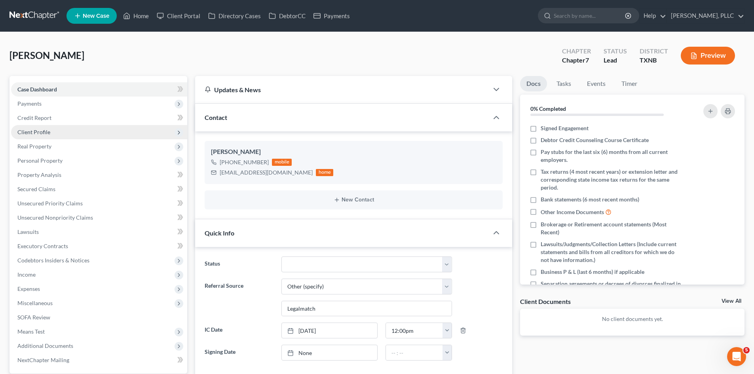
click at [33, 130] on span "Client Profile" at bounding box center [33, 132] width 33 height 7
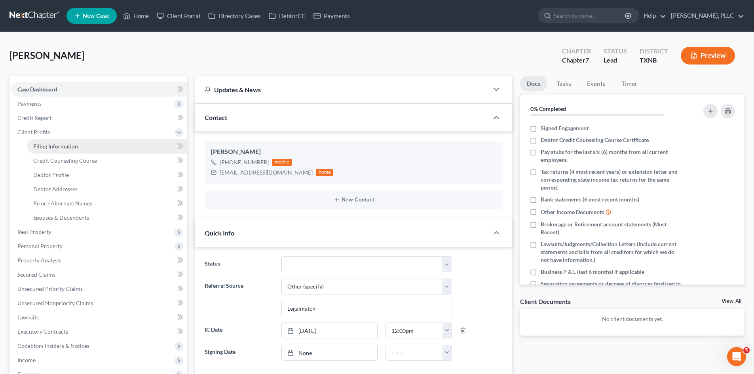
click at [128, 149] on link "Filing Information" at bounding box center [107, 146] width 160 height 14
select select "1"
select select "0"
select select "78"
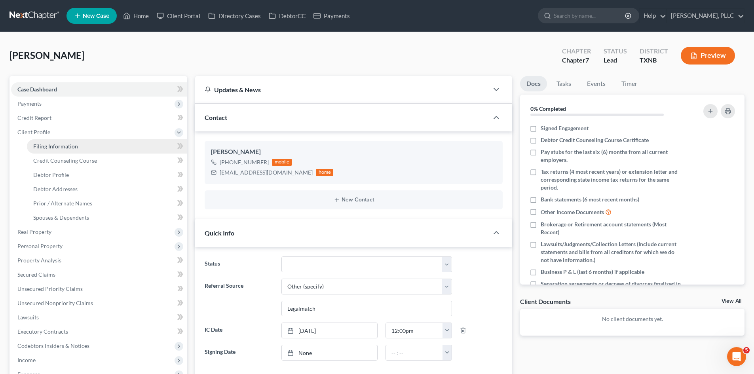
select select "45"
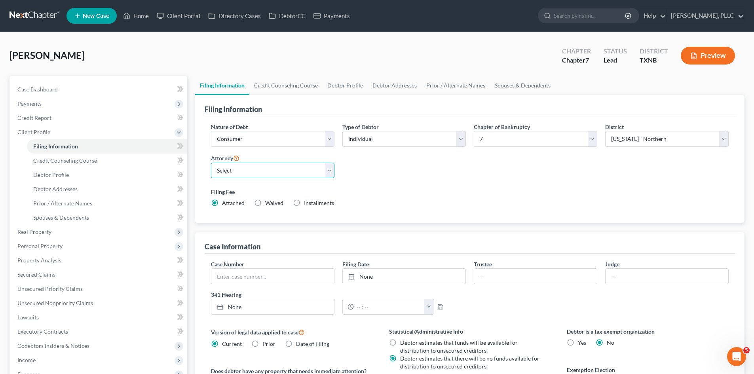
click at [234, 171] on select "Select [PERSON_NAME] - TXEB [PERSON_NAME] - [GEOGRAPHIC_DATA] [PERSON_NAME] - […" at bounding box center [272, 171] width 123 height 16
select select "1"
click at [211, 163] on select "Select [PERSON_NAME] - TXEB [PERSON_NAME] - [GEOGRAPHIC_DATA] [PERSON_NAME] - […" at bounding box center [272, 171] width 123 height 16
click at [86, 42] on div "[PERSON_NAME] Upgraded Chapter Chapter 7 Status [GEOGRAPHIC_DATA] [GEOGRAPHIC_D…" at bounding box center [376, 59] width 735 height 34
click at [136, 13] on link "Home" at bounding box center [136, 16] width 34 height 14
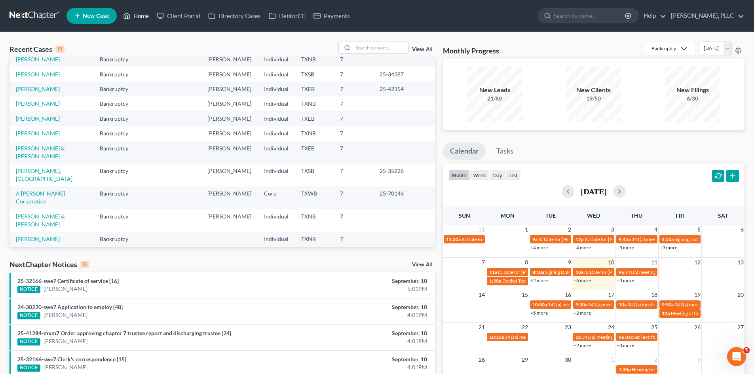
scroll to position [54, 0]
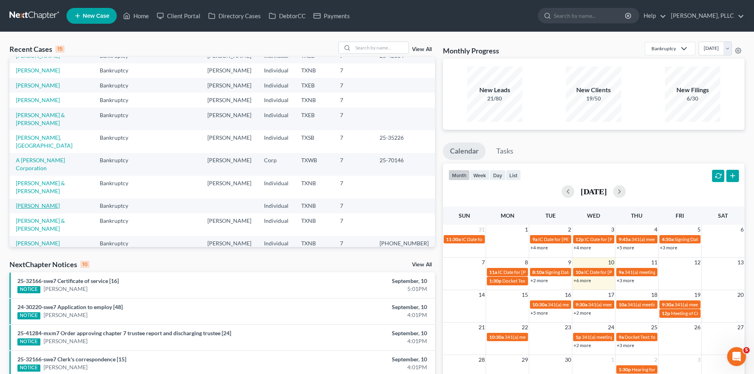
click at [51, 202] on link "[PERSON_NAME]" at bounding box center [38, 205] width 44 height 7
select select "4"
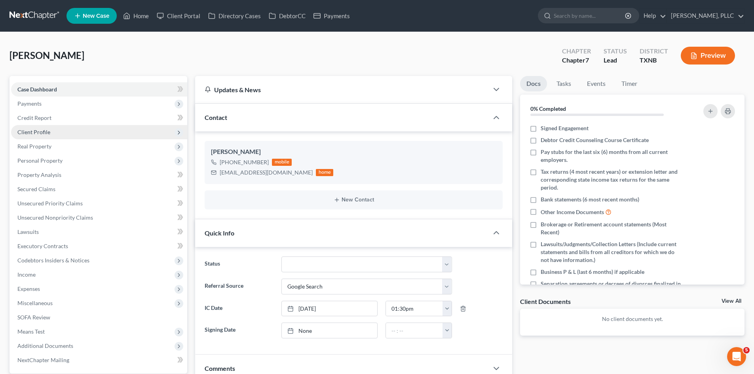
click at [66, 132] on span "Client Profile" at bounding box center [99, 132] width 176 height 14
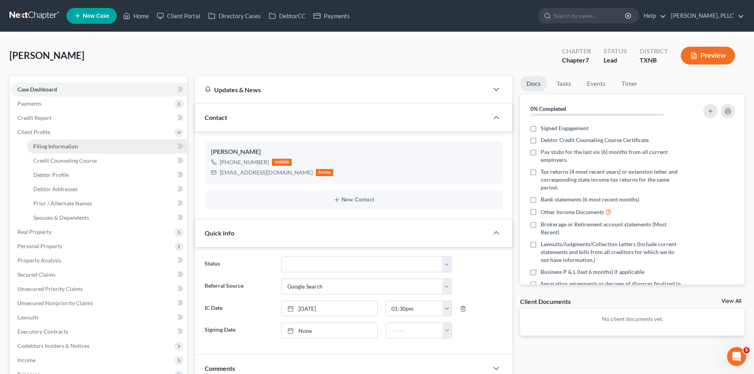
click at [110, 146] on link "Filing Information" at bounding box center [107, 146] width 160 height 14
select select "1"
select select "0"
select select "78"
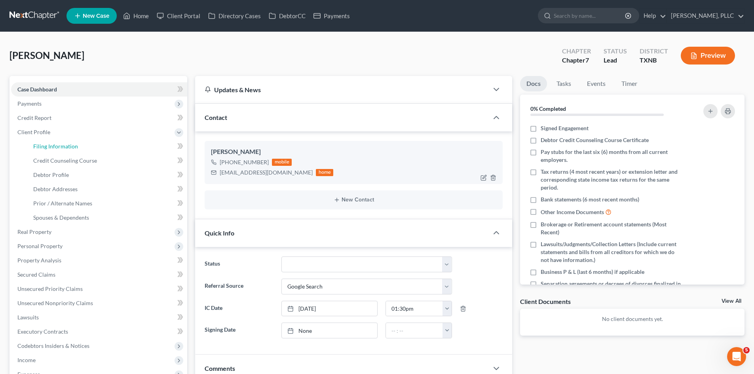
select select "45"
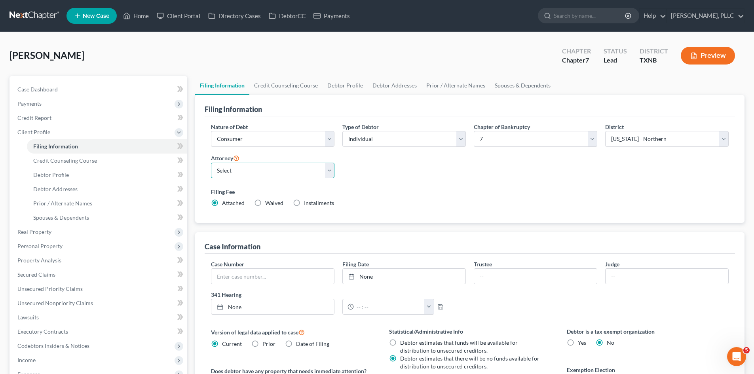
click at [254, 172] on select "Select [PERSON_NAME] - TXEB [PERSON_NAME] - [GEOGRAPHIC_DATA] [PERSON_NAME] - […" at bounding box center [272, 171] width 123 height 16
select select "1"
click at [211, 163] on select "Select [PERSON_NAME] - TXEB [PERSON_NAME] - [GEOGRAPHIC_DATA] [PERSON_NAME] - […" at bounding box center [272, 171] width 123 height 16
drag, startPoint x: 221, startPoint y: 44, endPoint x: 122, endPoint y: 0, distance: 108.3
click at [217, 44] on div "[PERSON_NAME] Upgraded Chapter Chapter 7 Status [GEOGRAPHIC_DATA] [GEOGRAPHIC_D…" at bounding box center [376, 59] width 735 height 34
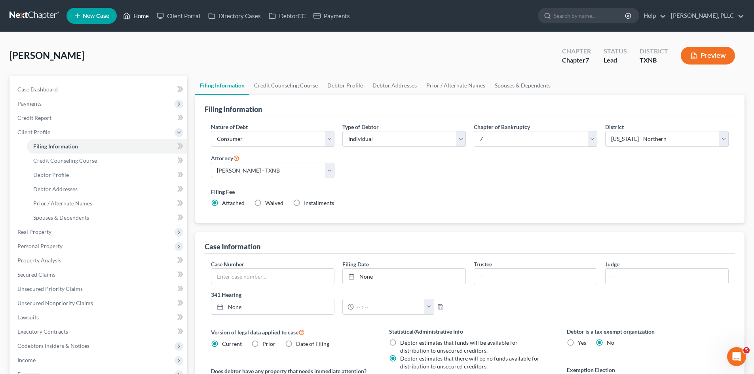
click at [141, 16] on link "Home" at bounding box center [136, 16] width 34 height 14
